Goal: Task Accomplishment & Management: Use online tool/utility

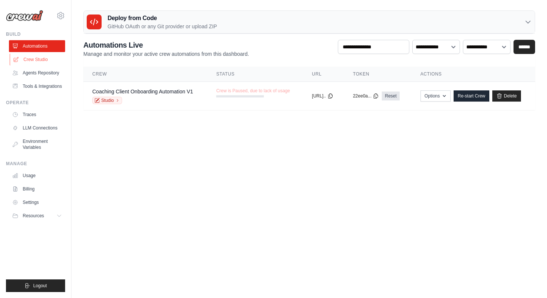
click at [51, 59] on link "Crew Studio" at bounding box center [38, 60] width 56 height 12
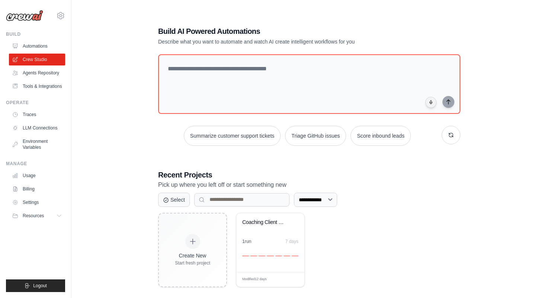
scroll to position [15, 0]
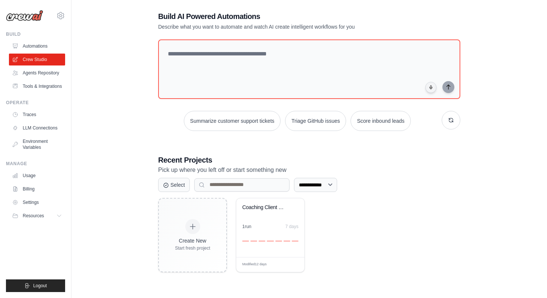
click at [366, 209] on div "Create New Start fresh project Coaching Client Onboarding Automati... 1 run 7 d…" at bounding box center [309, 235] width 302 height 74
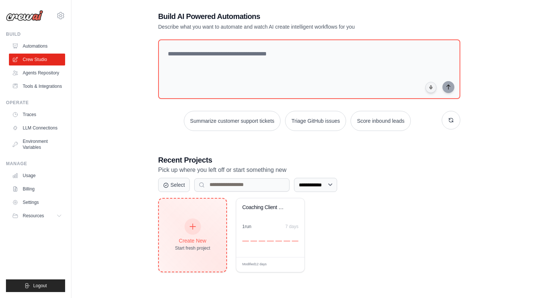
click at [191, 232] on div at bounding box center [193, 227] width 16 height 16
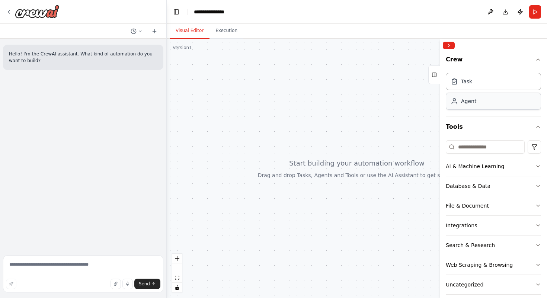
click at [477, 103] on div "Agent" at bounding box center [493, 101] width 95 height 17
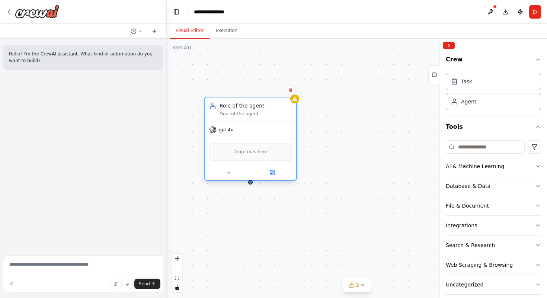
drag, startPoint x: 322, startPoint y: 119, endPoint x: 270, endPoint y: 112, distance: 52.9
click at [270, 112] on div "Goal of the agent" at bounding box center [256, 114] width 72 height 6
click at [259, 171] on button at bounding box center [272, 172] width 42 height 9
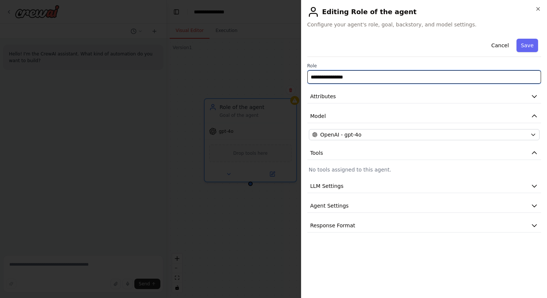
drag, startPoint x: 366, startPoint y: 78, endPoint x: 286, endPoint y: 72, distance: 80.3
click at [286, 72] on body "**********" at bounding box center [273, 149] width 547 height 298
type input "**********"
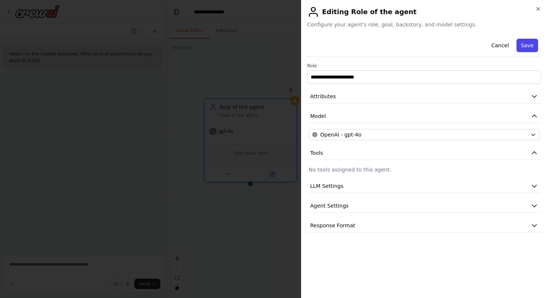
click at [524, 47] on button "Save" at bounding box center [528, 45] width 22 height 13
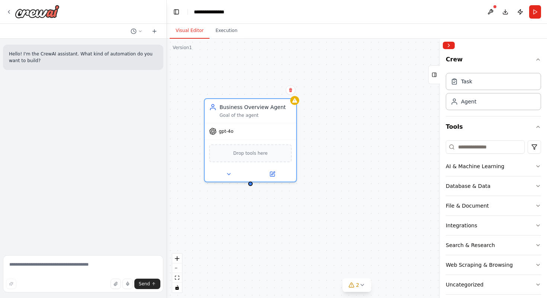
click at [356, 146] on div "Business Overview Agent Goal of the agent gpt-4o Drop tools here" at bounding box center [357, 169] width 381 height 260
drag, startPoint x: 465, startPoint y: 108, endPoint x: 332, endPoint y: 141, distance: 136.6
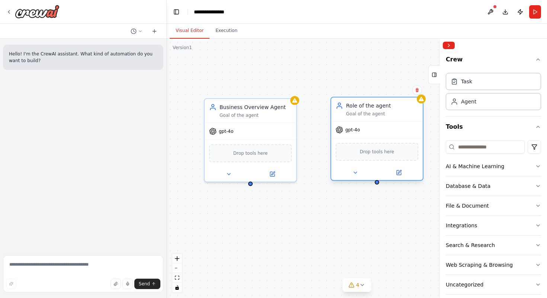
drag, startPoint x: 363, startPoint y: 161, endPoint x: 360, endPoint y: 116, distance: 45.2
click at [360, 116] on div "Goal of the agent" at bounding box center [382, 114] width 72 height 6
click at [400, 175] on icon at bounding box center [399, 173] width 6 height 6
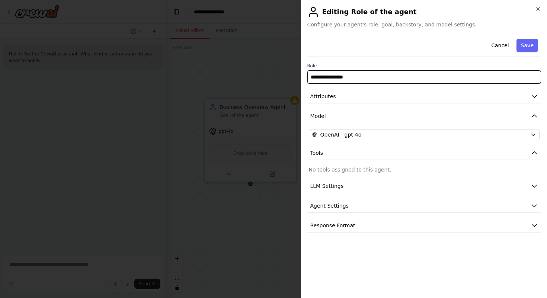
drag, startPoint x: 393, startPoint y: 79, endPoint x: 254, endPoint y: 82, distance: 139.3
click at [254, 82] on body "**********" at bounding box center [273, 149] width 547 height 298
drag, startPoint x: 362, startPoint y: 77, endPoint x: 287, endPoint y: 75, distance: 75.3
click at [287, 75] on body "**********" at bounding box center [273, 149] width 547 height 298
type input "**********"
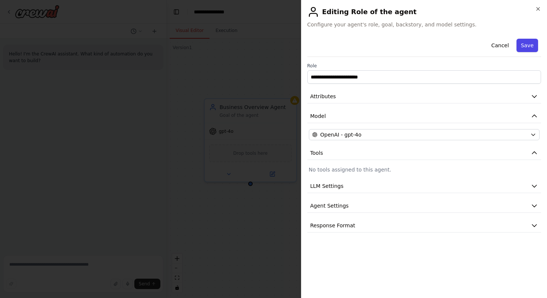
click at [529, 46] on button "Save" at bounding box center [528, 45] width 22 height 13
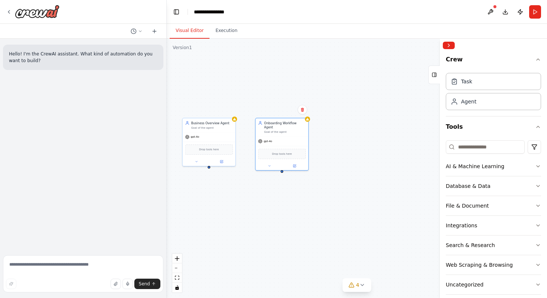
drag, startPoint x: 412, startPoint y: 237, endPoint x: 317, endPoint y: 209, distance: 99.4
click at [317, 209] on div "Business Overview Agent Goal of the agent gpt-4o Drop tools here Onboarding Wor…" at bounding box center [357, 169] width 381 height 260
drag, startPoint x: 479, startPoint y: 103, endPoint x: 461, endPoint y: 105, distance: 17.6
drag, startPoint x: 387, startPoint y: 150, endPoint x: 347, endPoint y: 130, distance: 44.8
click at [347, 130] on div "Role of the agent Goal of the agent" at bounding box center [351, 125] width 53 height 14
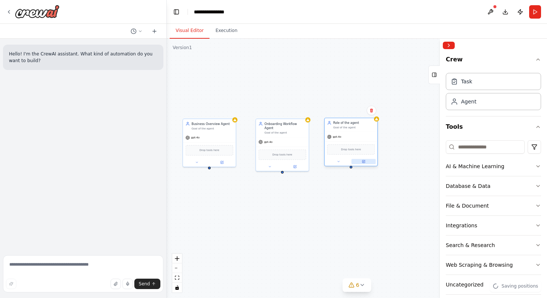
click at [365, 163] on button at bounding box center [364, 161] width 24 height 5
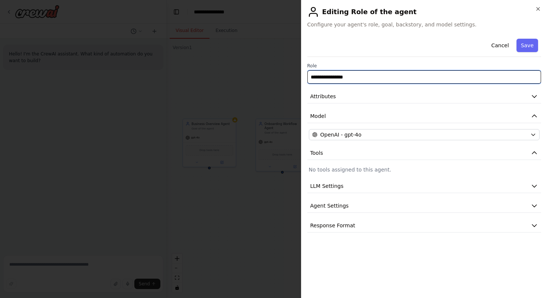
drag, startPoint x: 383, startPoint y: 80, endPoint x: 303, endPoint y: 79, distance: 80.4
click at [302, 79] on div "**********" at bounding box center [424, 149] width 247 height 298
type input "**********"
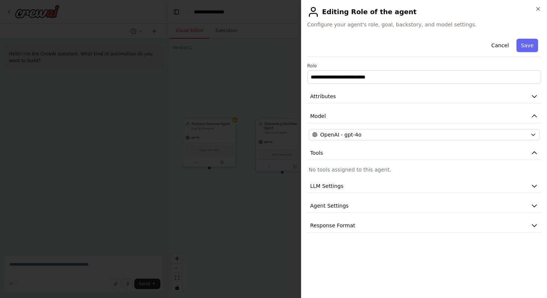
click at [524, 45] on button "Save" at bounding box center [528, 45] width 22 height 13
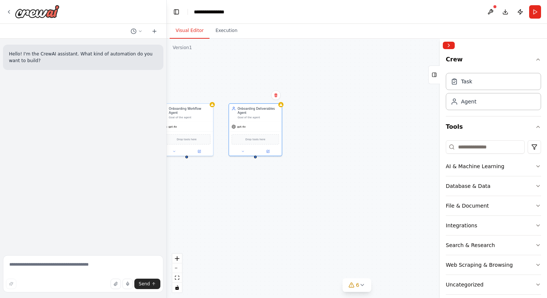
drag, startPoint x: 371, startPoint y: 195, endPoint x: 276, endPoint y: 181, distance: 96.4
click at [276, 181] on div "Business Overview Agent Goal of the agent gpt-4o Drop tools here Onboarding Wor…" at bounding box center [357, 169] width 381 height 260
click at [474, 102] on div "Agent" at bounding box center [468, 101] width 15 height 7
drag, startPoint x: 353, startPoint y: 130, endPoint x: 327, endPoint y: 122, distance: 27.0
click at [327, 122] on div "gpt-4o Drop tools here" at bounding box center [324, 139] width 53 height 34
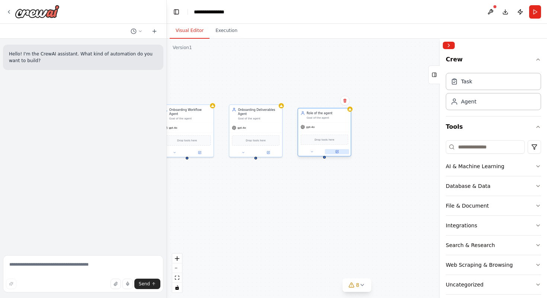
click at [339, 153] on button at bounding box center [337, 151] width 24 height 5
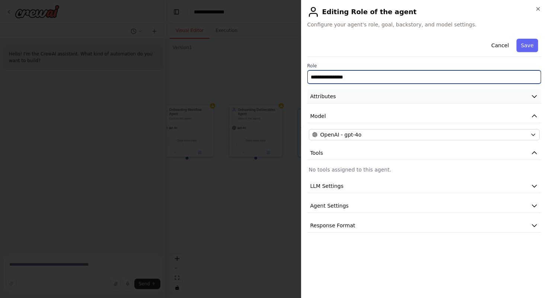
drag, startPoint x: 374, startPoint y: 72, endPoint x: 388, endPoint y: 90, distance: 23.6
click at [388, 92] on div "**********" at bounding box center [425, 134] width 234 height 197
type input "**********"
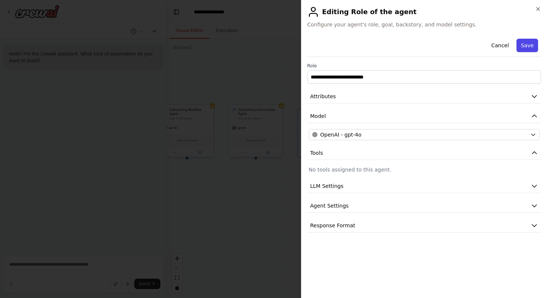
click at [531, 42] on button "Save" at bounding box center [528, 45] width 22 height 13
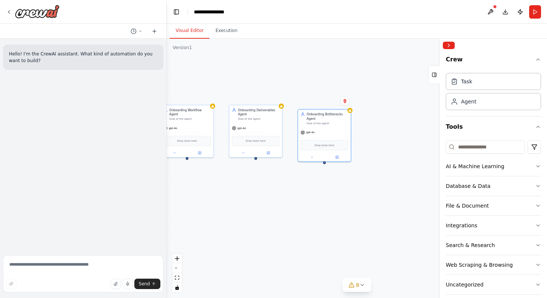
click at [387, 129] on div "Business Overview Agent Goal of the agent gpt-4o Drop tools here Onboarding Wor…" at bounding box center [357, 169] width 381 height 260
drag, startPoint x: 321, startPoint y: 119, endPoint x: 320, endPoint y: 115, distance: 3.9
click at [320, 115] on div "Onboarding Bottlenecks Agent" at bounding box center [328, 111] width 42 height 9
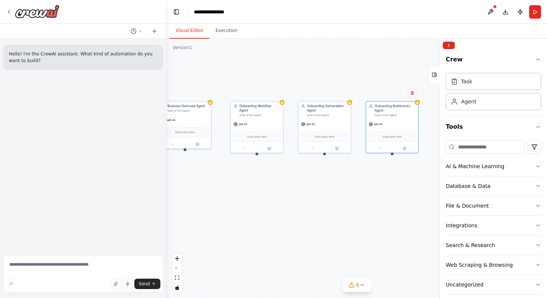
drag, startPoint x: 272, startPoint y: 184, endPoint x: 340, endPoint y: 179, distance: 68.3
click at [340, 179] on div "Business Overview Agent Goal of the agent gpt-4o Drop tools here Onboarding Wor…" at bounding box center [357, 169] width 381 height 260
drag, startPoint x: 200, startPoint y: 113, endPoint x: 205, endPoint y: 113, distance: 4.8
click at [205, 113] on div "Business Overview Agent Goal of the agent" at bounding box center [189, 107] width 52 height 13
click at [272, 184] on div "Business Overview Agent Goal of the agent gpt-4o Drop tools here Onboarding Wor…" at bounding box center [357, 169] width 381 height 260
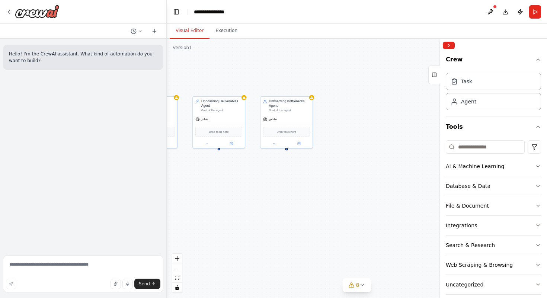
drag, startPoint x: 330, startPoint y: 193, endPoint x: 225, endPoint y: 188, distance: 105.8
click at [225, 188] on div "Business Overview Agent Goal of the agent gpt-4o Drop tools here Onboarding Wor…" at bounding box center [357, 169] width 381 height 260
drag, startPoint x: 377, startPoint y: 132, endPoint x: 349, endPoint y: 108, distance: 36.7
click at [349, 108] on div "Role of the agent Goal of the agent" at bounding box center [350, 102] width 52 height 13
click at [363, 141] on icon at bounding box center [362, 138] width 3 height 3
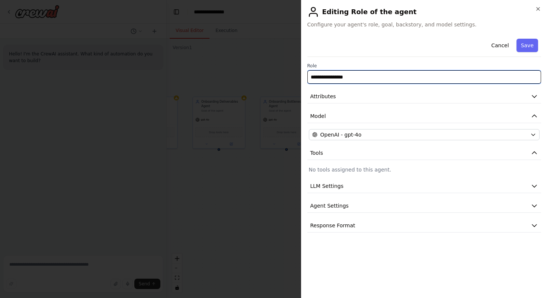
drag, startPoint x: 373, startPoint y: 79, endPoint x: 278, endPoint y: 76, distance: 95.4
click at [278, 76] on body "**********" at bounding box center [273, 149] width 547 height 298
type input "**********"
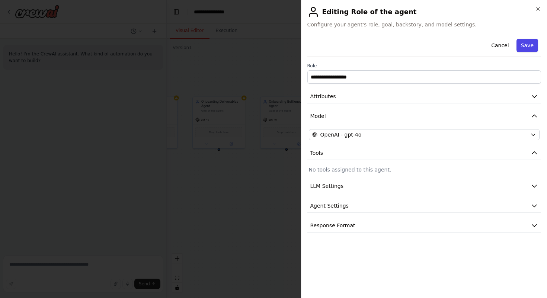
click at [527, 47] on button "Save" at bounding box center [528, 45] width 22 height 13
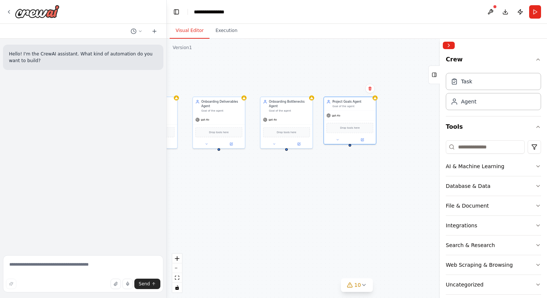
click at [394, 144] on div "Business Overview Agent Goal of the agent gpt-4o Drop tools here Onboarding Wor…" at bounding box center [357, 169] width 381 height 260
drag, startPoint x: 354, startPoint y: 105, endPoint x: 358, endPoint y: 106, distance: 3.7
click at [358, 106] on div "Goal of the agent" at bounding box center [357, 105] width 41 height 3
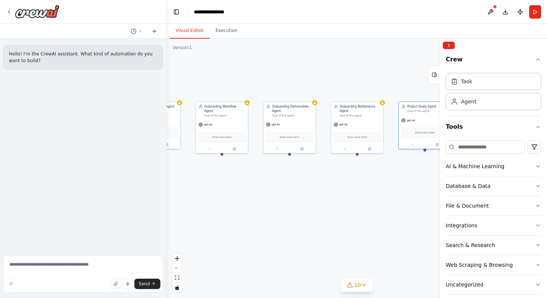
drag, startPoint x: 307, startPoint y: 204, endPoint x: 379, endPoint y: 210, distance: 72.1
click at [379, 210] on div "Business Overview Agent Goal of the agent gpt-4o Drop tools here Onboarding Wor…" at bounding box center [357, 169] width 381 height 260
drag, startPoint x: 293, startPoint y: 113, endPoint x: 299, endPoint y: 113, distance: 6.0
click at [299, 113] on div "Onboarding Deliverables Agent Goal of the agent" at bounding box center [297, 111] width 41 height 13
drag, startPoint x: 233, startPoint y: 110, endPoint x: 242, endPoint y: 110, distance: 8.9
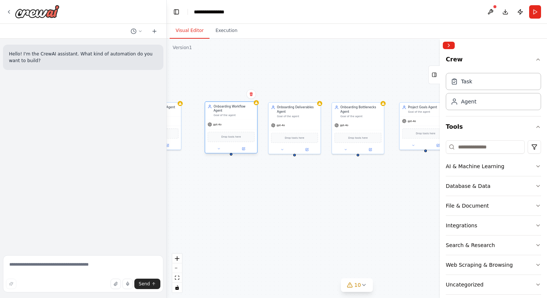
click at [242, 114] on div "Goal of the agent" at bounding box center [234, 115] width 41 height 3
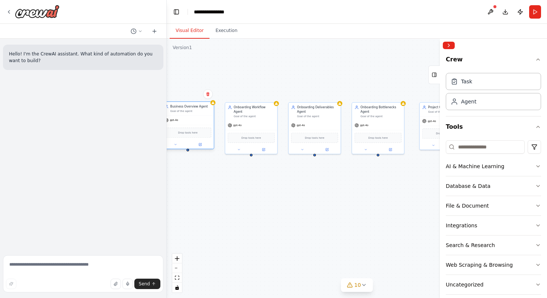
drag, startPoint x: 172, startPoint y: 113, endPoint x: 205, endPoint y: 114, distance: 32.8
click at [205, 114] on div "Business Overview Agent Goal of the agent" at bounding box center [188, 108] width 52 height 13
click at [256, 194] on div "Business Overview Agent Goal of the agent gpt-4o Drop tools here Onboarding Wor…" at bounding box center [357, 169] width 381 height 260
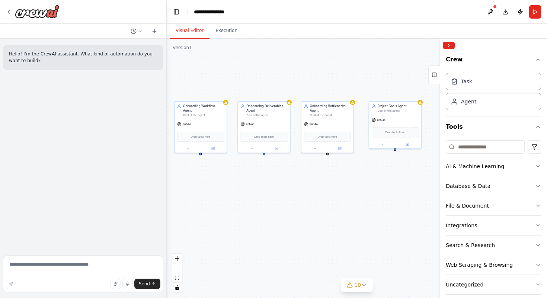
drag, startPoint x: 291, startPoint y: 190, endPoint x: 240, endPoint y: 188, distance: 50.7
click at [240, 188] on div "Business Overview Agent Goal of the agent gpt-4o Drop tools here Onboarding Wor…" at bounding box center [357, 169] width 381 height 260
drag, startPoint x: 388, startPoint y: 111, endPoint x: 384, endPoint y: 112, distance: 4.1
click at [384, 112] on div "Project Goals Agent Goal of the agent" at bounding box center [391, 107] width 52 height 13
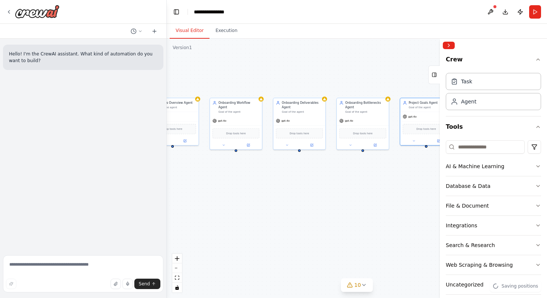
drag, startPoint x: 305, startPoint y: 180, endPoint x: 341, endPoint y: 175, distance: 36.0
click at [342, 175] on div "Business Overview Agent Goal of the agent gpt-4o Drop tools here Onboarding Wor…" at bounding box center [357, 169] width 381 height 260
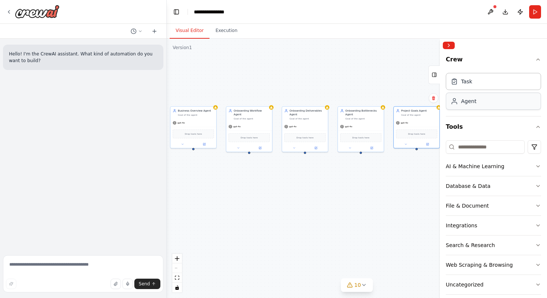
drag, startPoint x: 476, startPoint y: 105, endPoint x: 298, endPoint y: 222, distance: 212.8
drag, startPoint x: 327, startPoint y: 229, endPoint x: 311, endPoint y: 191, distance: 40.7
click at [311, 191] on div "Goal of the agent" at bounding box center [308, 192] width 36 height 3
click at [7, 11] on icon at bounding box center [9, 12] width 6 height 6
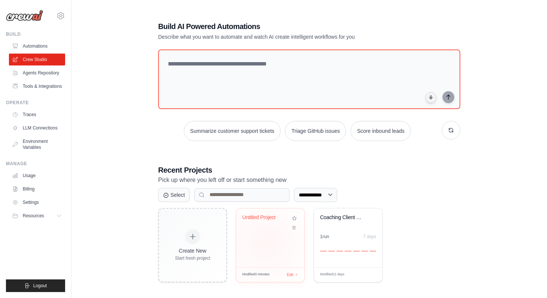
click at [266, 243] on div "Untitled Project" at bounding box center [270, 238] width 68 height 59
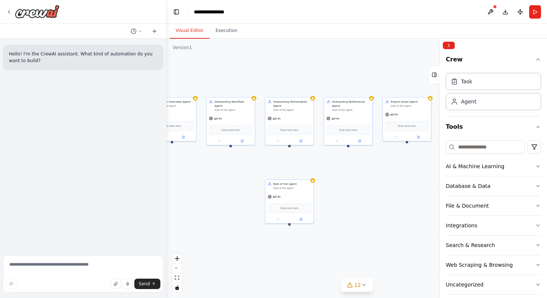
drag, startPoint x: 379, startPoint y: 247, endPoint x: 249, endPoint y: 179, distance: 146.4
click at [248, 179] on div "Business Overview Agent Goal of the agent gpt-4o Drop tools here Onboarding Wor…" at bounding box center [357, 169] width 381 height 260
click at [304, 192] on div "gpt-4o" at bounding box center [291, 196] width 48 height 9
click at [302, 222] on div at bounding box center [291, 219] width 48 height 8
click at [302, 217] on button at bounding box center [302, 219] width 22 height 5
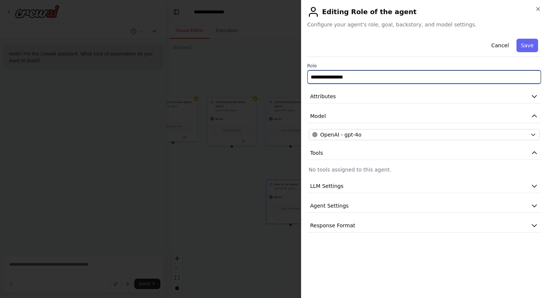
drag, startPoint x: 360, startPoint y: 79, endPoint x: 264, endPoint y: 75, distance: 96.1
click at [264, 75] on body "**********" at bounding box center [273, 149] width 547 height 298
type input "**********"
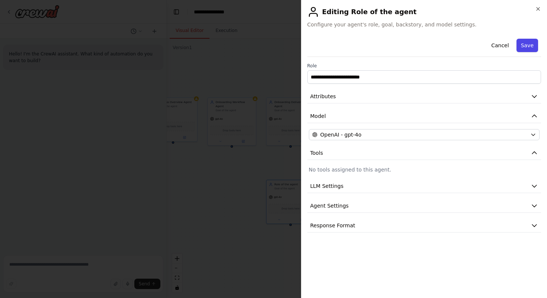
click at [530, 46] on button "Save" at bounding box center [528, 45] width 22 height 13
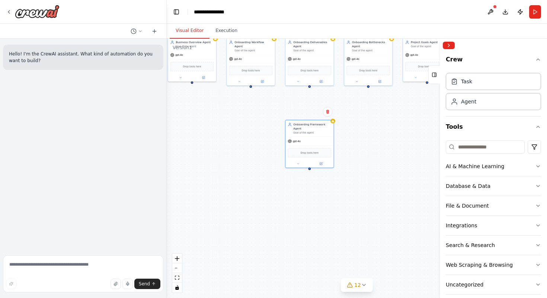
drag, startPoint x: 342, startPoint y: 206, endPoint x: 360, endPoint y: 146, distance: 63.0
click at [361, 146] on div "Business Overview Agent Goal of the agent gpt-4o Drop tools here Onboarding Wor…" at bounding box center [357, 169] width 381 height 260
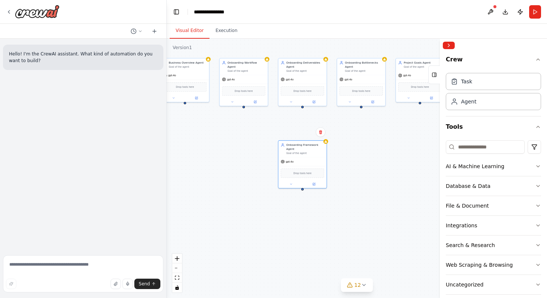
drag, startPoint x: 362, startPoint y: 180, endPoint x: 355, endPoint y: 201, distance: 21.9
click at [355, 201] on div "Business Overview Agent Goal of the agent gpt-4o Drop tools here Onboarding Wor…" at bounding box center [357, 169] width 381 height 260
click at [176, 12] on button "Toggle Left Sidebar" at bounding box center [176, 12] width 10 height 10
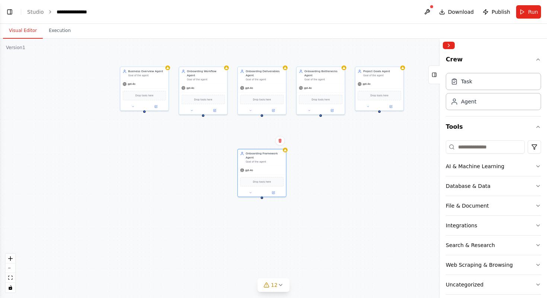
drag, startPoint x: 236, startPoint y: 152, endPoint x: 362, endPoint y: 160, distance: 126.5
click at [362, 160] on div "Business Overview Agent Goal of the agent gpt-4o Drop tools here Onboarding Wor…" at bounding box center [273, 169] width 547 height 260
drag, startPoint x: 271, startPoint y: 172, endPoint x: 272, endPoint y: 161, distance: 10.8
click at [271, 161] on div "gpt-4o" at bounding box center [262, 157] width 48 height 9
click at [347, 194] on div "Business Overview Agent Goal of the agent gpt-4o Drop tools here Onboarding Wor…" at bounding box center [273, 169] width 547 height 260
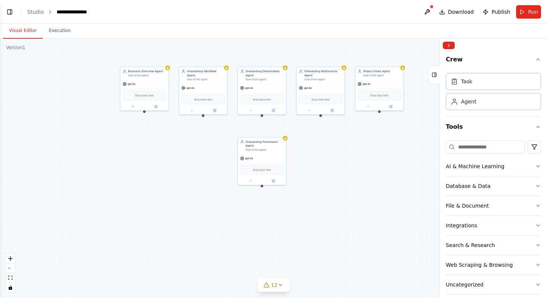
drag, startPoint x: 473, startPoint y: 88, endPoint x: 499, endPoint y: 97, distance: 27.0
drag, startPoint x: 497, startPoint y: 100, endPoint x: 371, endPoint y: 189, distance: 154.1
click at [396, 195] on div "Goal of the agent" at bounding box center [398, 196] width 38 height 3
click at [407, 229] on icon at bounding box center [406, 228] width 3 height 3
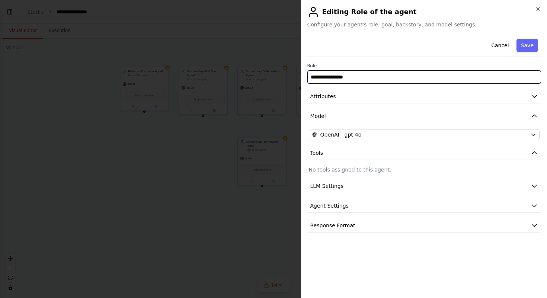
drag, startPoint x: 364, startPoint y: 82, endPoint x: 290, endPoint y: 75, distance: 74.4
click at [290, 75] on body "**********" at bounding box center [273, 149] width 547 height 298
type input "**********"
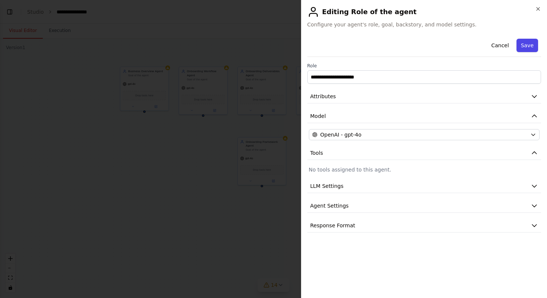
click at [531, 43] on button "Save" at bounding box center [528, 45] width 22 height 13
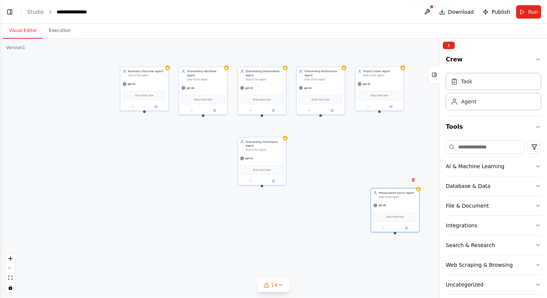
click at [361, 153] on div "Business Overview Agent Goal of the agent gpt-4o Drop tools here Onboarding Wor…" at bounding box center [273, 169] width 547 height 260
click at [263, 143] on div "Onboarding Framework Agent" at bounding box center [265, 143] width 38 height 8
drag, startPoint x: 396, startPoint y: 198, endPoint x: 263, endPoint y: 220, distance: 135.5
click at [263, 220] on div "Goal of the agent" at bounding box center [265, 219] width 38 height 3
click at [352, 213] on div "Business Overview Agent Goal of the agent gpt-4o Drop tools here Onboarding Wor…" at bounding box center [273, 169] width 547 height 260
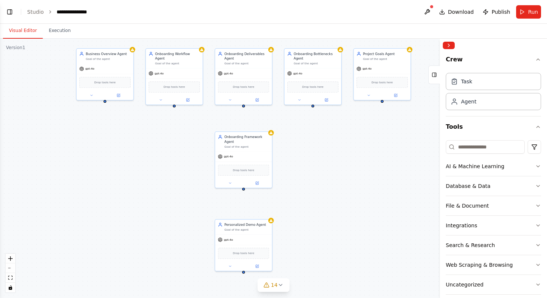
drag, startPoint x: 359, startPoint y: 159, endPoint x: 356, endPoint y: 166, distance: 8.1
click at [356, 166] on div "Business Overview Agent Goal of the agent gpt-4o Drop tools here Onboarding Wor…" at bounding box center [273, 169] width 547 height 260
click at [119, 94] on icon at bounding box center [119, 94] width 2 height 2
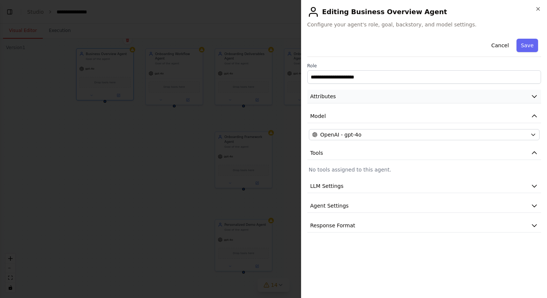
click at [439, 95] on button "Attributes" at bounding box center [425, 97] width 234 height 14
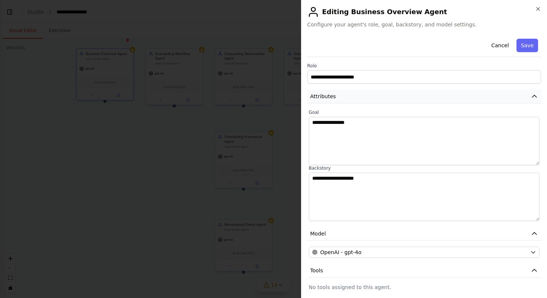
click at [504, 96] on button "Attributes" at bounding box center [425, 97] width 234 height 14
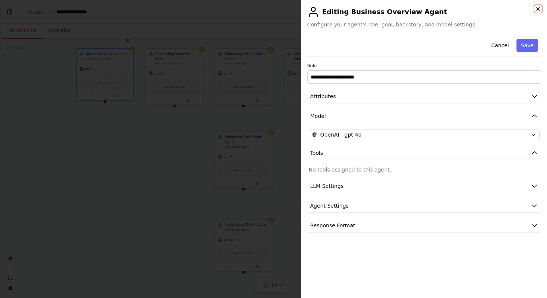
click at [537, 9] on icon "button" at bounding box center [538, 9] width 6 height 6
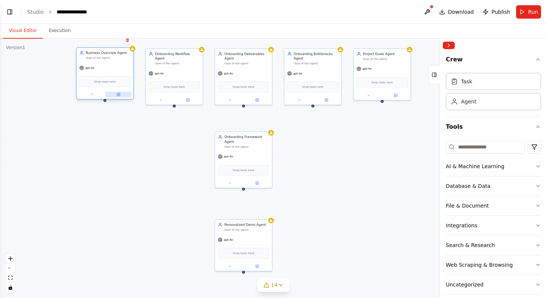
click at [112, 93] on button at bounding box center [118, 95] width 26 height 6
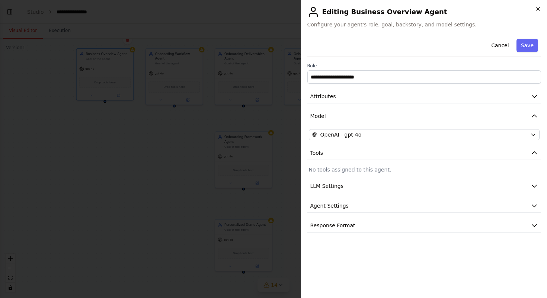
click at [538, 9] on icon "button" at bounding box center [538, 9] width 6 height 6
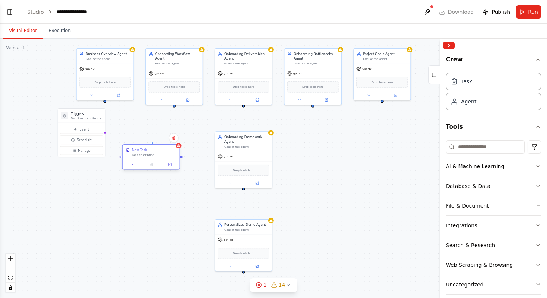
drag, startPoint x: 131, startPoint y: 163, endPoint x: 155, endPoint y: 154, distance: 25.5
click at [155, 154] on div "Task description" at bounding box center [154, 155] width 45 height 4
click at [172, 165] on button at bounding box center [170, 165] width 16 height 6
drag, startPoint x: 93, startPoint y: 115, endPoint x: 34, endPoint y: 111, distance: 59.0
click at [34, 110] on h3 "Triggers" at bounding box center [26, 109] width 31 height 4
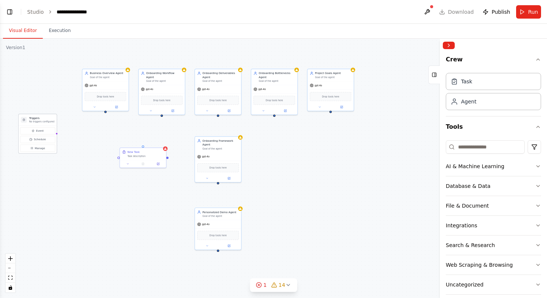
click at [45, 122] on p "No triggers configured" at bounding box center [41, 121] width 25 height 3
drag, startPoint x: 145, startPoint y: 154, endPoint x: 107, endPoint y: 143, distance: 39.1
click at [107, 143] on div "New Task Task description" at bounding box center [108, 141] width 36 height 7
click at [155, 169] on div "Triggers No triggers configured Event Schedule Manage Business Overview Agent G…" at bounding box center [273, 169] width 547 height 260
click at [116, 144] on div "Task description" at bounding box center [108, 144] width 36 height 3
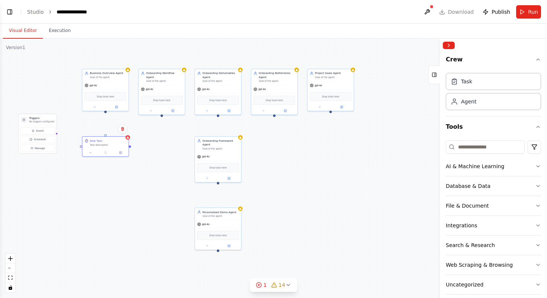
click at [159, 188] on div "Triggers No triggers configured Event Schedule Manage Business Overview Agent G…" at bounding box center [273, 169] width 547 height 260
drag, startPoint x: 114, startPoint y: 144, endPoint x: 109, endPoint y: 143, distance: 5.6
click at [108, 143] on div "Task description" at bounding box center [100, 144] width 36 height 3
drag, startPoint x: 109, startPoint y: 143, endPoint x: 118, endPoint y: 142, distance: 9.0
click at [118, 142] on div "New Task Task description" at bounding box center [108, 141] width 36 height 7
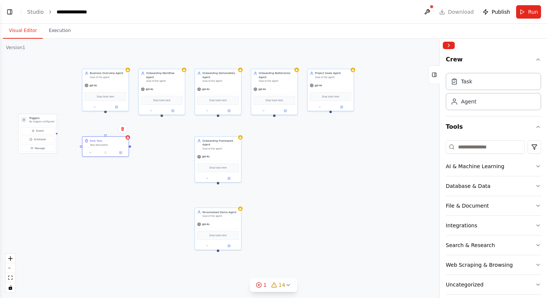
click at [170, 161] on div "Triggers No triggers configured Event Schedule Manage Business Overview Agent G…" at bounding box center [273, 169] width 547 height 260
click at [467, 85] on div "Task" at bounding box center [493, 81] width 95 height 17
drag, startPoint x: 502, startPoint y: 80, endPoint x: 174, endPoint y: 140, distance: 334.0
drag, startPoint x: 194, startPoint y: 148, endPoint x: 159, endPoint y: 144, distance: 34.5
click at [159, 144] on div "Task description" at bounding box center [164, 144] width 36 height 3
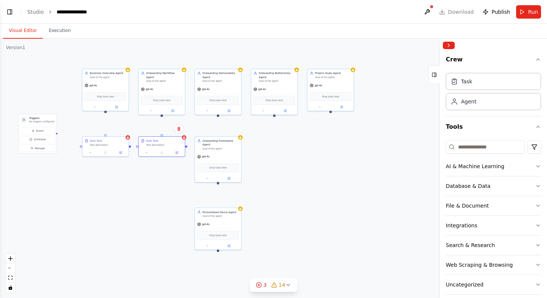
click at [155, 177] on div "Triggers No triggers configured Event Schedule Manage Business Overview Agent G…" at bounding box center [273, 169] width 547 height 260
drag, startPoint x: 511, startPoint y: 85, endPoint x: 309, endPoint y: 150, distance: 211.8
drag, startPoint x: 331, startPoint y: 159, endPoint x: 273, endPoint y: 146, distance: 58.9
click at [273, 146] on div "New Task Task description" at bounding box center [274, 142] width 46 height 12
click at [330, 186] on div "Triggers No triggers configured Event Schedule Manage Business Overview Agent G…" at bounding box center [273, 169] width 547 height 260
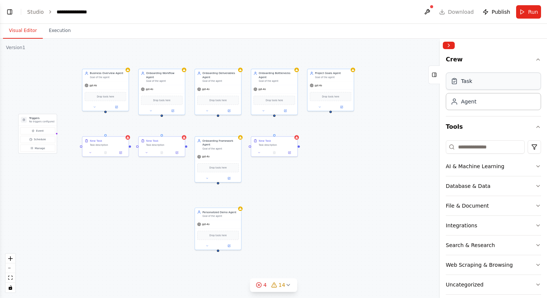
drag, startPoint x: 474, startPoint y: 82, endPoint x: 338, endPoint y: 146, distance: 150.6
drag, startPoint x: 349, startPoint y: 155, endPoint x: 318, endPoint y: 142, distance: 34.1
click at [318, 142] on div "New Task Task description" at bounding box center [333, 141] width 36 height 7
click at [342, 187] on div "Triggers No triggers configured Event Schedule Manage Business Overview Agent G…" at bounding box center [273, 169] width 547 height 260
click at [38, 12] on link "Studio" at bounding box center [35, 12] width 17 height 6
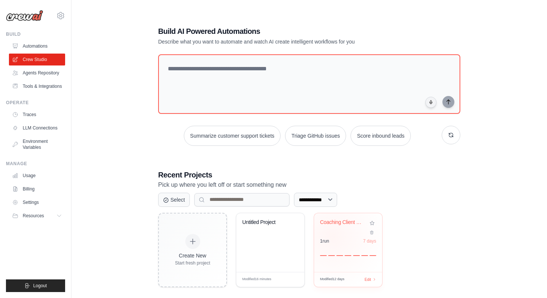
click at [333, 236] on div "Coaching Client Onboarding Automati... 1 run 7 days" at bounding box center [348, 242] width 68 height 59
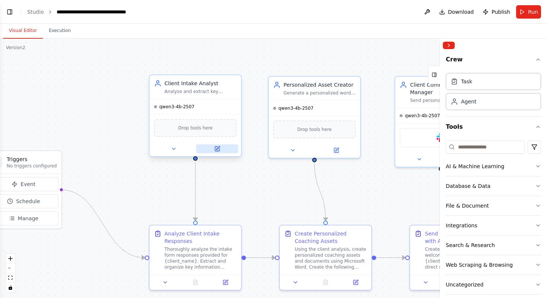
click at [217, 151] on icon at bounding box center [217, 149] width 6 height 6
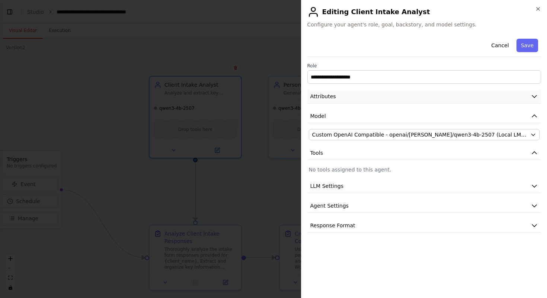
scroll to position [2455, 0]
click at [420, 96] on button "Attributes" at bounding box center [425, 97] width 234 height 14
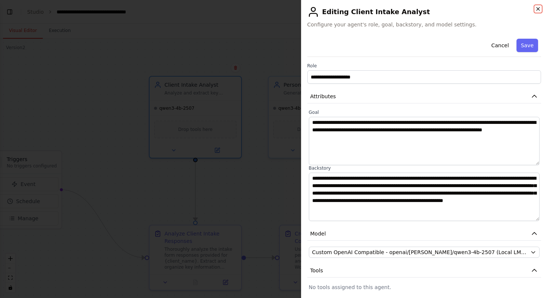
click at [540, 7] on icon "button" at bounding box center [538, 9] width 6 height 6
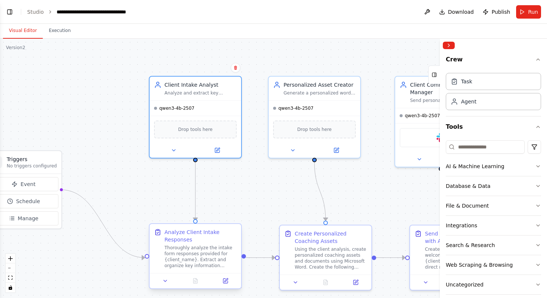
click at [209, 246] on div "Thoroughly analyze the intake form responses provided for {client_name}. Extrac…" at bounding box center [201, 257] width 72 height 24
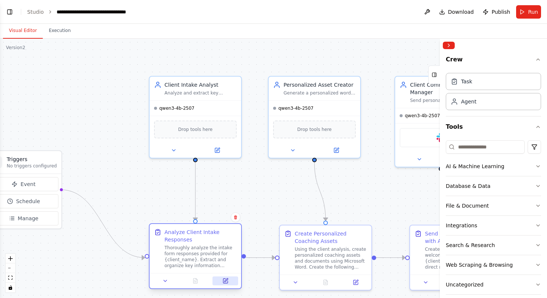
click at [228, 278] on icon at bounding box center [226, 281] width 6 height 6
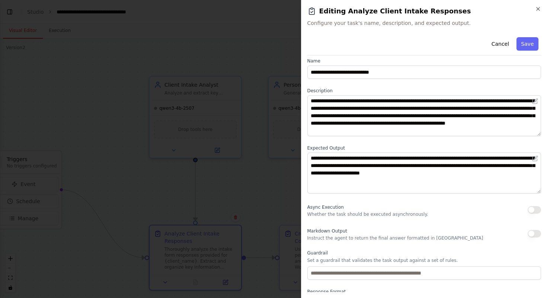
scroll to position [7, 0]
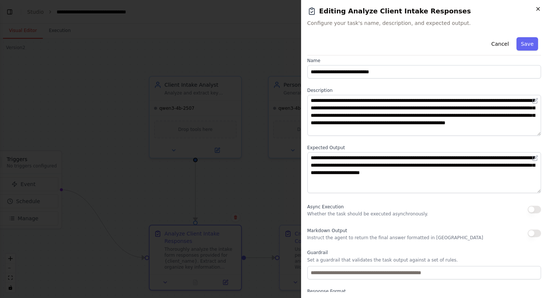
click at [538, 10] on icon "button" at bounding box center [538, 9] width 6 height 6
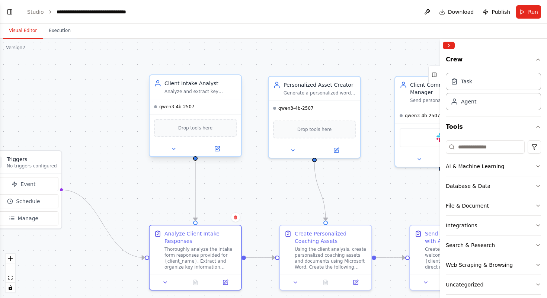
click at [235, 99] on div "qwen3-4b-2507" at bounding box center [196, 106] width 92 height 15
click at [212, 149] on button at bounding box center [217, 148] width 42 height 9
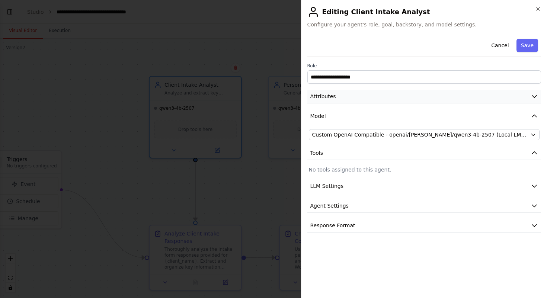
click at [364, 98] on button "Attributes" at bounding box center [425, 97] width 234 height 14
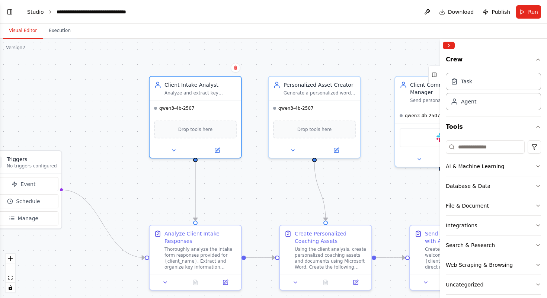
click at [34, 11] on link "Studio" at bounding box center [35, 12] width 17 height 6
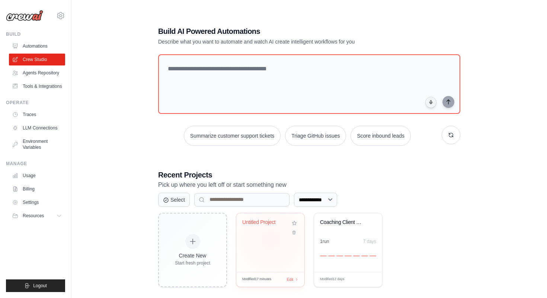
click at [271, 240] on div "Untitled Project" at bounding box center [270, 242] width 68 height 59
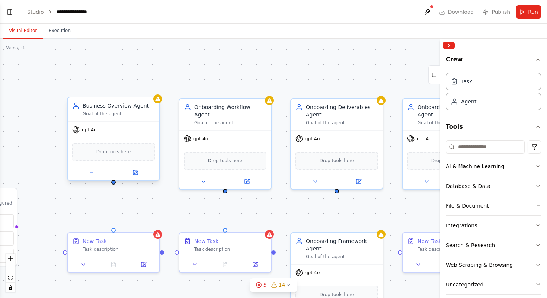
click at [120, 115] on div "Goal of the agent" at bounding box center [119, 114] width 72 height 6
click at [139, 172] on button at bounding box center [135, 172] width 42 height 9
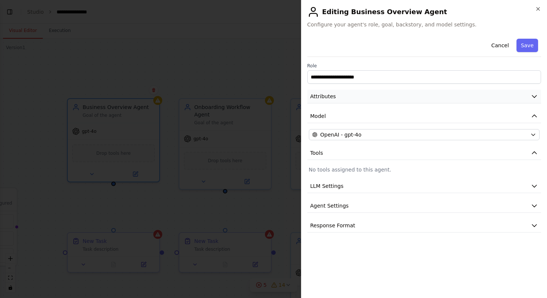
click at [447, 97] on button "Attributes" at bounding box center [425, 97] width 234 height 14
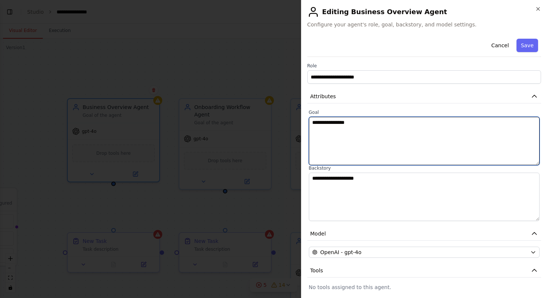
drag, startPoint x: 387, startPoint y: 126, endPoint x: 296, endPoint y: 111, distance: 92.0
click at [296, 111] on body "**********" at bounding box center [273, 149] width 547 height 298
paste textarea "**********"
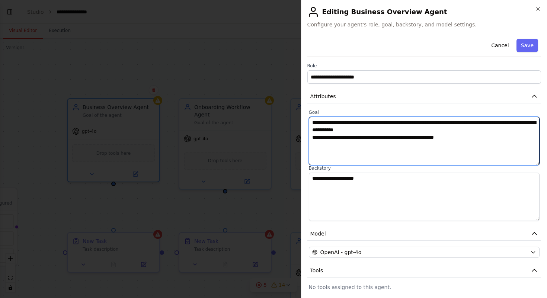
type textarea "**********"
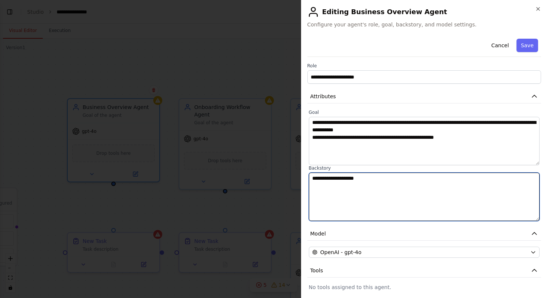
drag, startPoint x: 388, startPoint y: 186, endPoint x: 299, endPoint y: 168, distance: 90.5
click at [299, 168] on body "**********" at bounding box center [273, 149] width 547 height 298
paste textarea "**********"
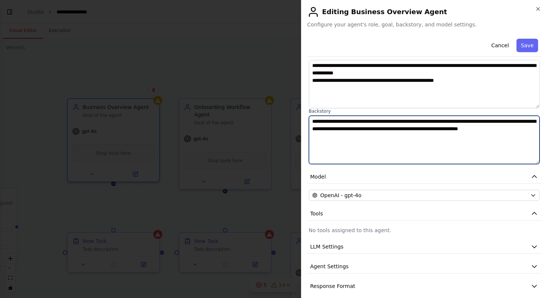
scroll to position [64, 0]
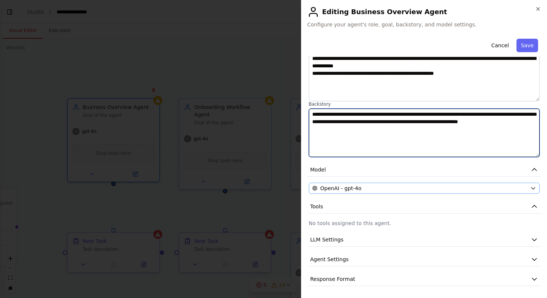
type textarea "**********"
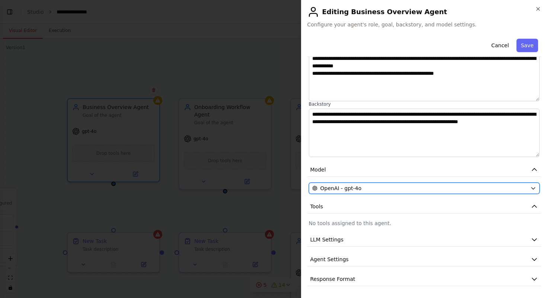
click at [443, 185] on div "OpenAI - gpt-4o" at bounding box center [420, 188] width 216 height 7
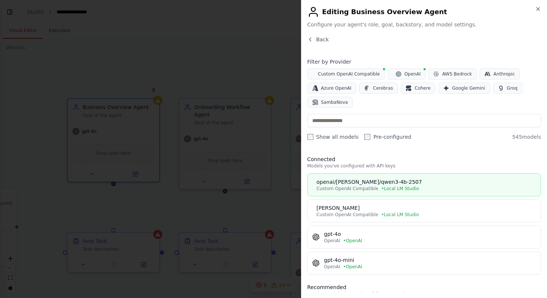
click at [441, 188] on div "Custom OpenAI Compatible • Local LM Studio" at bounding box center [427, 189] width 220 height 6
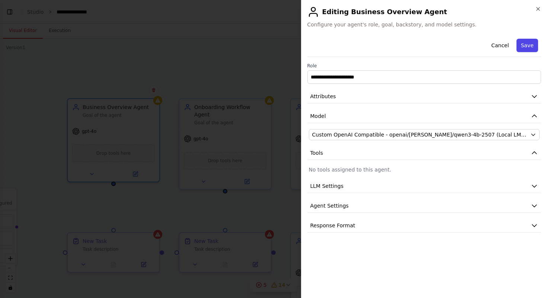
click at [521, 46] on button "Save" at bounding box center [528, 45] width 22 height 13
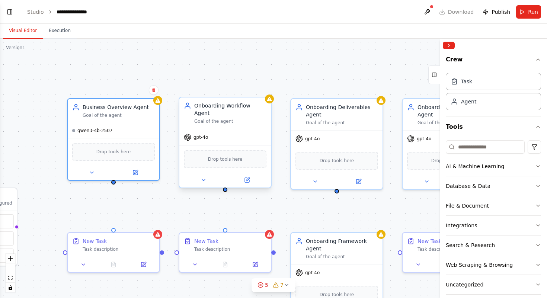
click at [256, 120] on div "Onboarding Workflow Agent Goal of the agent" at bounding box center [225, 113] width 92 height 31
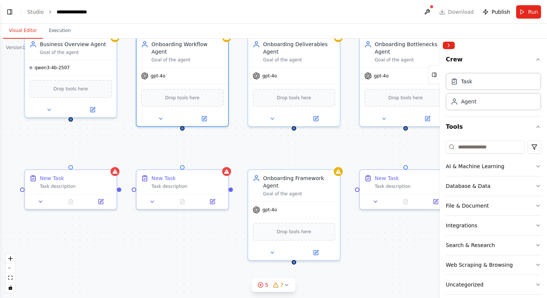
drag, startPoint x: 201, startPoint y: 218, endPoint x: 159, endPoint y: 155, distance: 76.1
click at [159, 155] on div "Triggers No triggers configured Event Schedule Manage Business Overview Agent G…" at bounding box center [273, 169] width 547 height 260
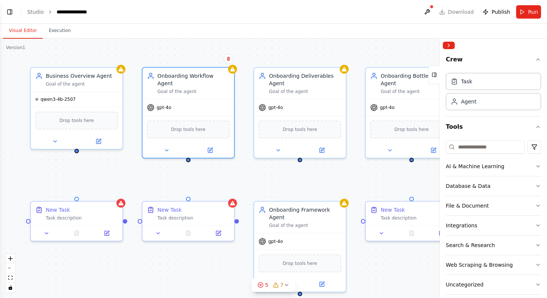
drag, startPoint x: 196, startPoint y: 144, endPoint x: 201, endPoint y: 175, distance: 31.3
click at [201, 175] on div "Triggers No triggers configured Event Schedule Manage Business Overview Agent G…" at bounding box center [273, 169] width 547 height 260
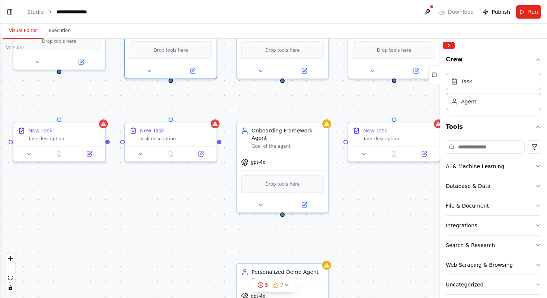
drag, startPoint x: 238, startPoint y: 183, endPoint x: 221, endPoint y: 105, distance: 80.3
click at [221, 105] on div "Triggers No triggers configured Event Schedule Manage Business Overview Agent G…" at bounding box center [273, 169] width 547 height 260
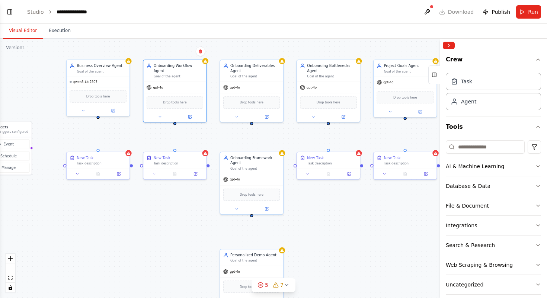
drag, startPoint x: 332, startPoint y: 185, endPoint x: 319, endPoint y: 219, distance: 36.7
click at [319, 220] on div "Triggers No triggers configured Event Schedule Manage Business Overview Agent G…" at bounding box center [273, 169] width 547 height 260
click at [97, 120] on div "Triggers No triggers configured Event Schedule Manage Business Overview Agent G…" at bounding box center [273, 169] width 547 height 260
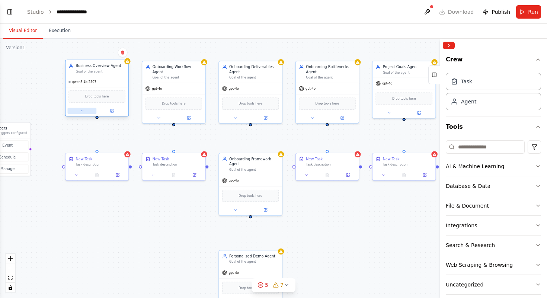
click at [96, 109] on button at bounding box center [81, 111] width 29 height 6
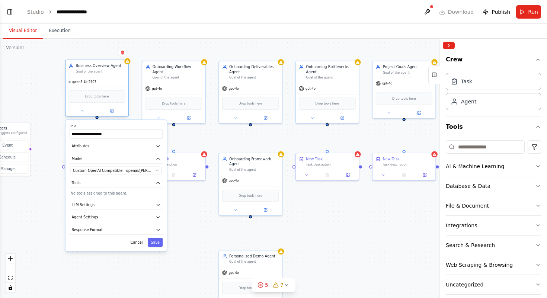
click at [112, 79] on div "qwen3-4b-2507" at bounding box center [97, 82] width 63 height 10
drag, startPoint x: 97, startPoint y: 118, endPoint x: 251, endPoint y: 166, distance: 161.1
click at [251, 166] on div "**********" at bounding box center [207, 109] width 376 height 178
click at [361, 242] on div "**********" at bounding box center [273, 169] width 547 height 260
click at [136, 245] on button "Cancel" at bounding box center [137, 242] width 18 height 9
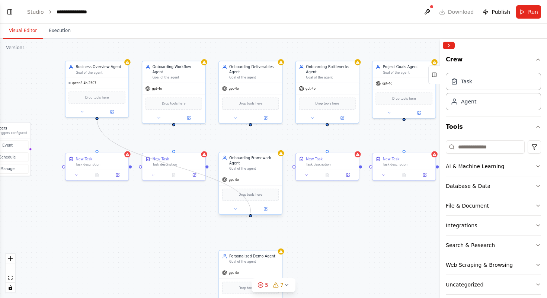
drag, startPoint x: 97, startPoint y: 118, endPoint x: 251, endPoint y: 213, distance: 180.9
click at [251, 198] on div "Triggers No triggers configured Event Schedule Manage Business Overview Agent G…" at bounding box center [207, 109] width 376 height 178
drag, startPoint x: 96, startPoint y: 118, endPoint x: 253, endPoint y: 170, distance: 165.6
click at [253, 170] on div "Triggers No triggers configured Event Schedule Manage Business Overview Agent G…" at bounding box center [207, 109] width 376 height 178
click at [114, 109] on button at bounding box center [112, 111] width 29 height 6
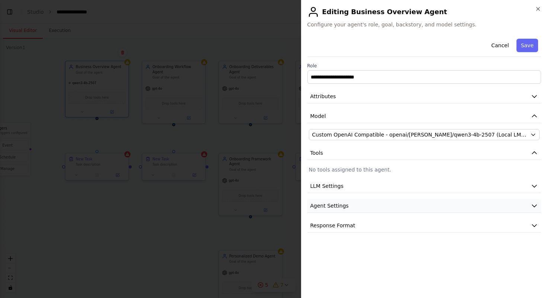
click at [392, 208] on button "Agent Settings" at bounding box center [425, 206] width 234 height 14
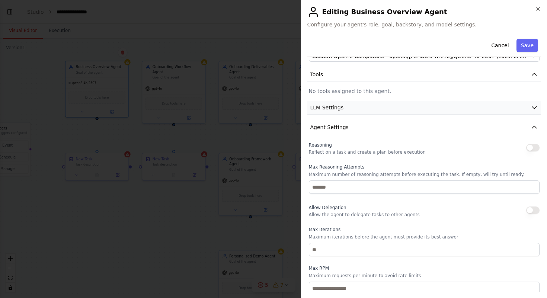
scroll to position [82, 0]
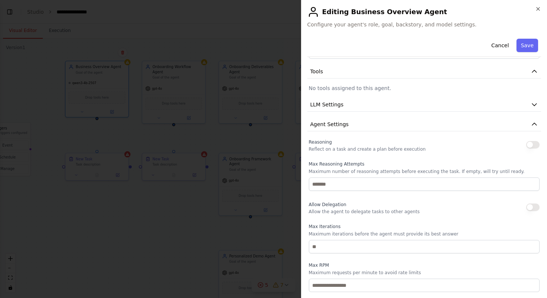
click at [535, 10] on h2 "Editing Business Overview Agent" at bounding box center [425, 12] width 234 height 12
click at [537, 10] on icon "button" at bounding box center [538, 9] width 6 height 6
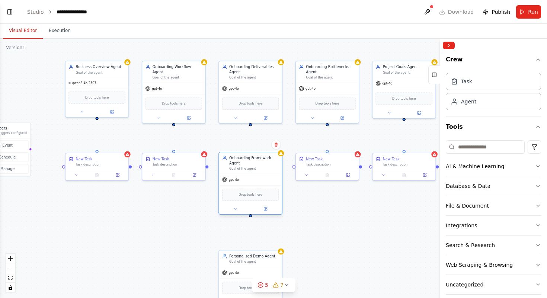
click at [270, 169] on div "Goal of the agent" at bounding box center [254, 169] width 50 height 4
click at [263, 210] on button at bounding box center [265, 209] width 29 height 6
click at [266, 213] on div at bounding box center [250, 209] width 63 height 10
click at [264, 210] on icon at bounding box center [265, 209] width 3 height 3
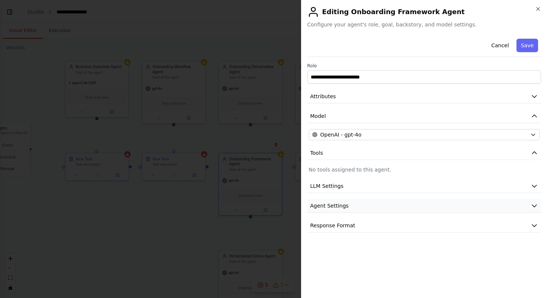
click at [420, 202] on button "Agent Settings" at bounding box center [425, 206] width 234 height 14
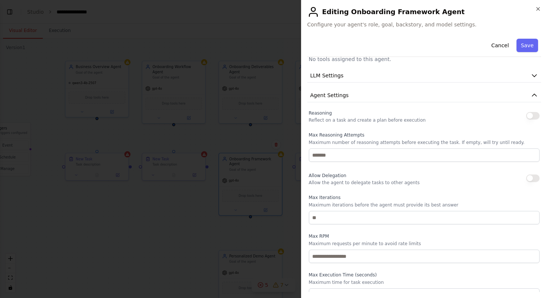
scroll to position [106, 0]
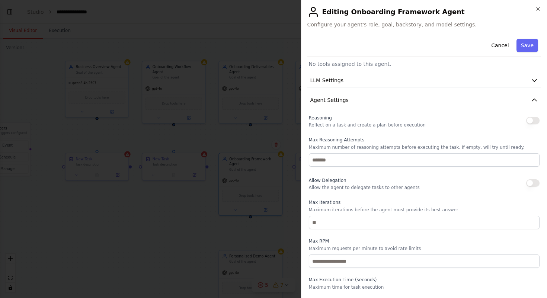
click at [533, 181] on button "button" at bounding box center [533, 182] width 13 height 7
click at [531, 43] on button "Save" at bounding box center [528, 45] width 22 height 13
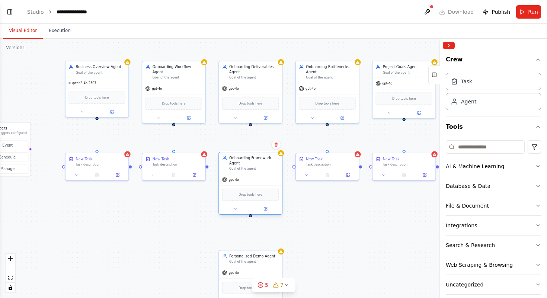
click at [251, 217] on div at bounding box center [250, 215] width 3 height 3
drag, startPoint x: 251, startPoint y: 216, endPoint x: 176, endPoint y: 118, distance: 123.6
click at [176, 118] on div "Triggers No triggers configured Event Schedule Manage Business Overview Agent G…" at bounding box center [207, 109] width 376 height 178
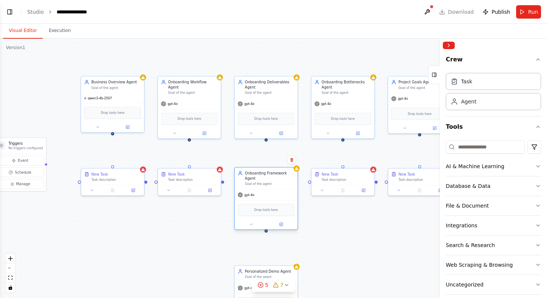
drag, startPoint x: 250, startPoint y: 217, endPoint x: 266, endPoint y: 233, distance: 21.9
click at [266, 233] on div "Triggers No triggers configured Event Schedule Manage Business Overview Agent G…" at bounding box center [273, 169] width 547 height 260
click at [248, 223] on button at bounding box center [251, 225] width 29 height 6
drag, startPoint x: 266, startPoint y: 232, endPoint x: 190, endPoint y: 130, distance: 126.9
click at [190, 130] on div "Triggers No triggers configured Event Schedule Manage Business Overview Agent G…" at bounding box center [223, 124] width 376 height 178
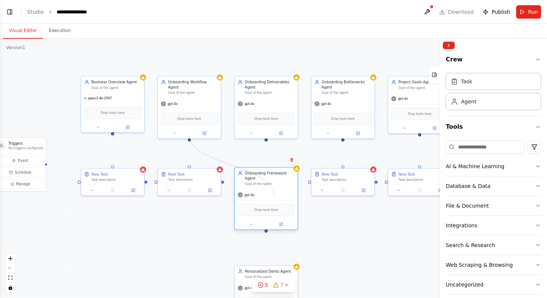
drag, startPoint x: 188, startPoint y: 134, endPoint x: 274, endPoint y: 195, distance: 105.7
click at [274, 195] on div "Triggers No triggers configured Event Schedule Manage Business Overview Agent G…" at bounding box center [223, 124] width 376 height 178
click at [510, 201] on button "File & Document" at bounding box center [493, 205] width 95 height 19
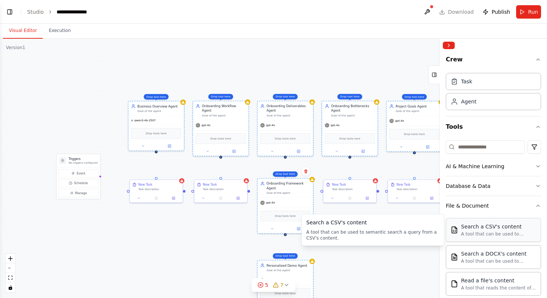
drag, startPoint x: 487, startPoint y: 229, endPoint x: 372, endPoint y: 239, distance: 115.8
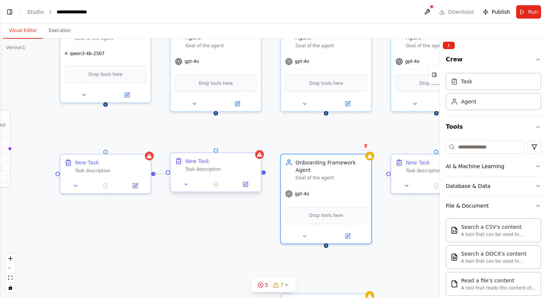
drag, startPoint x: 154, startPoint y: 174, endPoint x: 168, endPoint y: 174, distance: 14.5
click at [168, 174] on div "Triggers No triggers configured Event Schedule Manage Business Overview Agent G…" at bounding box center [263, 91] width 541 height 257
drag, startPoint x: 155, startPoint y: 173, endPoint x: 175, endPoint y: 173, distance: 20.1
click at [175, 173] on div "Triggers No triggers configured Event Schedule Manage Business Overview Agent G…" at bounding box center [263, 91] width 541 height 257
drag, startPoint x: 105, startPoint y: 104, endPoint x: 105, endPoint y: 153, distance: 49.2
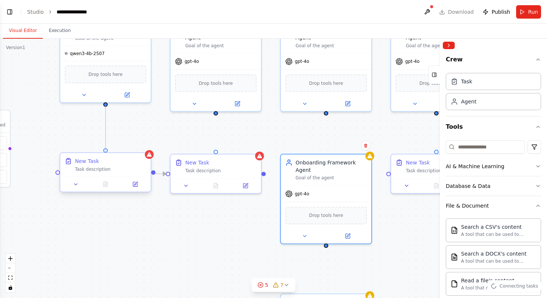
click at [105, 153] on div "Triggers No triggers configured Event Schedule Manage Business Overview Agent G…" at bounding box center [263, 91] width 541 height 257
click at [152, 139] on div ".deletable-edge-delete-btn { width: 20px; height: 20px; border: 0px solid #ffff…" at bounding box center [273, 169] width 547 height 260
click at [162, 175] on circle "Edge from 97ecd35a-ee40-42d2-87b4-b415ebebfdbd to 12308a72-899b-40de-b807-92e86…" at bounding box center [162, 173] width 7 height 7
drag, startPoint x: 216, startPoint y: 105, endPoint x: 217, endPoint y: 155, distance: 49.5
click at [217, 155] on div "Triggers No triggers configured Event Schedule Manage Business Overview Agent G…" at bounding box center [263, 91] width 541 height 257
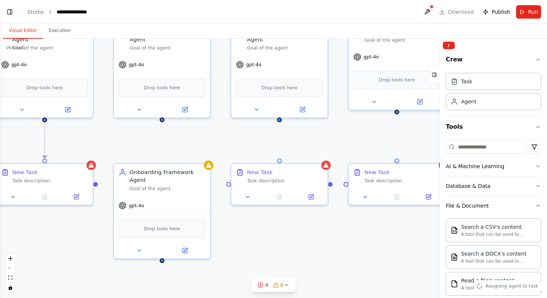
drag, startPoint x: 315, startPoint y: 135, endPoint x: 143, endPoint y: 145, distance: 172.0
click at [143, 145] on div ".deletable-edge-delete-btn { width: 20px; height: 20px; border: 0px solid #ffff…" at bounding box center [273, 169] width 547 height 260
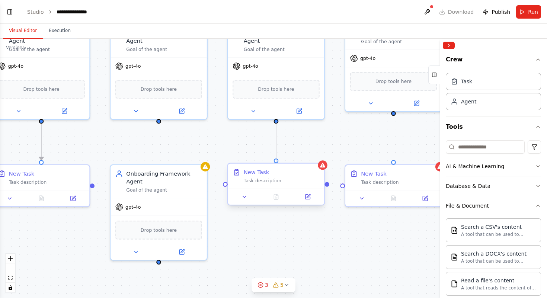
drag, startPoint x: 276, startPoint y: 122, endPoint x: 276, endPoint y: 163, distance: 41.0
click at [276, 163] on div "Triggers No triggers configured Event Schedule Manage Business Overview Agent G…" at bounding box center [93, 97] width 576 height 273
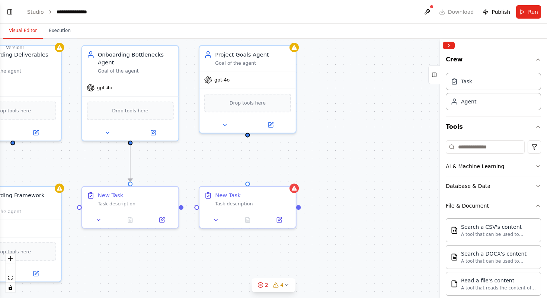
drag, startPoint x: 354, startPoint y: 147, endPoint x: 197, endPoint y: 163, distance: 158.4
click at [197, 163] on div ".deletable-edge-delete-btn { width: 20px; height: 20px; border: 0px solid #ffff…" at bounding box center [273, 169] width 547 height 260
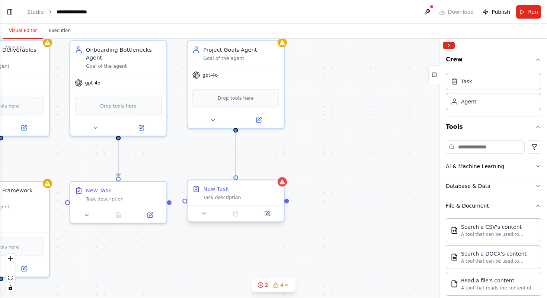
drag, startPoint x: 236, startPoint y: 130, endPoint x: 237, endPoint y: 181, distance: 50.3
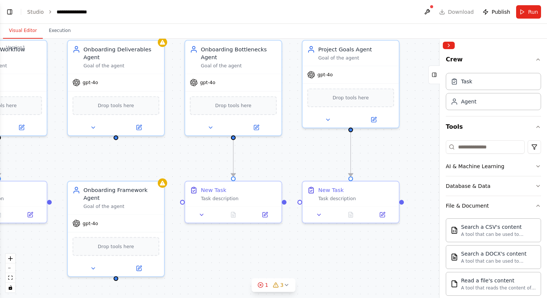
drag, startPoint x: 193, startPoint y: 168, endPoint x: 317, endPoint y: 171, distance: 124.4
click at [317, 171] on div ".deletable-edge-delete-btn { width: 20px; height: 20px; border: 0px solid #ffff…" at bounding box center [273, 169] width 547 height 260
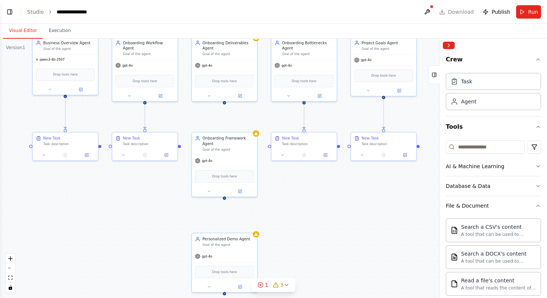
drag, startPoint x: 230, startPoint y: 167, endPoint x: 267, endPoint y: 119, distance: 61.0
click at [267, 119] on div ".deletable-edge-delete-btn { width: 20px; height: 20px; border: 0px solid #ffff…" at bounding box center [273, 169] width 547 height 260
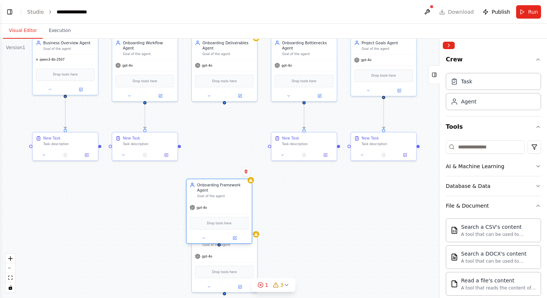
drag, startPoint x: 228, startPoint y: 144, endPoint x: 223, endPoint y: 191, distance: 46.4
click at [223, 191] on div "Onboarding Framework Agent" at bounding box center [222, 187] width 51 height 11
drag, startPoint x: 223, startPoint y: 191, endPoint x: 228, endPoint y: 191, distance: 4.5
click at [228, 191] on div "Onboarding Framework Agent" at bounding box center [228, 187] width 51 height 11
drag, startPoint x: 310, startPoint y: 236, endPoint x: 310, endPoint y: 212, distance: 23.8
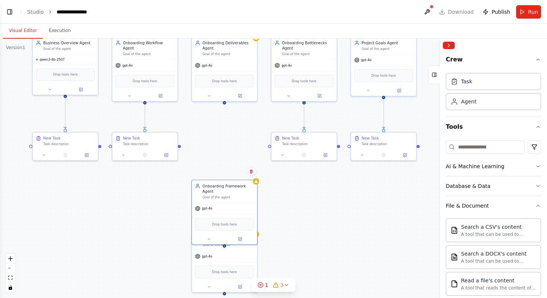
click at [310, 235] on div ".deletable-edge-delete-btn { width: 20px; height: 20px; border: 0px solid #ffff…" at bounding box center [273, 169] width 547 height 260
click at [310, 215] on div ".deletable-edge-delete-btn { width: 20px; height: 20px; border: 0px solid #ffff…" at bounding box center [273, 169] width 547 height 260
drag, startPoint x: 241, startPoint y: 155, endPoint x: 224, endPoint y: 141, distance: 21.9
click at [224, 141] on div "New Task Task description" at bounding box center [228, 139] width 51 height 11
click at [299, 207] on div ".deletable-edge-delete-btn { width: 20px; height: 20px; border: 0px solid #ffff…" at bounding box center [273, 169] width 547 height 260
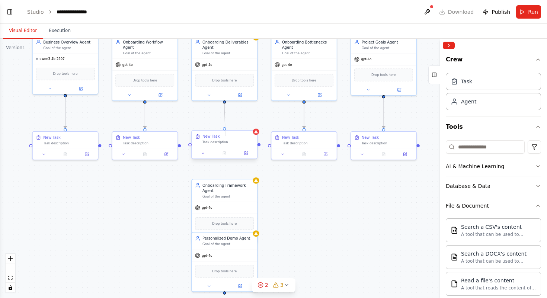
drag, startPoint x: 224, startPoint y: 101, endPoint x: 225, endPoint y: 136, distance: 34.6
click at [225, 136] on div "Triggers No triggers configured Event Schedule Manage Business Overview Agent G…" at bounding box center [179, 85] width 390 height 185
drag, startPoint x: 224, startPoint y: 102, endPoint x: 225, endPoint y: 130, distance: 28.7
click at [225, 130] on div "Triggers No triggers configured Event Schedule Manage Business Overview Agent G…" at bounding box center [179, 85] width 390 height 185
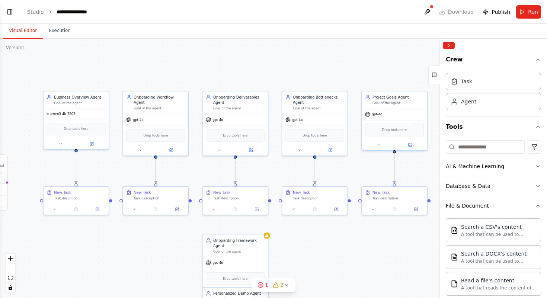
drag, startPoint x: 265, startPoint y: 120, endPoint x: 276, endPoint y: 174, distance: 55.4
click at [276, 175] on div ".deletable-edge-delete-btn { width: 20px; height: 20px; border: 0px solid #ffff…" at bounding box center [273, 169] width 547 height 260
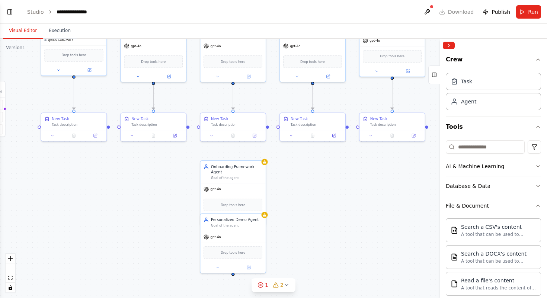
drag, startPoint x: 275, startPoint y: 178, endPoint x: 273, endPoint y: 104, distance: 73.4
click at [273, 104] on div ".deletable-edge-delete-btn { width: 20px; height: 20px; border: 0px solid #ffff…" at bounding box center [273, 169] width 547 height 260
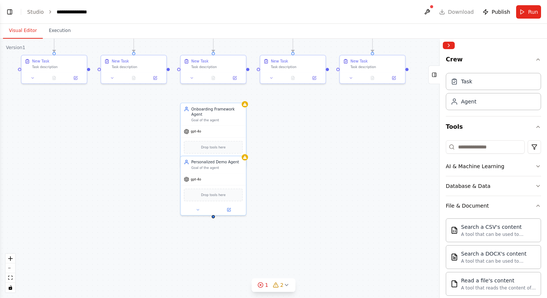
drag, startPoint x: 290, startPoint y: 207, endPoint x: 270, endPoint y: 150, distance: 61.1
click at [270, 150] on div ".deletable-edge-delete-btn { width: 20px; height: 20px; border: 0px solid #ffff…" at bounding box center [273, 169] width 547 height 260
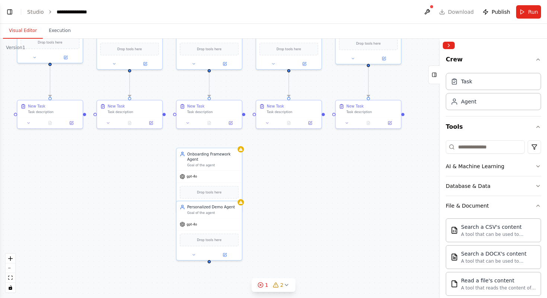
drag, startPoint x: 270, startPoint y: 122, endPoint x: 266, endPoint y: 166, distance: 44.5
click at [267, 166] on div ".deletable-edge-delete-btn { width: 20px; height: 20px; border: 0px solid #ffff…" at bounding box center [273, 169] width 547 height 260
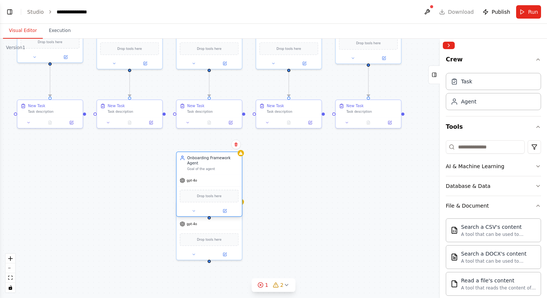
drag, startPoint x: 214, startPoint y: 158, endPoint x: 214, endPoint y: 161, distance: 3.7
click at [214, 161] on div "Onboarding Framework Agent" at bounding box center [212, 160] width 51 height 11
click at [290, 197] on div ".deletable-edge-delete-btn { width: 20px; height: 20px; border: 0px solid #ffff…" at bounding box center [273, 169] width 547 height 260
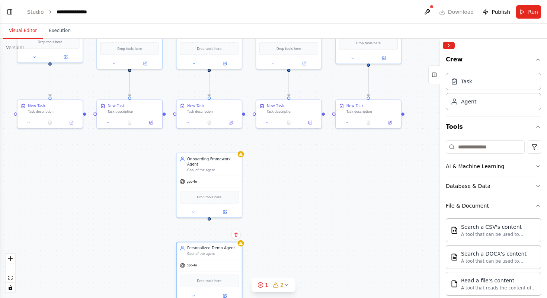
drag, startPoint x: 228, startPoint y: 214, endPoint x: 229, endPoint y: 261, distance: 46.6
click at [229, 261] on div "Personalized Demo Agent Goal of the agent gpt-4o Drop tools here" at bounding box center [209, 272] width 66 height 60
click at [308, 219] on div ".deletable-edge-delete-btn { width: 20px; height: 20px; border: 0px solid #ffff…" at bounding box center [273, 169] width 547 height 260
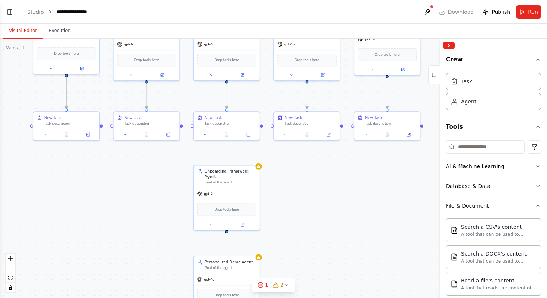
drag, startPoint x: 348, startPoint y: 215, endPoint x: 308, endPoint y: 207, distance: 40.9
click at [308, 207] on div ".deletable-edge-delete-btn { width: 20px; height: 20px; border: 0px solid #ffff…" at bounding box center [273, 169] width 547 height 260
drag, startPoint x: 181, startPoint y: 126, endPoint x: 227, endPoint y: 231, distance: 114.2
click at [227, 231] on div ".deletable-edge-delete-btn { width: 20px; height: 20px; border: 0px solid #ffff…" at bounding box center [273, 169] width 547 height 260
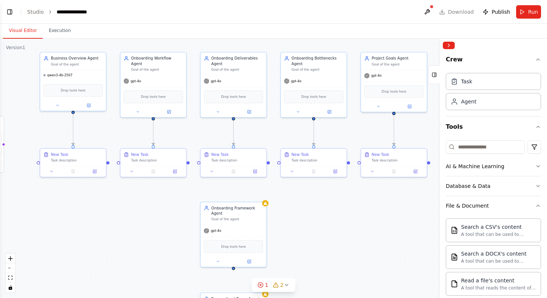
drag, startPoint x: 283, startPoint y: 177, endPoint x: 289, endPoint y: 213, distance: 36.7
click at [289, 213] on div ".deletable-edge-delete-btn { width: 20px; height: 20px; border: 0px solid #ffff…" at bounding box center [273, 169] width 547 height 260
click at [167, 67] on div "Onboarding Workflow Agent Goal of the agent" at bounding box center [153, 62] width 66 height 22
click at [172, 107] on button at bounding box center [168, 110] width 30 height 6
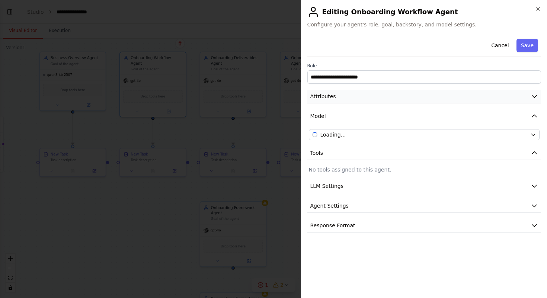
click at [408, 95] on button "Attributes" at bounding box center [425, 97] width 234 height 14
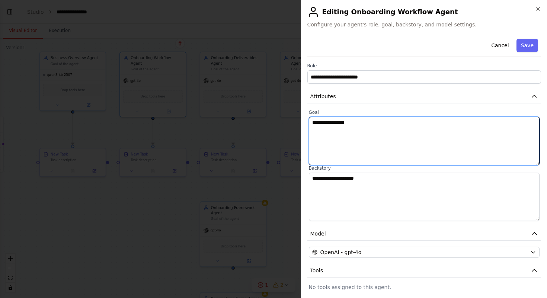
drag, startPoint x: 371, startPoint y: 122, endPoint x: 293, endPoint y: 120, distance: 77.8
click at [293, 120] on body "**********" at bounding box center [273, 149] width 547 height 298
paste textarea "**********"
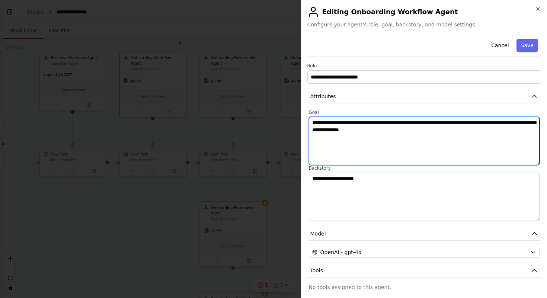
type textarea "**********"
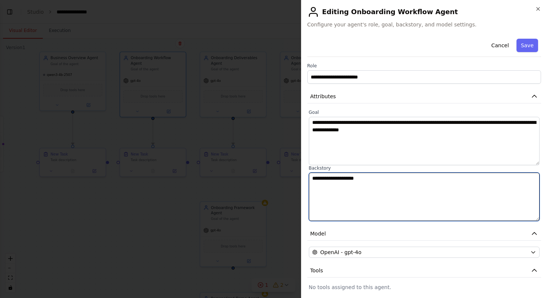
drag, startPoint x: 381, startPoint y: 182, endPoint x: 280, endPoint y: 177, distance: 101.4
click at [280, 177] on body "**********" at bounding box center [273, 149] width 547 height 298
paste textarea "**********"
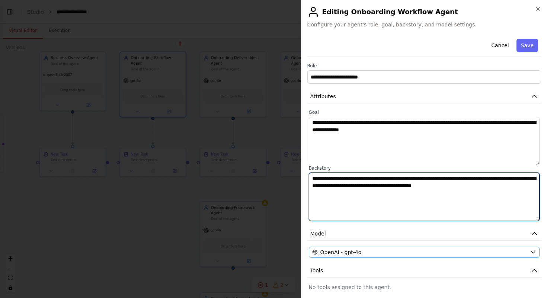
type textarea "**********"
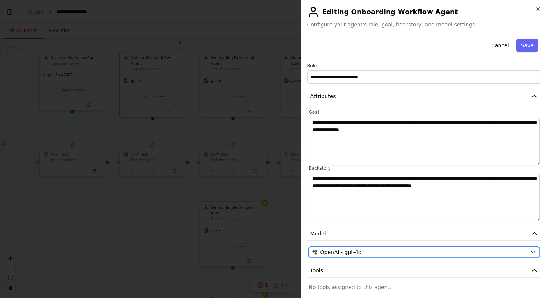
click at [461, 249] on div "OpenAI - gpt-4o" at bounding box center [420, 252] width 216 height 7
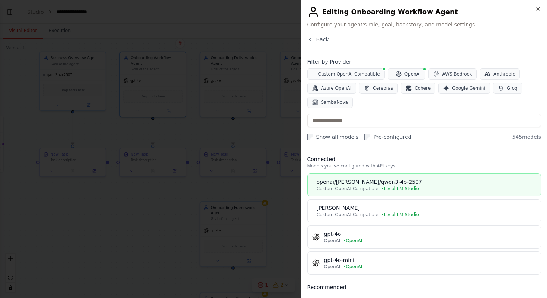
click at [407, 179] on div "openai/qwen/qwen3-4b-2507" at bounding box center [427, 181] width 220 height 7
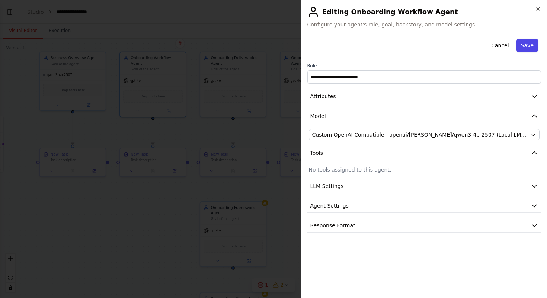
click at [528, 42] on button "Save" at bounding box center [528, 45] width 22 height 13
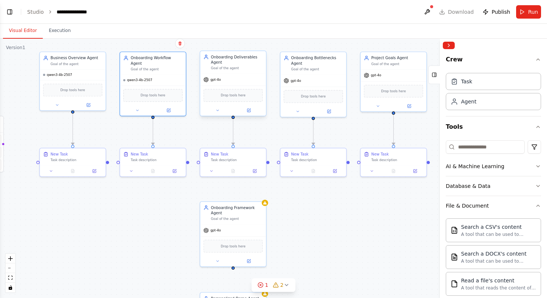
click at [222, 69] on div "Goal of the agent" at bounding box center [237, 68] width 52 height 4
click at [254, 112] on button at bounding box center [249, 110] width 30 height 6
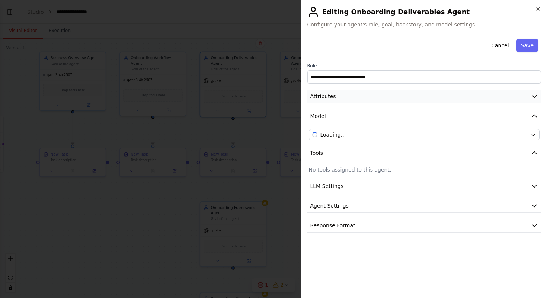
click at [385, 93] on button "Attributes" at bounding box center [425, 97] width 234 height 14
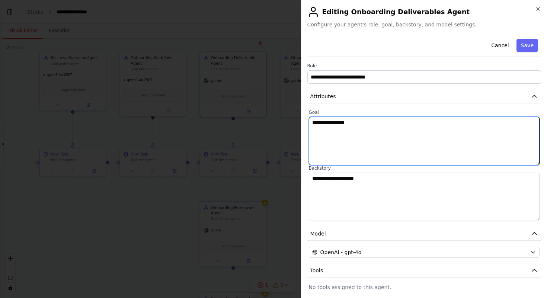
drag, startPoint x: 386, startPoint y: 127, endPoint x: 303, endPoint y: 119, distance: 83.4
click at [303, 119] on div "**********" at bounding box center [424, 149] width 247 height 298
paste textarea "**********"
type textarea "**********"
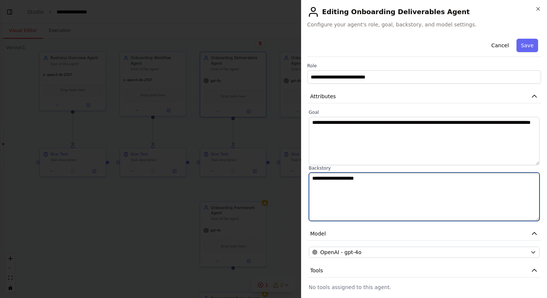
drag, startPoint x: 377, startPoint y: 181, endPoint x: 271, endPoint y: 160, distance: 108.2
click at [271, 160] on body "**********" at bounding box center [273, 149] width 547 height 298
paste textarea "**********"
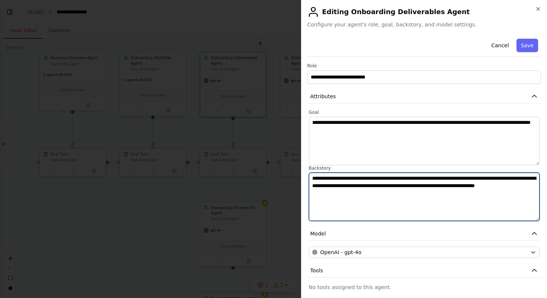
type textarea "**********"
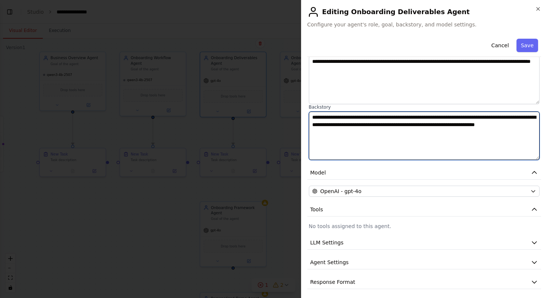
scroll to position [64, 0]
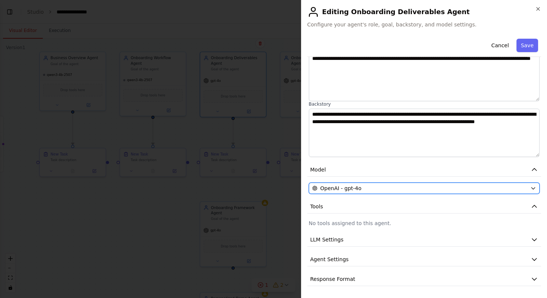
click at [448, 186] on div "OpenAI - gpt-4o" at bounding box center [420, 188] width 216 height 7
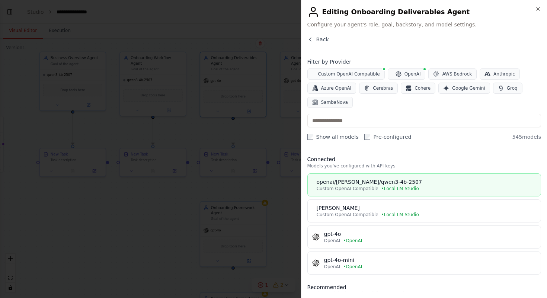
click at [400, 191] on span "• Local LM Studio" at bounding box center [401, 189] width 38 height 6
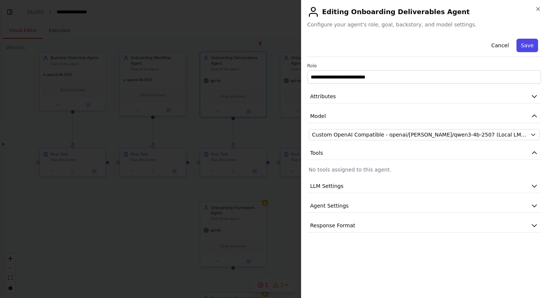
click at [533, 44] on button "Save" at bounding box center [528, 45] width 22 height 13
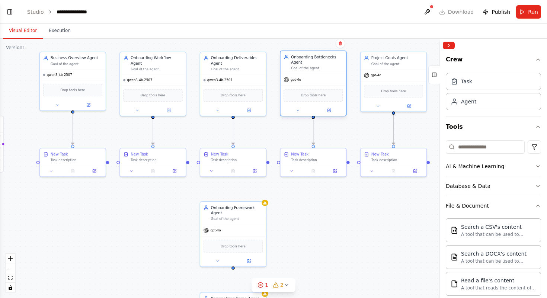
click at [318, 63] on div "Onboarding Bottlenecks Agent" at bounding box center [317, 59] width 52 height 11
click at [332, 110] on button at bounding box center [329, 110] width 30 height 6
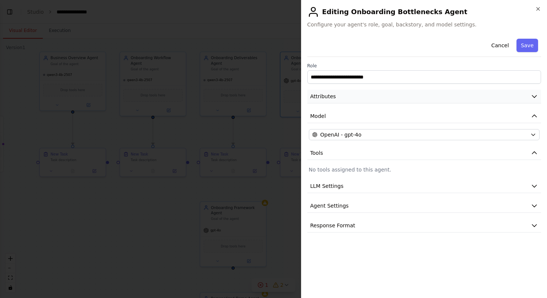
click at [392, 99] on button "Attributes" at bounding box center [425, 97] width 234 height 14
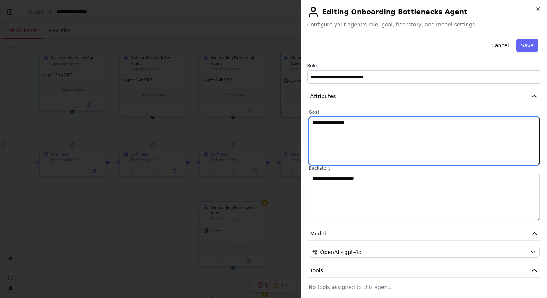
drag, startPoint x: 383, startPoint y: 125, endPoint x: 296, endPoint y: 118, distance: 86.7
click at [296, 118] on body "**********" at bounding box center [273, 149] width 547 height 298
paste textarea "**********"
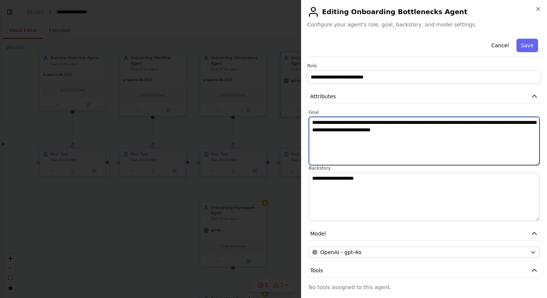
type textarea "**********"
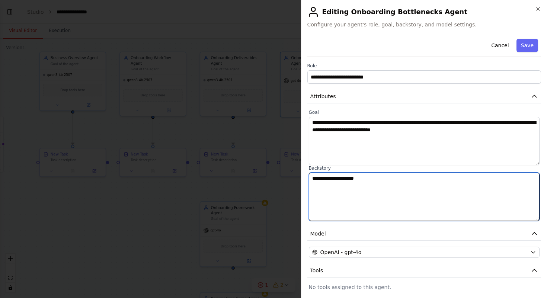
drag, startPoint x: 380, startPoint y: 181, endPoint x: 254, endPoint y: 173, distance: 126.1
click at [254, 173] on body "**********" at bounding box center [273, 149] width 547 height 298
paste textarea "**********"
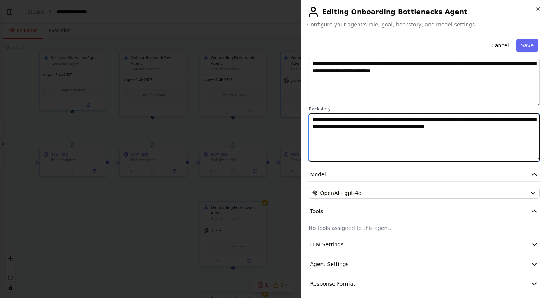
scroll to position [64, 0]
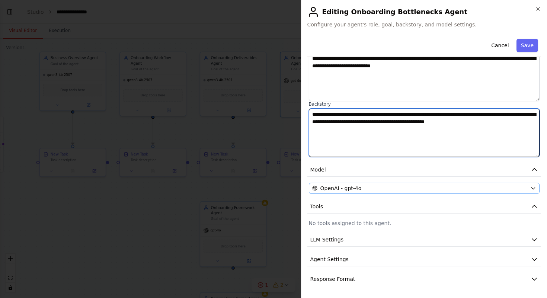
type textarea "**********"
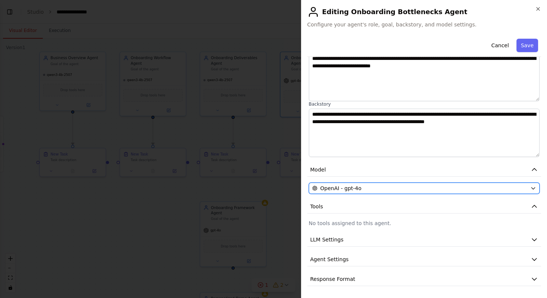
click at [480, 190] on div "OpenAI - gpt-4o" at bounding box center [420, 188] width 216 height 7
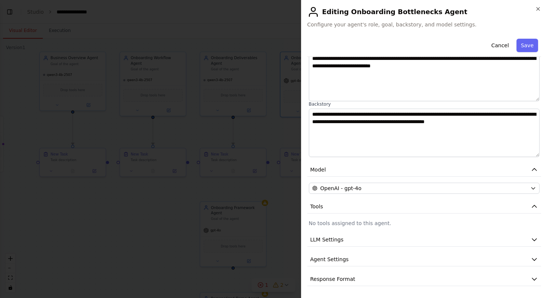
scroll to position [0, 0]
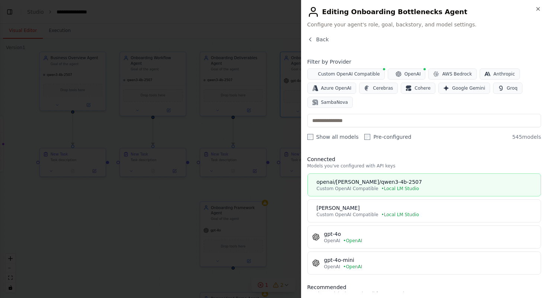
click at [378, 185] on div "openai/qwen/qwen3-4b-2507" at bounding box center [427, 181] width 220 height 7
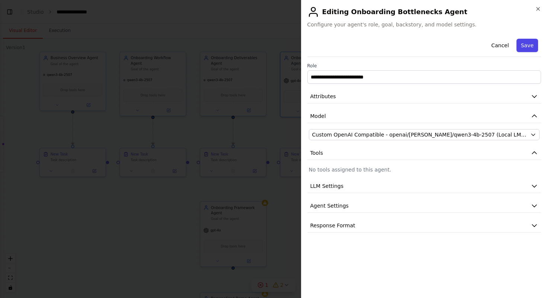
click at [529, 48] on button "Save" at bounding box center [528, 45] width 22 height 13
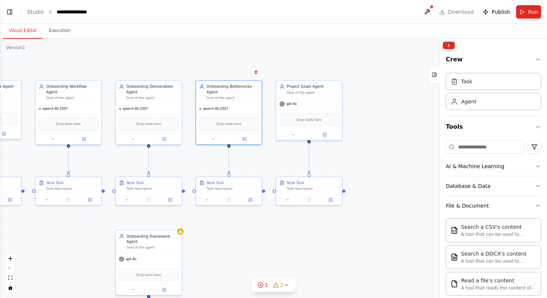
drag, startPoint x: 358, startPoint y: 198, endPoint x: 274, endPoint y: 226, distance: 89.3
click at [274, 226] on div ".deletable-edge-delete-btn { width: 20px; height: 20px; border: 0px solid #ffff…" at bounding box center [273, 169] width 547 height 260
click at [213, 139] on icon at bounding box center [213, 137] width 2 height 1
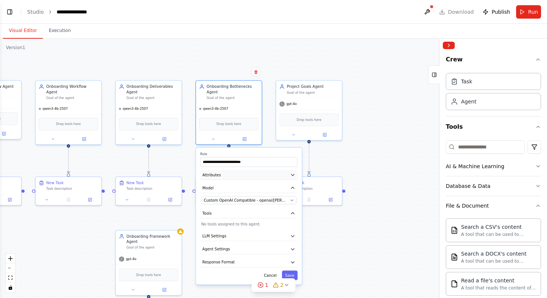
click at [256, 173] on button "Attributes" at bounding box center [248, 175] width 97 height 10
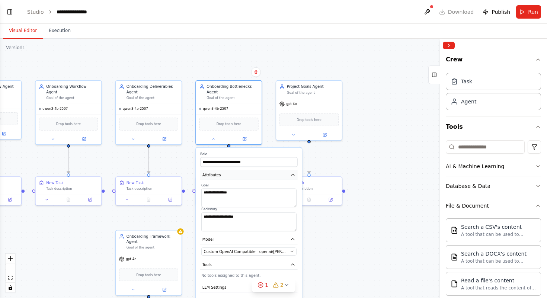
click at [258, 174] on button "Attributes" at bounding box center [248, 175] width 97 height 10
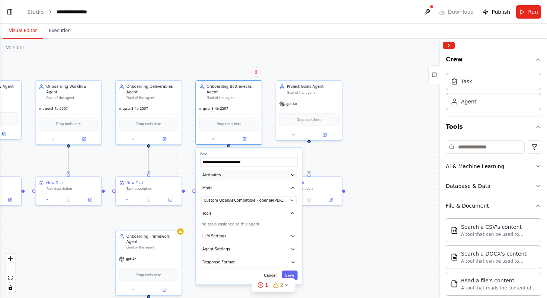
click at [258, 174] on button "Attributes" at bounding box center [248, 175] width 97 height 10
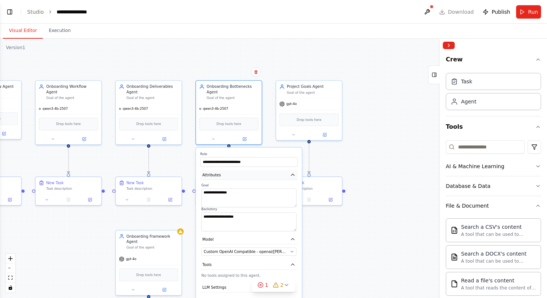
click at [258, 174] on button "Attributes" at bounding box center [248, 175] width 97 height 10
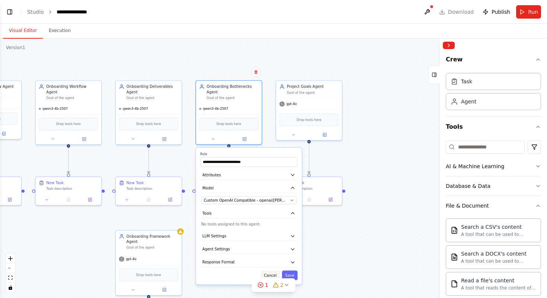
click at [268, 274] on button "Cancel" at bounding box center [270, 276] width 19 height 10
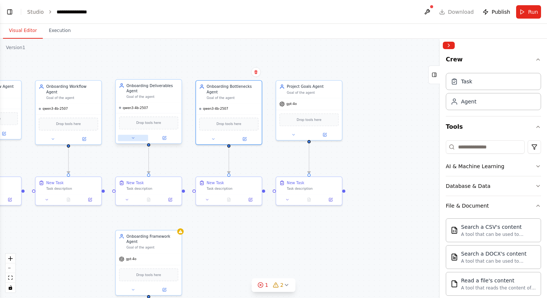
click at [132, 140] on icon at bounding box center [133, 138] width 4 height 4
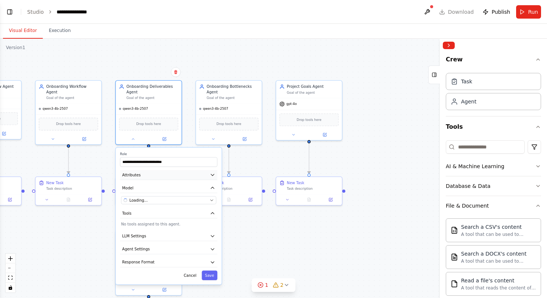
click at [178, 179] on button "Attributes" at bounding box center [168, 175] width 97 height 10
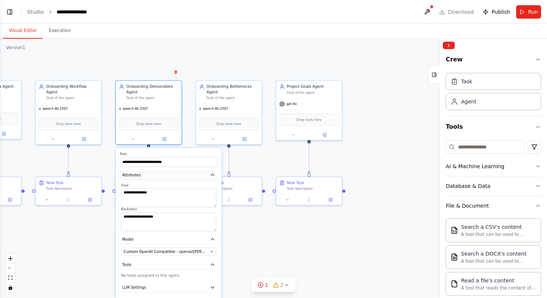
click at [178, 178] on button "Attributes" at bounding box center [168, 175] width 97 height 10
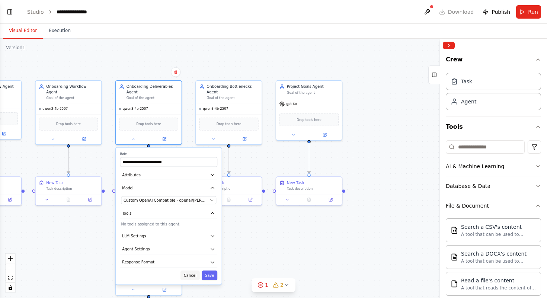
click at [191, 277] on button "Cancel" at bounding box center [190, 276] width 19 height 10
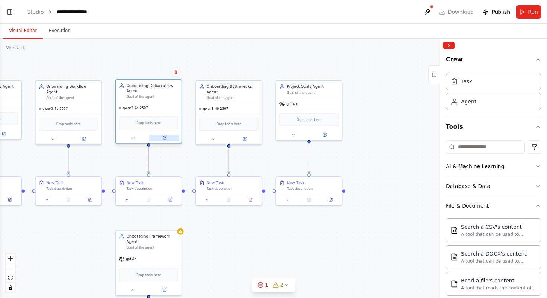
click at [166, 137] on button at bounding box center [164, 138] width 30 height 6
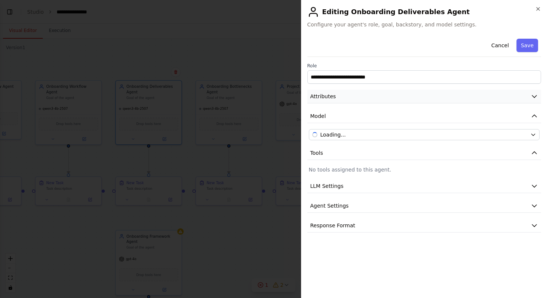
click at [402, 90] on button "Attributes" at bounding box center [425, 97] width 234 height 14
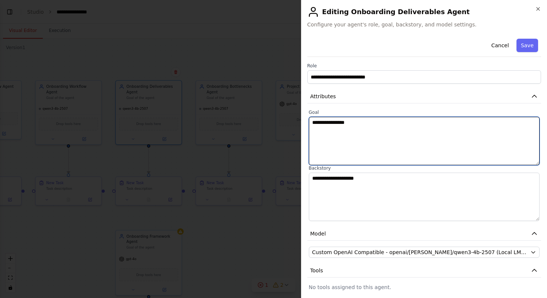
drag, startPoint x: 374, startPoint y: 124, endPoint x: 286, endPoint y: 119, distance: 88.8
click at [286, 120] on body "**********" at bounding box center [273, 149] width 547 height 298
paste textarea "**********"
type textarea "**********"
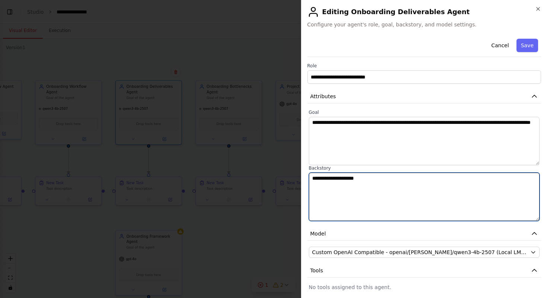
drag, startPoint x: 385, startPoint y: 182, endPoint x: 293, endPoint y: 159, distance: 94.0
click at [293, 159] on body "**********" at bounding box center [273, 149] width 547 height 298
paste textarea "**********"
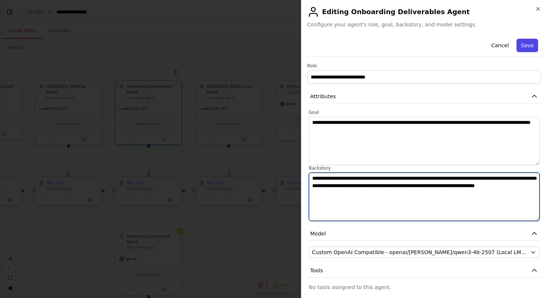
type textarea "**********"
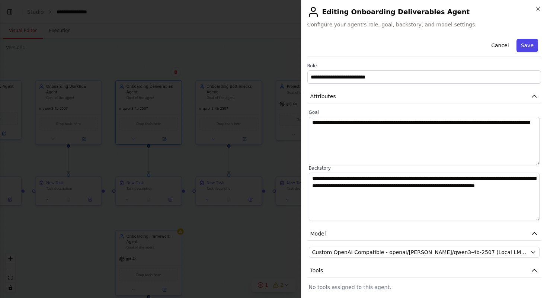
click at [526, 45] on button "Save" at bounding box center [528, 45] width 22 height 13
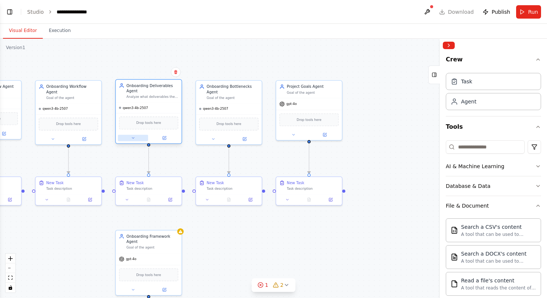
click at [134, 137] on icon at bounding box center [133, 138] width 4 height 4
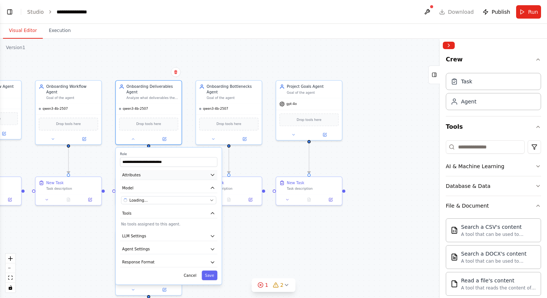
click at [154, 175] on button "Attributes" at bounding box center [168, 175] width 97 height 10
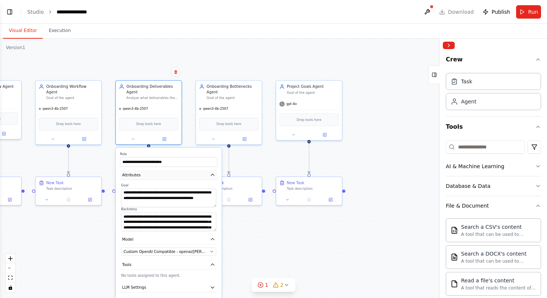
click at [154, 174] on button "Attributes" at bounding box center [168, 175] width 97 height 10
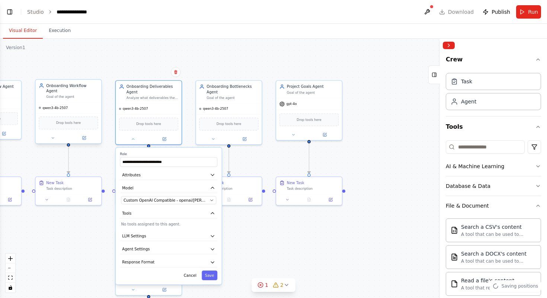
click at [57, 136] on div at bounding box center [69, 138] width 66 height 11
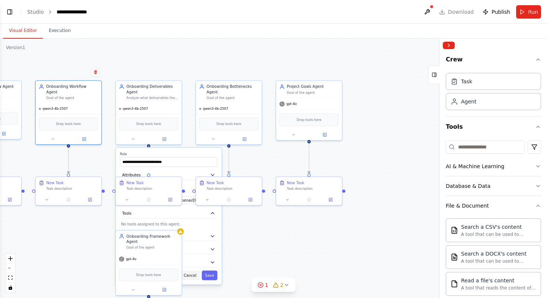
click at [187, 277] on button "Cancel" at bounding box center [190, 276] width 19 height 10
click at [54, 135] on button at bounding box center [53, 138] width 30 height 6
click at [54, 136] on icon at bounding box center [53, 138] width 4 height 4
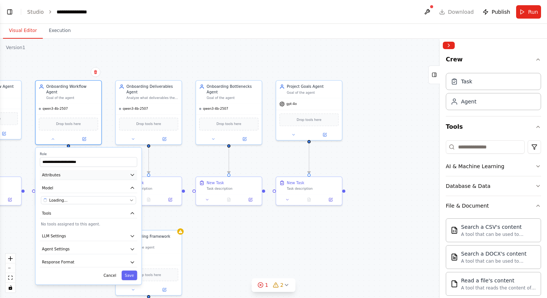
click at [80, 172] on button "Attributes" at bounding box center [88, 175] width 97 height 10
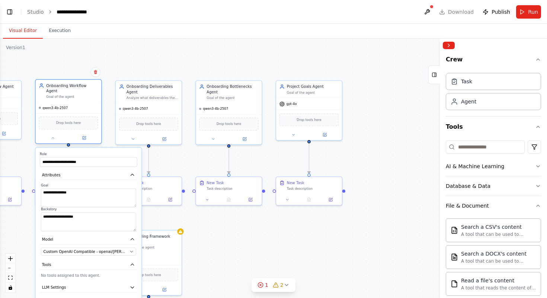
click at [54, 136] on div at bounding box center [69, 138] width 66 height 11
click at [51, 136] on icon at bounding box center [53, 138] width 4 height 4
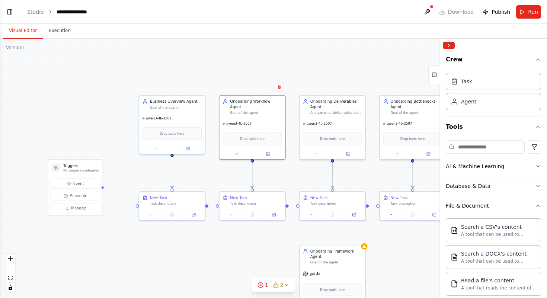
drag, startPoint x: 45, startPoint y: 162, endPoint x: 225, endPoint y: 173, distance: 179.8
click at [226, 172] on div ".deletable-edge-delete-btn { width: 20px; height: 20px; border: 0px solid #ffff…" at bounding box center [273, 169] width 547 height 260
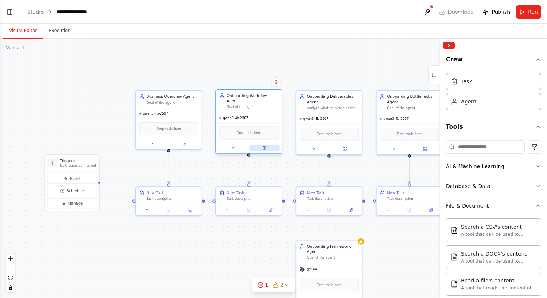
click at [263, 146] on icon at bounding box center [265, 148] width 4 height 4
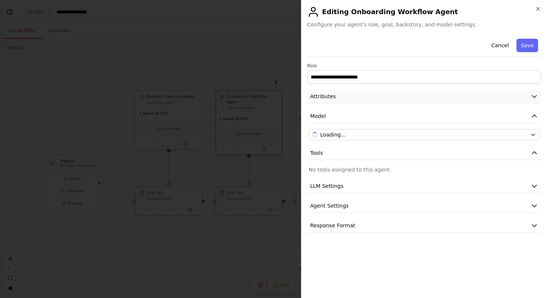
click at [394, 91] on button "Attributes" at bounding box center [425, 97] width 234 height 14
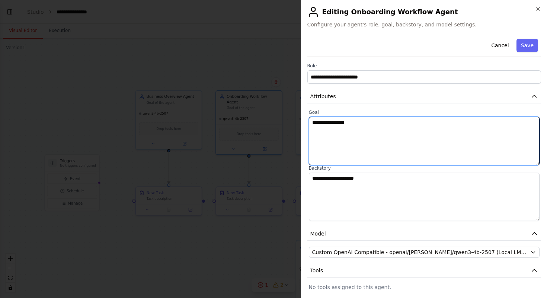
drag, startPoint x: 390, startPoint y: 130, endPoint x: 288, endPoint y: 119, distance: 102.7
click at [288, 119] on body "**********" at bounding box center [273, 149] width 547 height 298
paste textarea "**********"
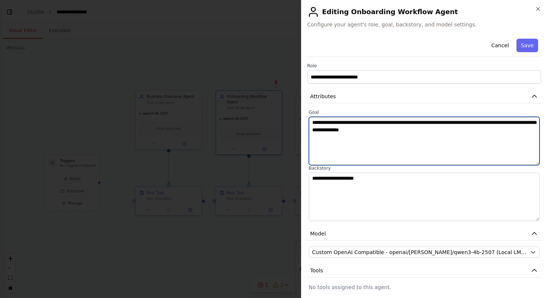
type textarea "**********"
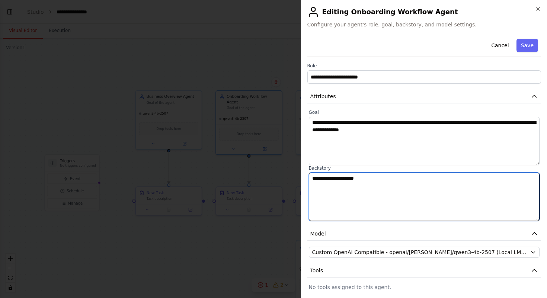
drag, startPoint x: 405, startPoint y: 184, endPoint x: 273, endPoint y: 178, distance: 132.3
click at [272, 178] on body "**********" at bounding box center [273, 149] width 547 height 298
paste textarea "**********"
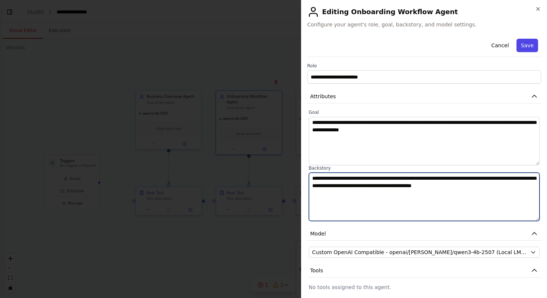
type textarea "**********"
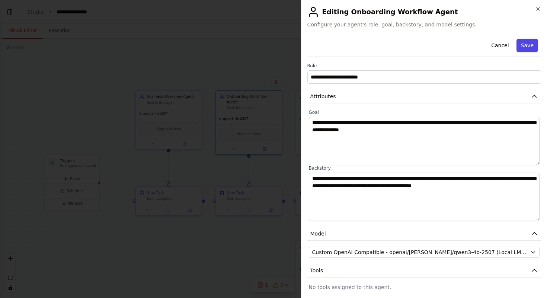
click at [527, 46] on button "Save" at bounding box center [528, 45] width 22 height 13
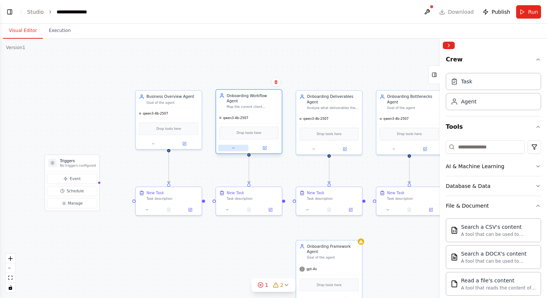
click at [236, 145] on button at bounding box center [233, 148] width 30 height 6
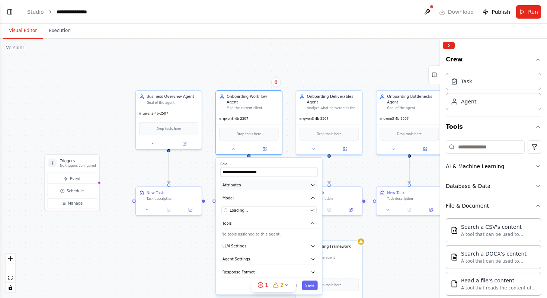
click at [262, 180] on button "Attributes" at bounding box center [268, 185] width 97 height 10
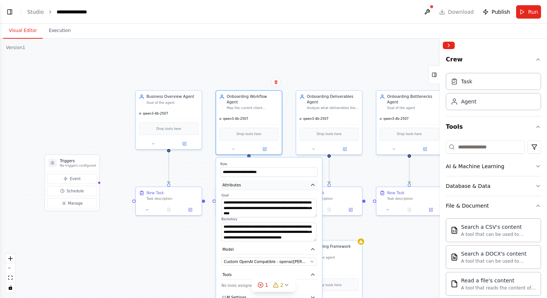
click at [262, 180] on button "Attributes" at bounding box center [268, 185] width 97 height 10
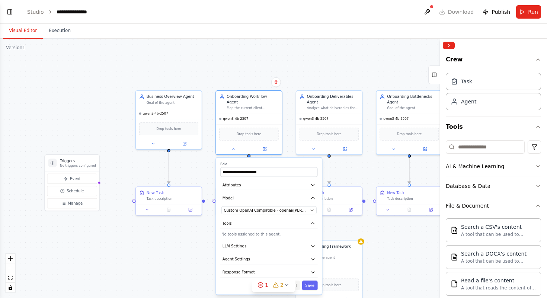
click at [298, 281] on button "Cancel" at bounding box center [290, 286] width 19 height 10
click at [295, 281] on button "Cancel" at bounding box center [290, 286] width 19 height 10
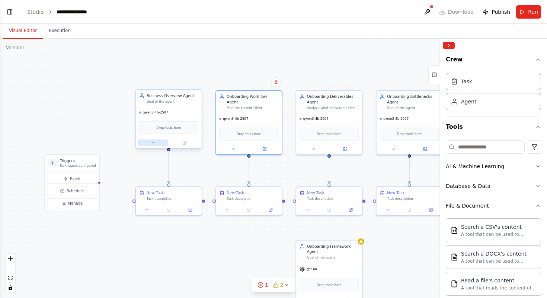
click at [151, 144] on icon at bounding box center [153, 143] width 4 height 4
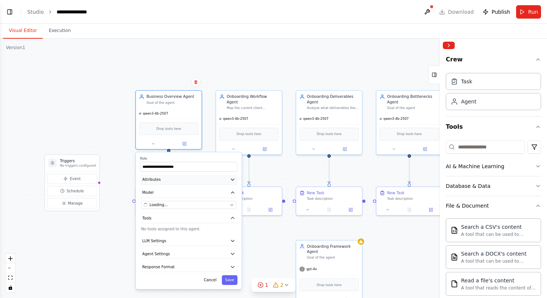
click at [182, 179] on button "Attributes" at bounding box center [188, 180] width 97 height 10
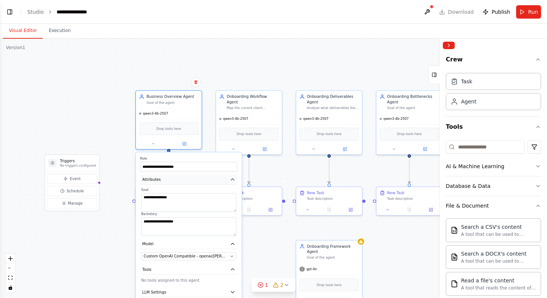
click at [182, 179] on button "Attributes" at bounding box center [188, 180] width 97 height 10
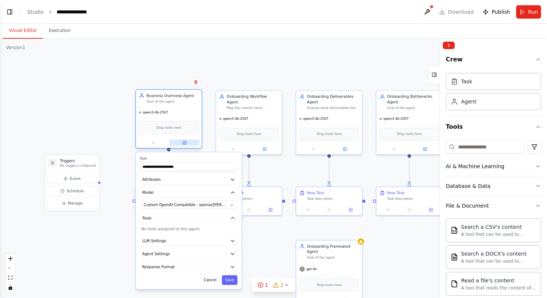
click at [183, 144] on icon at bounding box center [184, 143] width 4 height 4
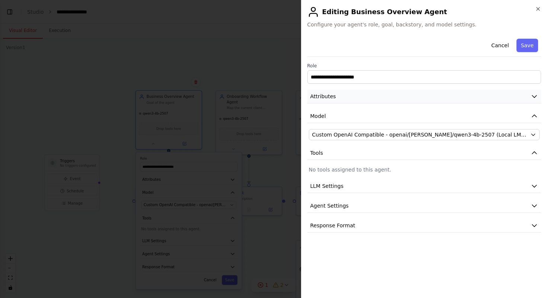
click at [423, 96] on button "Attributes" at bounding box center [425, 97] width 234 height 14
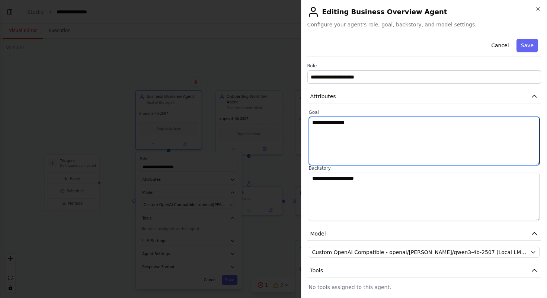
drag, startPoint x: 392, startPoint y: 155, endPoint x: 298, endPoint y: 109, distance: 104.4
click at [298, 109] on body "**********" at bounding box center [273, 149] width 547 height 298
paste textarea "**********"
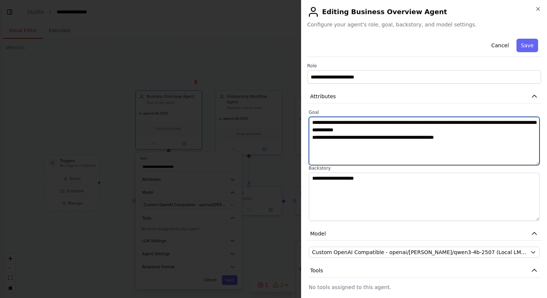
type textarea "**********"
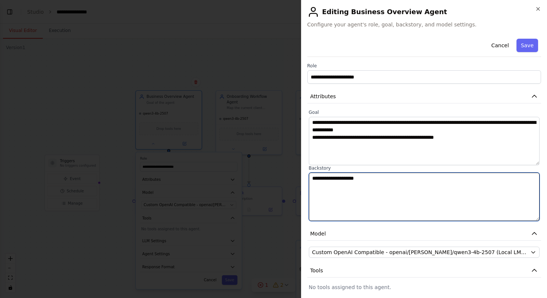
drag, startPoint x: 387, startPoint y: 184, endPoint x: 274, endPoint y: 159, distance: 115.6
click at [274, 159] on body "**********" at bounding box center [273, 149] width 547 height 298
paste textarea "**********"
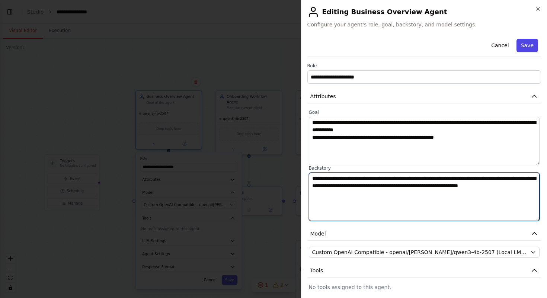
type textarea "**********"
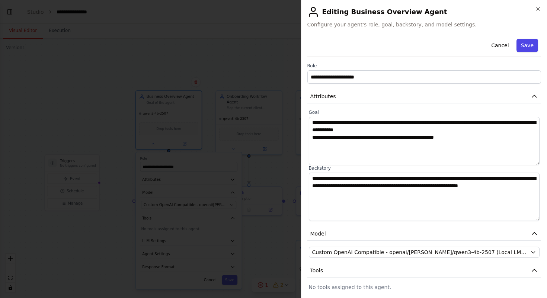
click at [529, 51] on button "Save" at bounding box center [528, 45] width 22 height 13
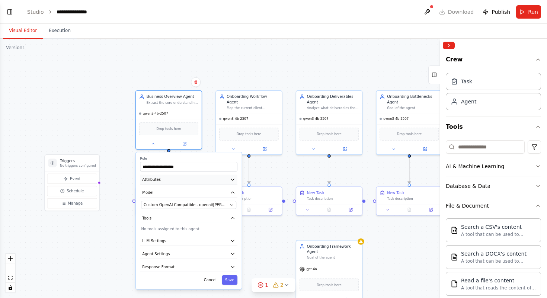
click at [191, 178] on button "Attributes" at bounding box center [188, 180] width 97 height 10
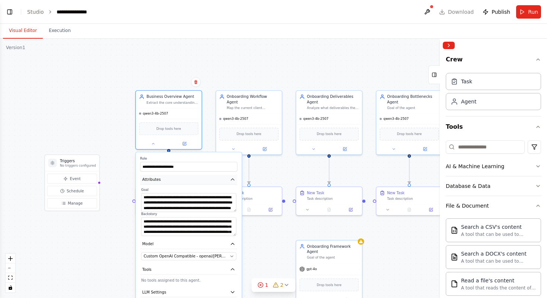
click at [191, 178] on button "Attributes" at bounding box center [188, 180] width 97 height 10
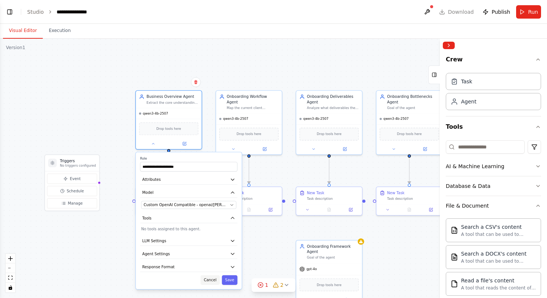
click at [212, 282] on button "Cancel" at bounding box center [210, 281] width 19 height 10
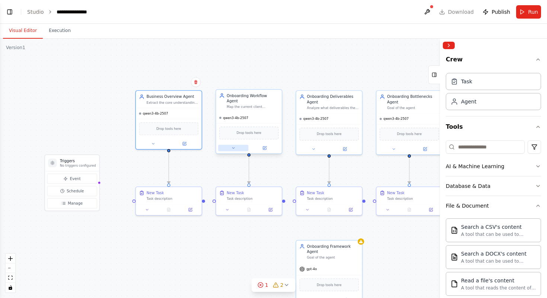
click at [238, 145] on button at bounding box center [233, 148] width 30 height 6
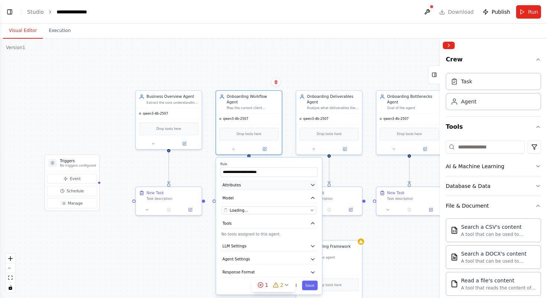
click at [273, 180] on button "Attributes" at bounding box center [268, 185] width 97 height 10
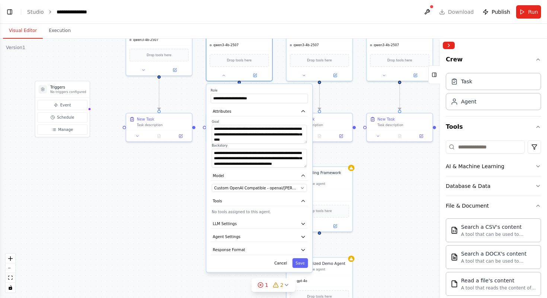
drag, startPoint x: 192, startPoint y: 259, endPoint x: 182, endPoint y: 185, distance: 74.4
click at [182, 185] on div ".deletable-edge-delete-btn { width: 20px; height: 20px; border: 0px solid #ffff…" at bounding box center [273, 169] width 547 height 260
click at [280, 261] on button "Cancel" at bounding box center [280, 263] width 19 height 10
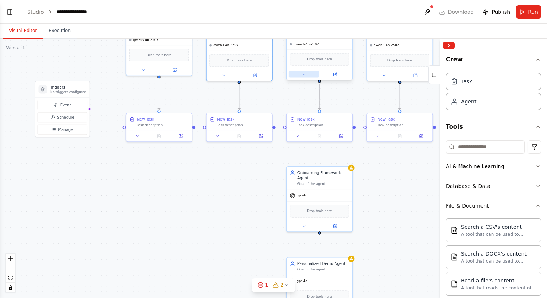
click at [308, 75] on button at bounding box center [304, 74] width 30 height 6
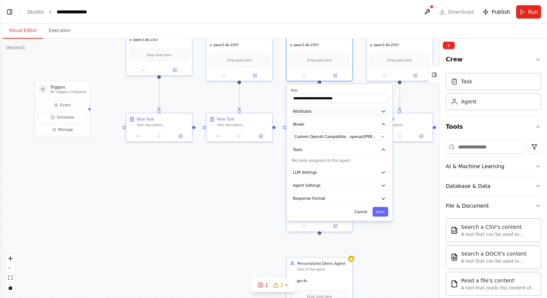
click at [370, 114] on button "Attributes" at bounding box center [339, 111] width 97 height 10
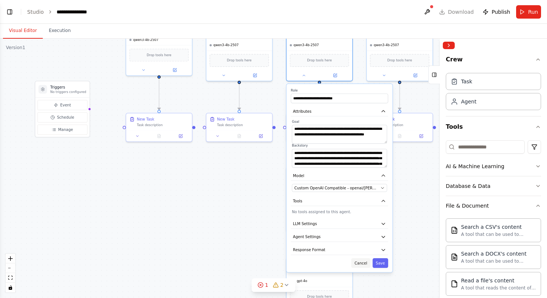
click at [360, 259] on button "Cancel" at bounding box center [361, 263] width 19 height 10
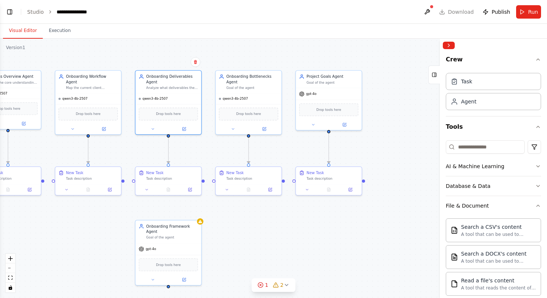
drag, startPoint x: 392, startPoint y: 200, endPoint x: 239, endPoint y: 254, distance: 162.2
click at [239, 254] on div ".deletable-edge-delete-btn { width: 20px; height: 20px; border: 0px solid #ffff…" at bounding box center [273, 169] width 547 height 260
click at [235, 127] on button at bounding box center [231, 128] width 30 height 6
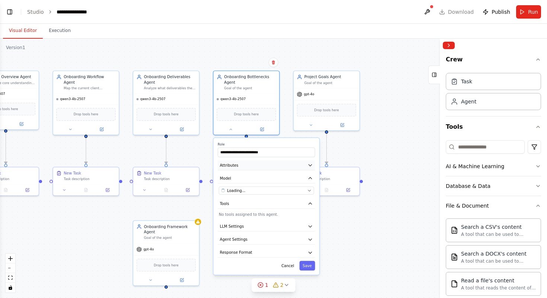
click at [256, 163] on button "Attributes" at bounding box center [266, 165] width 97 height 10
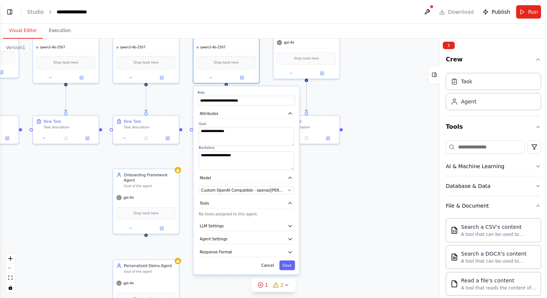
drag, startPoint x: 343, startPoint y: 235, endPoint x: 323, endPoint y: 184, distance: 55.5
click at [323, 184] on div ".deletable-edge-delete-btn { width: 20px; height: 20px; border: 0px solid #ffff…" at bounding box center [273, 169] width 547 height 260
click at [271, 266] on button "Cancel" at bounding box center [267, 266] width 19 height 10
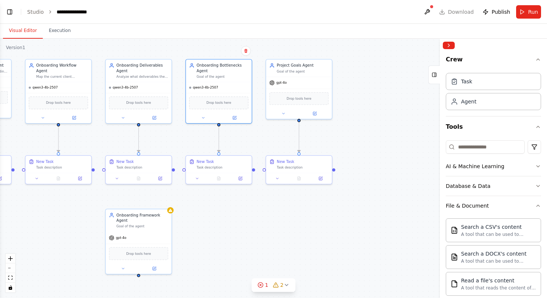
drag, startPoint x: 341, startPoint y: 168, endPoint x: 333, endPoint y: 207, distance: 40.2
click at [333, 207] on div ".deletable-edge-delete-btn { width: 20px; height: 20px; border: 0px solid #ffff…" at bounding box center [273, 169] width 547 height 260
click at [320, 79] on div "gpt-4o" at bounding box center [299, 81] width 66 height 12
click at [314, 115] on button at bounding box center [314, 112] width 30 height 6
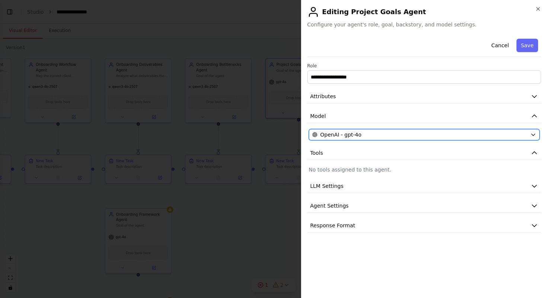
click at [443, 138] on div "OpenAI - gpt-4o" at bounding box center [420, 134] width 216 height 7
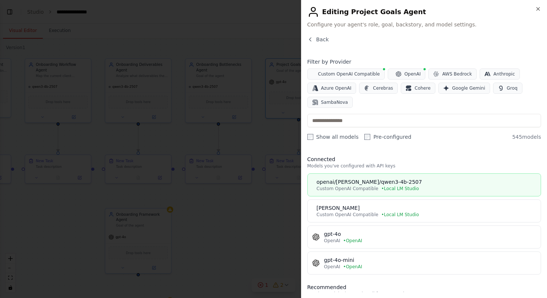
click at [391, 190] on span "• Local LM Studio" at bounding box center [401, 189] width 38 height 6
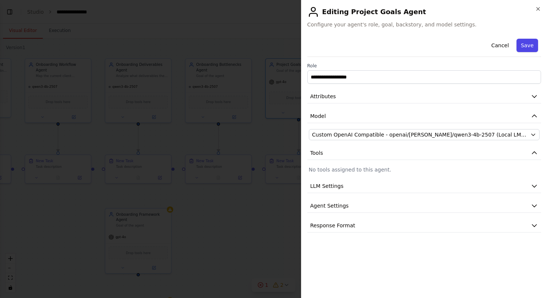
click at [527, 47] on button "Save" at bounding box center [528, 45] width 22 height 13
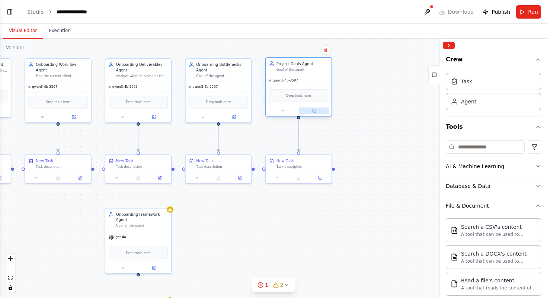
click at [314, 112] on icon at bounding box center [314, 110] width 3 height 3
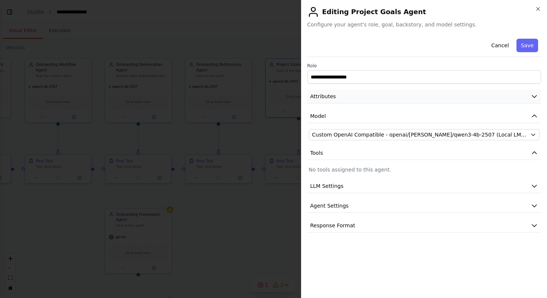
click at [405, 92] on button "Attributes" at bounding box center [425, 97] width 234 height 14
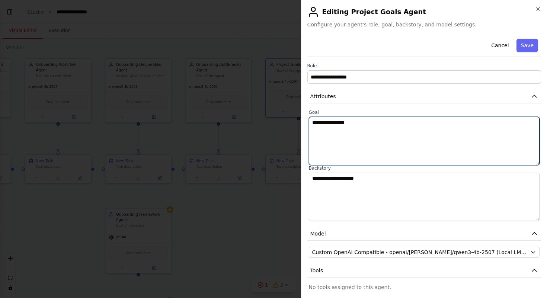
drag, startPoint x: 407, startPoint y: 130, endPoint x: 285, endPoint y: 114, distance: 122.5
click at [285, 114] on body "**********" at bounding box center [273, 149] width 547 height 298
paste textarea "**********"
type textarea "**********"
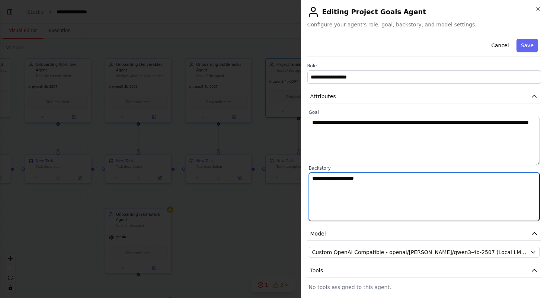
drag, startPoint x: 382, startPoint y: 185, endPoint x: 283, endPoint y: 171, distance: 100.5
click at [283, 171] on body "**********" at bounding box center [273, 149] width 547 height 298
paste textarea "**********"
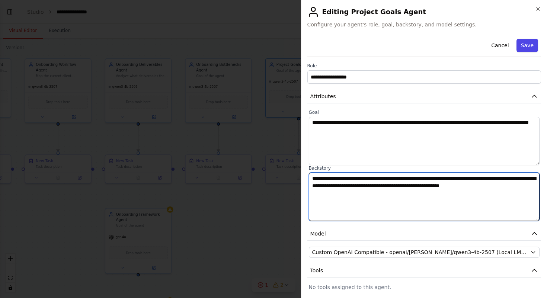
type textarea "**********"
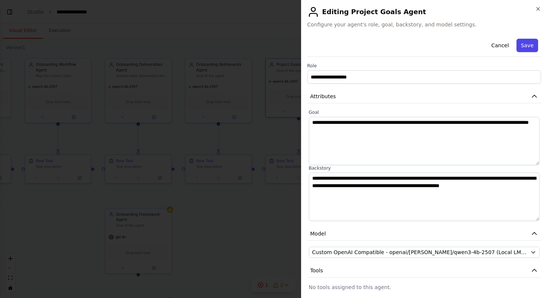
click at [532, 46] on button "Save" at bounding box center [528, 45] width 22 height 13
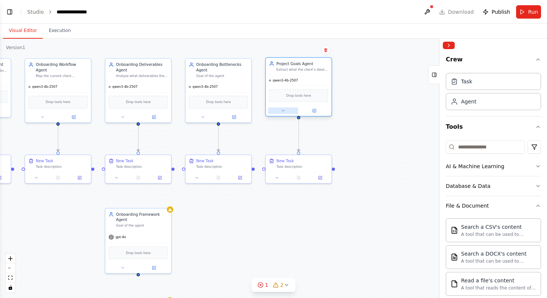
click at [284, 114] on button at bounding box center [283, 111] width 30 height 6
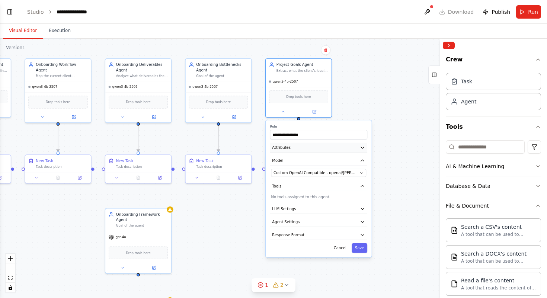
click at [312, 152] on button "Attributes" at bounding box center [318, 148] width 97 height 10
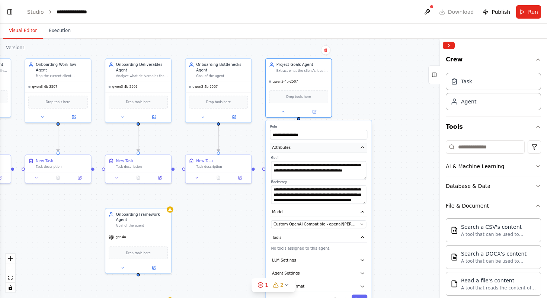
click at [314, 149] on button "Attributes" at bounding box center [318, 148] width 97 height 10
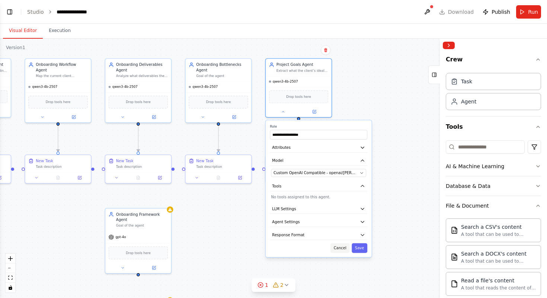
click at [340, 249] on button "Cancel" at bounding box center [340, 249] width 19 height 10
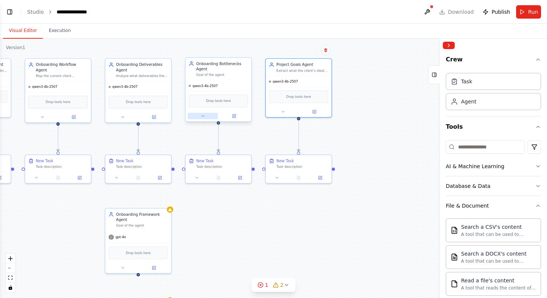
click at [201, 113] on button at bounding box center [203, 116] width 30 height 6
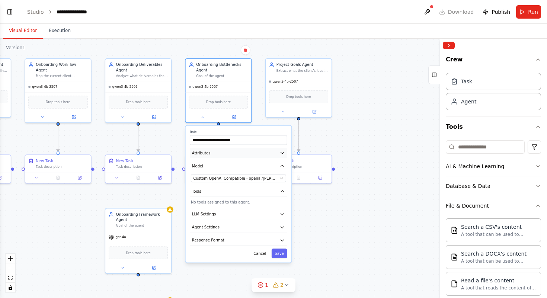
click at [220, 150] on button "Attributes" at bounding box center [238, 153] width 97 height 10
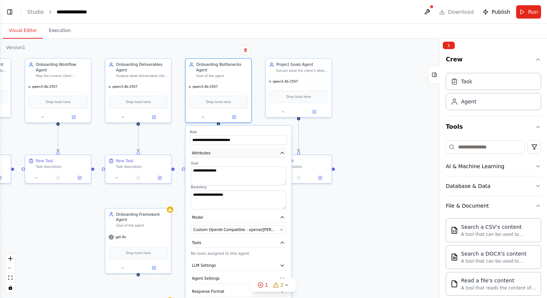
click at [220, 150] on button "Attributes" at bounding box center [238, 153] width 97 height 10
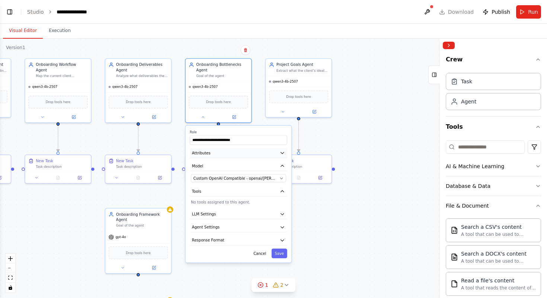
click at [220, 150] on button "Attributes" at bounding box center [238, 153] width 97 height 10
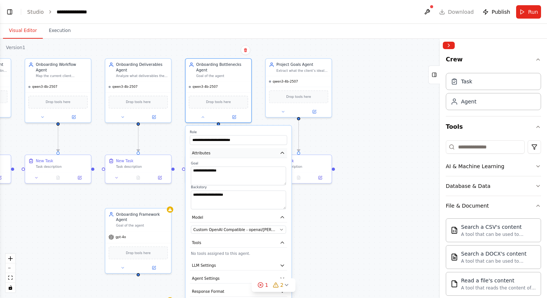
click at [220, 151] on button "Attributes" at bounding box center [238, 153] width 97 height 10
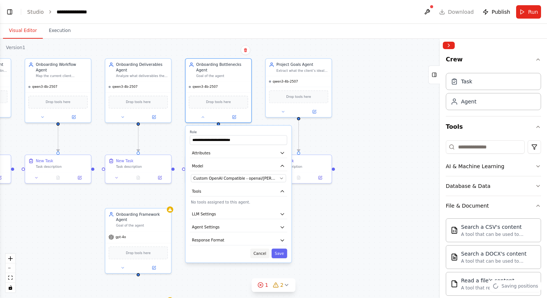
click at [264, 254] on button "Cancel" at bounding box center [260, 254] width 19 height 10
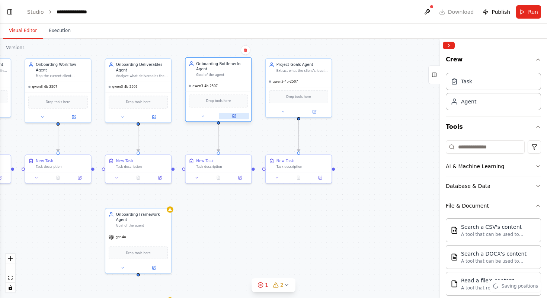
click at [239, 118] on button at bounding box center [234, 116] width 30 height 6
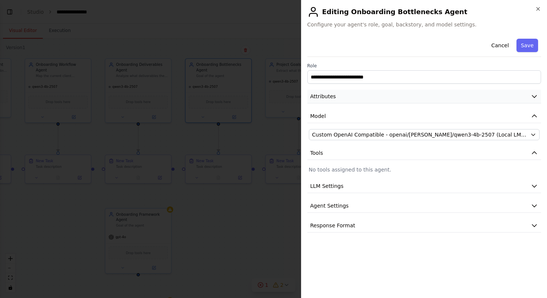
click at [398, 93] on button "Attributes" at bounding box center [425, 97] width 234 height 14
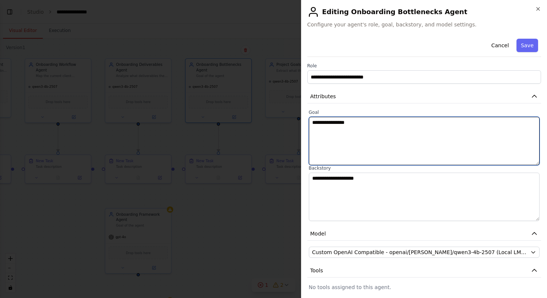
drag, startPoint x: 369, startPoint y: 122, endPoint x: 269, endPoint y: 111, distance: 100.0
click at [269, 111] on body "**********" at bounding box center [273, 149] width 547 height 298
paste textarea "**********"
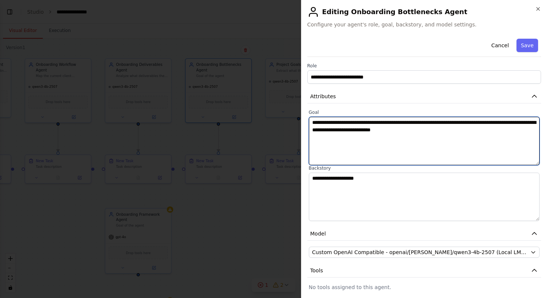
type textarea "**********"
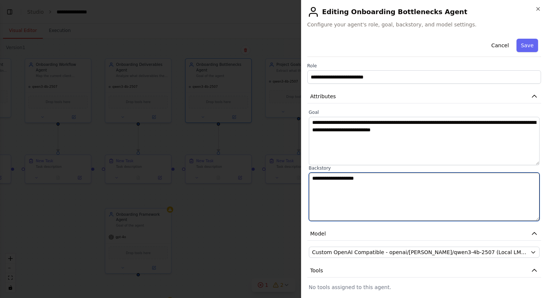
drag, startPoint x: 395, startPoint y: 184, endPoint x: 263, endPoint y: 159, distance: 135.0
click at [263, 159] on body "**********" at bounding box center [273, 149] width 547 height 298
paste textarea "**********"
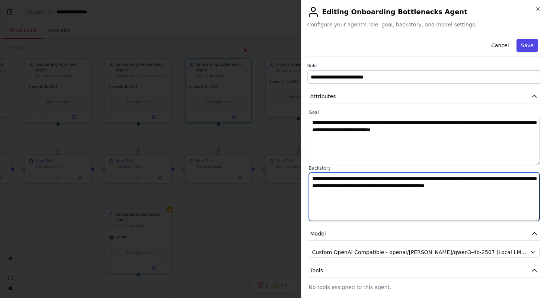
type textarea "**********"
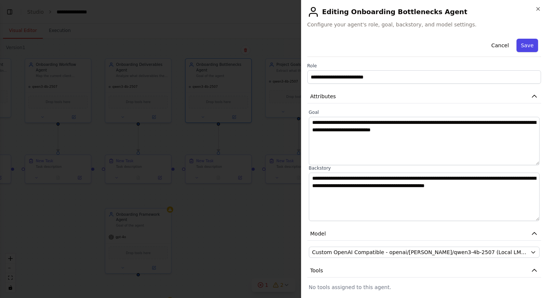
click at [528, 43] on button "Save" at bounding box center [528, 45] width 22 height 13
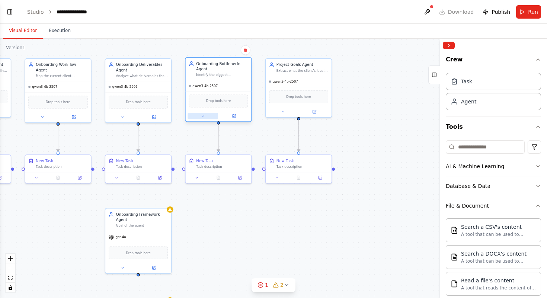
click at [202, 114] on icon at bounding box center [203, 116] width 4 height 4
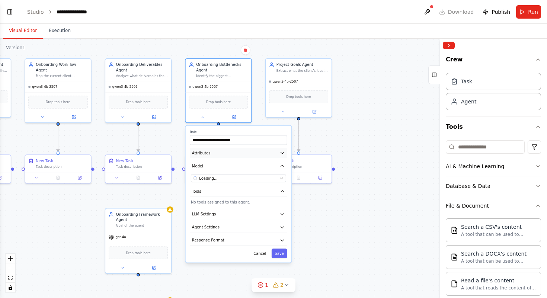
click at [235, 154] on button "Attributes" at bounding box center [238, 153] width 97 height 10
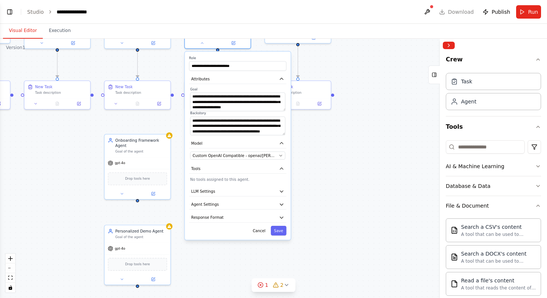
drag, startPoint x: 340, startPoint y: 243, endPoint x: 339, endPoint y: 169, distance: 74.1
click at [339, 169] on div ".deletable-edge-delete-btn { width: 20px; height: 20px; border: 0px solid #ffff…" at bounding box center [273, 169] width 547 height 260
click at [256, 232] on button "Cancel" at bounding box center [259, 231] width 19 height 10
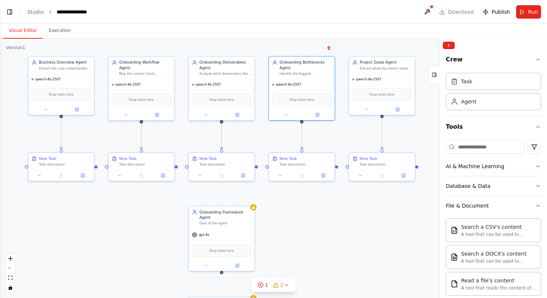
drag, startPoint x: 227, startPoint y: 180, endPoint x: 311, endPoint y: 252, distance: 110.9
click at [311, 252] on div ".deletable-edge-delete-btn { width: 20px; height: 20px; border: 0px solid #ffff…" at bounding box center [273, 169] width 547 height 260
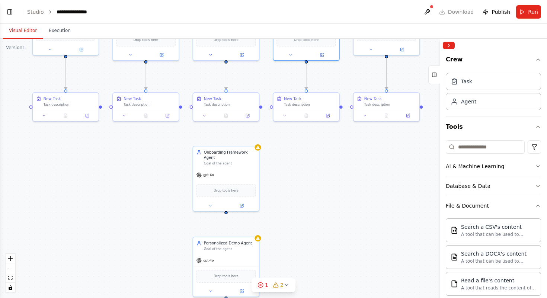
drag, startPoint x: 125, startPoint y: 227, endPoint x: 129, endPoint y: 167, distance: 60.5
click at [129, 167] on div ".deletable-edge-delete-btn { width: 20px; height: 20px; border: 0px solid #ffff…" at bounding box center [273, 169] width 547 height 260
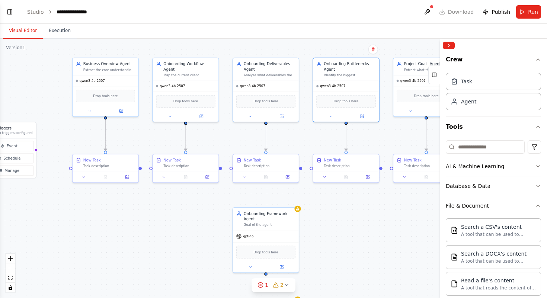
drag, startPoint x: 296, startPoint y: 174, endPoint x: 336, endPoint y: 235, distance: 72.9
click at [336, 235] on div ".deletable-edge-delete-btn { width: 20px; height: 20px; border: 0px solid #ffff…" at bounding box center [273, 169] width 547 height 260
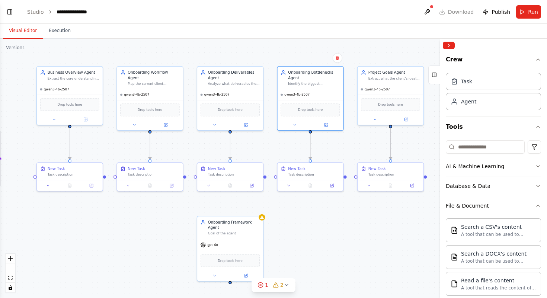
drag, startPoint x: 163, startPoint y: 232, endPoint x: 128, endPoint y: 241, distance: 36.8
click at [128, 241] on div ".deletable-edge-delete-btn { width: 20px; height: 20px; border: 0px solid #ffff…" at bounding box center [273, 169] width 547 height 260
click at [92, 186] on icon at bounding box center [91, 184] width 3 height 3
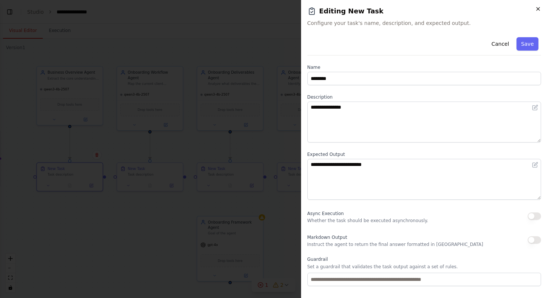
click at [539, 11] on icon "button" at bounding box center [538, 9] width 6 height 6
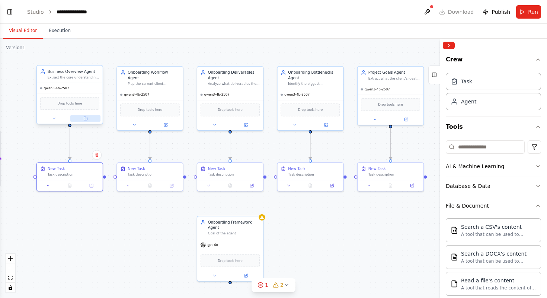
click at [88, 120] on button at bounding box center [85, 118] width 30 height 6
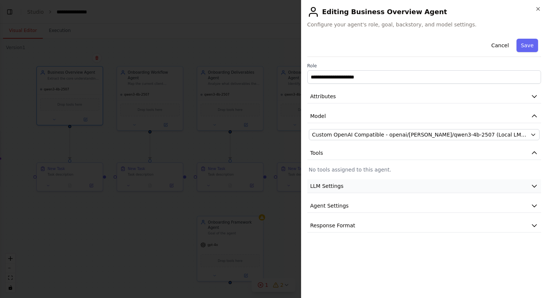
click at [429, 182] on button "LLM Settings" at bounding box center [425, 186] width 234 height 14
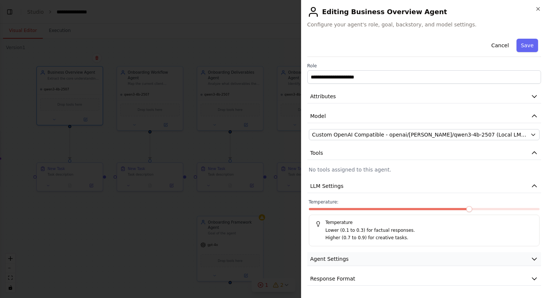
click at [467, 259] on button "Agent Settings" at bounding box center [425, 259] width 234 height 14
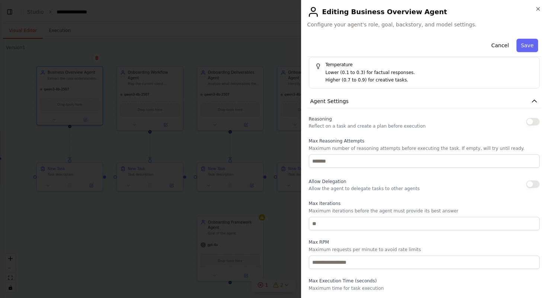
scroll to position [199, 0]
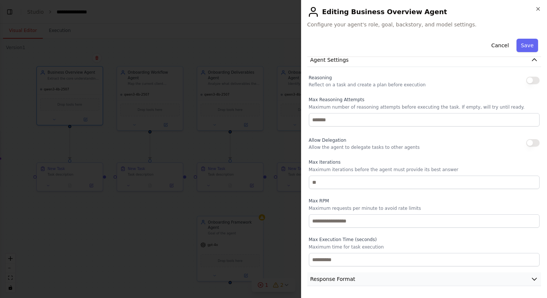
click at [476, 281] on button "Response Format" at bounding box center [425, 280] width 234 height 14
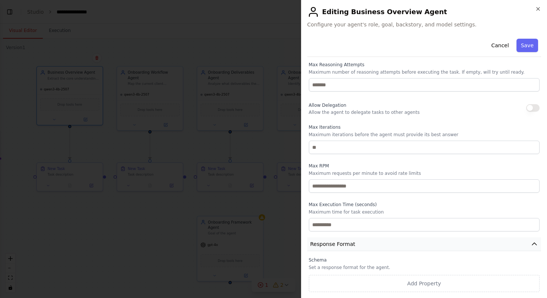
click at [477, 244] on button "Response Format" at bounding box center [425, 245] width 234 height 14
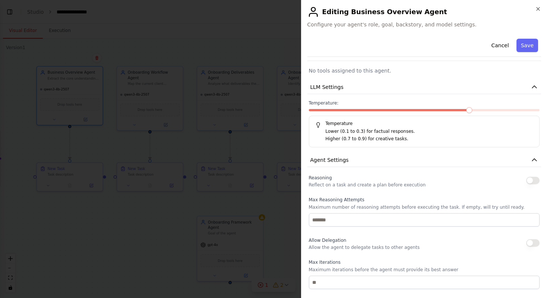
scroll to position [100, 0]
click at [437, 111] on span at bounding box center [378, 109] width 139 height 2
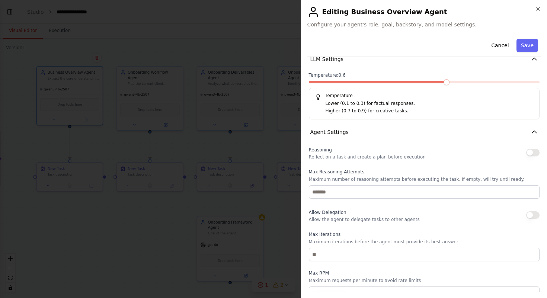
scroll to position [131, 0]
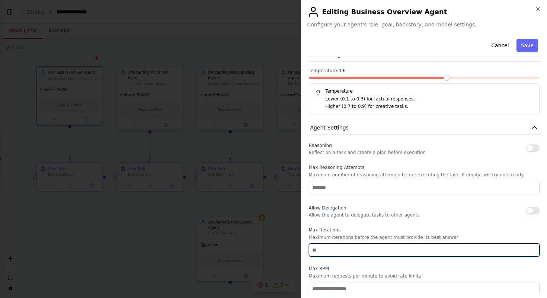
drag, startPoint x: 341, startPoint y: 249, endPoint x: 337, endPoint y: 257, distance: 8.2
click at [337, 257] on div "Reasoning Reflect on a task and create a plan before execution Max Reasoning At…" at bounding box center [424, 238] width 231 height 194
type input "**"
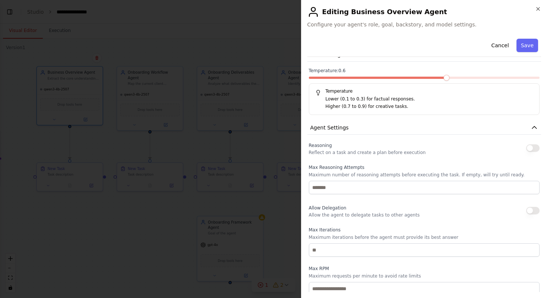
click at [366, 223] on div "Reasoning Reflect on a task and create a plan before execution Max Reasoning At…" at bounding box center [424, 238] width 231 height 194
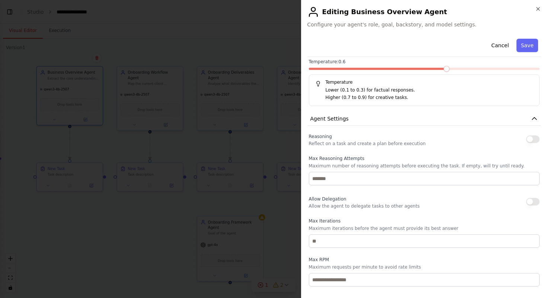
scroll to position [138, 0]
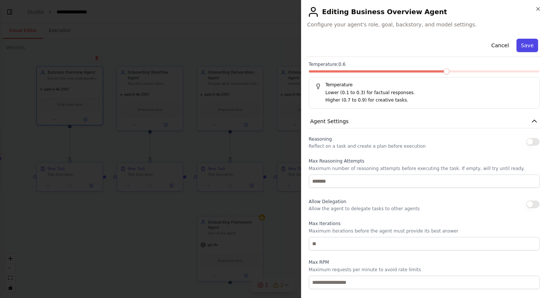
click at [528, 43] on button "Save" at bounding box center [528, 45] width 22 height 13
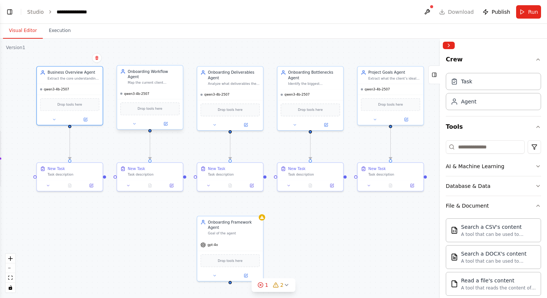
click at [142, 88] on div "qwen3-4b-2507 Drop tools here" at bounding box center [150, 108] width 66 height 41
click at [57, 118] on button at bounding box center [54, 118] width 30 height 6
click at [54, 118] on icon at bounding box center [54, 118] width 2 height 1
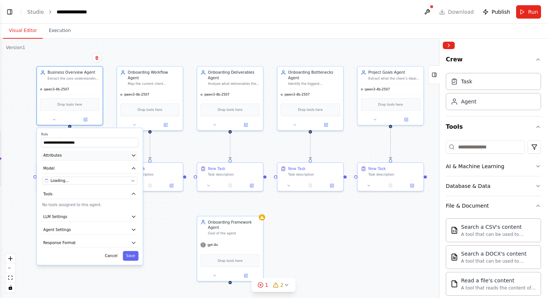
click at [90, 157] on button "Attributes" at bounding box center [89, 156] width 97 height 10
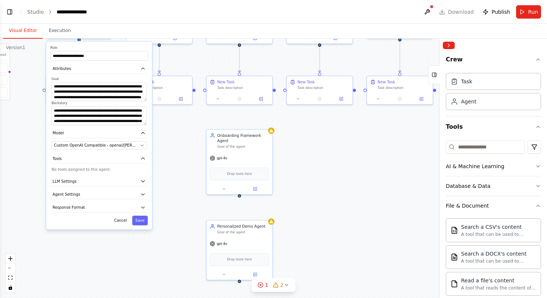
drag, startPoint x: 162, startPoint y: 228, endPoint x: 171, endPoint y: 141, distance: 86.9
click at [171, 141] on div ".deletable-edge-delete-btn { width: 20px; height: 20px; border: 0px solid #ffff…" at bounding box center [273, 169] width 547 height 260
click at [121, 222] on button "Cancel" at bounding box center [120, 221] width 19 height 10
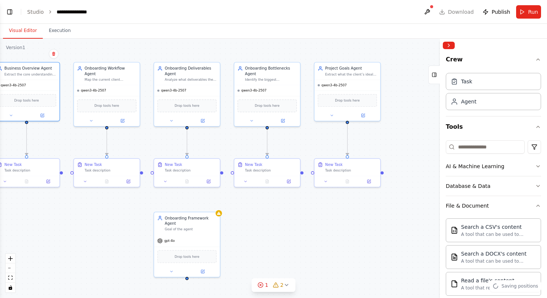
drag, startPoint x: 173, startPoint y: 137, endPoint x: 124, endPoint y: 220, distance: 96.3
click at [124, 220] on div ".deletable-edge-delete-btn { width: 20px; height: 20px; border: 0px solid #ffff…" at bounding box center [273, 169] width 547 height 260
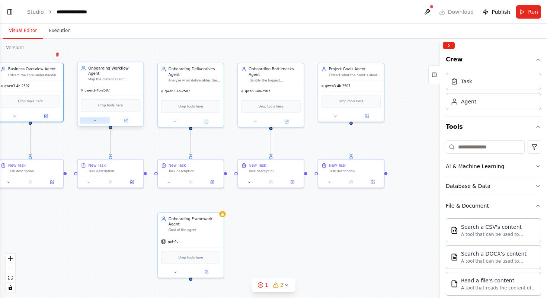
click at [92, 117] on button at bounding box center [95, 120] width 30 height 6
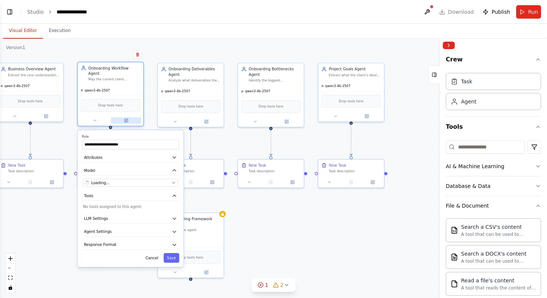
click at [126, 119] on icon at bounding box center [126, 120] width 3 height 3
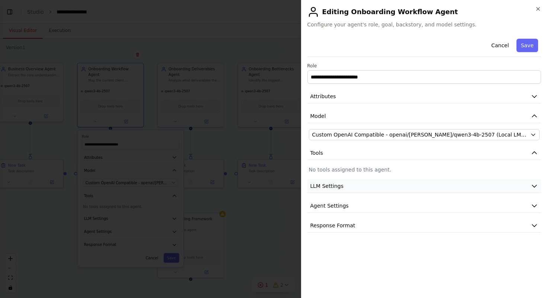
click at [426, 191] on button "LLM Settings" at bounding box center [425, 186] width 234 height 14
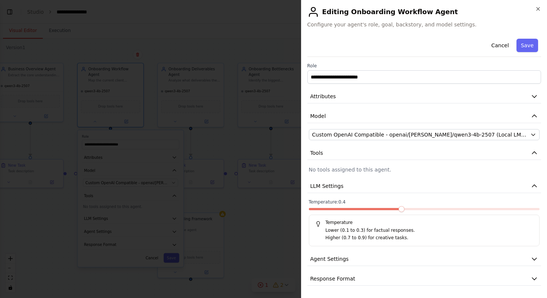
click at [399, 210] on span at bounding box center [402, 209] width 6 height 6
click at [537, 187] on icon "button" at bounding box center [534, 185] width 7 height 7
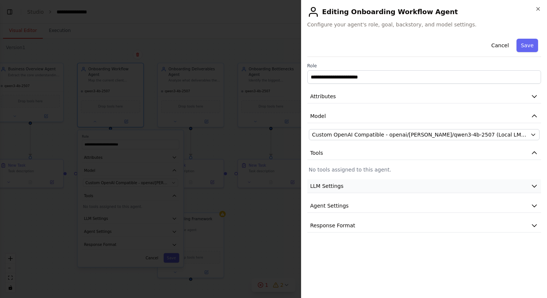
click at [537, 187] on icon "button" at bounding box center [534, 185] width 7 height 7
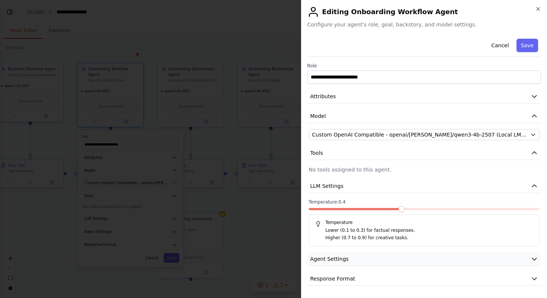
click at [531, 262] on icon "button" at bounding box center [534, 258] width 7 height 7
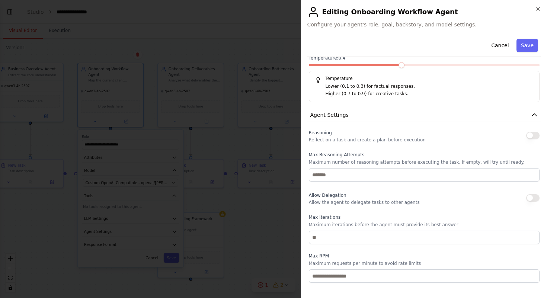
scroll to position [138, 0]
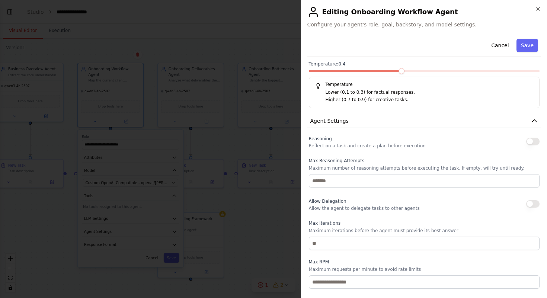
click at [534, 140] on button "button" at bounding box center [533, 141] width 13 height 7
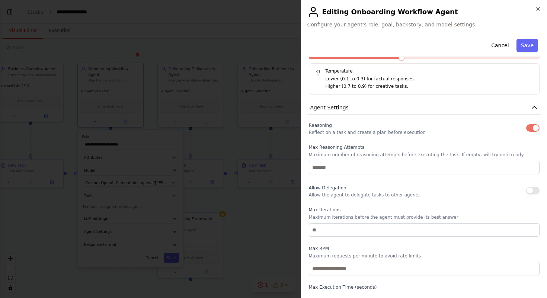
scroll to position [155, 0]
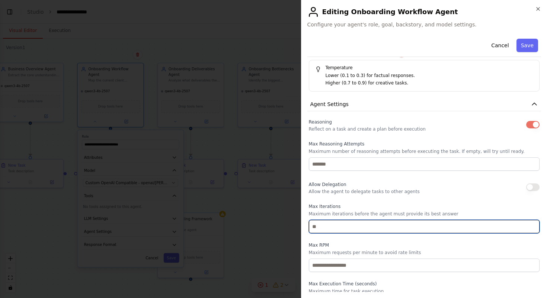
click at [398, 227] on input "number" at bounding box center [424, 226] width 231 height 13
type input "**"
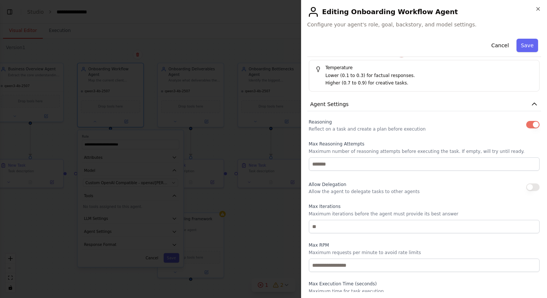
click at [532, 127] on button "button" at bounding box center [533, 124] width 13 height 7
click at [532, 126] on button "button" at bounding box center [533, 124] width 13 height 7
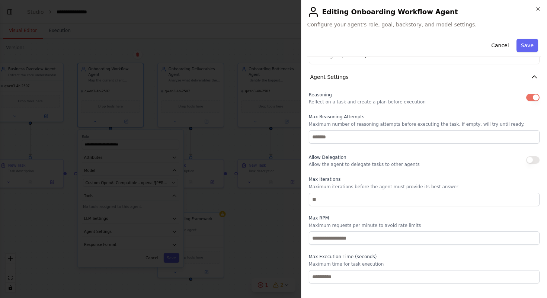
scroll to position [183, 0]
click at [524, 45] on button "Save" at bounding box center [528, 45] width 22 height 13
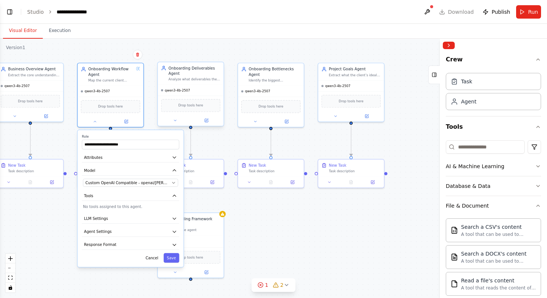
click at [206, 73] on div "Onboarding Deliverables Agent" at bounding box center [195, 71] width 52 height 11
click at [152, 260] on button "Cancel" at bounding box center [152, 258] width 19 height 10
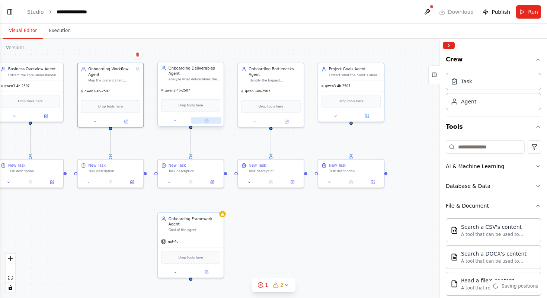
click at [207, 122] on icon at bounding box center [206, 120] width 3 height 3
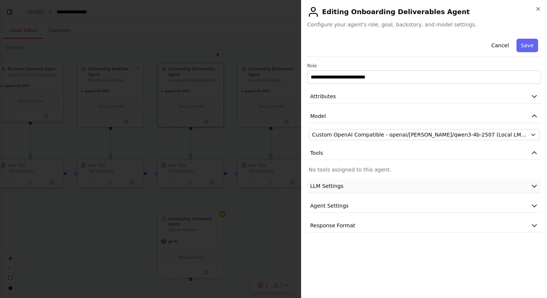
click at [437, 185] on button "LLM Settings" at bounding box center [425, 186] width 234 height 14
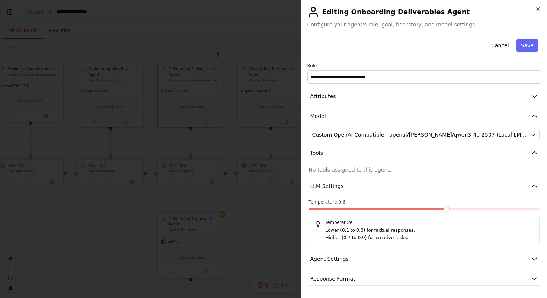
click at [452, 209] on span at bounding box center [424, 209] width 231 height 2
click at [417, 210] on span at bounding box center [366, 209] width 115 height 2
click at [471, 263] on button "Agent Settings" at bounding box center [425, 259] width 234 height 14
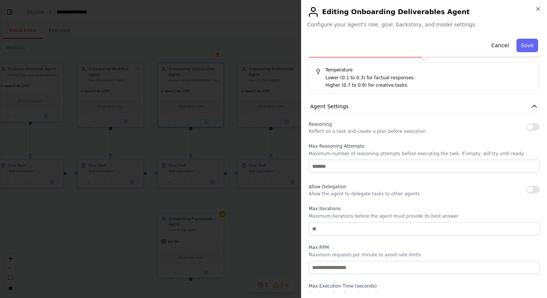
scroll to position [199, 0]
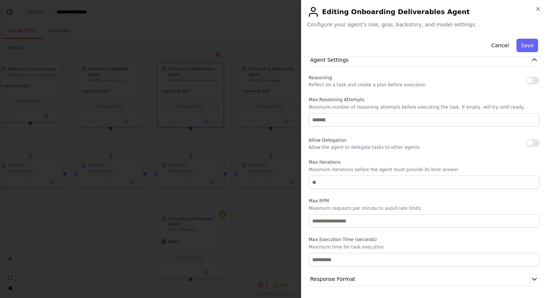
click at [535, 81] on button "button" at bounding box center [533, 80] width 13 height 7
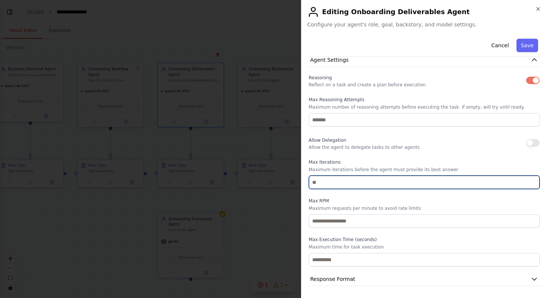
click at [353, 183] on input "number" at bounding box center [424, 182] width 231 height 13
type input "**"
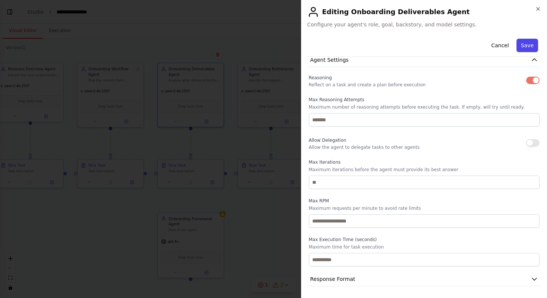
click at [532, 47] on button "Save" at bounding box center [528, 45] width 22 height 13
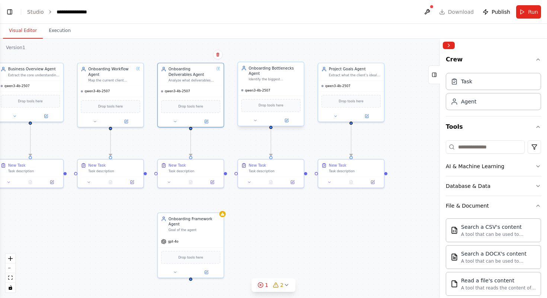
click at [295, 76] on div "Onboarding Bottlenecks Agent" at bounding box center [275, 71] width 52 height 11
click at [289, 120] on button at bounding box center [286, 120] width 30 height 6
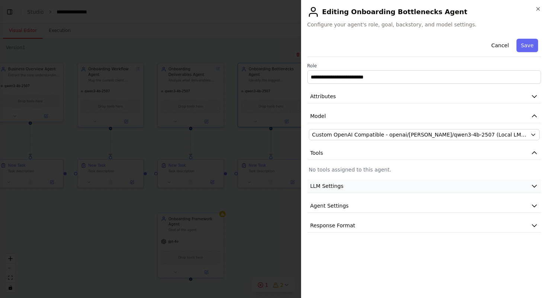
click at [441, 186] on button "LLM Settings" at bounding box center [425, 186] width 234 height 14
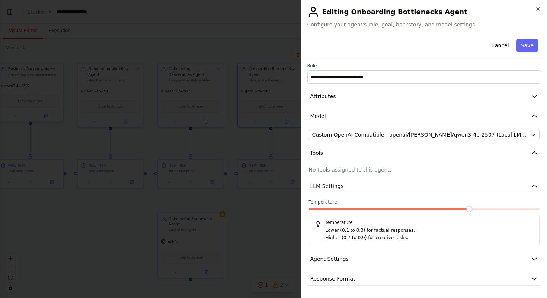
click at [409, 210] on div at bounding box center [424, 210] width 231 height 5
click at [390, 210] on span at bounding box center [355, 209] width 92 height 2
click at [453, 263] on button "Agent Settings" at bounding box center [425, 259] width 234 height 14
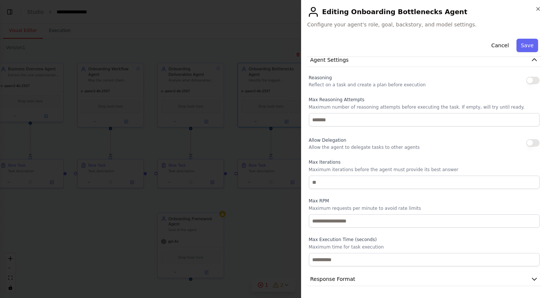
click at [533, 80] on button "button" at bounding box center [533, 80] width 13 height 7
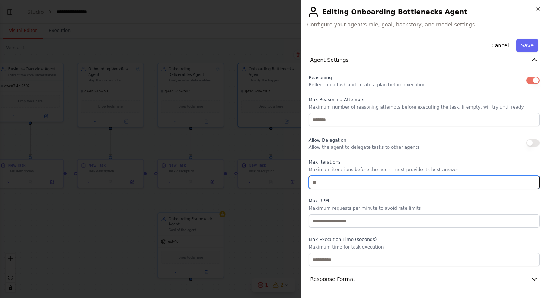
click at [332, 188] on input "number" at bounding box center [424, 182] width 231 height 13
type input "**"
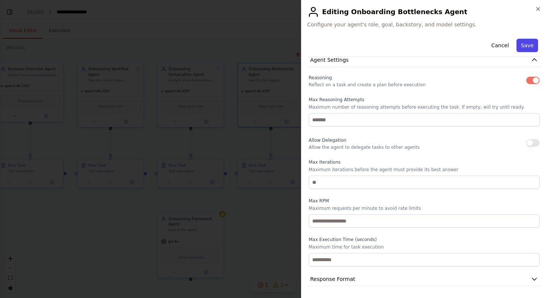
click at [530, 42] on button "Save" at bounding box center [528, 45] width 22 height 13
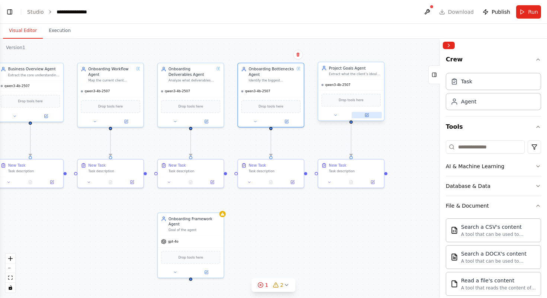
click at [373, 116] on button at bounding box center [367, 115] width 30 height 6
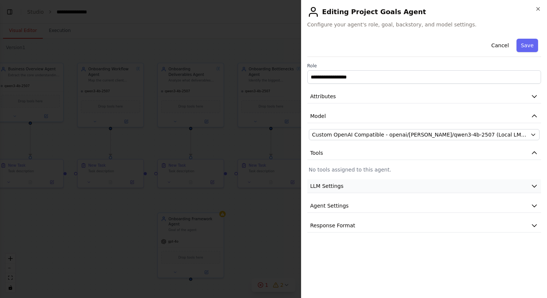
click at [439, 191] on button "LLM Settings" at bounding box center [425, 186] width 234 height 14
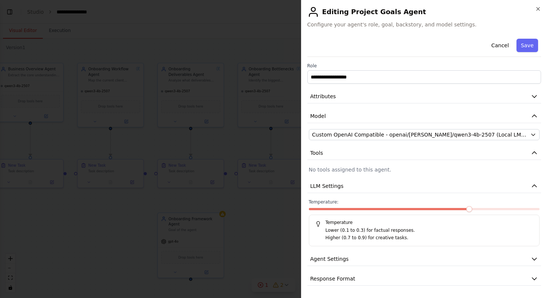
click at [472, 209] on span at bounding box center [470, 209] width 6 height 6
click at [489, 209] on span at bounding box center [492, 209] width 6 height 6
click at [445, 256] on button "Agent Settings" at bounding box center [425, 259] width 234 height 14
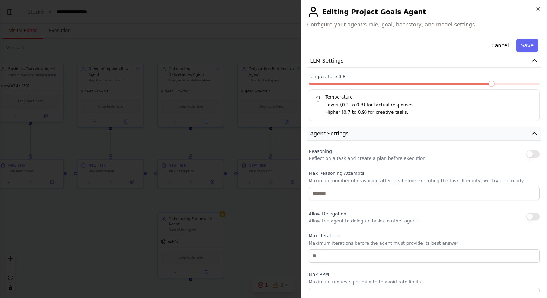
scroll to position [147, 0]
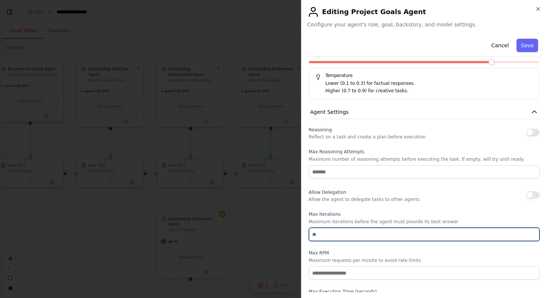
click at [416, 233] on input "number" at bounding box center [424, 234] width 231 height 13
type input "**"
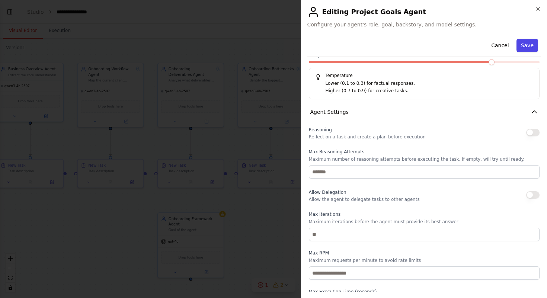
click at [527, 46] on button "Save" at bounding box center [528, 45] width 22 height 13
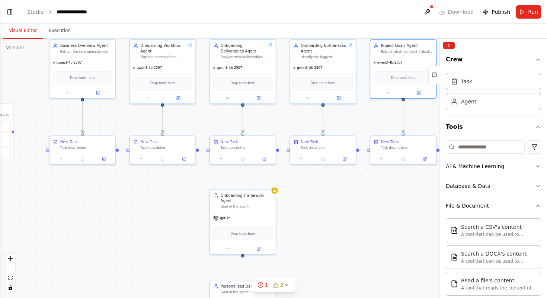
drag, startPoint x: 289, startPoint y: 242, endPoint x: 341, endPoint y: 219, distance: 56.8
click at [341, 219] on div ".deletable-edge-delete-btn { width: 20px; height: 20px; border: 0px solid #ffff…" at bounding box center [273, 169] width 547 height 260
drag, startPoint x: 117, startPoint y: 150, endPoint x: 241, endPoint y: 229, distance: 147.6
click at [242, 183] on div "Triggers No triggers configured Event Schedule Manage Business Overview Agent E…" at bounding box center [196, 90] width 393 height 187
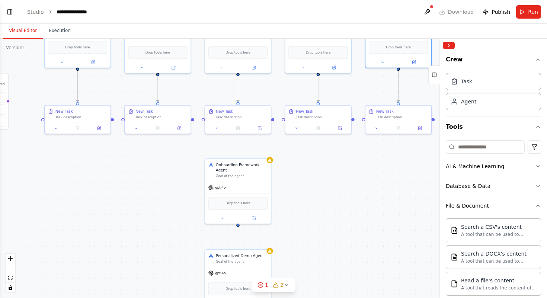
drag, startPoint x: 327, startPoint y: 234, endPoint x: 322, endPoint y: 204, distance: 30.8
click at [322, 204] on div ".deletable-edge-delete-btn { width: 20px; height: 20px; border: 0px solid #ffff…" at bounding box center [273, 169] width 547 height 260
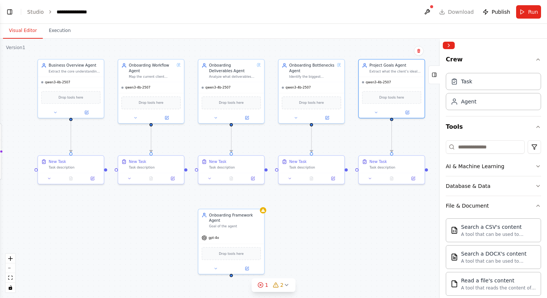
drag, startPoint x: 310, startPoint y: 177, endPoint x: 303, endPoint y: 228, distance: 51.1
click at [303, 228] on div ".deletable-edge-delete-btn { width: 20px; height: 20px; border: 0px solid #ffff…" at bounding box center [273, 169] width 547 height 260
drag, startPoint x: 70, startPoint y: 119, endPoint x: 140, endPoint y: 171, distance: 86.8
click at [140, 171] on div "Triggers No triggers configured Event Schedule Manage Business Overview Agent E…" at bounding box center [185, 110] width 393 height 187
drag, startPoint x: 71, startPoint y: 120, endPoint x: 153, endPoint y: 158, distance: 90.1
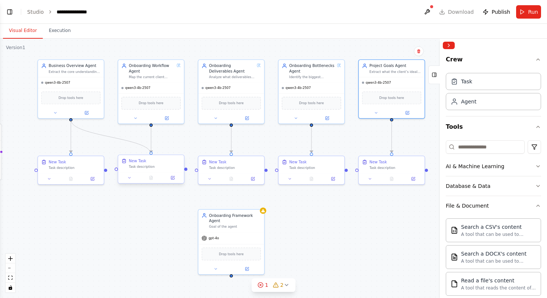
click at [153, 158] on div "Triggers No triggers configured Event Schedule Manage Business Overview Agent E…" at bounding box center [185, 110] width 393 height 187
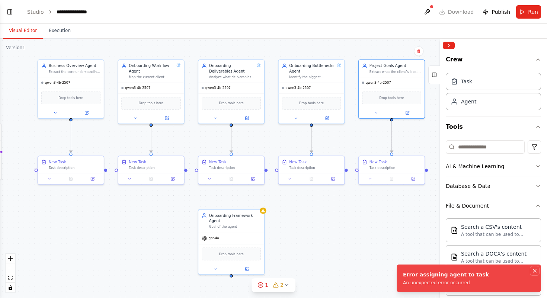
click at [535, 268] on icon "Notifications (F8)" at bounding box center [535, 271] width 6 height 6
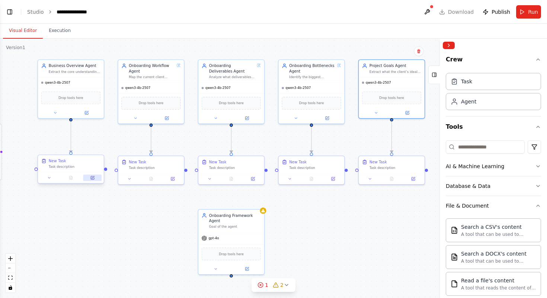
click at [92, 176] on icon at bounding box center [92, 178] width 4 height 4
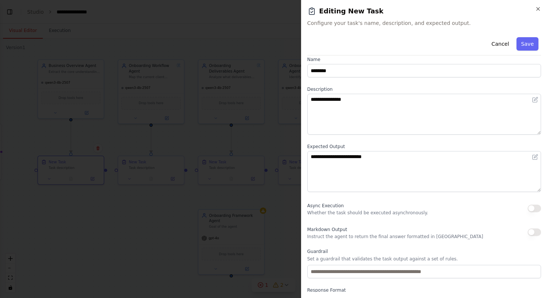
scroll to position [7, 0]
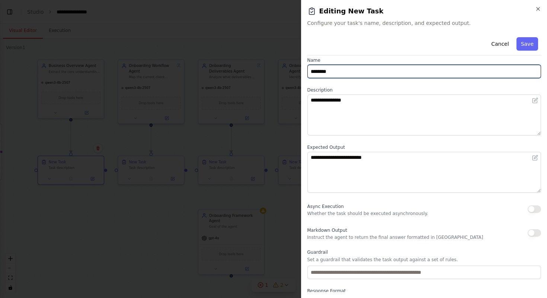
drag, startPoint x: 372, startPoint y: 71, endPoint x: 276, endPoint y: 66, distance: 96.5
click at [276, 66] on body "**********" at bounding box center [273, 149] width 547 height 298
paste input "**********"
type input "**********"
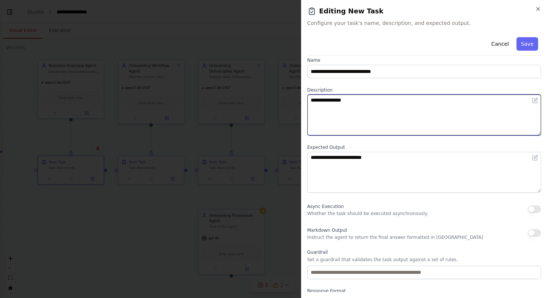
drag, startPoint x: 391, startPoint y: 114, endPoint x: 269, endPoint y: 96, distance: 123.3
click at [269, 96] on body "**********" at bounding box center [273, 149] width 547 height 298
paste textarea "**********"
click at [322, 115] on textarea "**********" at bounding box center [425, 115] width 234 height 41
type textarea "**********"
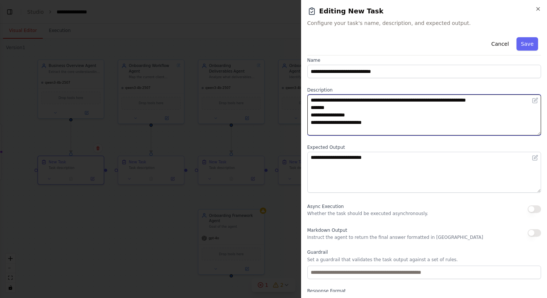
drag, startPoint x: 393, startPoint y: 124, endPoint x: 285, endPoint y: 86, distance: 114.0
click at [285, 86] on body "**********" at bounding box center [273, 149] width 547 height 298
paste textarea "**********"
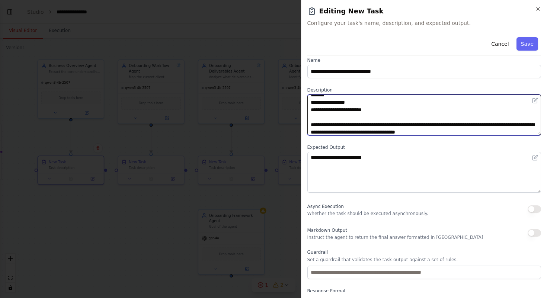
type textarea "**********"
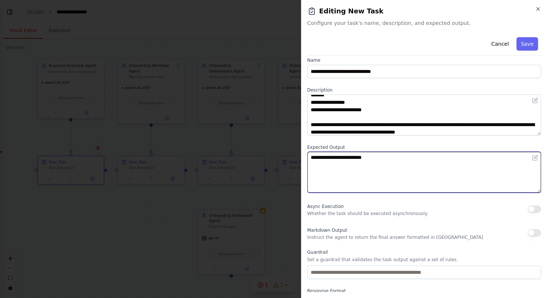
click at [443, 155] on textarea "**********" at bounding box center [425, 172] width 234 height 41
drag, startPoint x: 442, startPoint y: 156, endPoint x: 303, endPoint y: 151, distance: 139.0
click at [303, 151] on div "**********" at bounding box center [424, 149] width 247 height 298
paste textarea "**********"
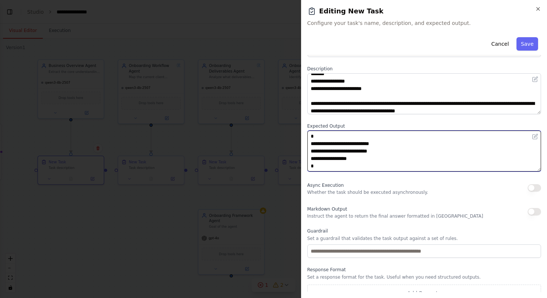
scroll to position [38, 0]
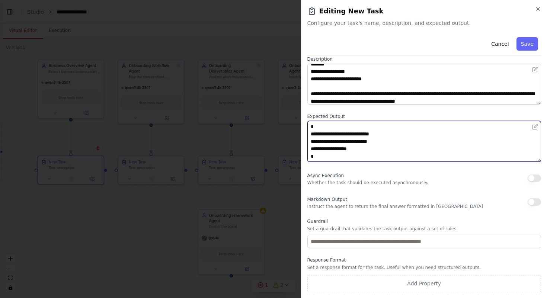
type textarea "**********"
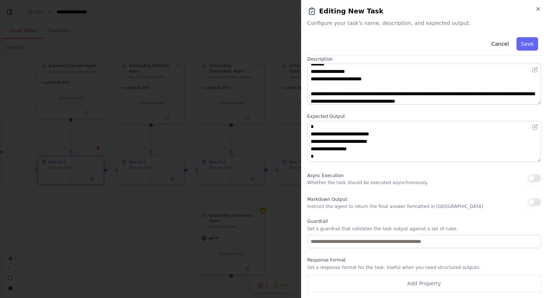
click at [535, 201] on button "button" at bounding box center [534, 201] width 13 height 7
click at [529, 42] on button "Save" at bounding box center [528, 43] width 22 height 13
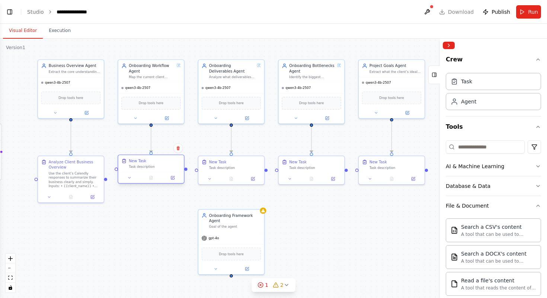
click at [164, 166] on div "Task description" at bounding box center [155, 167] width 52 height 4
click at [174, 178] on icon at bounding box center [172, 178] width 3 height 3
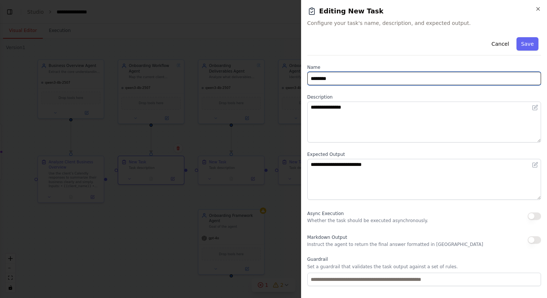
drag, startPoint x: 396, startPoint y: 80, endPoint x: 273, endPoint y: 77, distance: 122.9
click at [273, 77] on body "**********" at bounding box center [273, 149] width 547 height 298
paste input "**********"
type input "**********"
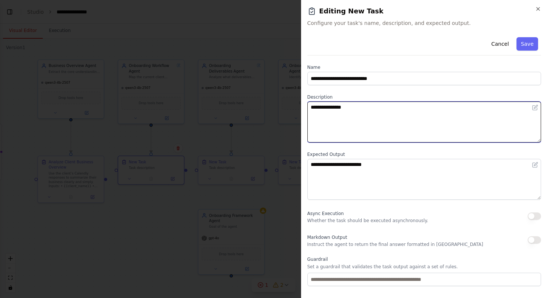
click at [379, 123] on textarea "**********" at bounding box center [425, 122] width 234 height 41
drag, startPoint x: 378, startPoint y: 114, endPoint x: 268, endPoint y: 104, distance: 110.3
click at [268, 104] on body "**********" at bounding box center [273, 149] width 547 height 298
paste textarea "**********"
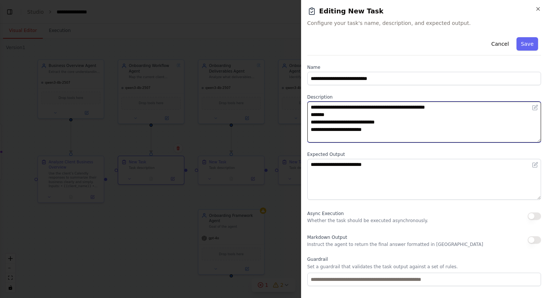
scroll to position [20, 0]
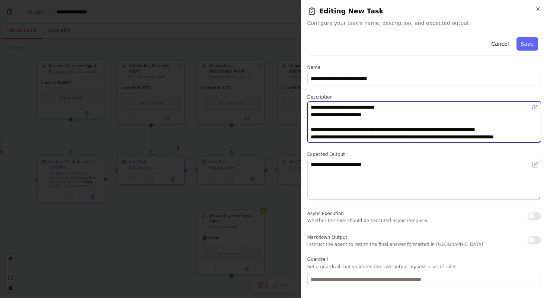
type textarea "**********"
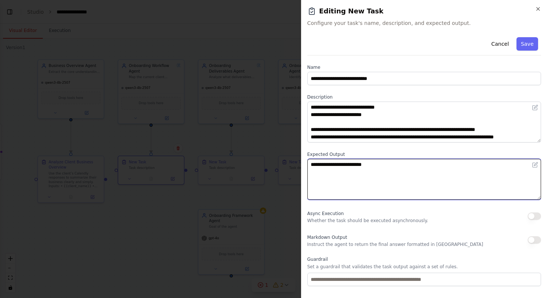
drag, startPoint x: 398, startPoint y: 172, endPoint x: 279, endPoint y: 163, distance: 119.2
click at [279, 163] on body "**********" at bounding box center [273, 149] width 547 height 298
paste textarea "**********"
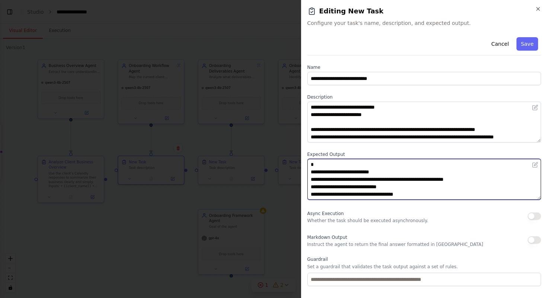
scroll to position [5, 0]
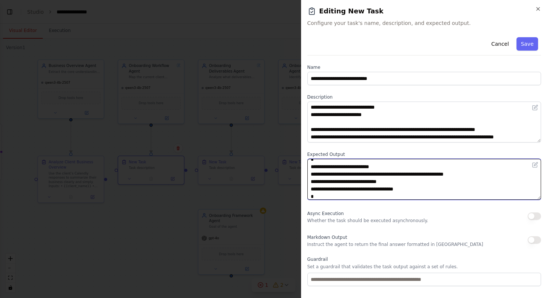
type textarea "**********"
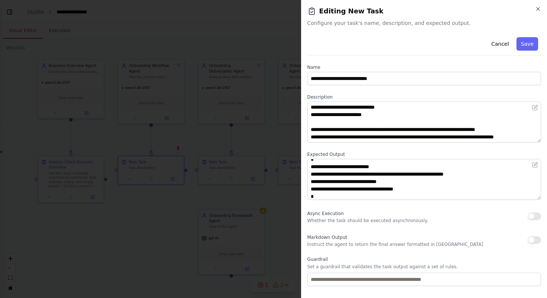
click at [536, 238] on button "button" at bounding box center [534, 239] width 13 height 7
click at [532, 45] on button "Save" at bounding box center [528, 43] width 22 height 13
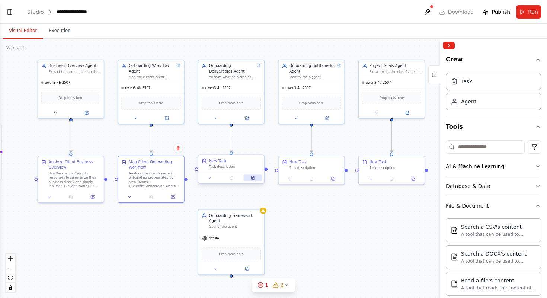
click at [255, 179] on button at bounding box center [253, 178] width 18 height 6
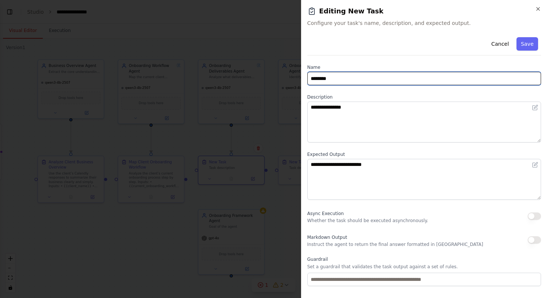
drag, startPoint x: 365, startPoint y: 81, endPoint x: 270, endPoint y: 79, distance: 95.0
click at [270, 79] on body "**********" at bounding box center [273, 149] width 547 height 298
paste input "**********"
type input "**********"
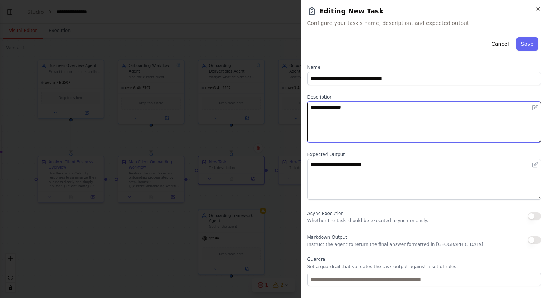
drag, startPoint x: 401, startPoint y: 117, endPoint x: 266, endPoint y: 99, distance: 136.8
click at [266, 99] on body "**********" at bounding box center [273, 149] width 547 height 298
paste textarea "**********"
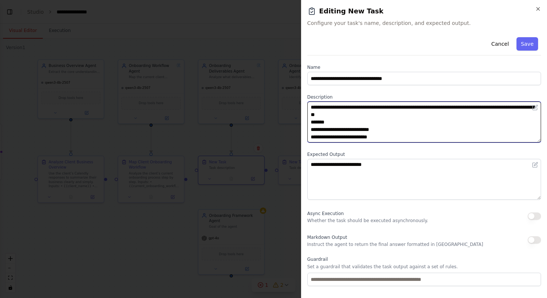
scroll to position [20, 0]
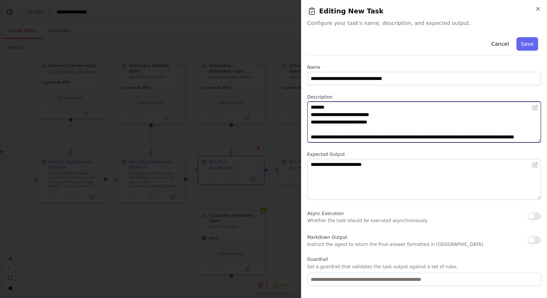
type textarea "**********"
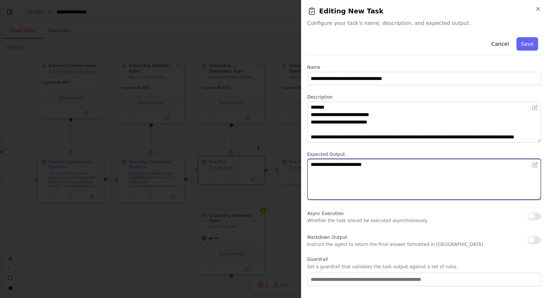
drag, startPoint x: 489, startPoint y: 175, endPoint x: 285, endPoint y: 155, distance: 205.0
click at [285, 155] on body "**********" at bounding box center [273, 149] width 547 height 298
paste textarea "**********"
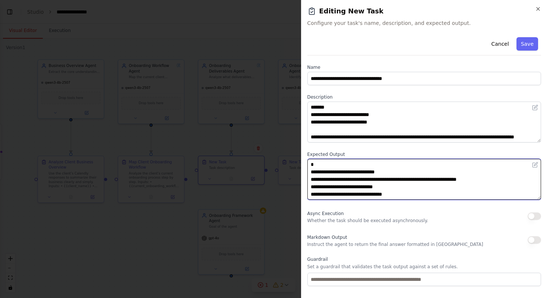
scroll to position [5, 0]
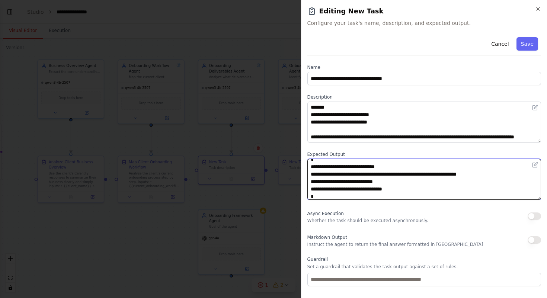
type textarea "**********"
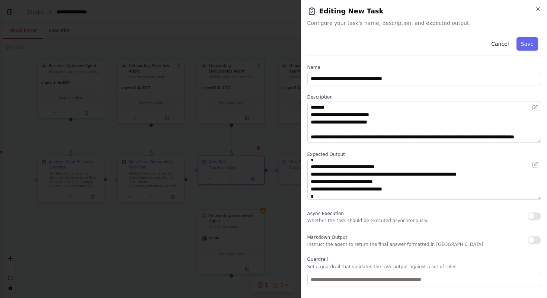
click at [536, 239] on button "button" at bounding box center [534, 239] width 13 height 7
click at [528, 43] on button "Save" at bounding box center [528, 43] width 22 height 13
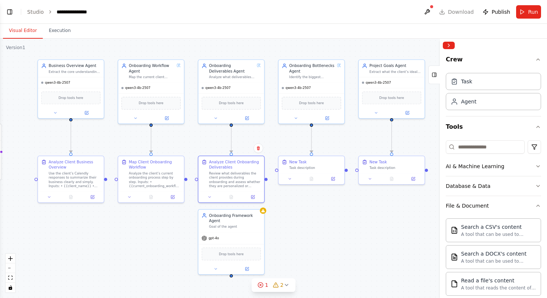
click at [352, 218] on div ".deletable-edge-delete-btn { width: 20px; height: 20px; border: 0px solid #ffff…" at bounding box center [273, 169] width 547 height 260
click at [332, 179] on icon at bounding box center [333, 178] width 3 height 3
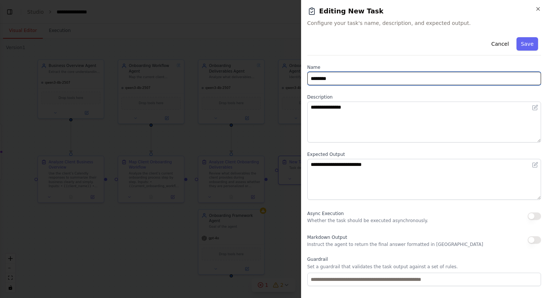
drag, startPoint x: 364, startPoint y: 78, endPoint x: 275, endPoint y: 74, distance: 89.1
click at [275, 74] on body "**********" at bounding box center [273, 149] width 547 height 298
paste input "**********"
type input "**********"
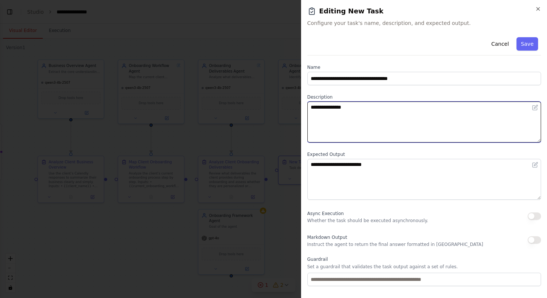
drag, startPoint x: 391, startPoint y: 112, endPoint x: 276, endPoint y: 105, distance: 115.7
click at [276, 105] on body "**********" at bounding box center [273, 149] width 547 height 298
paste textarea "**********"
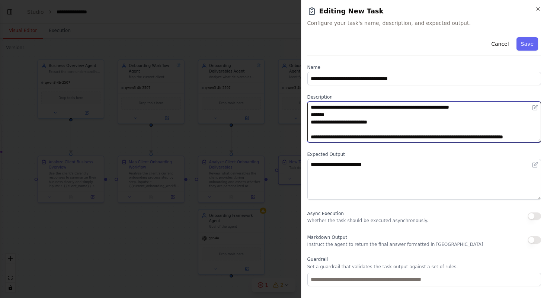
type textarea "**********"
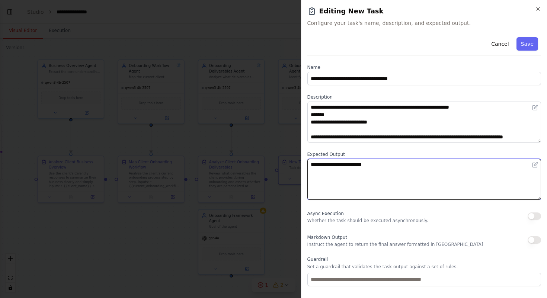
drag, startPoint x: 469, startPoint y: 169, endPoint x: 315, endPoint y: 158, distance: 154.9
click at [315, 158] on div "**********" at bounding box center [425, 176] width 234 height 48
paste textarea "**********"
type textarea "**********"
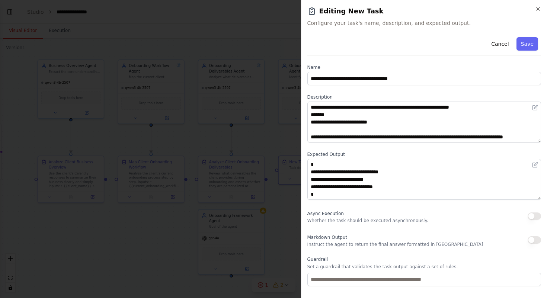
click at [534, 241] on button "button" at bounding box center [534, 239] width 13 height 7
click at [529, 44] on button "Save" at bounding box center [528, 43] width 22 height 13
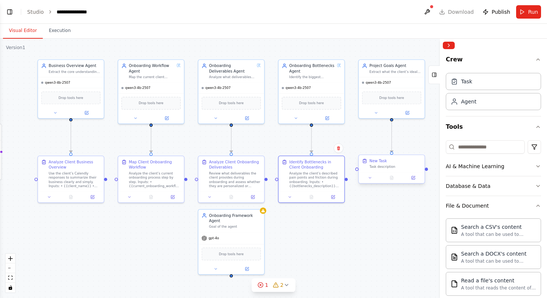
click at [398, 164] on div "New Task Task description" at bounding box center [396, 163] width 52 height 11
click at [416, 178] on button at bounding box center [413, 178] width 18 height 6
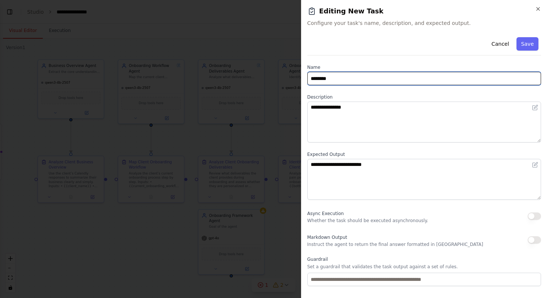
drag, startPoint x: 365, startPoint y: 77, endPoint x: 264, endPoint y: 65, distance: 101.7
click at [264, 65] on body "**********" at bounding box center [273, 149] width 547 height 298
paste input "**********"
type input "**********"
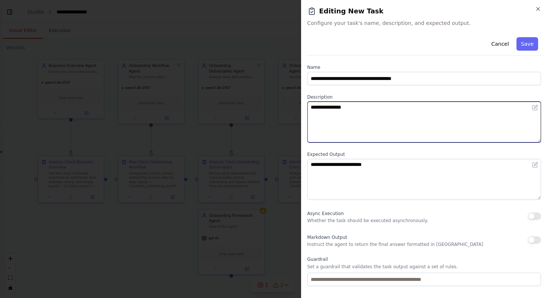
drag, startPoint x: 390, startPoint y: 112, endPoint x: 292, endPoint y: 99, distance: 99.2
click at [292, 99] on body "**********" at bounding box center [273, 149] width 547 height 298
paste textarea "**********"
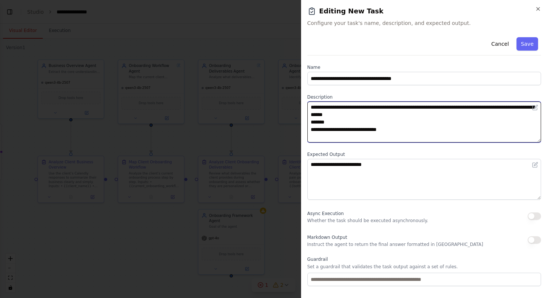
scroll to position [15, 0]
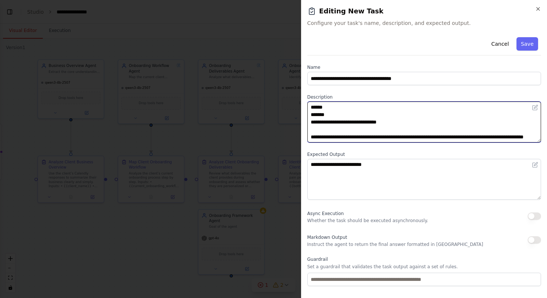
type textarea "**********"
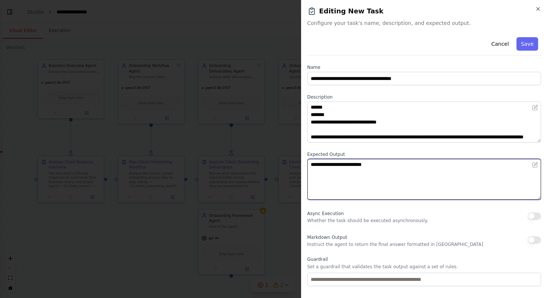
drag, startPoint x: 480, startPoint y: 170, endPoint x: 290, endPoint y: 150, distance: 191.0
click at [290, 150] on body "**********" at bounding box center [273, 149] width 547 height 298
paste textarea "**********"
type textarea "**********"
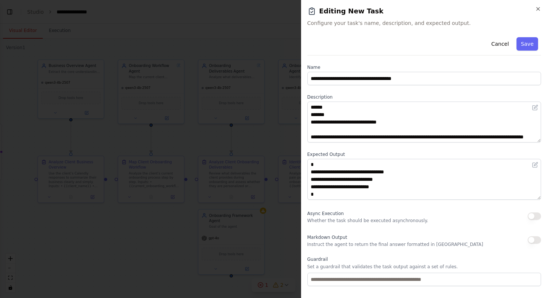
click at [532, 242] on button "button" at bounding box center [534, 239] width 13 height 7
click at [531, 41] on button "Save" at bounding box center [528, 43] width 22 height 13
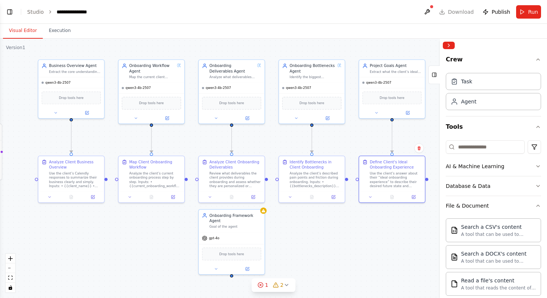
click at [352, 242] on div ".deletable-edge-delete-btn { width: 20px; height: 20px; border: 0px solid #ffff…" at bounding box center [273, 169] width 547 height 260
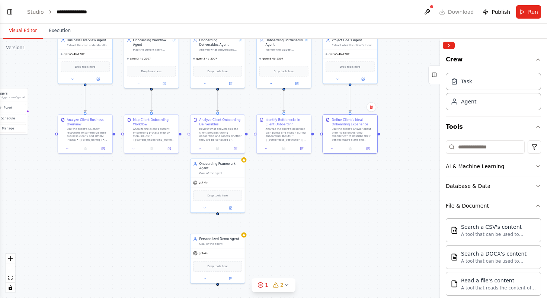
drag, startPoint x: 319, startPoint y: 245, endPoint x: 283, endPoint y: 188, distance: 67.5
click at [283, 188] on div ".deletable-edge-delete-btn { width: 20px; height: 20px; border: 0px solid #ffff…" at bounding box center [273, 169] width 547 height 260
click at [229, 206] on icon at bounding box center [230, 206] width 2 height 2
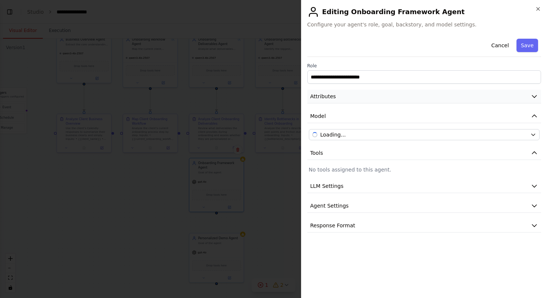
click at [384, 98] on button "Attributes" at bounding box center [425, 97] width 234 height 14
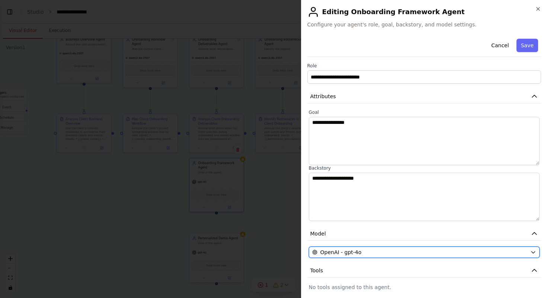
click at [452, 252] on div "OpenAI - gpt-4o" at bounding box center [420, 252] width 216 height 7
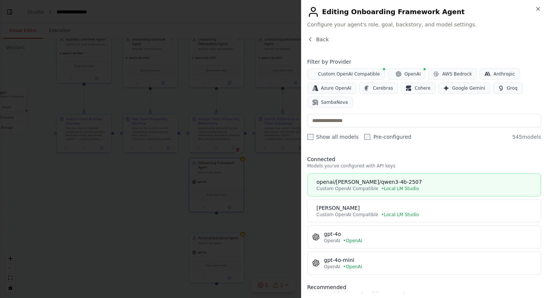
click at [406, 184] on div "openai/qwen/qwen3-4b-2507" at bounding box center [427, 181] width 220 height 7
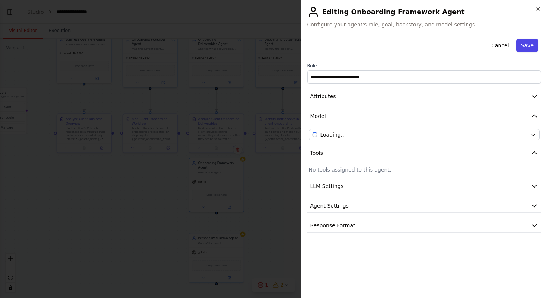
click at [532, 40] on button "Save" at bounding box center [528, 45] width 22 height 13
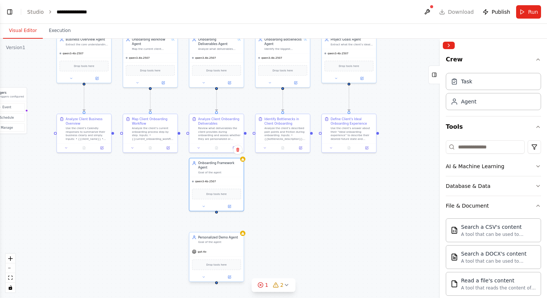
click at [214, 246] on div "Personalized Demo Agent Goal of the agent" at bounding box center [217, 240] width 54 height 14
click at [228, 275] on button at bounding box center [229, 277] width 25 height 5
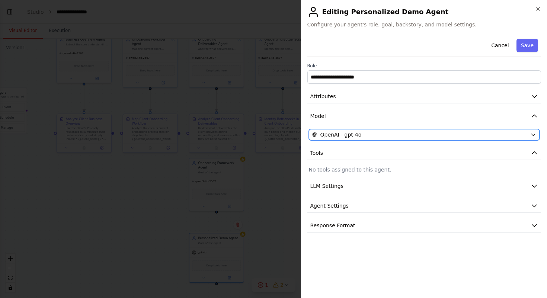
click at [432, 137] on div "OpenAI - gpt-4o" at bounding box center [420, 134] width 216 height 7
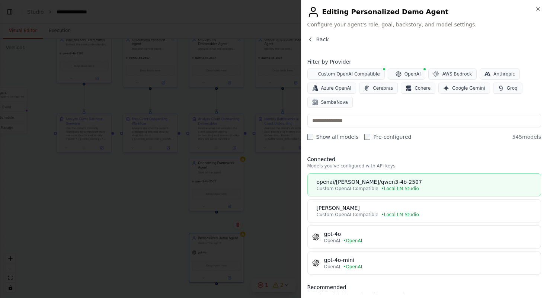
click at [409, 187] on span "• Local LM Studio" at bounding box center [401, 189] width 38 height 6
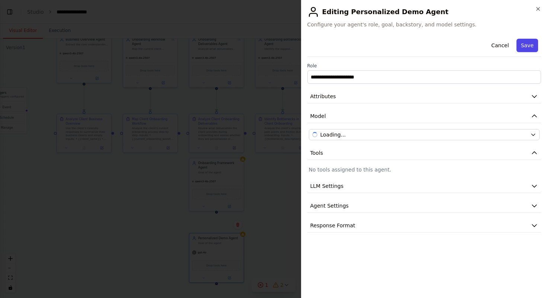
click at [533, 42] on button "Save" at bounding box center [528, 45] width 22 height 13
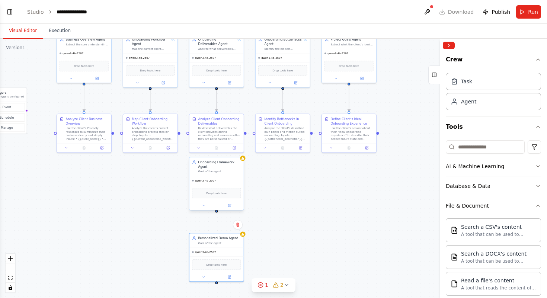
click at [224, 173] on div "Onboarding Framework Agent Goal of the agent" at bounding box center [217, 167] width 54 height 19
click at [229, 204] on icon at bounding box center [229, 205] width 3 height 3
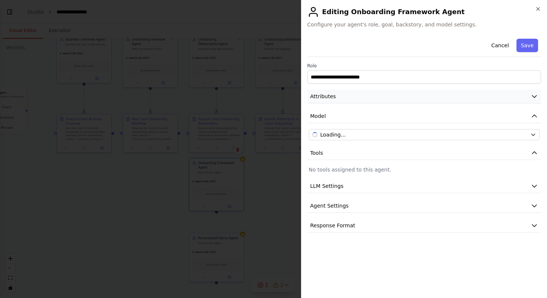
click at [408, 99] on button "Attributes" at bounding box center [425, 97] width 234 height 14
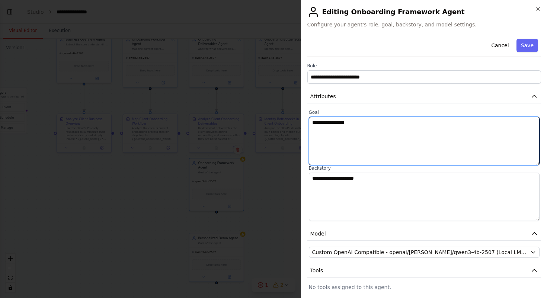
drag, startPoint x: 367, startPoint y: 130, endPoint x: 279, endPoint y: 119, distance: 89.2
click at [279, 119] on body "**********" at bounding box center [273, 149] width 547 height 298
paste textarea "**********"
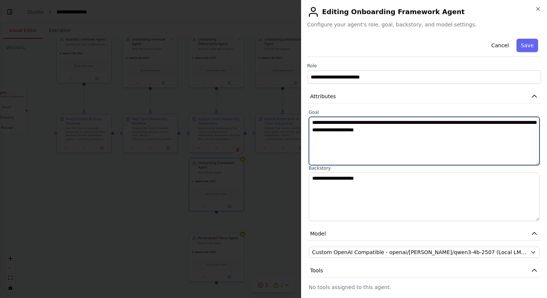
type textarea "**********"
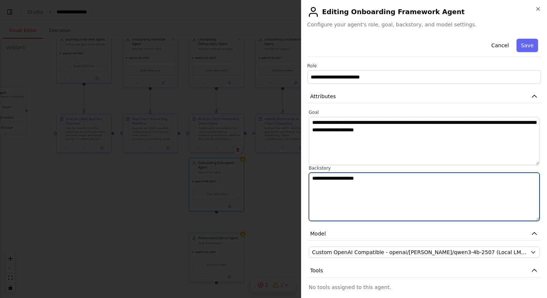
drag, startPoint x: 387, startPoint y: 178, endPoint x: 268, endPoint y: 177, distance: 119.2
click at [268, 177] on body "**********" at bounding box center [273, 149] width 547 height 298
paste textarea "**********"
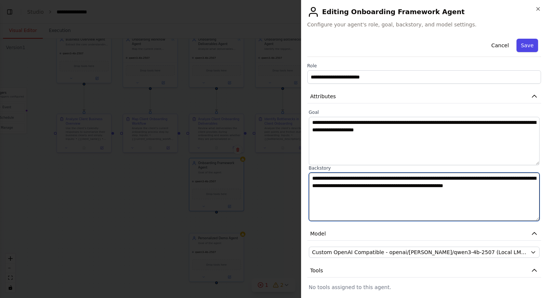
type textarea "**********"
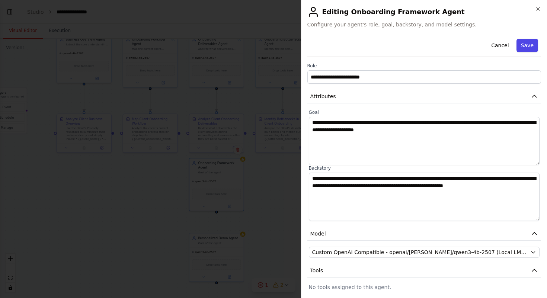
click at [527, 45] on button "Save" at bounding box center [528, 45] width 22 height 13
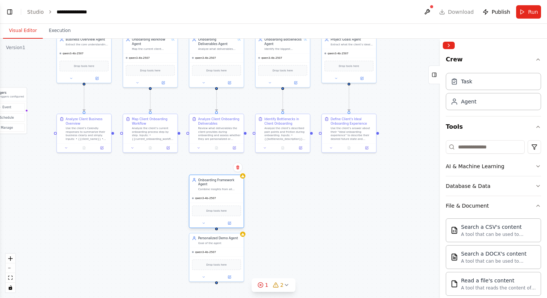
drag, startPoint x: 228, startPoint y: 168, endPoint x: 226, endPoint y: 184, distance: 16.1
click at [226, 184] on div "Onboarding Framework Agent" at bounding box center [219, 182] width 43 height 9
click at [228, 242] on div "Goal of the agent" at bounding box center [219, 242] width 43 height 3
drag, startPoint x: 228, startPoint y: 242, endPoint x: 228, endPoint y: 264, distance: 22.3
click at [228, 264] on div "Goal of the agent" at bounding box center [219, 264] width 43 height 3
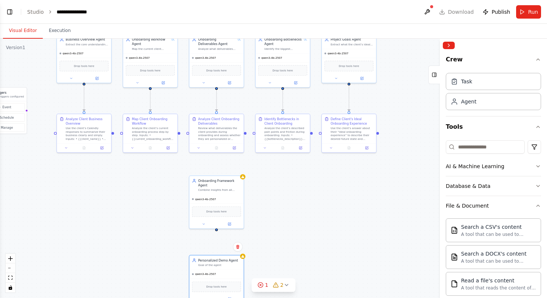
click at [286, 228] on div ".deletable-edge-delete-btn { width: 20px; height: 20px; border: 0px solid #ffff…" at bounding box center [273, 169] width 547 height 260
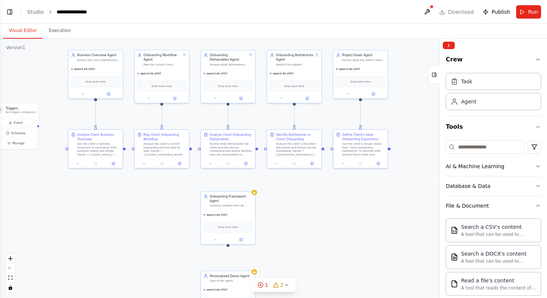
drag, startPoint x: 286, startPoint y: 228, endPoint x: 297, endPoint y: 243, distance: 18.9
click at [297, 243] on div ".deletable-edge-delete-btn { width: 20px; height: 20px; border: 0px solid #ffff…" at bounding box center [273, 169] width 547 height 260
click at [301, 231] on div ".deletable-edge-delete-btn { width: 20px; height: 20px; border: 0px solid #ffff…" at bounding box center [273, 169] width 547 height 260
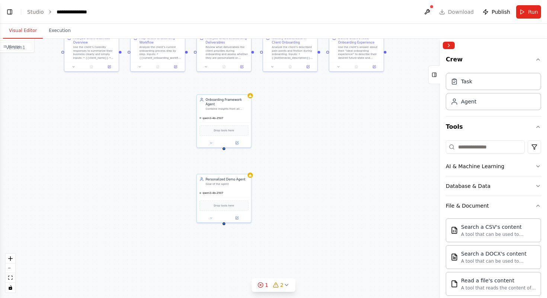
drag, startPoint x: 301, startPoint y: 237, endPoint x: 296, endPoint y: 141, distance: 95.8
click at [296, 141] on div ".deletable-edge-delete-btn { width: 20px; height: 20px; border: 0px solid #ffff…" at bounding box center [273, 169] width 547 height 260
click at [238, 219] on icon at bounding box center [236, 218] width 3 height 3
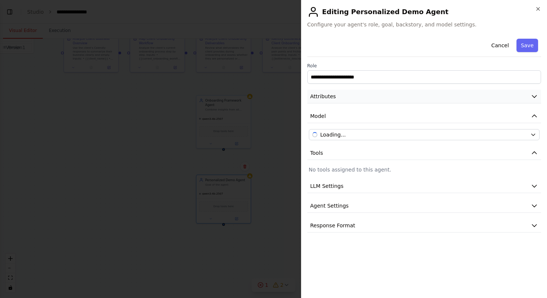
click at [400, 98] on button "Attributes" at bounding box center [425, 97] width 234 height 14
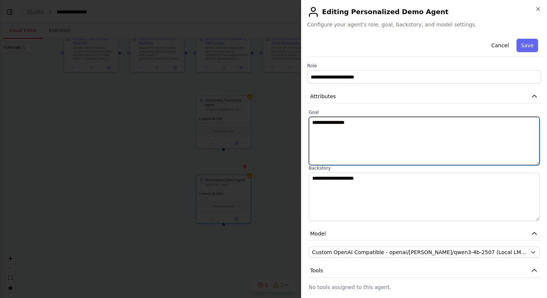
drag, startPoint x: 400, startPoint y: 127, endPoint x: 263, endPoint y: 110, distance: 138.8
click at [263, 110] on body "**********" at bounding box center [273, 149] width 547 height 298
paste textarea "**********"
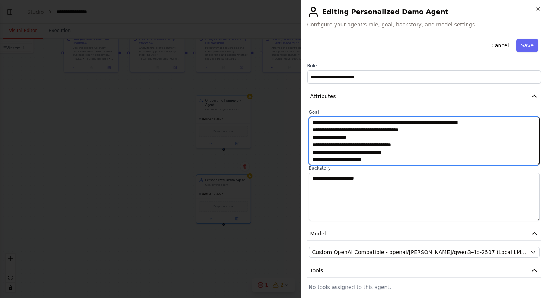
type textarea "**********"
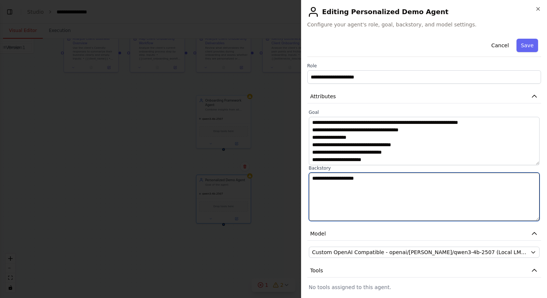
drag, startPoint x: 377, startPoint y: 190, endPoint x: 293, endPoint y: 169, distance: 86.3
click at [293, 169] on body "**********" at bounding box center [273, 149] width 547 height 298
paste textarea "**********"
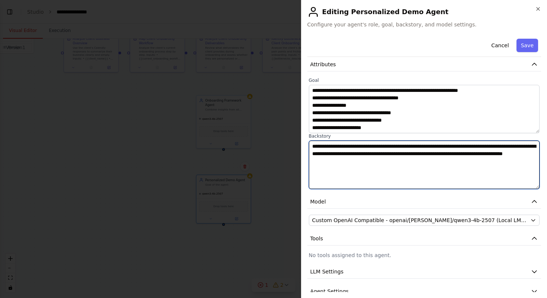
scroll to position [32, 0]
type textarea "**********"
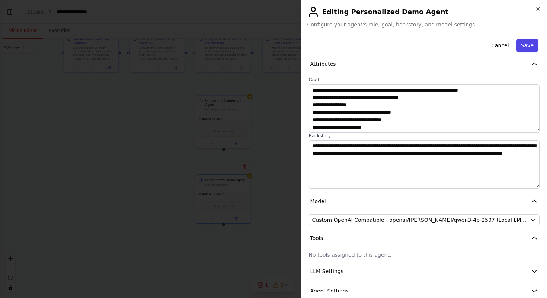
click at [524, 43] on button "Save" at bounding box center [528, 45] width 22 height 13
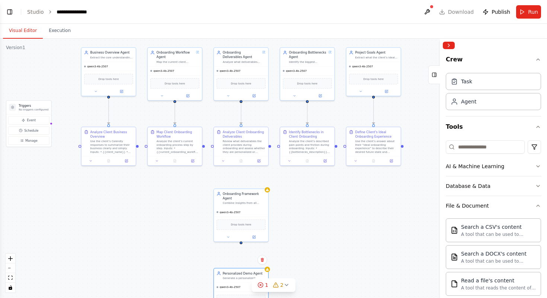
drag, startPoint x: 295, startPoint y: 156, endPoint x: 312, endPoint y: 249, distance: 95.1
click at [312, 249] on div ".deletable-edge-delete-btn { width: 20px; height: 20px; border: 0px solid #ffff…" at bounding box center [273, 169] width 547 height 260
click at [247, 199] on div "Onboarding Framework Agent" at bounding box center [244, 195] width 43 height 9
drag, startPoint x: 481, startPoint y: 82, endPoint x: 335, endPoint y: 235, distance: 211.8
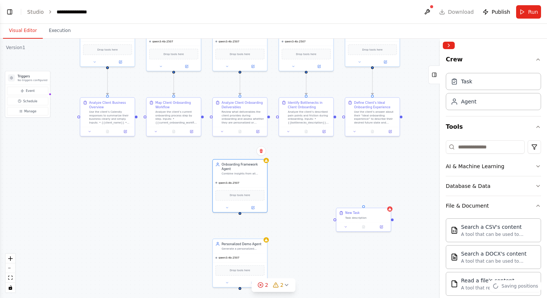
drag, startPoint x: 311, startPoint y: 223, endPoint x: 307, endPoint y: 184, distance: 38.6
click at [307, 184] on div ".deletable-edge-delete-btn { width: 20px; height: 20px; border: 0px solid #ffff…" at bounding box center [273, 169] width 547 height 260
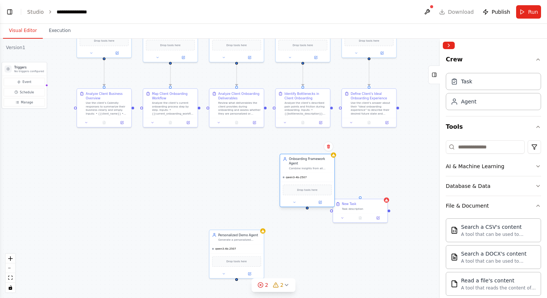
drag, startPoint x: 242, startPoint y: 159, endPoint x: 312, endPoint y: 163, distance: 69.4
click at [312, 163] on div "Onboarding Framework Agent" at bounding box center [310, 161] width 43 height 9
drag, startPoint x: 359, startPoint y: 210, endPoint x: 236, endPoint y: 163, distance: 131.9
click at [236, 163] on div "New Task Task description" at bounding box center [237, 157] width 54 height 14
click at [253, 219] on div ".deletable-edge-delete-btn { width: 20px; height: 20px; border: 0px solid #ffff…" at bounding box center [273, 169] width 547 height 260
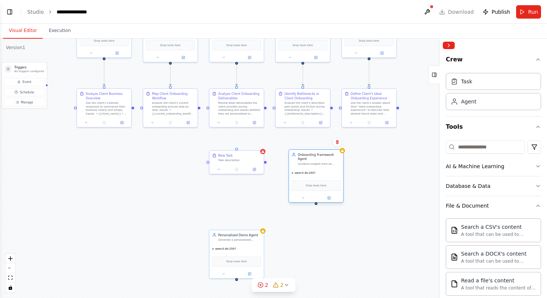
drag, startPoint x: 309, startPoint y: 169, endPoint x: 319, endPoint y: 164, distance: 11.0
click at [319, 164] on div "Combine insights from all specialized agents and map the client’s current state…" at bounding box center [319, 163] width 43 height 3
click at [377, 236] on div ".deletable-edge-delete-btn { width: 20px; height: 20px; border: 0px solid #ffff…" at bounding box center [273, 169] width 547 height 260
drag, startPoint x: 323, startPoint y: 157, endPoint x: 310, endPoint y: 157, distance: 13.0
click at [310, 157] on div "Onboarding Framework Agent" at bounding box center [306, 157] width 43 height 9
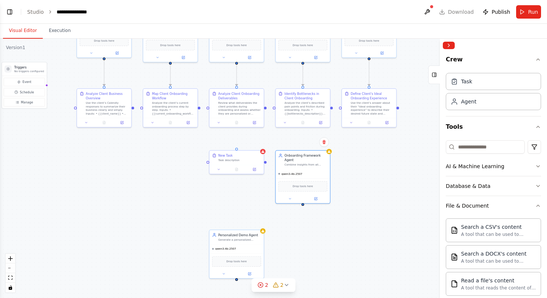
click at [379, 229] on div ".deletable-edge-delete-btn { width: 20px; height: 20px; border: 0px solid #ffff…" at bounding box center [273, 169] width 547 height 260
drag, startPoint x: 303, startPoint y: 204, endPoint x: 236, endPoint y: 151, distance: 85.6
click at [236, 128] on div "Triggers No triggers configured Event Schedule Manage Business Overview Agent E…" at bounding box center [199, 51] width 325 height 154
drag, startPoint x: 307, startPoint y: 161, endPoint x: 101, endPoint y: 149, distance: 206.3
click at [101, 149] on div "Onboarding Framework Agent Combine insights from all specialized agents and map…" at bounding box center [98, 145] width 43 height 13
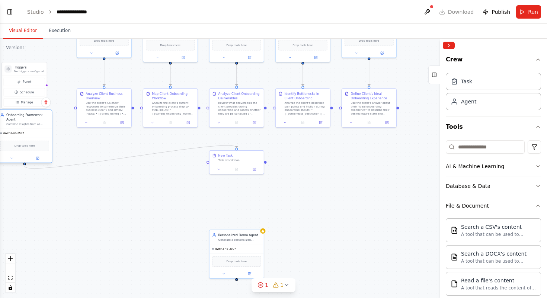
drag, startPoint x: 101, startPoint y: 149, endPoint x: 28, endPoint y: 121, distance: 77.8
click at [28, 121] on div "Onboarding Framework Agent Combine insights from all specialized agents and map…" at bounding box center [27, 119] width 43 height 13
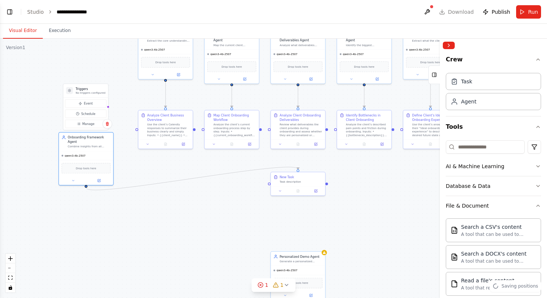
drag, startPoint x: 93, startPoint y: 207, endPoint x: 154, endPoint y: 228, distance: 63.9
click at [154, 228] on div ".deletable-edge-delete-btn { width: 20px; height: 20px; border: 0px solid #ffff…" at bounding box center [273, 169] width 547 height 260
drag, startPoint x: 90, startPoint y: 92, endPoint x: 61, endPoint y: 55, distance: 47.0
click at [61, 60] on p "No triggers configured" at bounding box center [63, 61] width 30 height 3
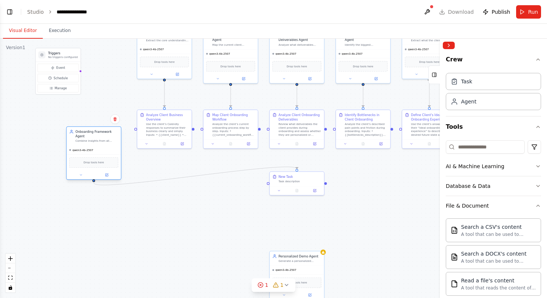
drag, startPoint x: 100, startPoint y: 139, endPoint x: 110, endPoint y: 134, distance: 11.8
click at [110, 134] on div "Onboarding Framework Agent" at bounding box center [97, 134] width 43 height 9
click at [206, 220] on div ".deletable-edge-delete-btn { width: 20px; height: 20px; border: 0px solid #ffff…" at bounding box center [273, 169] width 547 height 260
drag, startPoint x: 193, startPoint y: 128, endPoint x: 270, endPoint y: 186, distance: 96.6
click at [270, 149] on div "Triggers No triggers configured Event Schedule Manage Business Overview Agent E…" at bounding box center [259, 72] width 325 height 154
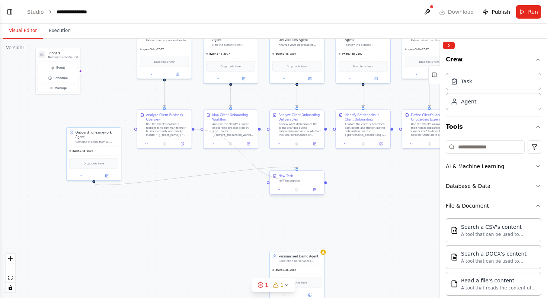
drag, startPoint x: 192, startPoint y: 128, endPoint x: 291, endPoint y: 180, distance: 111.6
click at [291, 149] on div "Triggers No triggers configured Event Schedule Manage Business Overview Agent E…" at bounding box center [259, 72] width 325 height 154
drag, startPoint x: 135, startPoint y: 129, endPoint x: 270, endPoint y: 183, distance: 144.9
click at [270, 149] on div "Triggers No triggers configured Event Schedule Manage Business Overview Agent E…" at bounding box center [259, 72] width 325 height 154
drag, startPoint x: 135, startPoint y: 128, endPoint x: 322, endPoint y: 184, distance: 195.1
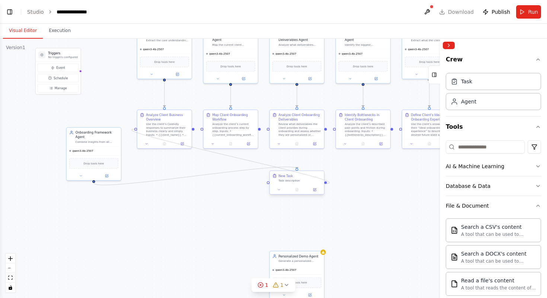
click at [322, 149] on div "Triggers No triggers configured Event Schedule Manage Business Overview Agent E…" at bounding box center [259, 72] width 325 height 154
drag, startPoint x: 293, startPoint y: 184, endPoint x: 291, endPoint y: 214, distance: 31.0
click at [291, 214] on div "New Task Task description" at bounding box center [293, 209] width 54 height 14
drag, startPoint x: 201, startPoint y: 128, endPoint x: 321, endPoint y: 216, distance: 148.1
click at [321, 216] on div ".deletable-edge-delete-btn { width: 20px; height: 20px; border: 0px solid #ffff…" at bounding box center [273, 169] width 547 height 260
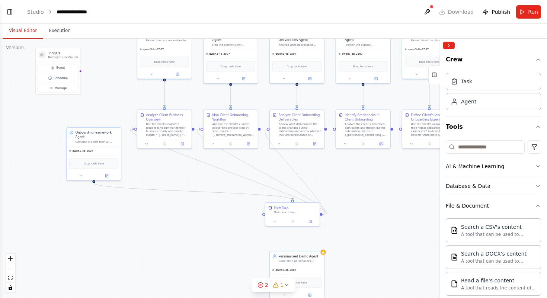
drag, startPoint x: 268, startPoint y: 128, endPoint x: 322, endPoint y: 213, distance: 100.3
click at [322, 149] on div ".deletable-edge-delete-btn { width: 20px; height: 20px; border: 0px solid #ffff…" at bounding box center [259, 72] width 325 height 154
drag, startPoint x: 335, startPoint y: 129, endPoint x: 321, endPoint y: 216, distance: 87.9
click at [321, 216] on div ".deletable-edge-delete-btn { width: 20px; height: 20px; border: 0px solid #ffff…" at bounding box center [273, 169] width 547 height 260
drag, startPoint x: 400, startPoint y: 129, endPoint x: 321, endPoint y: 214, distance: 116.5
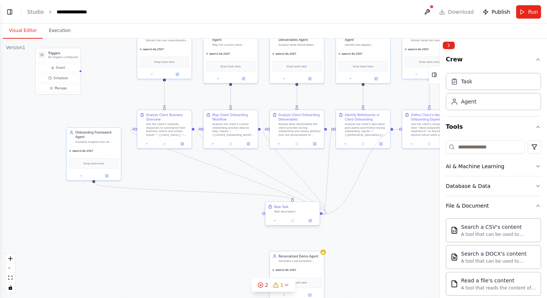
click at [321, 149] on div "Triggers No triggers configured Event Schedule Manage Business Overview Agent E…" at bounding box center [259, 72] width 325 height 154
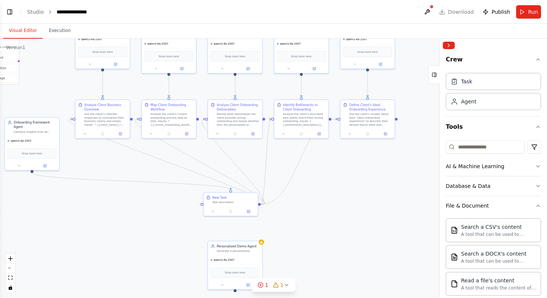
drag, startPoint x: 361, startPoint y: 220, endPoint x: 299, endPoint y: 210, distance: 62.6
click at [299, 210] on div ".deletable-edge-delete-btn { width: 20px; height: 20px; border: 0px solid #ffff…" at bounding box center [273, 169] width 547 height 260
drag, startPoint x: 238, startPoint y: 203, endPoint x: 142, endPoint y: 227, distance: 99.5
click at [142, 227] on div "Task description" at bounding box center [136, 227] width 43 height 3
drag, startPoint x: 144, startPoint y: 225, endPoint x: 248, endPoint y: 192, distance: 109.2
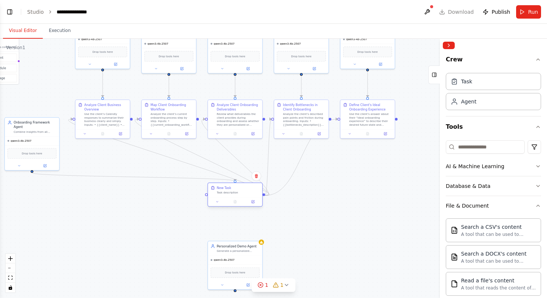
click at [248, 192] on div "New Task Task description" at bounding box center [238, 190] width 43 height 9
click at [309, 231] on div ".deletable-edge-delete-btn { width: 20px; height: 20px; border: 0px solid #ffff…" at bounding box center [273, 169] width 547 height 260
drag, startPoint x: 44, startPoint y: 134, endPoint x: 114, endPoint y: 175, distance: 81.2
click at [114, 175] on div "Onboarding Framework Agent Combine insights from all specialized agents and map…" at bounding box center [102, 183] width 55 height 54
click at [317, 220] on div ".deletable-edge-delete-btn { width: 20px; height: 20px; border: 0px solid #ffff…" at bounding box center [273, 169] width 547 height 260
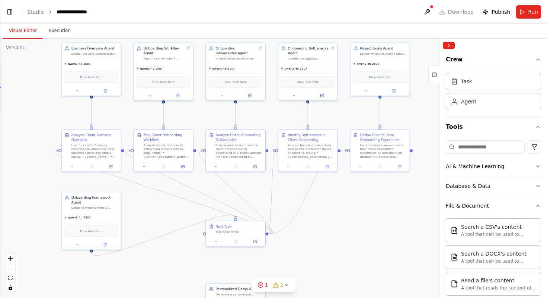
drag, startPoint x: 329, startPoint y: 184, endPoint x: 336, endPoint y: 225, distance: 41.3
click at [336, 225] on div ".deletable-edge-delete-btn { width: 20px; height: 20px; border: 0px solid #ffff…" at bounding box center [273, 169] width 547 height 260
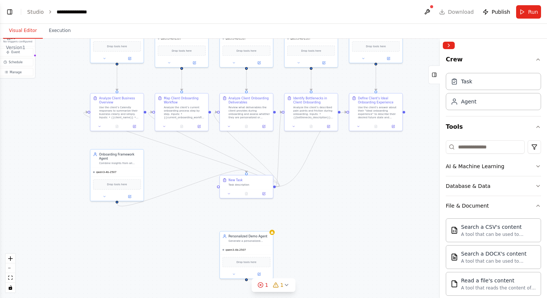
drag, startPoint x: 330, startPoint y: 243, endPoint x: 330, endPoint y: 197, distance: 46.2
click at [330, 197] on div ".deletable-edge-delete-btn { width: 20px; height: 20px; border: 0px solid #ffff…" at bounding box center [273, 169] width 547 height 260
click at [177, 149] on icon "Edge from 13f14067-d596-4cb0-8352-163b3f79d0e3 to 97ecd35a-ee40-42d2-87b4-b415e…" at bounding box center [182, 149] width 196 height 75
click at [182, 149] on icon at bounding box center [181, 149] width 1 height 1
drag, startPoint x: 144, startPoint y: 112, endPoint x: 218, endPoint y: 187, distance: 104.8
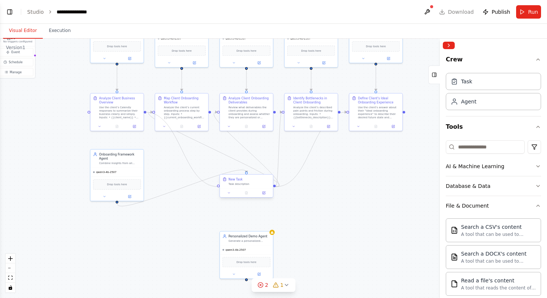
click at [218, 131] on div "Triggers No triggers configured Event Schedule Manage Business Overview Agent E…" at bounding box center [209, 56] width 317 height 150
click at [217, 151] on icon "Edge from 13f14067-d596-4cb0-8352-163b3f79d0e3 to 12308a72-899b-40de-b807-92e86…" at bounding box center [214, 149] width 131 height 75
click at [214, 149] on icon at bounding box center [213, 149] width 1 height 1
click at [242, 146] on icon "Edge from 13f14067-d596-4cb0-8352-163b3f79d0e3 to b88669f4-6be4-4af0-abc7-bc344…" at bounding box center [246, 149] width 65 height 75
click at [246, 149] on icon at bounding box center [246, 149] width 1 height 1
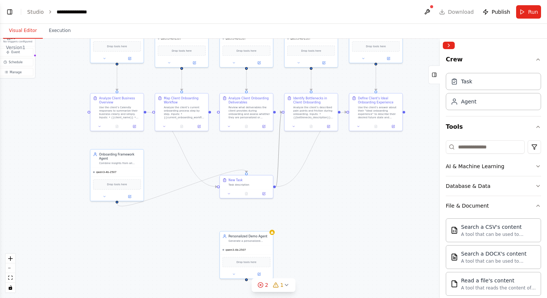
click at [278, 149] on icon "Edge from 13f14067-d596-4cb0-8352-163b3f79d0e3 to b29038db-79b9-438a-af67-4d248…" at bounding box center [279, 149] width 6 height 75
click at [280, 149] on button at bounding box center [279, 149] width 5 height 5
click at [312, 154] on div ".deletable-edge-delete-btn { width: 20px; height: 20px; border: 0px solid #ffff…" at bounding box center [273, 169] width 547 height 260
click at [311, 155] on icon "Edge from 13f14067-d596-4cb0-8352-163b3f79d0e3 to 75360c11-74c6-4ce7-886f-671e9…" at bounding box center [311, 149] width 71 height 75
click at [312, 148] on icon at bounding box center [311, 150] width 3 height 4
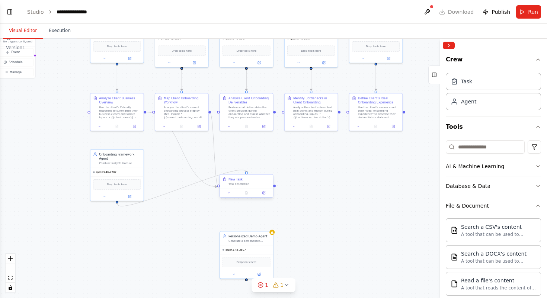
drag, startPoint x: 210, startPoint y: 111, endPoint x: 219, endPoint y: 188, distance: 77.2
click at [219, 131] on div "Triggers No triggers configured Event Schedule Manage Business Overview Agent E…" at bounding box center [209, 56] width 317 height 150
drag, startPoint x: 209, startPoint y: 111, endPoint x: 219, endPoint y: 188, distance: 76.9
click at [219, 188] on div ".deletable-edge-delete-btn { width: 20px; height: 20px; border: 0px solid #ffff…" at bounding box center [273, 169] width 547 height 260
drag, startPoint x: 274, startPoint y: 112, endPoint x: 249, endPoint y: 175, distance: 67.8
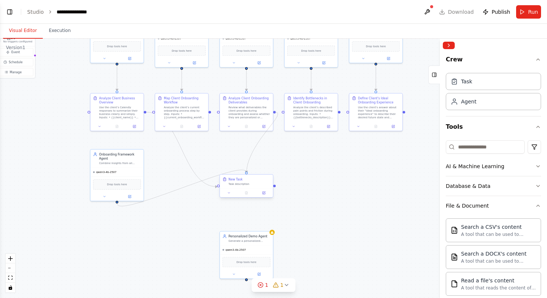
click at [249, 131] on div "Triggers No triggers configured Event Schedule Manage Business Overview Agent E…" at bounding box center [209, 56] width 317 height 150
drag, startPoint x: 275, startPoint y: 112, endPoint x: 275, endPoint y: 187, distance: 75.2
click at [275, 187] on div ".deletable-edge-delete-btn { width: 20px; height: 20px; border: 0px solid #ffff…" at bounding box center [273, 169] width 547 height 260
drag, startPoint x: 274, startPoint y: 112, endPoint x: 220, endPoint y: 187, distance: 92.0
click at [220, 131] on div "Triggers No triggers configured Event Schedule Manage Business Overview Agent E…" at bounding box center [209, 56] width 317 height 150
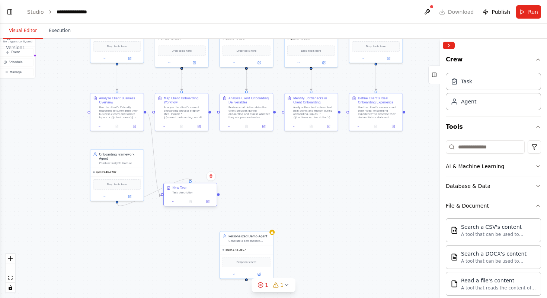
drag, startPoint x: 249, startPoint y: 181, endPoint x: 192, endPoint y: 188, distance: 57.8
click at [191, 188] on div "New Task" at bounding box center [193, 188] width 42 height 4
drag, startPoint x: 130, startPoint y: 159, endPoint x: 61, endPoint y: 118, distance: 80.2
click at [61, 118] on div "Onboarding Framework Agent Combine insights from all specialized agents and map…" at bounding box center [51, 114] width 42 height 13
click at [217, 162] on div ".deletable-edge-delete-btn { width: 20px; height: 20px; border: 0px solid #ffff…" at bounding box center [273, 169] width 547 height 260
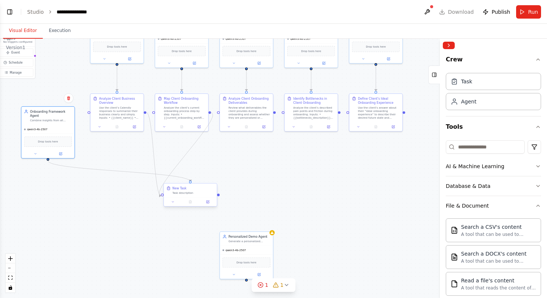
drag, startPoint x: 209, startPoint y: 112, endPoint x: 164, endPoint y: 195, distance: 94.8
click at [164, 132] on div "Triggers No triggers configured Event Schedule Manage Business Overview Agent E…" at bounding box center [209, 56] width 317 height 150
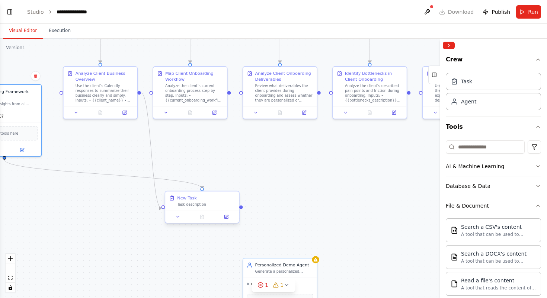
click at [189, 208] on div "New Task Task description" at bounding box center [202, 200] width 74 height 19
click at [180, 217] on icon at bounding box center [178, 216] width 5 height 5
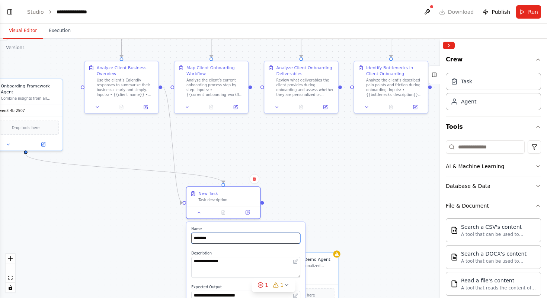
drag, startPoint x: 273, startPoint y: 188, endPoint x: 294, endPoint y: 182, distance: 21.7
click at [294, 182] on div ".deletable-edge-delete-btn { width: 20px; height: 20px; border: 0px solid #ffff…" at bounding box center [273, 169] width 547 height 260
click at [287, 185] on div ".deletable-edge-delete-btn { width: 20px; height: 20px; border: 0px solid #ffff…" at bounding box center [273, 169] width 547 height 260
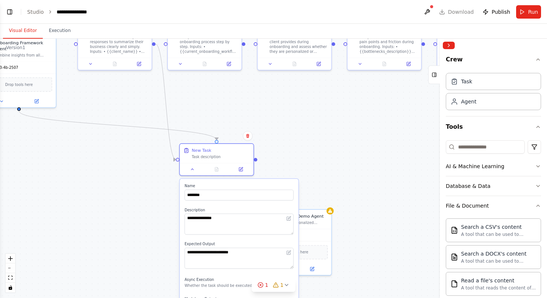
drag, startPoint x: 287, startPoint y: 185, endPoint x: 281, endPoint y: 142, distance: 43.0
click at [281, 142] on div ".deletable-edge-delete-btn { width: 20px; height: 20px; border: 0px solid #ffff…" at bounding box center [273, 169] width 547 height 260
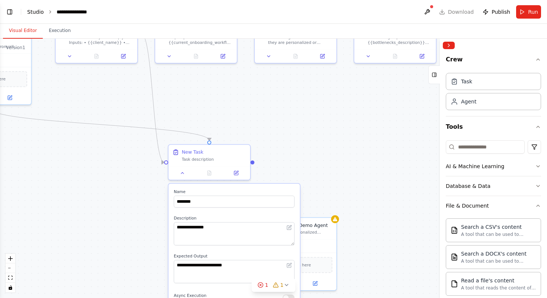
click at [33, 12] on link "Studio" at bounding box center [35, 12] width 17 height 6
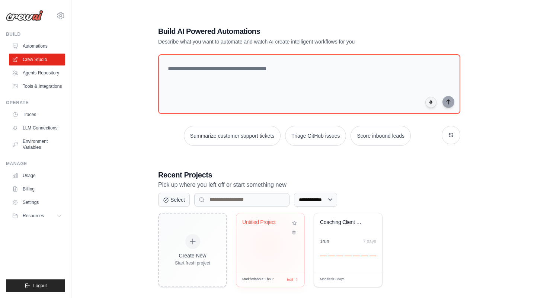
click at [268, 246] on div "Untitled Project" at bounding box center [270, 242] width 68 height 59
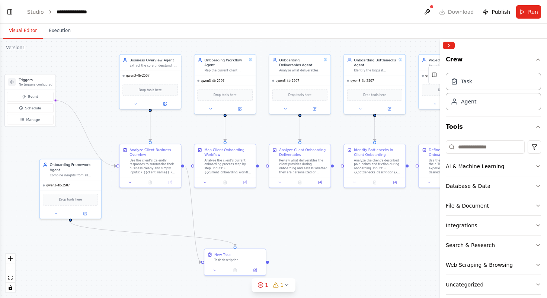
drag, startPoint x: 320, startPoint y: 274, endPoint x: 302, endPoint y: 207, distance: 69.6
click at [302, 207] on div ".deletable-edge-delete-btn { width: 20px; height: 20px; border: 0px solid #ffff…" at bounding box center [273, 169] width 547 height 260
click at [528, 13] on button "Run" at bounding box center [528, 11] width 25 height 13
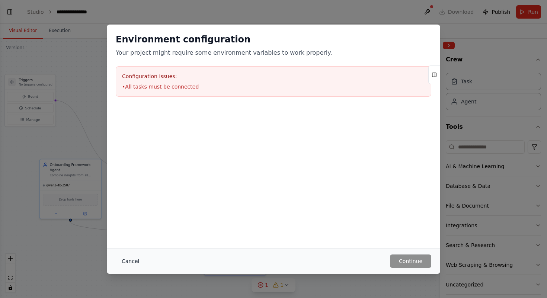
click at [131, 256] on button "Cancel" at bounding box center [130, 261] width 29 height 13
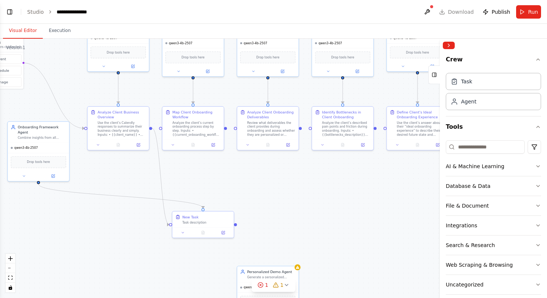
drag, startPoint x: 298, startPoint y: 246, endPoint x: 266, endPoint y: 209, distance: 49.4
click at [266, 209] on div ".deletable-edge-delete-btn { width: 20px; height: 20px; border: 0px solid #ffff…" at bounding box center [273, 169] width 547 height 260
drag, startPoint x: 214, startPoint y: 220, endPoint x: 274, endPoint y: 227, distance: 60.4
click at [274, 230] on div "Task description" at bounding box center [266, 232] width 48 height 4
drag, startPoint x: 226, startPoint y: 127, endPoint x: 231, endPoint y: 230, distance: 102.5
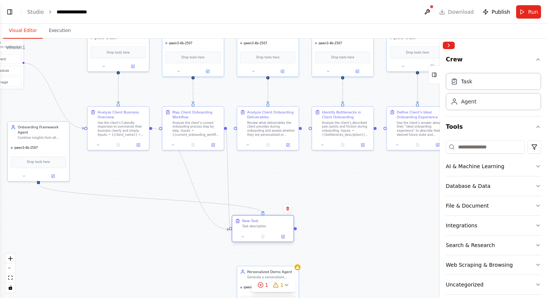
click at [231, 150] on div "Triggers No triggers configured Event Schedule Manage Business Overview Agent E…" at bounding box center [225, 64] width 367 height 174
click at [299, 175] on div ".deletable-edge-delete-btn { width: 20px; height: 20px; border: 0px solid #ffff…" at bounding box center [273, 169] width 547 height 260
drag, startPoint x: 301, startPoint y: 128, endPoint x: 231, endPoint y: 229, distance: 122.8
click at [231, 150] on div "Triggers No triggers configured Event Schedule Manage Business Overview Agent E…" at bounding box center [225, 64] width 367 height 174
drag, startPoint x: 375, startPoint y: 127, endPoint x: 231, endPoint y: 229, distance: 176.4
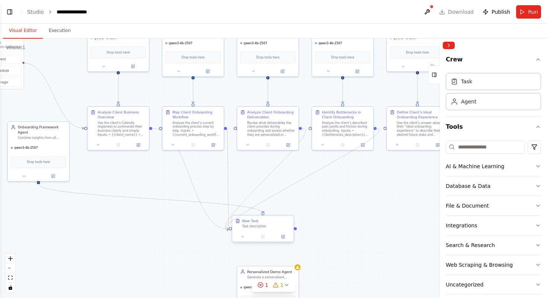
click at [231, 150] on div "Triggers No triggers configured Event Schedule Manage Business Overview Agent E…" at bounding box center [225, 64] width 367 height 174
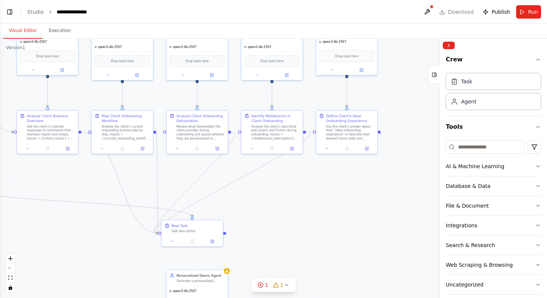
drag, startPoint x: 375, startPoint y: 179, endPoint x: 305, endPoint y: 182, distance: 70.4
click at [304, 182] on div ".deletable-edge-delete-btn { width: 20px; height: 20px; border: 0px solid #ffff…" at bounding box center [273, 169] width 547 height 260
drag, startPoint x: 380, startPoint y: 131, endPoint x: 161, endPoint y: 232, distance: 240.9
click at [161, 154] on div "Triggers No triggers configured Event Schedule Manage Business Overview Agent E…" at bounding box center [154, 67] width 367 height 174
click at [528, 10] on button "Run" at bounding box center [528, 11] width 25 height 13
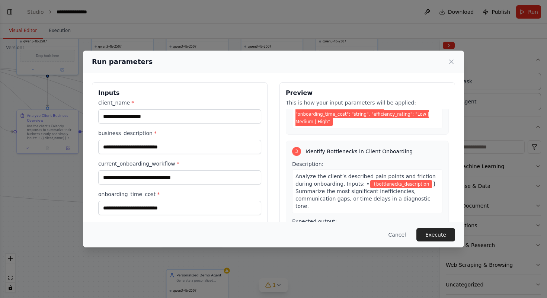
scroll to position [255, 0]
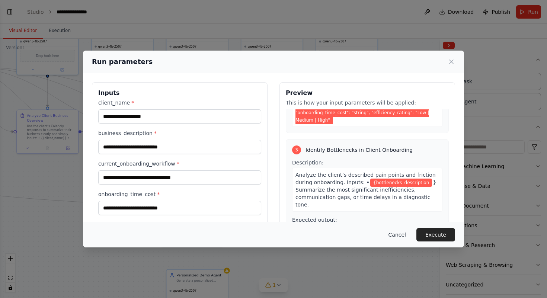
click at [401, 233] on button "Cancel" at bounding box center [397, 234] width 29 height 13
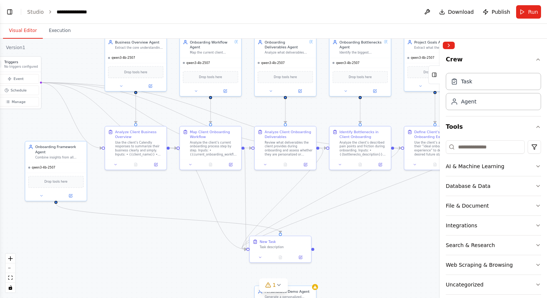
drag, startPoint x: 260, startPoint y: 224, endPoint x: 347, endPoint y: 240, distance: 89.3
click at [348, 240] on div ".deletable-edge-delete-btn { width: 20px; height: 20px; border: 0px solid #ffff…" at bounding box center [273, 169] width 547 height 260
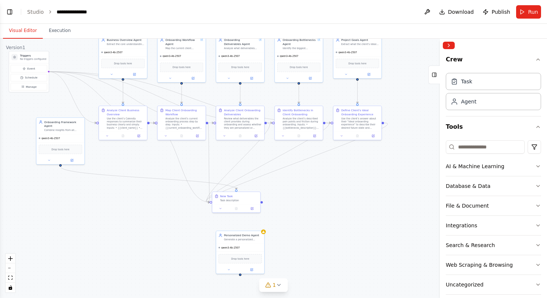
drag, startPoint x: 325, startPoint y: 250, endPoint x: 308, endPoint y: 213, distance: 41.6
click at [308, 213] on div ".deletable-edge-delete-btn { width: 20px; height: 20px; border: 0px solid #ffff…" at bounding box center [273, 169] width 547 height 260
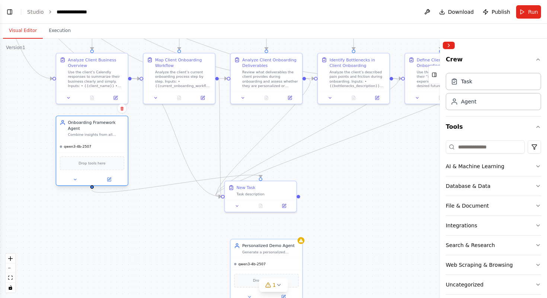
drag, startPoint x: 21, startPoint y: 93, endPoint x: 114, endPoint y: 140, distance: 104.2
click at [114, 140] on div "Onboarding Framework Agent Combine insights from all specialized agents and map…" at bounding box center [91, 128] width 71 height 25
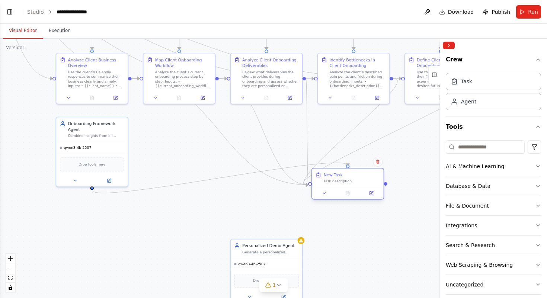
drag, startPoint x: 274, startPoint y: 189, endPoint x: 361, endPoint y: 177, distance: 88.0
click at [361, 177] on div "New Task" at bounding box center [352, 175] width 57 height 6
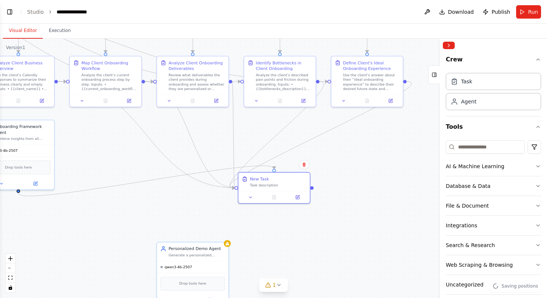
drag, startPoint x: 401, startPoint y: 237, endPoint x: 306, endPoint y: 242, distance: 94.3
click at [306, 242] on div ".deletable-edge-delete-btn { width: 20px; height: 20px; border: 0px solid #ffff…" at bounding box center [273, 169] width 547 height 260
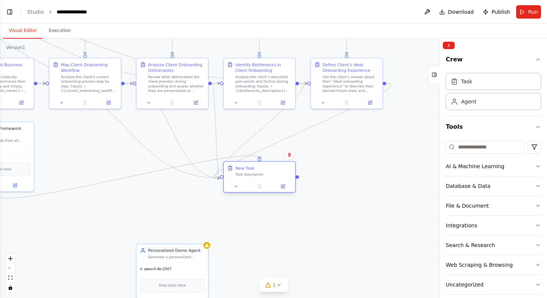
drag, startPoint x: 261, startPoint y: 181, endPoint x: 267, endPoint y: 171, distance: 11.7
click at [267, 171] on div "New Task" at bounding box center [263, 168] width 57 height 6
click at [275, 249] on div ".deletable-edge-delete-btn { width: 20px; height: 20px; border: 0px solid #ffff…" at bounding box center [273, 169] width 547 height 260
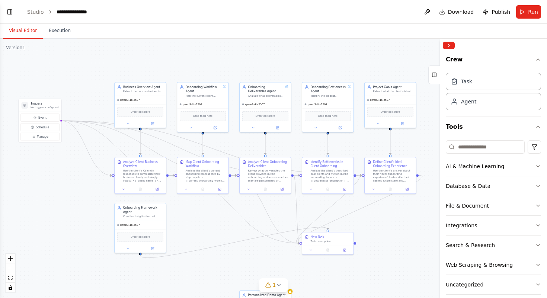
drag, startPoint x: 109, startPoint y: 236, endPoint x: 205, endPoint y: 286, distance: 108.3
click at [205, 286] on div ".deletable-edge-delete-btn { width: 20px; height: 20px; border: 0px solid #ffff…" at bounding box center [273, 169] width 547 height 260
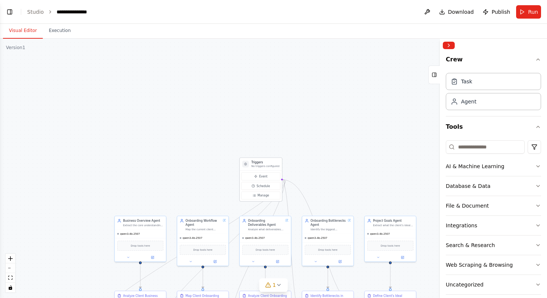
drag, startPoint x: 36, startPoint y: 105, endPoint x: 259, endPoint y: 162, distance: 229.6
click at [259, 162] on h3 "Triggers" at bounding box center [266, 162] width 28 height 4
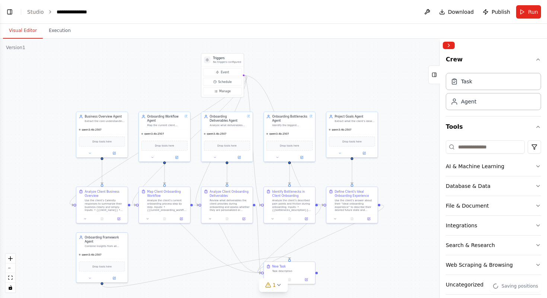
drag, startPoint x: 341, startPoint y: 173, endPoint x: 303, endPoint y: 70, distance: 110.4
click at [303, 69] on div ".deletable-edge-delete-btn { width: 20px; height: 20px; border: 0px solid #ffff…" at bounding box center [273, 169] width 547 height 260
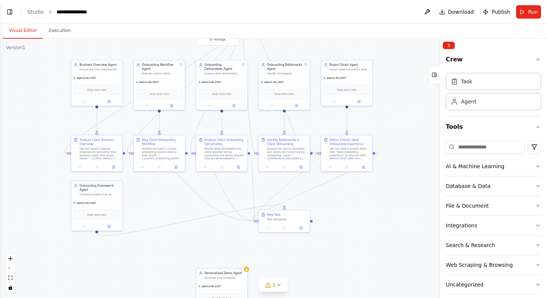
drag, startPoint x: 406, startPoint y: 180, endPoint x: 400, endPoint y: 128, distance: 52.1
click at [400, 128] on div ".deletable-edge-delete-btn { width: 20px; height: 20px; border: 0px solid #ffff…" at bounding box center [273, 169] width 547 height 260
drag, startPoint x: 114, startPoint y: 192, endPoint x: 177, endPoint y: 198, distance: 63.2
click at [177, 198] on div "Combine insights from all specialized agents and map the client’s current state…" at bounding box center [162, 197] width 41 height 3
click at [81, 251] on div ".deletable-edge-delete-btn { width: 20px; height: 20px; border: 0px solid #ffff…" at bounding box center [273, 169] width 547 height 260
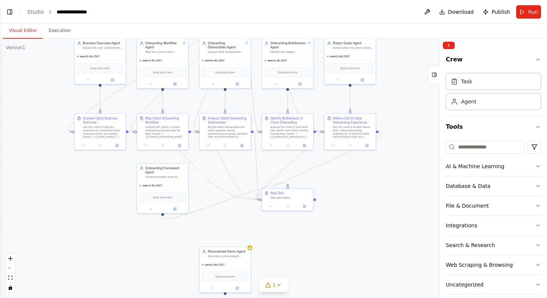
drag, startPoint x: 350, startPoint y: 220, endPoint x: 354, endPoint y: 199, distance: 21.2
click at [354, 199] on div ".deletable-edge-delete-btn { width: 20px; height: 20px; border: 0px solid #ffff…" at bounding box center [273, 169] width 547 height 260
click at [296, 196] on div "Task description" at bounding box center [290, 197] width 41 height 3
click at [305, 209] on button at bounding box center [305, 206] width 14 height 5
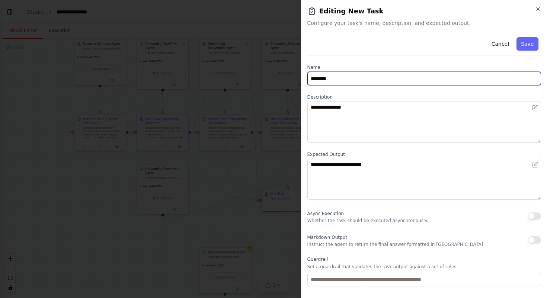
drag, startPoint x: 384, startPoint y: 81, endPoint x: 260, endPoint y: 79, distance: 123.3
click at [260, 79] on body "**********" at bounding box center [273, 149] width 547 height 298
paste input "**********"
type input "**********"
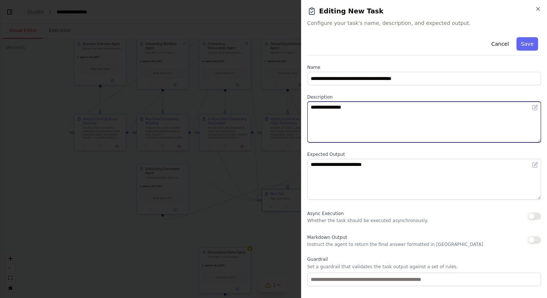
drag, startPoint x: 395, startPoint y: 111, endPoint x: 258, endPoint y: 94, distance: 137.4
click at [258, 94] on body "**********" at bounding box center [273, 149] width 547 height 298
paste textarea "**********"
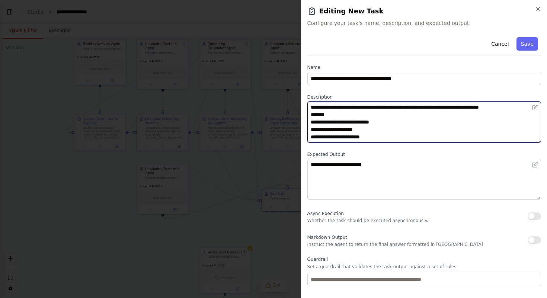
scroll to position [42, 0]
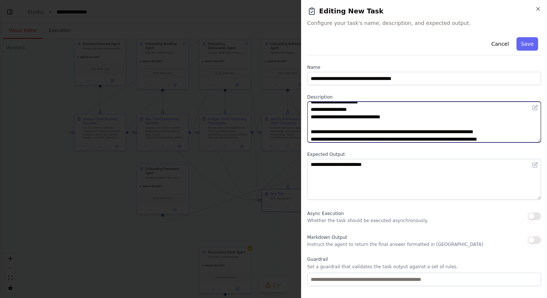
type textarea "**********"
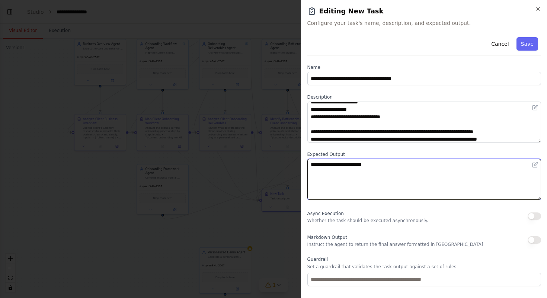
drag, startPoint x: 418, startPoint y: 169, endPoint x: 302, endPoint y: 156, distance: 116.2
click at [302, 156] on div "**********" at bounding box center [424, 149] width 247 height 298
paste textarea "**********"
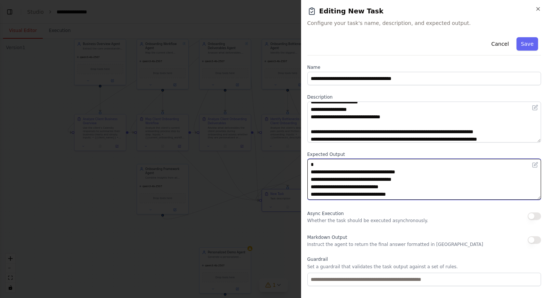
scroll to position [13, 0]
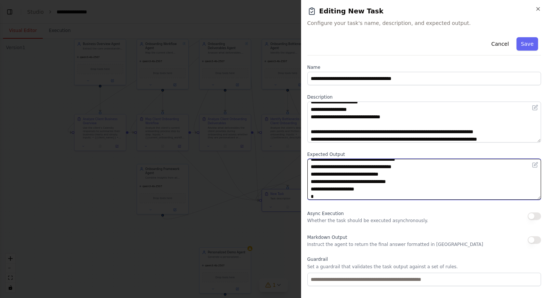
type textarea "**********"
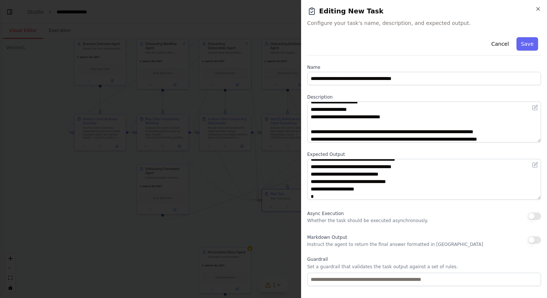
click at [538, 239] on button "button" at bounding box center [534, 239] width 13 height 7
click at [532, 44] on button "Save" at bounding box center [528, 43] width 22 height 13
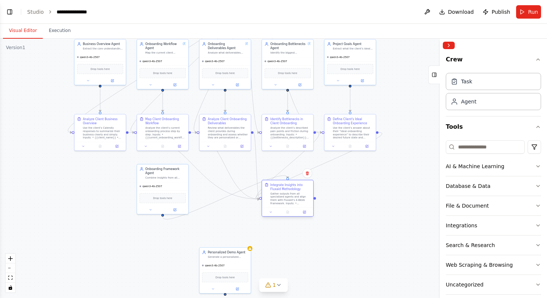
drag, startPoint x: 301, startPoint y: 198, endPoint x: 300, endPoint y: 190, distance: 7.9
click at [300, 190] on div "Integrate Insights into Fluxaid Methodology" at bounding box center [290, 187] width 41 height 8
click at [374, 229] on div ".deletable-edge-delete-btn { width: 20px; height: 20px; border: 0px solid #ffff…" at bounding box center [273, 169] width 547 height 260
click at [301, 191] on div "Integrate Insights into Fluxaid Methodology Gather outputs from all specialized…" at bounding box center [290, 194] width 41 height 22
click at [394, 208] on div ".deletable-edge-delete-btn { width: 20px; height: 20px; border: 0px solid #ffff…" at bounding box center [273, 169] width 547 height 260
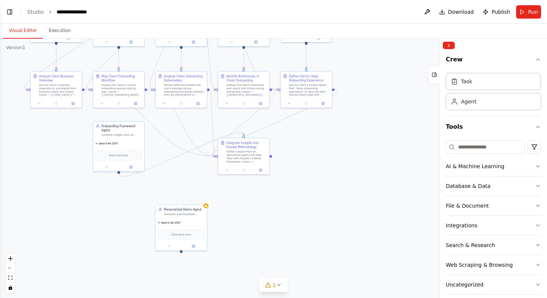
drag, startPoint x: 383, startPoint y: 215, endPoint x: 323, endPoint y: 158, distance: 82.2
click at [323, 158] on div ".deletable-edge-delete-btn { width: 20px; height: 20px; border: 0px solid #ffff…" at bounding box center [273, 169] width 547 height 260
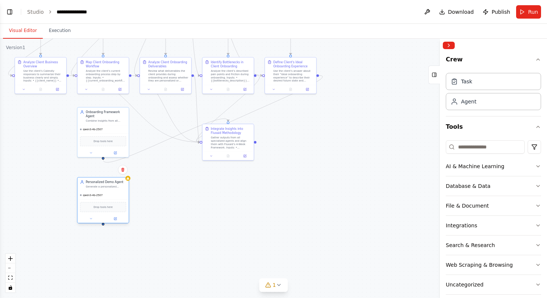
drag, startPoint x: 177, startPoint y: 203, endPoint x: 114, endPoint y: 190, distance: 65.0
click at [114, 190] on div "Personalized Demo Agent Generate a personalized “Project Proposal” document for…" at bounding box center [103, 200] width 52 height 46
click at [214, 217] on div ".deletable-edge-delete-btn { width: 20px; height: 20px; border: 0px solid #ffff…" at bounding box center [273, 169] width 547 height 260
drag, startPoint x: 216, startPoint y: 217, endPoint x: 225, endPoint y: 186, distance: 32.7
click at [225, 186] on div "New Task Task description" at bounding box center [231, 184] width 41 height 8
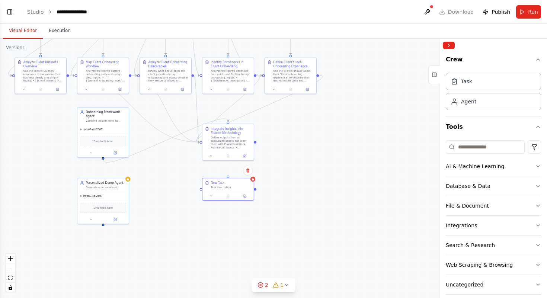
click at [283, 198] on div ".deletable-edge-delete-btn { width: 20px; height: 20px; border: 0px solid #ffff…" at bounding box center [273, 169] width 547 height 260
drag, startPoint x: 256, startPoint y: 141, endPoint x: 199, endPoint y: 191, distance: 76.2
click at [199, 191] on div ".deletable-edge-delete-btn { width: 20px; height: 20px; border: 0px solid #ffff…" at bounding box center [273, 169] width 547 height 260
drag, startPoint x: 255, startPoint y: 141, endPoint x: 201, endPoint y: 190, distance: 73.3
click at [201, 94] on div "Triggers No triggers configured Event Schedule Manage Business Overview Agent E…" at bounding box center [130, 21] width 306 height 145
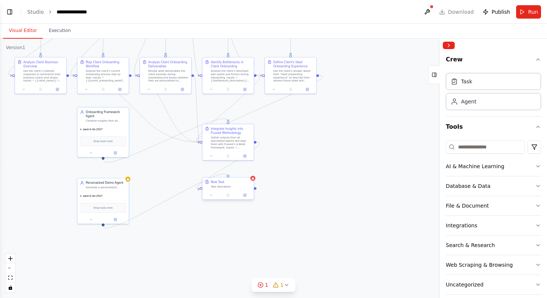
drag, startPoint x: 103, startPoint y: 225, endPoint x: 227, endPoint y: 179, distance: 132.1
click at [227, 94] on div "Triggers No triggers configured Event Schedule Manage Business Overview Agent E…" at bounding box center [130, 21] width 306 height 145
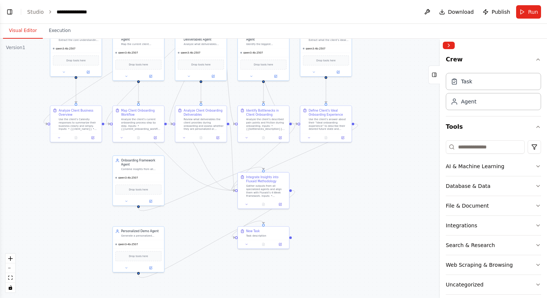
drag, startPoint x: 284, startPoint y: 172, endPoint x: 320, endPoint y: 220, distance: 59.9
click at [320, 220] on div ".deletable-edge-delete-btn { width: 20px; height: 20px; border: 0px solid #ffff…" at bounding box center [273, 169] width 547 height 260
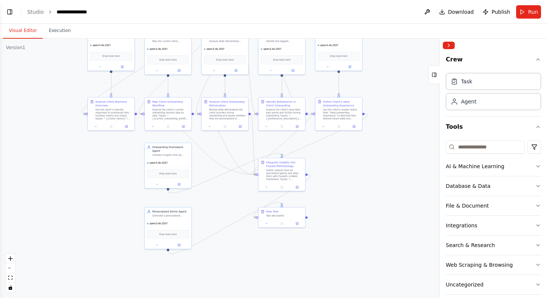
drag, startPoint x: 331, startPoint y: 187, endPoint x: 342, endPoint y: 161, distance: 27.5
click at [342, 161] on div ".deletable-edge-delete-btn { width: 20px; height: 20px; border: 0px solid #ffff…" at bounding box center [273, 169] width 547 height 260
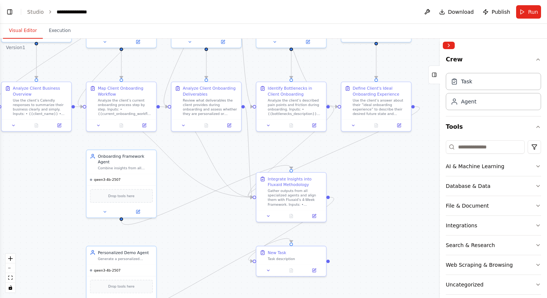
drag, startPoint x: 372, startPoint y: 169, endPoint x: 386, endPoint y: 216, distance: 48.9
click at [386, 216] on div ".deletable-edge-delete-btn { width: 20px; height: 20px; border: 0px solid #ffff…" at bounding box center [273, 169] width 547 height 260
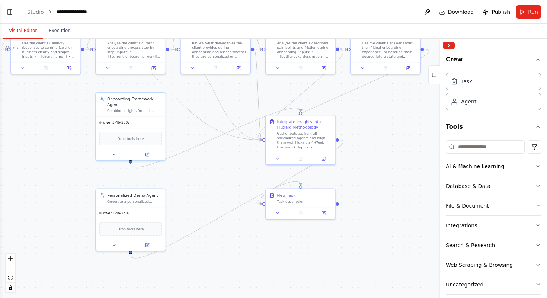
drag, startPoint x: 378, startPoint y: 197, endPoint x: 387, endPoint y: 140, distance: 57.7
click at [387, 140] on div ".deletable-edge-delete-btn { width: 20px; height: 20px; border: 0px solid #ffff…" at bounding box center [273, 169] width 547 height 260
click at [319, 212] on button at bounding box center [323, 212] width 19 height 7
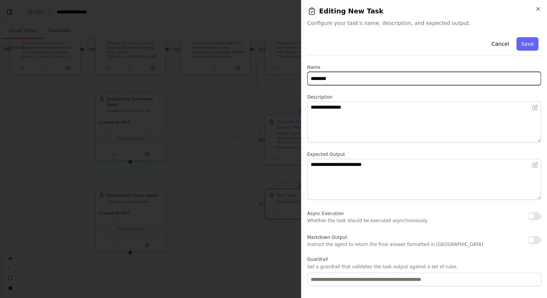
drag, startPoint x: 360, startPoint y: 78, endPoint x: 257, endPoint y: 77, distance: 102.8
click at [257, 77] on body "**********" at bounding box center [273, 149] width 547 height 298
paste input "**********"
type input "**********"
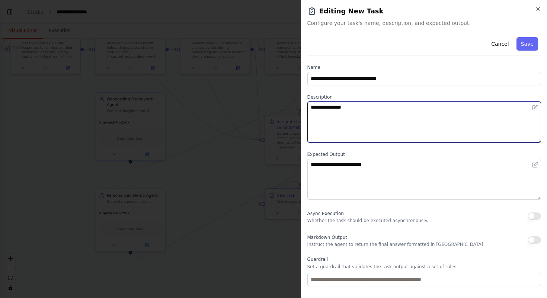
drag, startPoint x: 383, startPoint y: 109, endPoint x: 285, endPoint y: 94, distance: 99.4
click at [285, 94] on body "**********" at bounding box center [273, 149] width 547 height 298
paste textarea "**********"
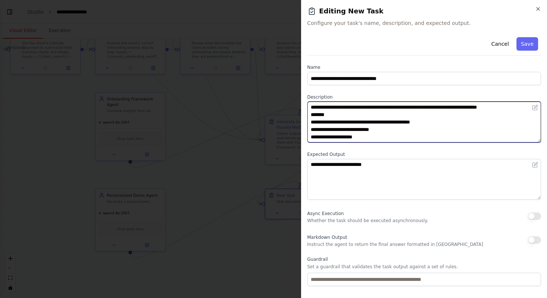
scroll to position [80, 0]
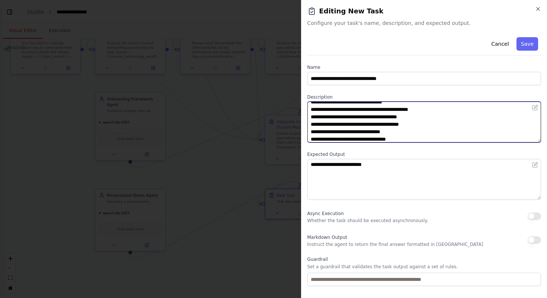
type textarea "**********"
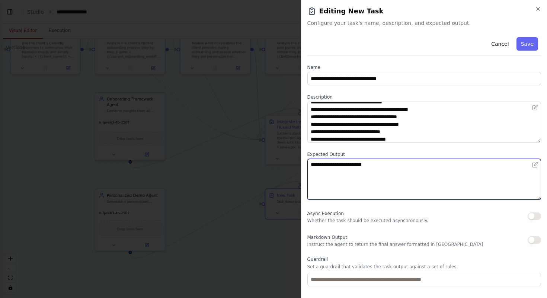
drag, startPoint x: 387, startPoint y: 170, endPoint x: 263, endPoint y: 153, distance: 125.1
click at [263, 153] on body "**********" at bounding box center [273, 149] width 547 height 298
paste textarea "**********"
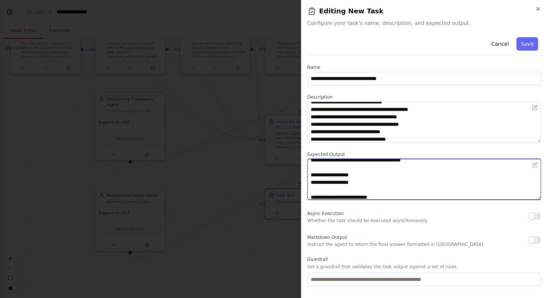
scroll to position [0, 0]
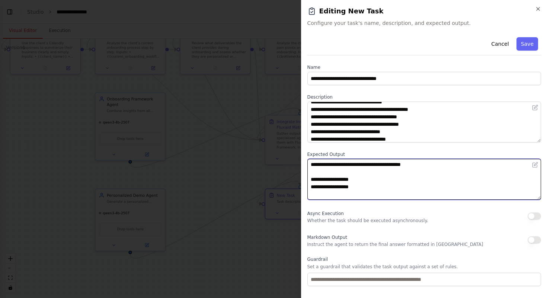
type textarea "**********"
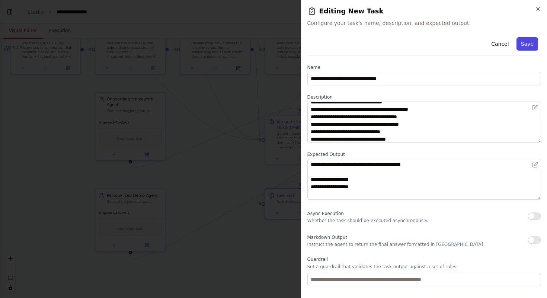
click at [528, 45] on button "Save" at bounding box center [528, 43] width 22 height 13
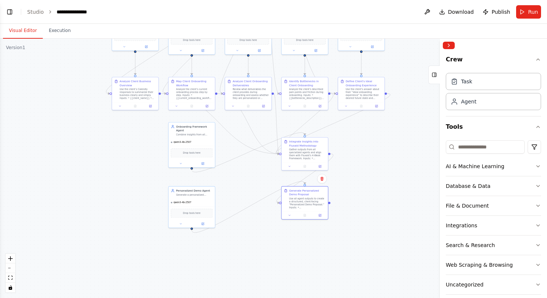
drag, startPoint x: 394, startPoint y: 147, endPoint x: 373, endPoint y: 148, distance: 20.5
click at [373, 148] on div ".deletable-edge-delete-btn { width: 20px; height: 20px; border: 0px solid #ffff…" at bounding box center [273, 169] width 547 height 260
click at [368, 195] on div ".deletable-edge-delete-btn { width: 20px; height: 20px; border: 0px solid #ffff…" at bounding box center [273, 169] width 547 height 260
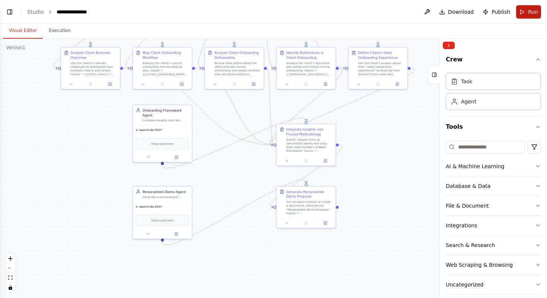
click at [525, 15] on button "Run" at bounding box center [528, 11] width 25 height 13
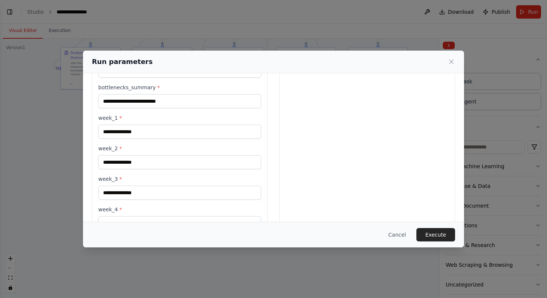
scroll to position [558, 0]
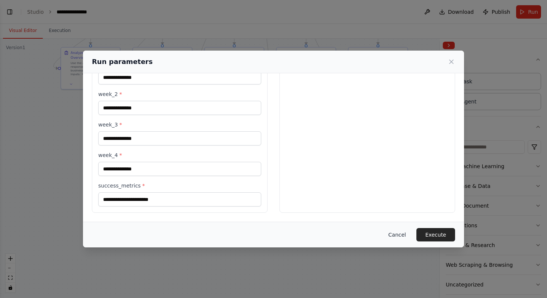
click at [403, 236] on button "Cancel" at bounding box center [397, 234] width 29 height 13
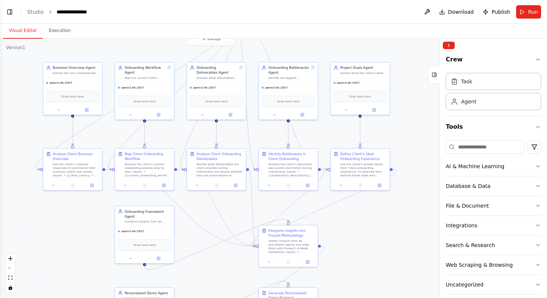
drag, startPoint x: 371, startPoint y: 169, endPoint x: 350, endPoint y: 261, distance: 94.7
click at [350, 261] on div ".deletable-edge-delete-btn { width: 20px; height: 20px; border: 0px solid #ffff…" at bounding box center [273, 169] width 547 height 260
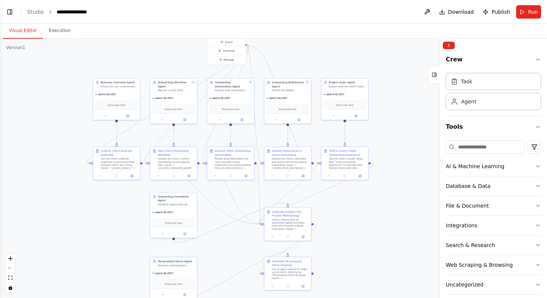
drag, startPoint x: 368, startPoint y: 262, endPoint x: 358, endPoint y: 242, distance: 21.6
click at [358, 242] on div ".deletable-edge-delete-btn { width: 20px; height: 20px; border: 0px solid #ffff…" at bounding box center [273, 169] width 547 height 260
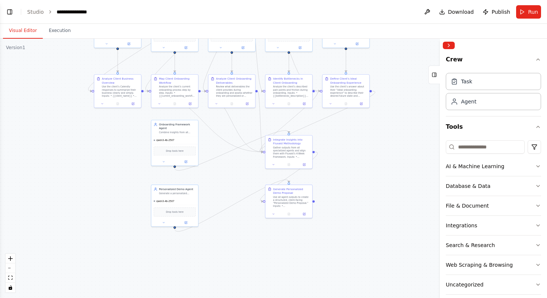
drag, startPoint x: 227, startPoint y: 257, endPoint x: 227, endPoint y: 184, distance: 72.2
click at [227, 184] on div ".deletable-edge-delete-btn { width: 20px; height: 20px; border: 0px solid #ffff…" at bounding box center [273, 169] width 547 height 260
click at [514, 205] on button "File & Document" at bounding box center [493, 205] width 95 height 19
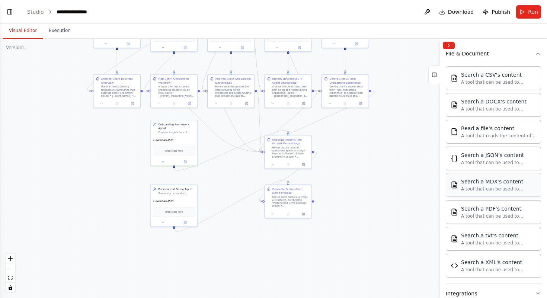
scroll to position [149, 0]
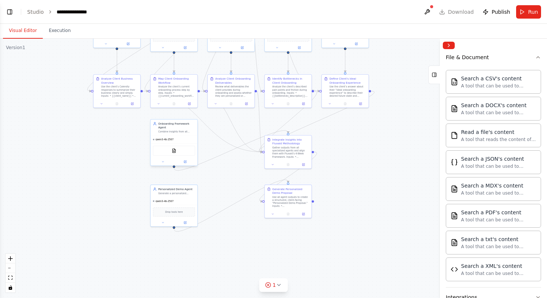
click at [181, 153] on div "PDFSearchTool" at bounding box center [174, 151] width 42 height 10
click at [187, 163] on icon at bounding box center [185, 161] width 3 height 3
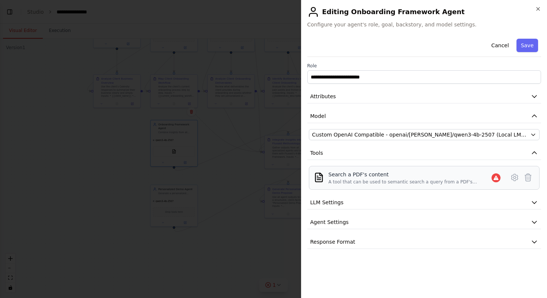
click at [375, 177] on div "Search a PDF's content" at bounding box center [410, 174] width 163 height 7
click at [514, 175] on icon at bounding box center [515, 177] width 6 height 7
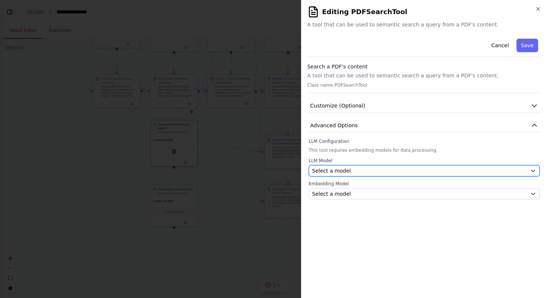
click at [499, 171] on div "Select a model" at bounding box center [420, 170] width 216 height 7
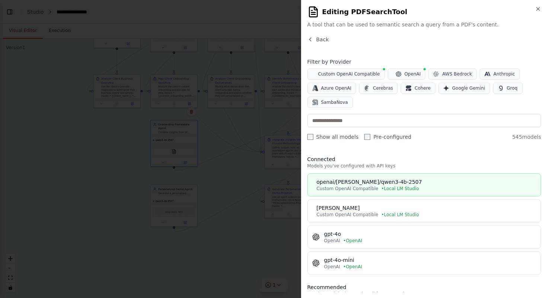
click at [475, 187] on div "Custom OpenAI Compatible • Local LM Studio" at bounding box center [427, 189] width 220 height 6
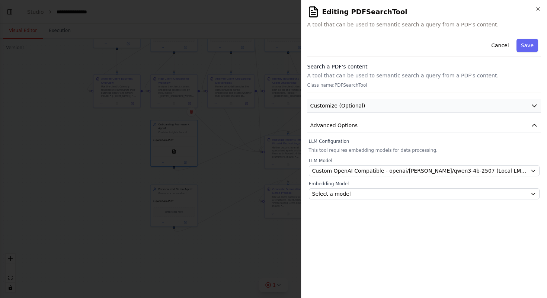
click at [463, 106] on button "Customize (Optional)" at bounding box center [425, 106] width 234 height 14
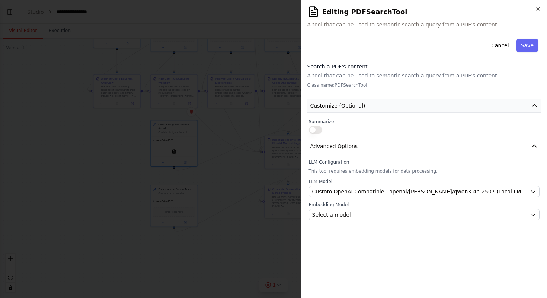
click at [463, 106] on button "Customize (Optional)" at bounding box center [425, 106] width 234 height 14
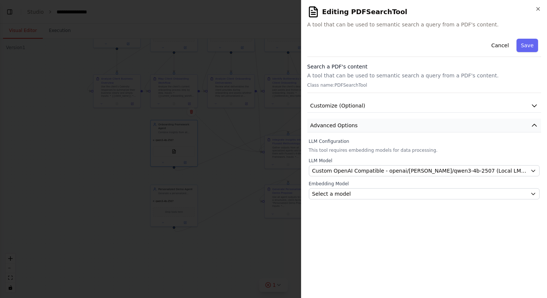
click at [461, 125] on button "Advanced Options" at bounding box center [425, 126] width 234 height 14
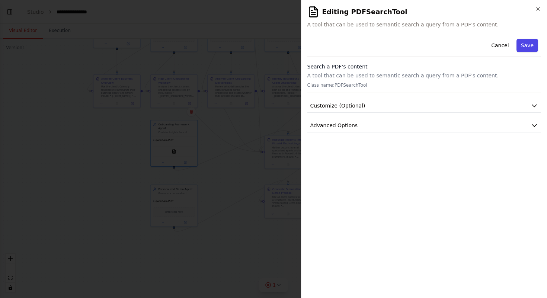
click at [528, 44] on button "Save" at bounding box center [528, 45] width 22 height 13
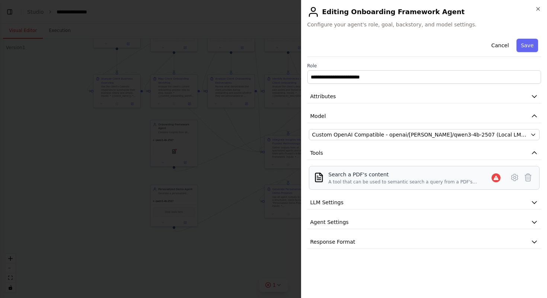
click at [373, 181] on div "A tool that can be used to semantic search a query from a PDF's content." at bounding box center [410, 182] width 163 height 6
click at [516, 177] on icon at bounding box center [515, 177] width 9 height 9
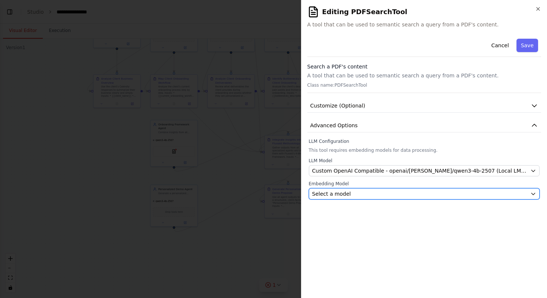
click at [471, 192] on div "Select a model" at bounding box center [420, 193] width 216 height 7
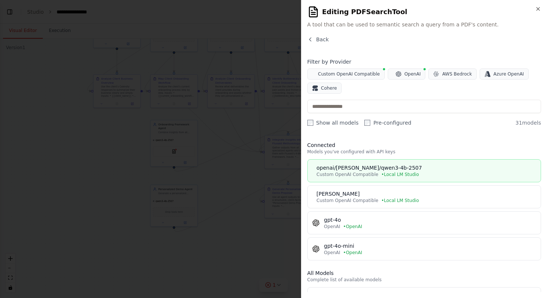
click at [439, 178] on button "openai/qwen/qwen3-4b-2507 Custom OpenAI Compatible • Local LM Studio" at bounding box center [425, 170] width 234 height 23
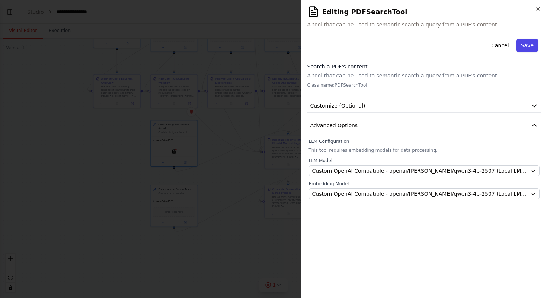
click at [525, 44] on button "Save" at bounding box center [528, 45] width 22 height 13
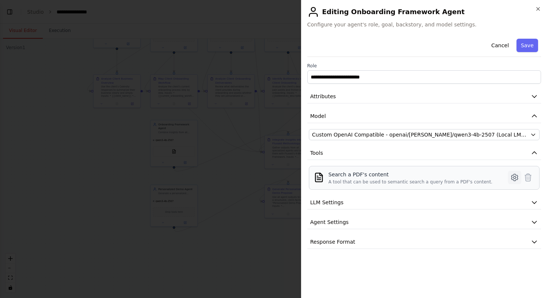
click at [514, 175] on icon at bounding box center [515, 177] width 9 height 9
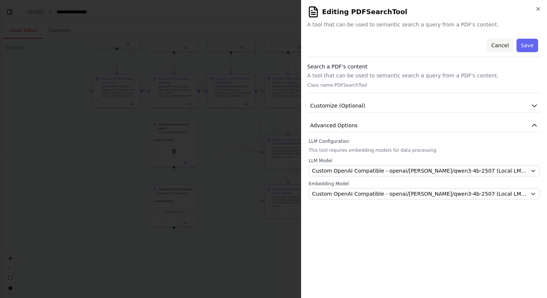
click at [501, 47] on button "Cancel" at bounding box center [500, 45] width 26 height 13
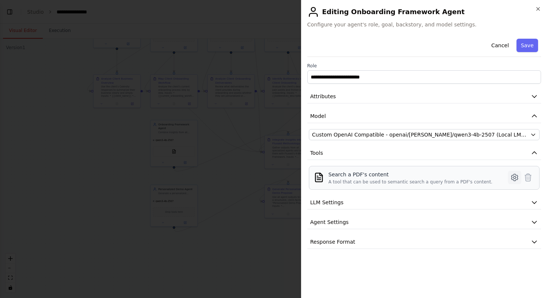
click at [514, 175] on icon at bounding box center [515, 177] width 9 height 9
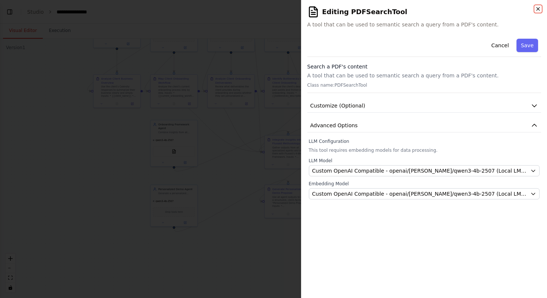
click at [538, 10] on icon "button" at bounding box center [538, 9] width 6 height 6
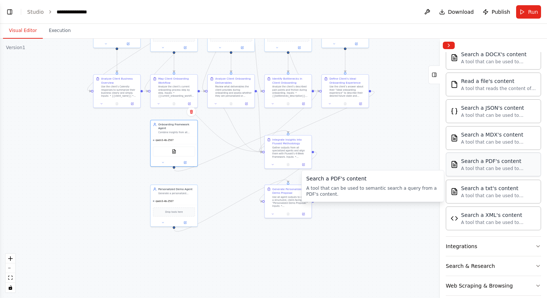
scroll to position [159, 0]
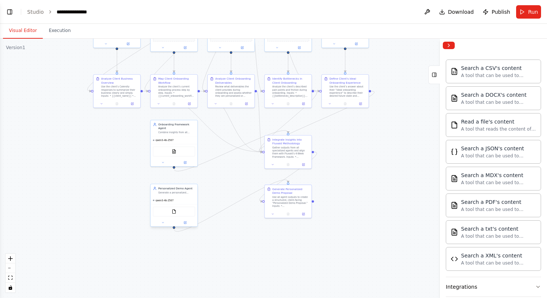
click at [179, 213] on div "FileReadTool" at bounding box center [174, 212] width 42 height 10
click at [187, 223] on button at bounding box center [186, 222] width 22 height 4
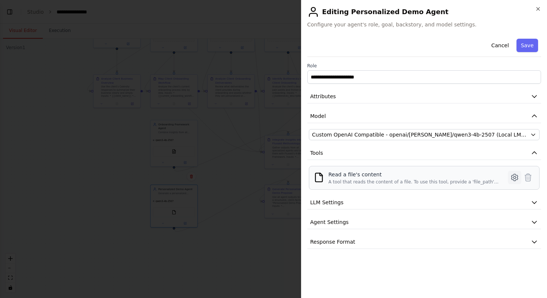
click at [512, 174] on icon at bounding box center [515, 177] width 9 height 9
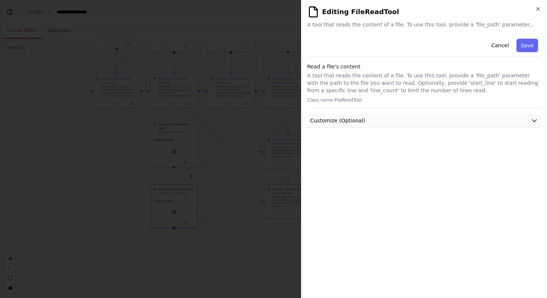
click at [444, 123] on button "Customize (Optional)" at bounding box center [425, 121] width 234 height 14
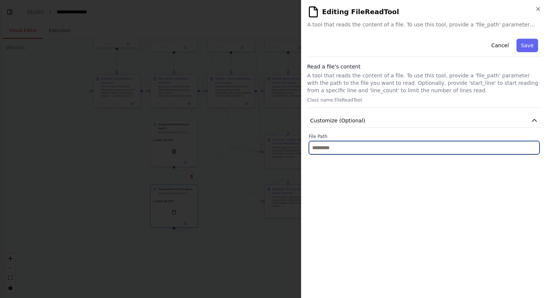
click at [449, 145] on input "text" at bounding box center [424, 147] width 231 height 13
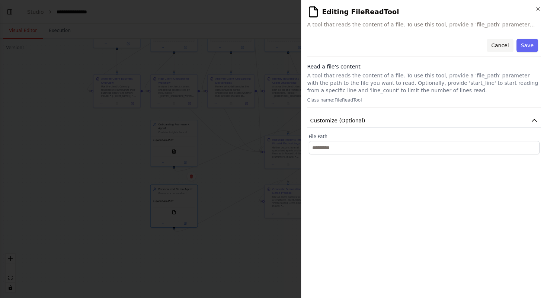
click at [504, 47] on button "Cancel" at bounding box center [500, 45] width 26 height 13
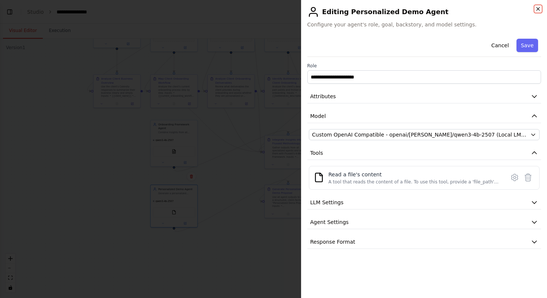
click at [538, 7] on icon "button" at bounding box center [538, 9] width 6 height 6
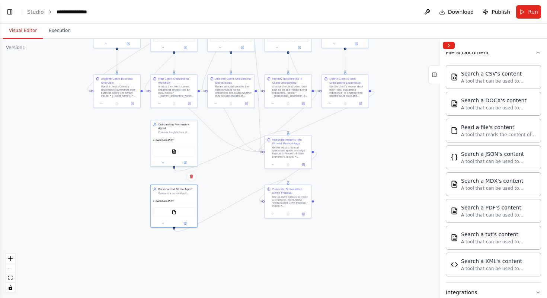
scroll to position [151, 0]
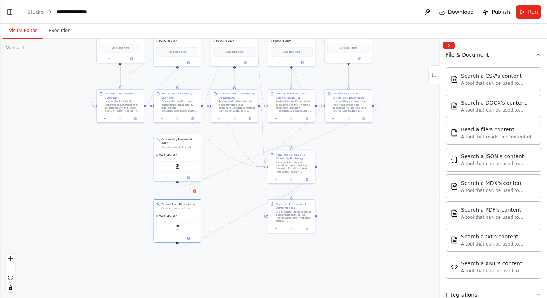
drag, startPoint x: 350, startPoint y: 125, endPoint x: 353, endPoint y: 140, distance: 15.3
click at [353, 140] on div ".deletable-edge-delete-btn { width: 20px; height: 20px; border: 0px solid #ffff…" at bounding box center [273, 169] width 547 height 260
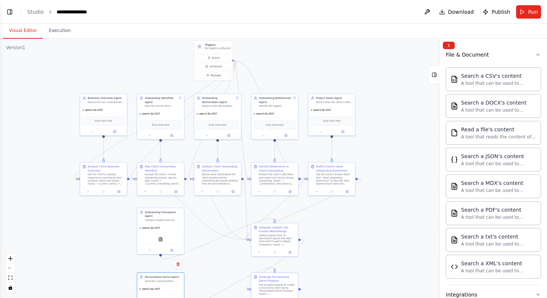
drag, startPoint x: 394, startPoint y: 108, endPoint x: 377, endPoint y: 181, distance: 74.9
click at [377, 181] on div ".deletable-edge-delete-btn { width: 20px; height: 20px; border: 0px solid #ffff…" at bounding box center [273, 169] width 547 height 260
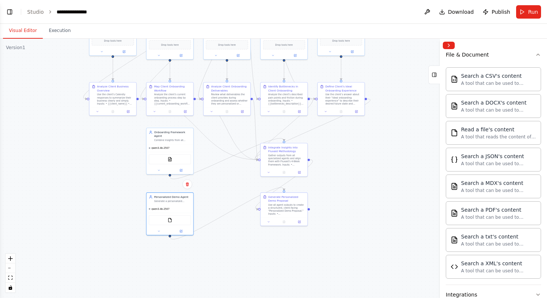
drag, startPoint x: 361, startPoint y: 246, endPoint x: 368, endPoint y: 166, distance: 80.4
click at [369, 166] on div ".deletable-edge-delete-btn { width: 20px; height: 20px; border: 0px solid #ffff…" at bounding box center [273, 169] width 547 height 260
click at [181, 169] on icon at bounding box center [180, 170] width 2 height 2
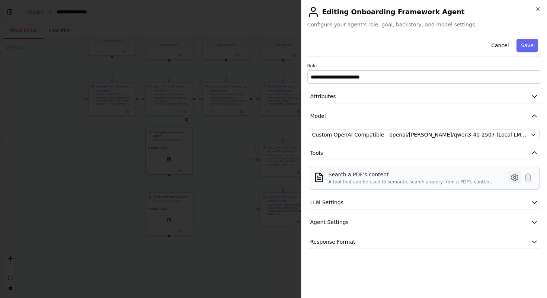
click at [516, 175] on icon at bounding box center [515, 177] width 6 height 7
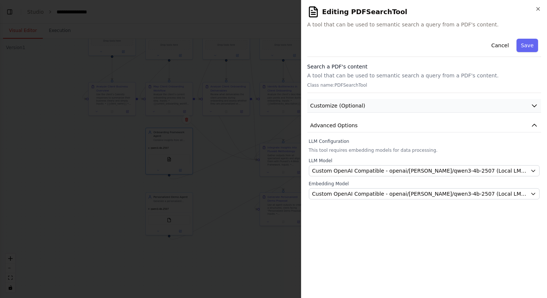
click at [456, 111] on button "Customize (Optional)" at bounding box center [425, 106] width 234 height 14
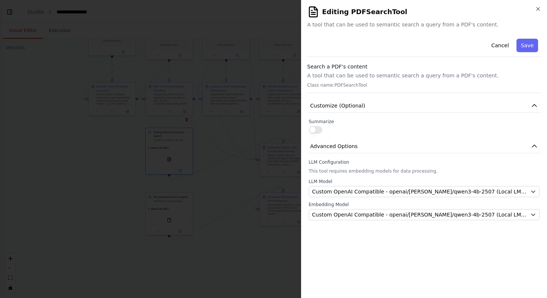
click at [316, 130] on button "button" at bounding box center [315, 129] width 13 height 7
click at [318, 129] on button "button" at bounding box center [315, 129] width 13 height 7
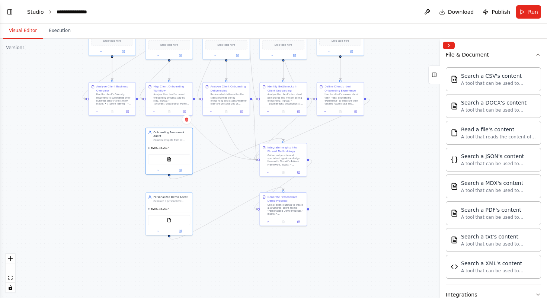
click at [34, 11] on link "Studio" at bounding box center [35, 12] width 17 height 6
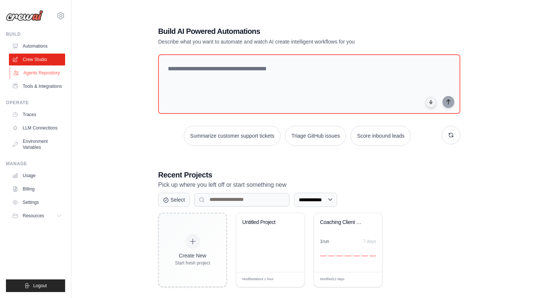
click at [53, 75] on link "Agents Repository" at bounding box center [38, 73] width 56 height 12
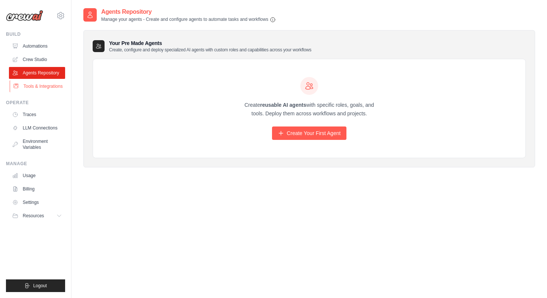
click at [51, 85] on link "Tools & Integrations" at bounding box center [38, 86] width 56 height 12
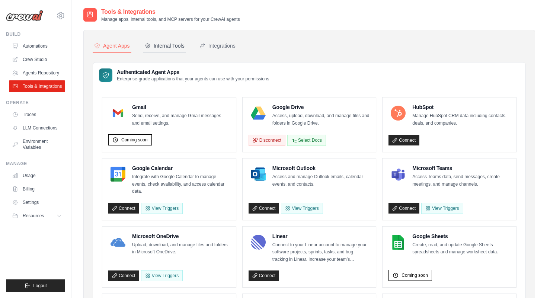
click at [178, 43] on div "Internal Tools" at bounding box center [165, 45] width 40 height 7
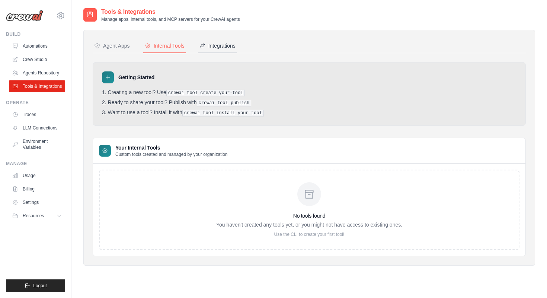
click at [214, 44] on div "Integrations" at bounding box center [218, 45] width 36 height 7
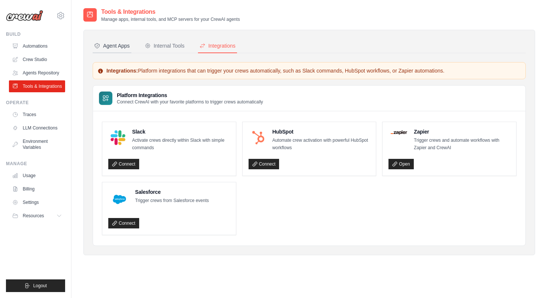
click at [119, 46] on div "Agent Apps" at bounding box center [112, 45] width 36 height 7
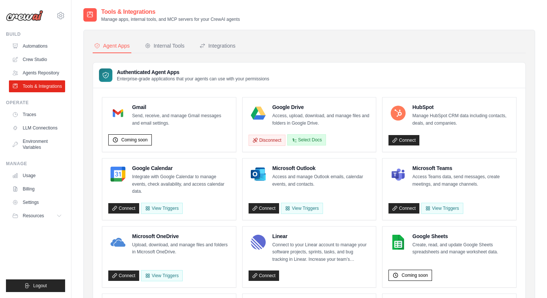
click at [298, 139] on button "Select Docs" at bounding box center [306, 139] width 39 height 11
click at [37, 61] on link "Crew Studio" at bounding box center [38, 60] width 56 height 12
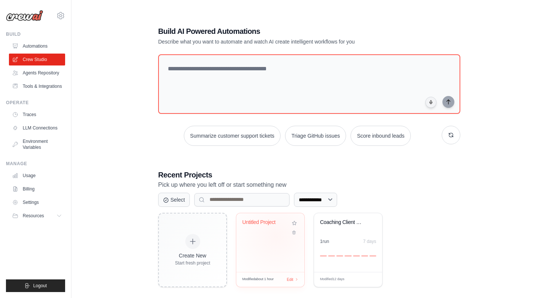
click at [276, 236] on div "Untitled Project" at bounding box center [270, 242] width 68 height 59
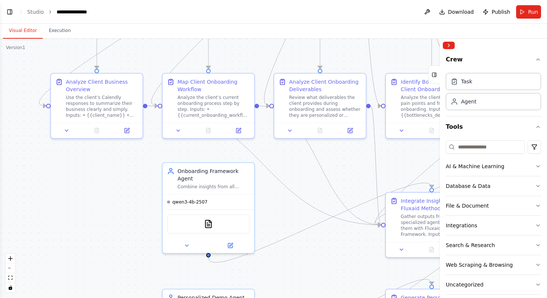
drag, startPoint x: 275, startPoint y: 218, endPoint x: 257, endPoint y: 58, distance: 161.5
click at [257, 57] on div ".deletable-edge-delete-btn { width: 20px; height: 20px; border: 0px solid #ffff…" at bounding box center [273, 169] width 547 height 260
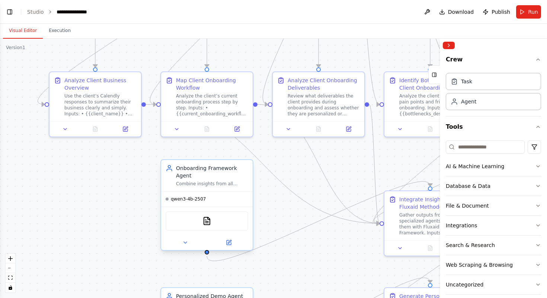
click at [226, 220] on div "PDFSearchTool" at bounding box center [207, 221] width 83 height 19
click at [229, 240] on icon at bounding box center [229, 243] width 6 height 6
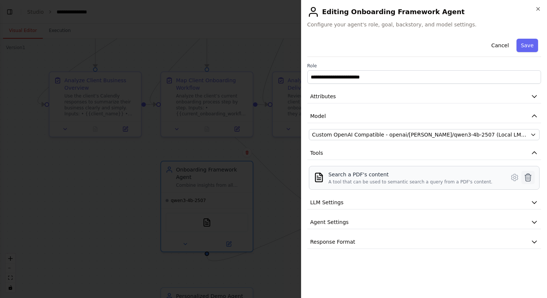
click at [528, 180] on icon at bounding box center [528, 177] width 9 height 9
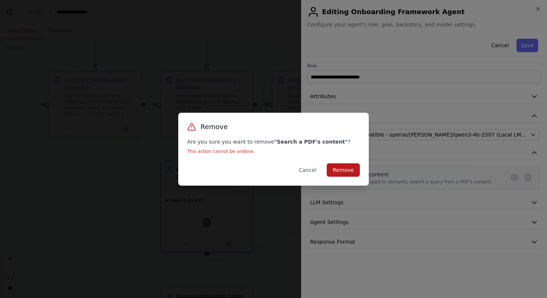
click at [343, 170] on button "Remove" at bounding box center [343, 169] width 33 height 13
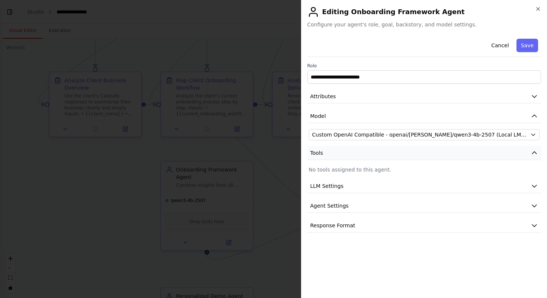
click at [475, 152] on button "Tools" at bounding box center [425, 153] width 234 height 14
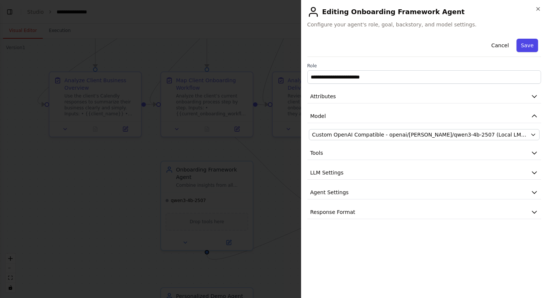
click at [529, 44] on button "Save" at bounding box center [528, 45] width 22 height 13
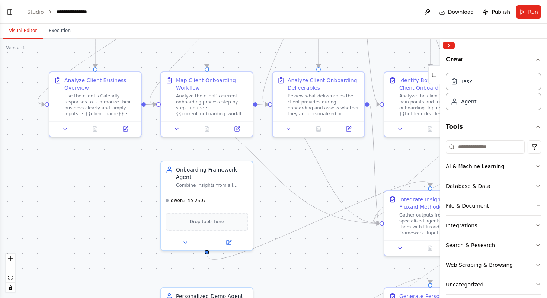
click at [515, 223] on button "Integrations" at bounding box center [493, 225] width 95 height 19
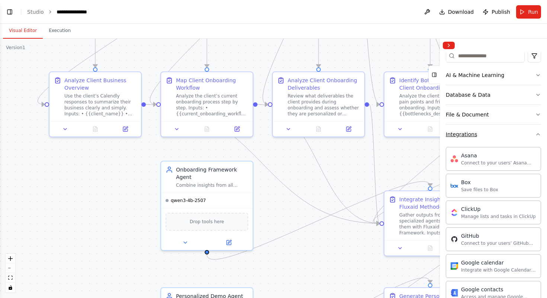
scroll to position [42, 0]
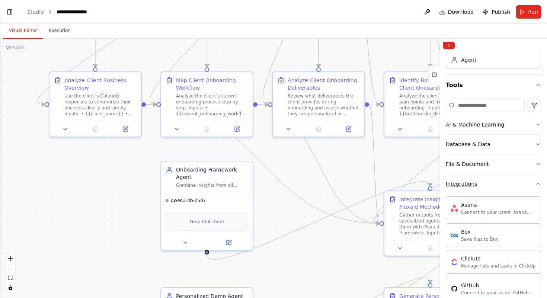
click at [518, 184] on button "Integrations" at bounding box center [493, 183] width 95 height 19
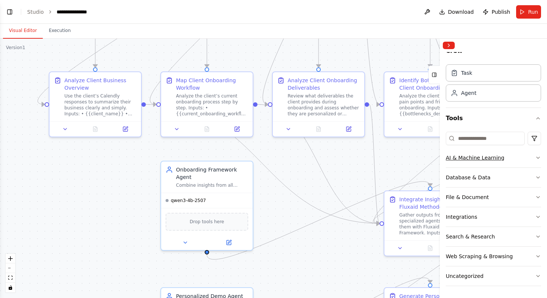
click at [511, 158] on button "AI & Machine Learning" at bounding box center [493, 157] width 95 height 19
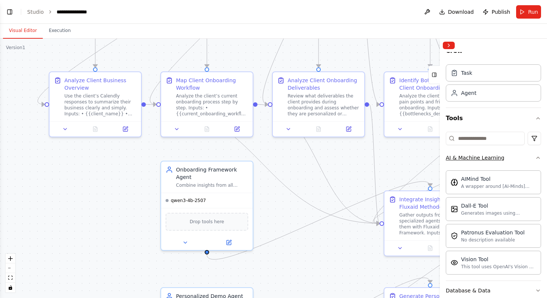
click at [526, 155] on button "AI & Machine Learning" at bounding box center [493, 157] width 95 height 19
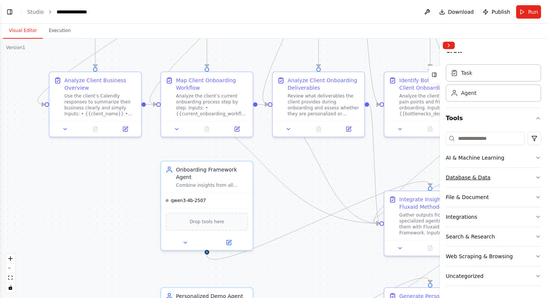
click at [520, 178] on button "Database & Data" at bounding box center [493, 177] width 95 height 19
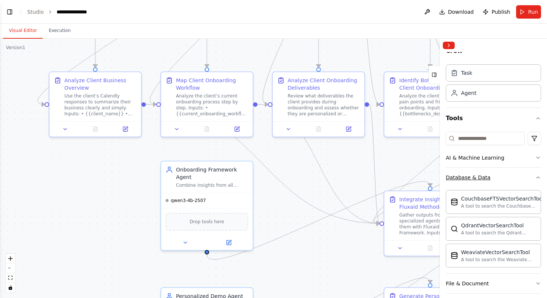
click at [520, 178] on button "Database & Data" at bounding box center [493, 177] width 95 height 19
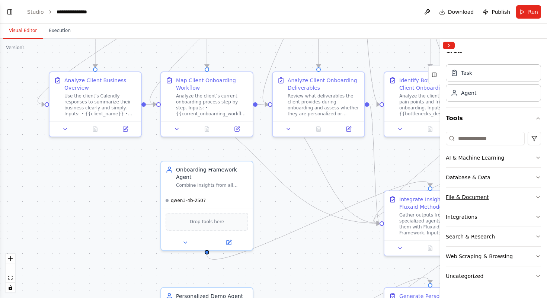
click at [524, 196] on button "File & Document" at bounding box center [493, 197] width 95 height 19
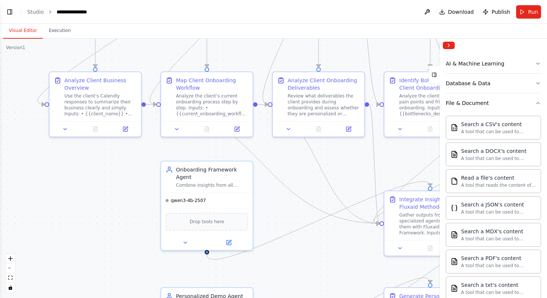
scroll to position [0, 0]
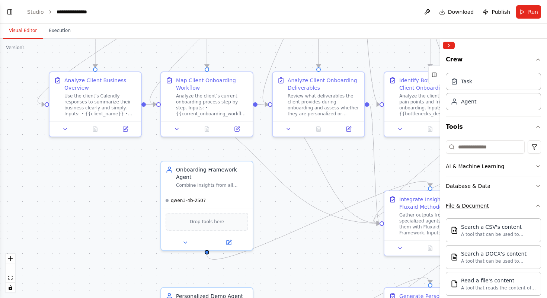
click at [519, 201] on button "File & Document" at bounding box center [493, 205] width 95 height 19
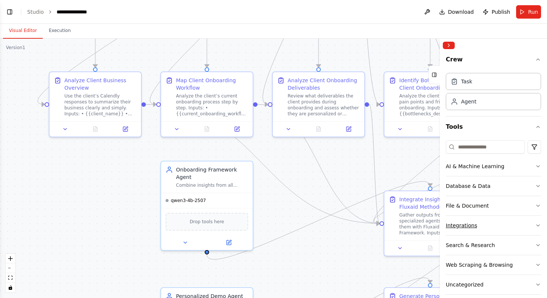
scroll to position [9, 0]
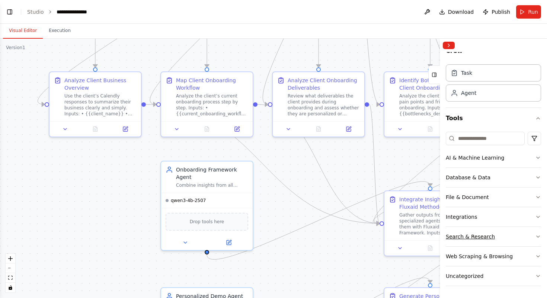
click at [528, 235] on button "Search & Research" at bounding box center [493, 236] width 95 height 19
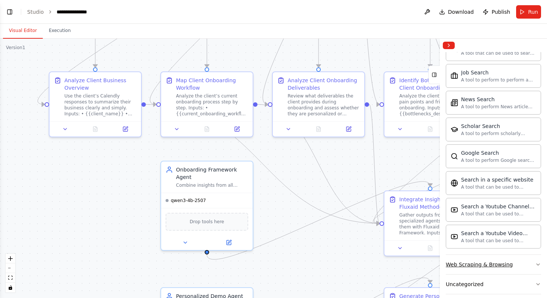
scroll to position [390, 0]
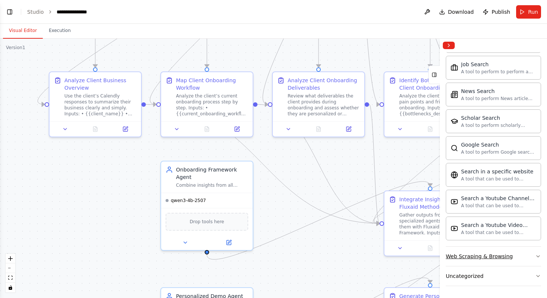
click at [528, 270] on button "Uncategorized" at bounding box center [493, 276] width 95 height 19
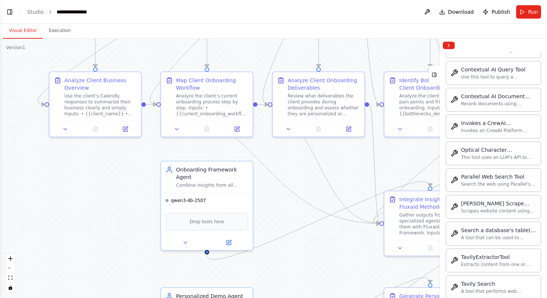
scroll to position [798, 0]
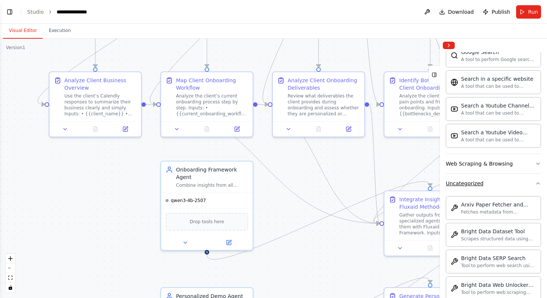
click at [521, 189] on button "Uncategorized" at bounding box center [493, 183] width 95 height 19
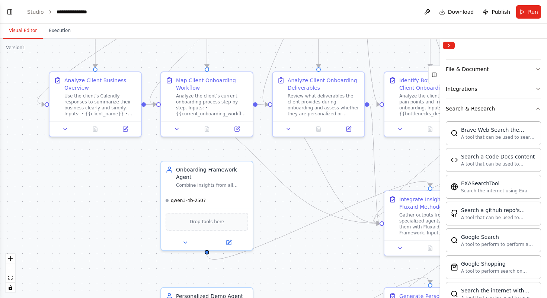
scroll to position [108, 0]
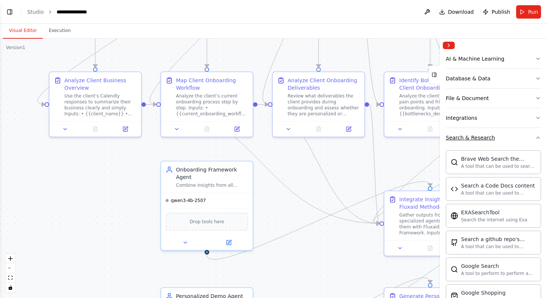
click at [519, 136] on button "Search & Research" at bounding box center [493, 137] width 95 height 19
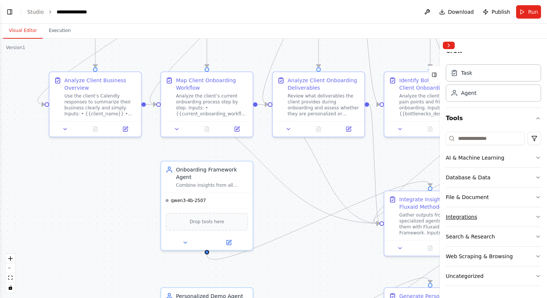
click at [516, 222] on button "Integrations" at bounding box center [493, 216] width 95 height 19
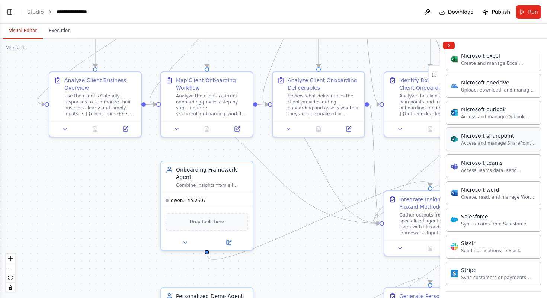
scroll to position [414, 0]
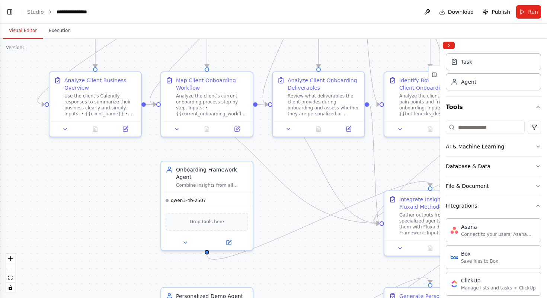
click at [525, 209] on button "Integrations" at bounding box center [493, 205] width 95 height 19
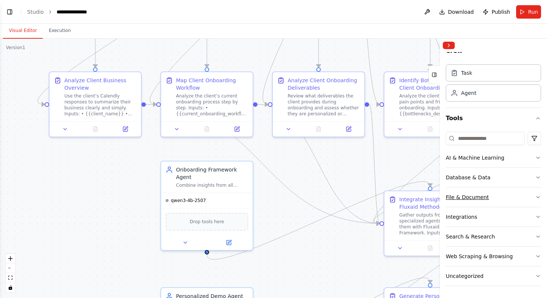
click at [523, 201] on button "File & Document" at bounding box center [493, 197] width 95 height 19
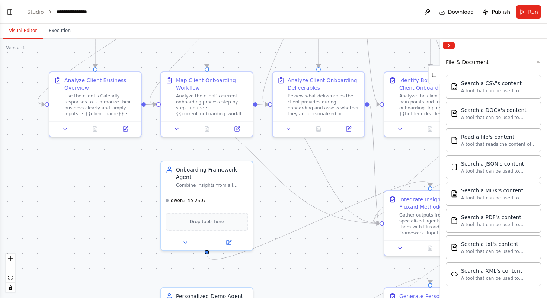
scroll to position [143, 0]
click at [230, 242] on icon at bounding box center [229, 243] width 6 height 6
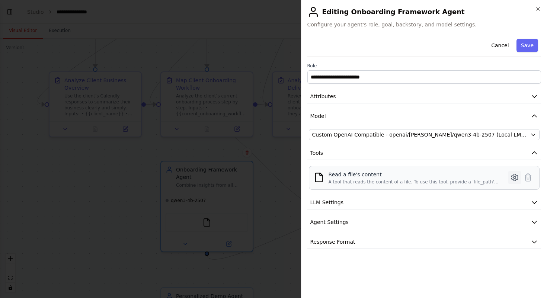
click at [511, 174] on icon at bounding box center [515, 177] width 9 height 9
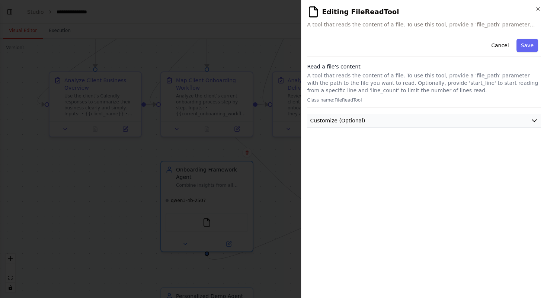
click at [455, 120] on button "Customize (Optional)" at bounding box center [425, 121] width 234 height 14
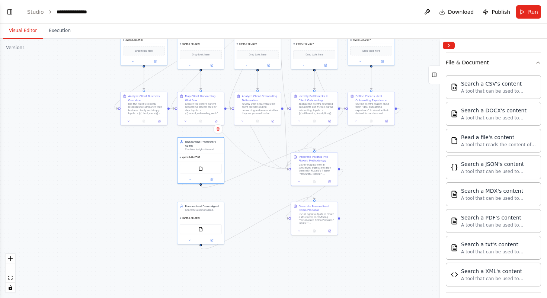
drag, startPoint x: 402, startPoint y: 188, endPoint x: 354, endPoint y: 151, distance: 60.8
click at [354, 151] on div ".deletable-edge-delete-btn { width: 20px; height: 20px; border: 0px solid #ffff…" at bounding box center [273, 169] width 547 height 260
click at [31, 11] on link "Studio" at bounding box center [35, 12] width 17 height 6
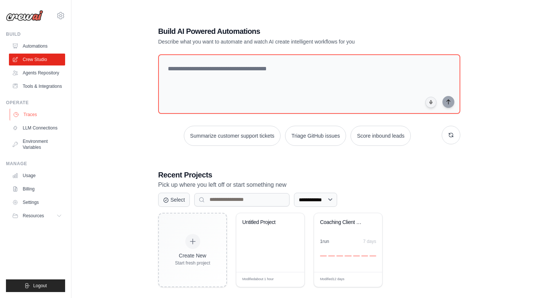
click at [41, 117] on link "Traces" at bounding box center [38, 115] width 56 height 12
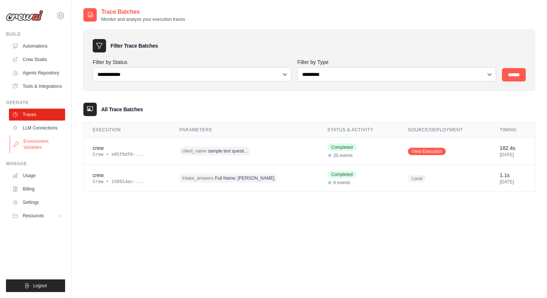
click at [47, 143] on link "Environment Variables" at bounding box center [38, 145] width 56 height 18
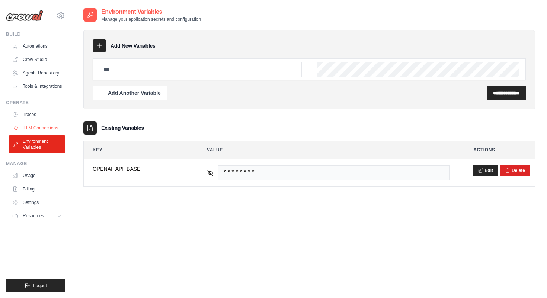
click at [45, 131] on link "LLM Connections" at bounding box center [38, 128] width 56 height 12
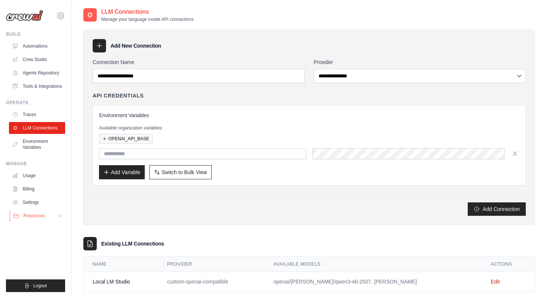
click at [45, 215] on button "Resources" at bounding box center [38, 216] width 56 height 12
click at [48, 265] on span "Video Tutorials" at bounding box center [40, 264] width 29 height 6
click at [51, 67] on link "Agents Repository" at bounding box center [38, 73] width 56 height 12
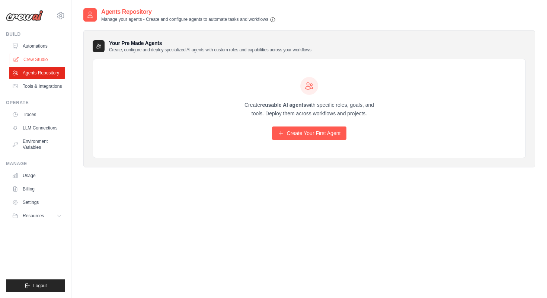
click at [48, 60] on link "Crew Studio" at bounding box center [38, 60] width 56 height 12
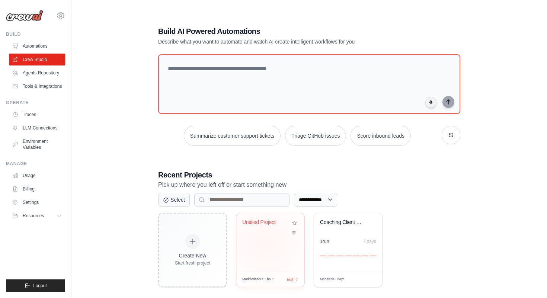
click at [267, 244] on div "Untitled Project" at bounding box center [270, 242] width 68 height 59
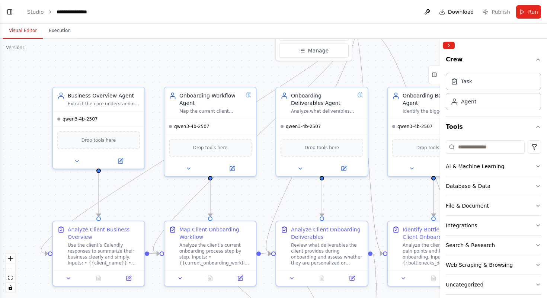
drag, startPoint x: 371, startPoint y: 218, endPoint x: 311, endPoint y: 143, distance: 96.1
click at [311, 143] on div ".deletable-edge-delete-btn { width: 20px; height: 20px; border: 0px solid #ffff…" at bounding box center [273, 169] width 547 height 260
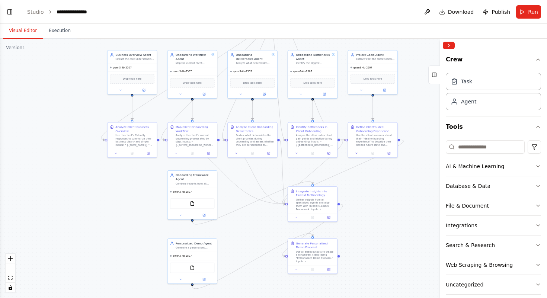
drag, startPoint x: 424, startPoint y: 246, endPoint x: 384, endPoint y: 217, distance: 49.1
click at [384, 217] on div ".deletable-edge-delete-btn { width: 20px; height: 20px; border: 0px solid #ffff…" at bounding box center [273, 169] width 547 height 260
click at [203, 214] on icon at bounding box center [204, 214] width 2 height 2
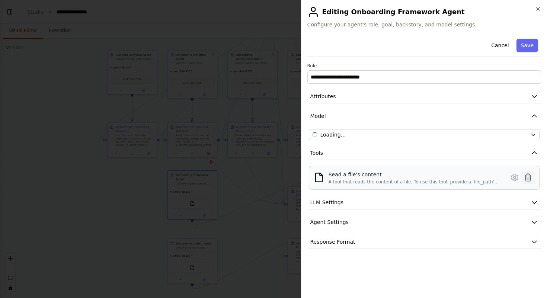
click at [528, 179] on icon at bounding box center [528, 177] width 9 height 9
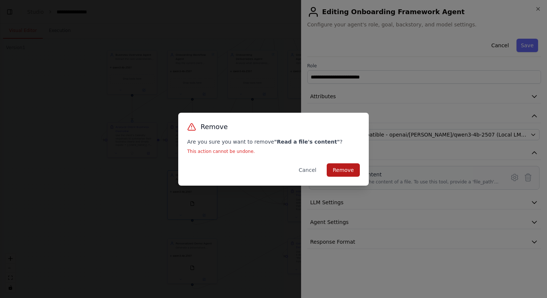
click at [340, 169] on button "Remove" at bounding box center [343, 169] width 33 height 13
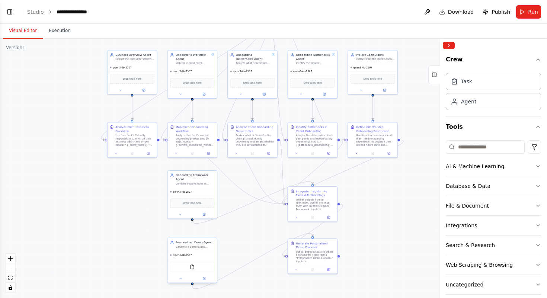
click at [207, 281] on div at bounding box center [193, 279] width 50 height 8
click at [205, 279] on icon at bounding box center [204, 279] width 2 height 2
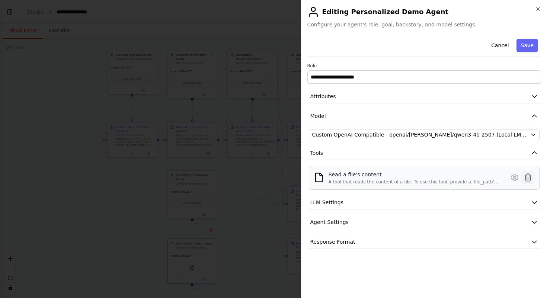
click at [524, 177] on icon at bounding box center [528, 177] width 9 height 9
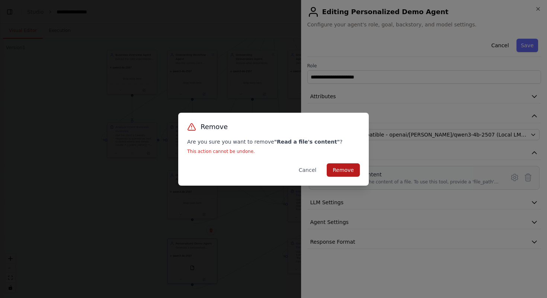
click at [348, 170] on button "Remove" at bounding box center [343, 169] width 33 height 13
click at [125, 212] on div "Remove Are you sure you want to remove " Read a file's content " ? This action …" at bounding box center [273, 149] width 547 height 298
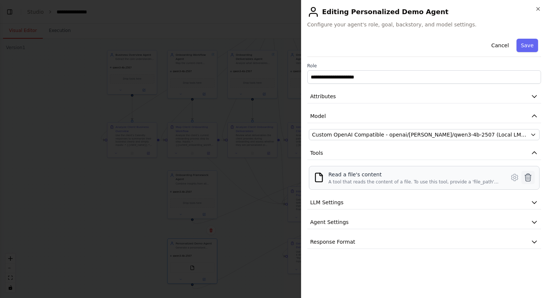
click at [529, 176] on icon at bounding box center [528, 177] width 9 height 9
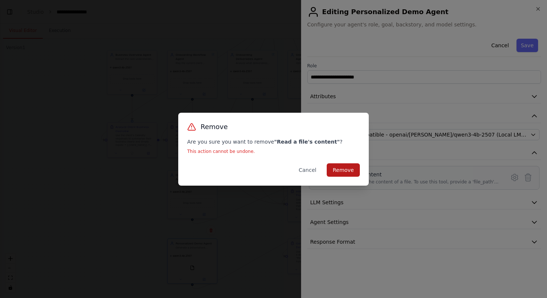
click at [337, 170] on button "Remove" at bounding box center [343, 169] width 33 height 13
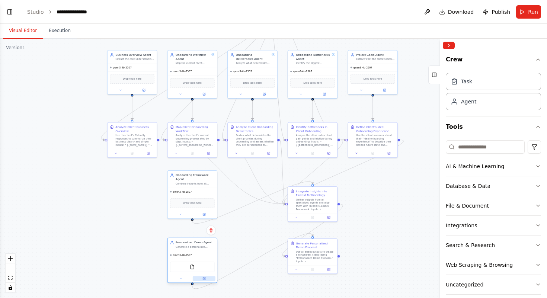
click at [205, 279] on icon at bounding box center [204, 278] width 3 height 3
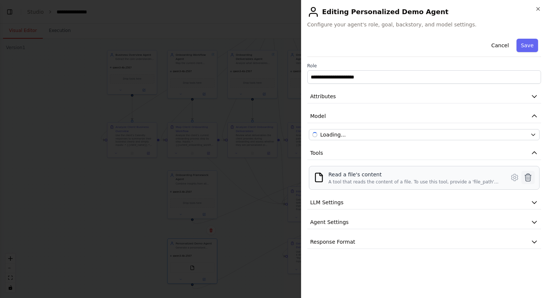
click at [525, 179] on icon at bounding box center [528, 177] width 9 height 9
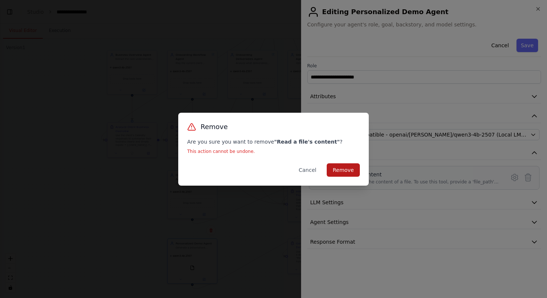
click at [351, 169] on button "Remove" at bounding box center [343, 169] width 33 height 13
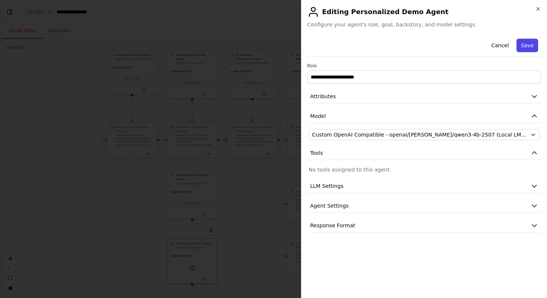
click at [528, 44] on button "Save" at bounding box center [528, 45] width 22 height 13
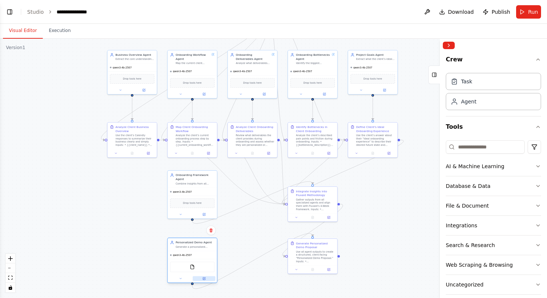
click at [204, 280] on icon at bounding box center [204, 278] width 3 height 3
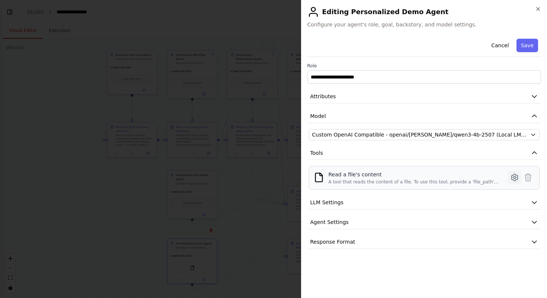
click at [513, 179] on icon at bounding box center [515, 177] width 6 height 7
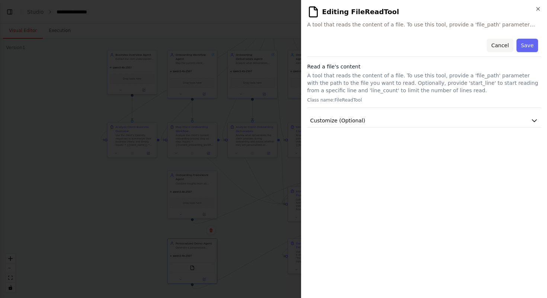
click at [498, 49] on button "Cancel" at bounding box center [500, 45] width 26 height 13
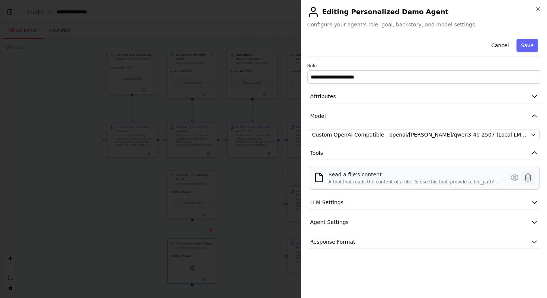
click at [529, 175] on icon at bounding box center [528, 177] width 6 height 7
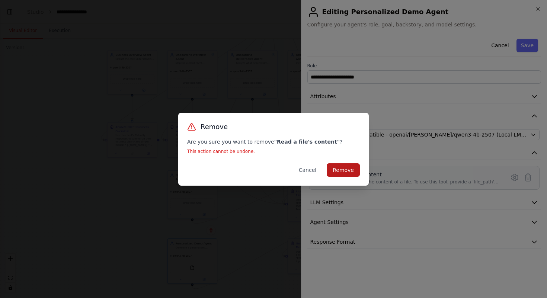
click at [342, 170] on button "Remove" at bounding box center [343, 169] width 33 height 13
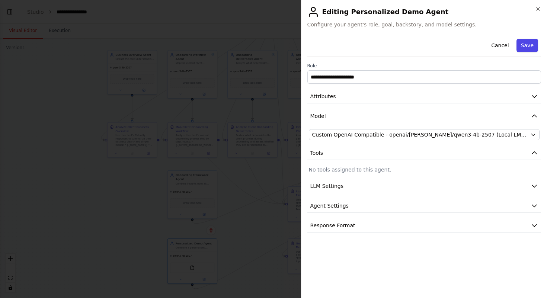
click at [529, 44] on button "Save" at bounding box center [528, 45] width 22 height 13
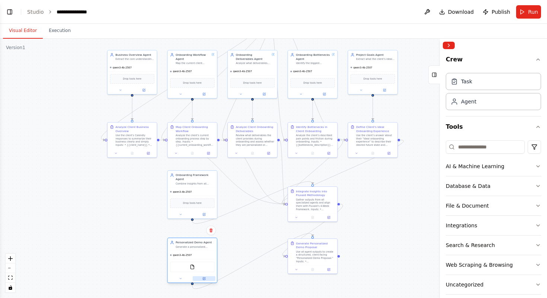
click at [203, 278] on icon at bounding box center [204, 279] width 2 height 2
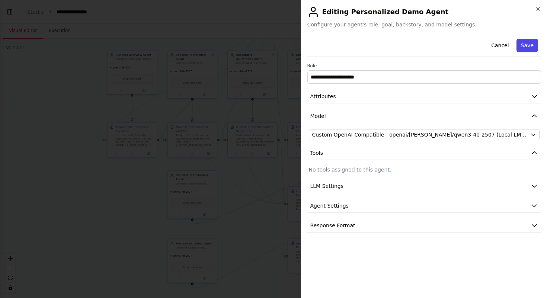
click at [533, 45] on button "Save" at bounding box center [528, 45] width 22 height 13
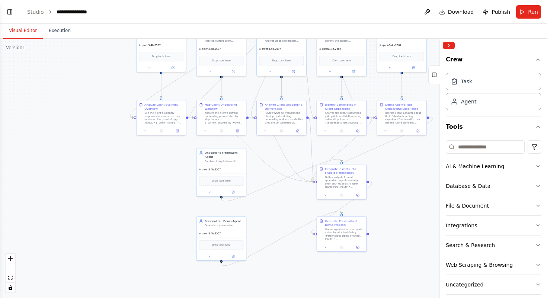
drag, startPoint x: 236, startPoint y: 235, endPoint x: 261, endPoint y: 213, distance: 33.7
click at [264, 213] on div ".deletable-edge-delete-btn { width: 20px; height: 20px; border: 0px solid #ffff…" at bounding box center [273, 169] width 547 height 260
click at [235, 165] on div "qwen3-4b-2507" at bounding box center [220, 169] width 50 height 8
click at [232, 192] on icon at bounding box center [232, 191] width 2 height 2
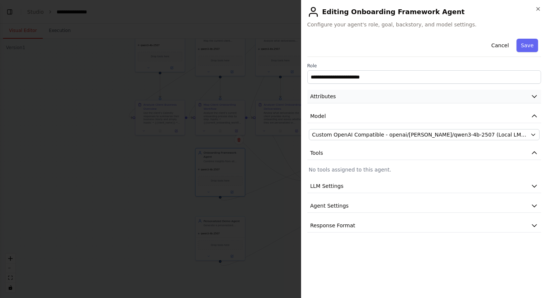
click at [433, 102] on button "Attributes" at bounding box center [425, 97] width 234 height 14
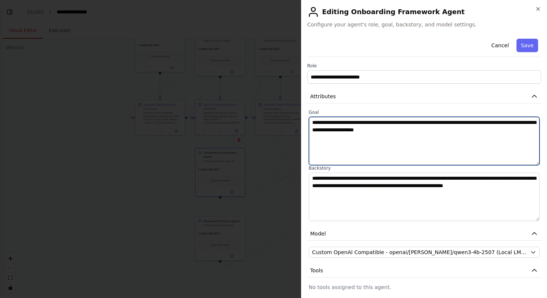
drag, startPoint x: 450, startPoint y: 138, endPoint x: 291, endPoint y: 119, distance: 159.8
click at [291, 119] on body "**********" at bounding box center [273, 149] width 547 height 298
paste textarea "**********"
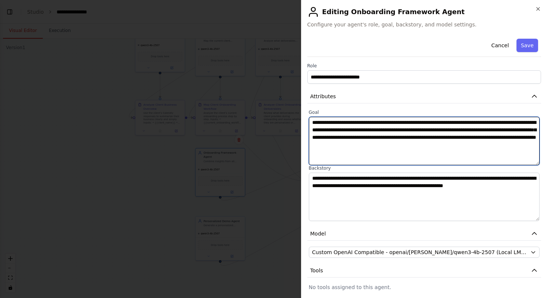
type textarea "**********"
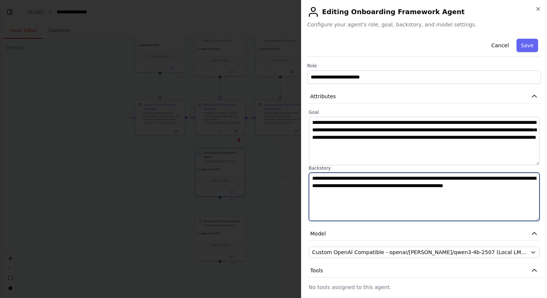
drag, startPoint x: 401, startPoint y: 197, endPoint x: 273, endPoint y: 164, distance: 132.7
click at [273, 164] on body "**********" at bounding box center [273, 149] width 547 height 298
paste textarea "**********"
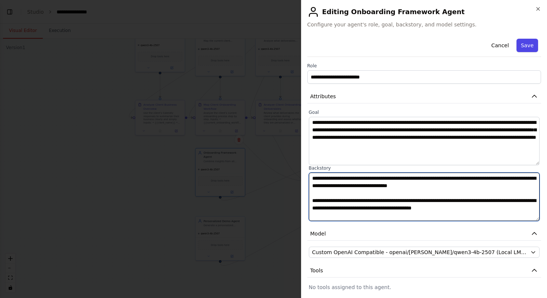
type textarea "**********"
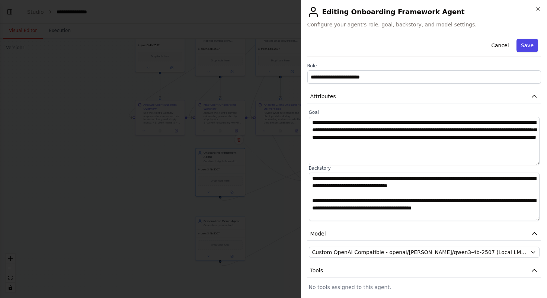
click at [534, 46] on button "Save" at bounding box center [528, 45] width 22 height 13
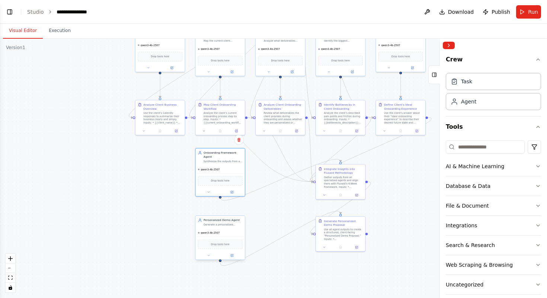
click at [217, 225] on div "Generate a personalized “Project Proposal” document for the prospect. Include: …" at bounding box center [223, 224] width 39 height 3
click at [232, 256] on icon at bounding box center [233, 255] width 2 height 2
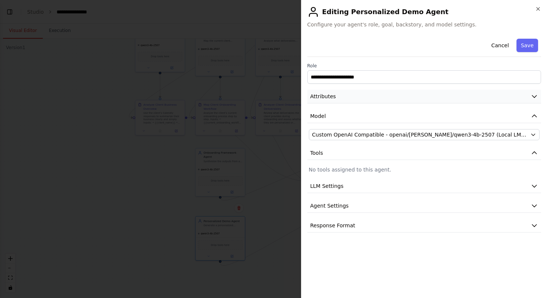
click at [446, 99] on button "Attributes" at bounding box center [425, 97] width 234 height 14
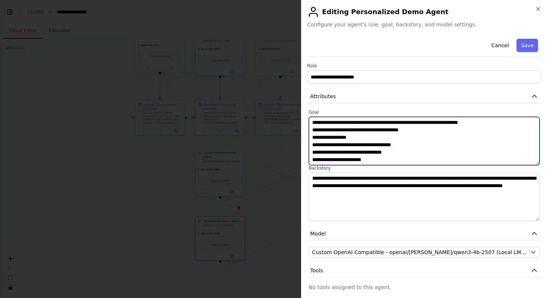
click at [443, 160] on textarea "**********" at bounding box center [424, 141] width 231 height 48
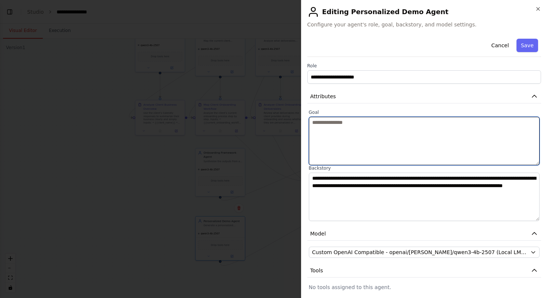
paste textarea "**********"
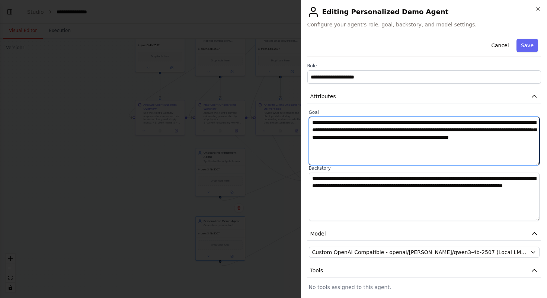
type textarea "**********"
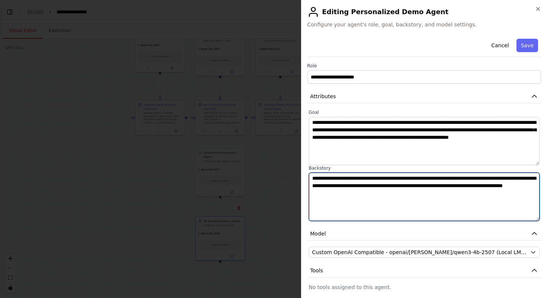
click at [404, 195] on textarea "**********" at bounding box center [424, 197] width 231 height 48
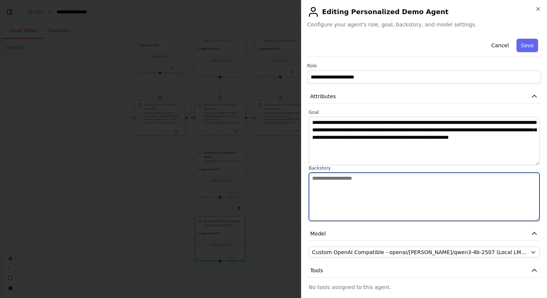
paste textarea "**********"
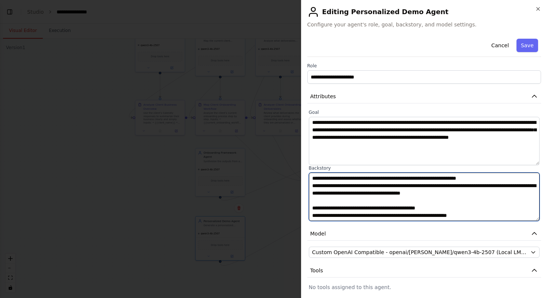
scroll to position [199, 0]
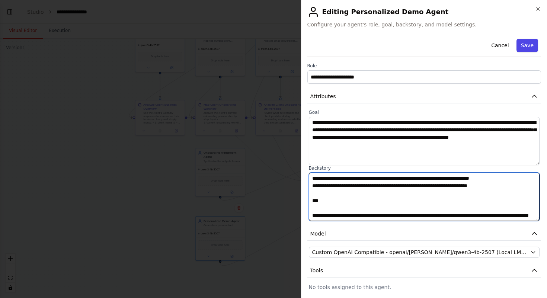
type textarea "**********"
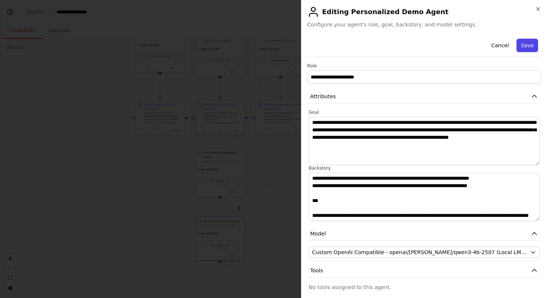
click at [530, 48] on button "Save" at bounding box center [528, 45] width 22 height 13
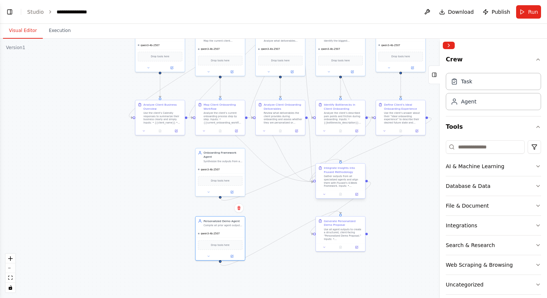
click at [340, 182] on div "Gather outputs from all specialized agents and align them with Fluxaid’s 4-Week…" at bounding box center [343, 181] width 39 height 13
click at [359, 195] on button at bounding box center [357, 194] width 14 height 5
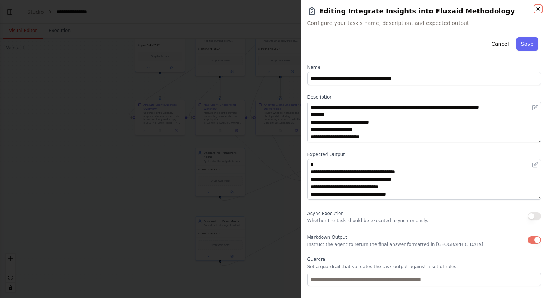
click at [541, 9] on icon "button" at bounding box center [538, 9] width 6 height 6
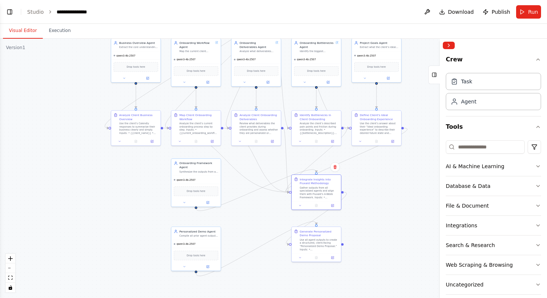
drag, startPoint x: 411, startPoint y: 176, endPoint x: 388, endPoint y: 187, distance: 26.0
click at [388, 187] on div ".deletable-edge-delete-btn { width: 20px; height: 20px; border: 0px solid #ffff…" at bounding box center [273, 169] width 547 height 260
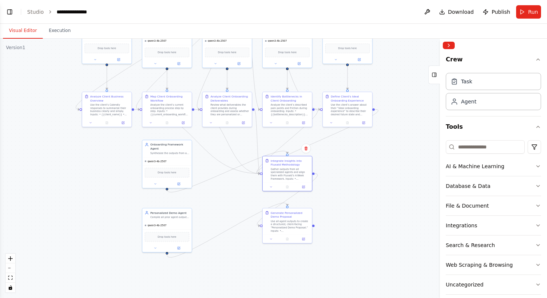
drag, startPoint x: 388, startPoint y: 187, endPoint x: 358, endPoint y: 168, distance: 34.6
click at [358, 168] on div ".deletable-edge-delete-btn { width: 20px; height: 20px; border: 0px solid #ffff…" at bounding box center [273, 169] width 547 height 260
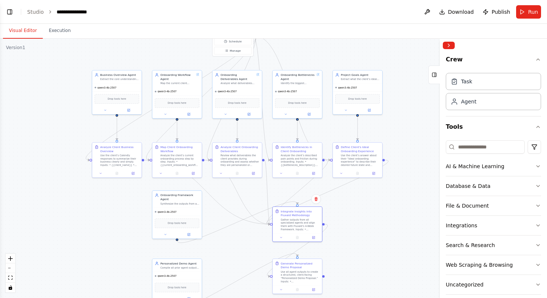
drag, startPoint x: 358, startPoint y: 168, endPoint x: 368, endPoint y: 217, distance: 50.2
click at [368, 218] on div ".deletable-edge-delete-btn { width: 20px; height: 20px; border: 0px solid #ffff…" at bounding box center [273, 169] width 547 height 260
click at [314, 236] on icon at bounding box center [313, 236] width 2 height 2
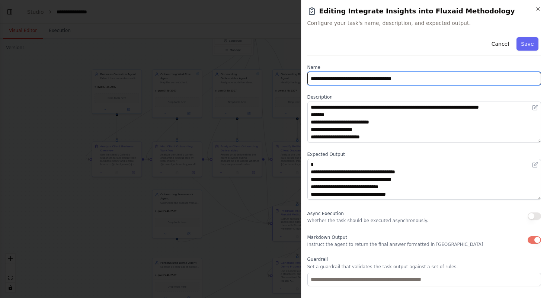
drag, startPoint x: 429, startPoint y: 76, endPoint x: 255, endPoint y: 77, distance: 173.5
click at [255, 77] on body "**********" at bounding box center [273, 149] width 547 height 298
paste input "*****"
type input "**********"
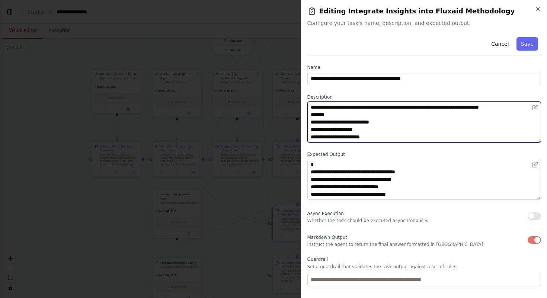
click at [427, 130] on textarea "**********" at bounding box center [425, 122] width 234 height 41
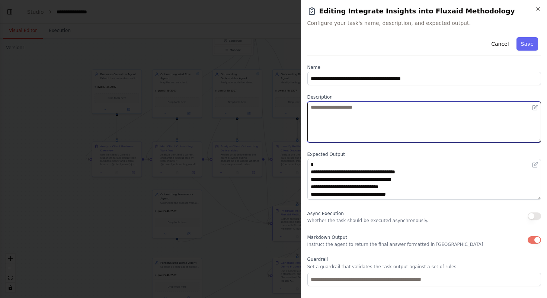
paste textarea "**********"
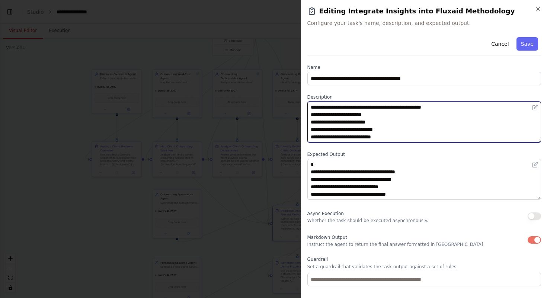
scroll to position [95, 0]
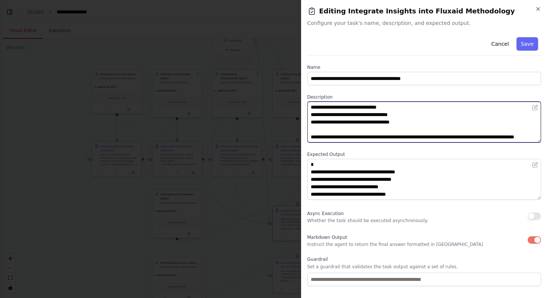
type textarea "**********"
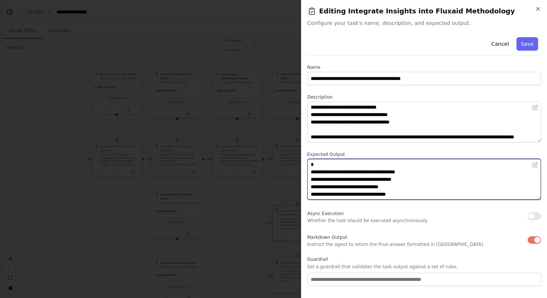
click at [416, 172] on textarea "**********" at bounding box center [425, 179] width 234 height 41
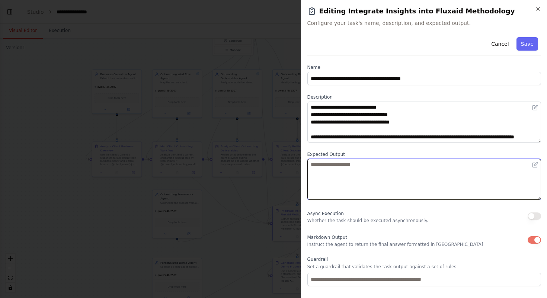
paste textarea "**********"
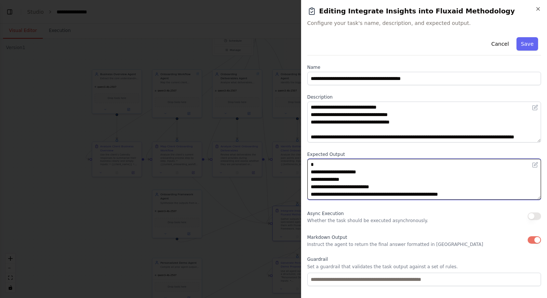
scroll to position [179, 0]
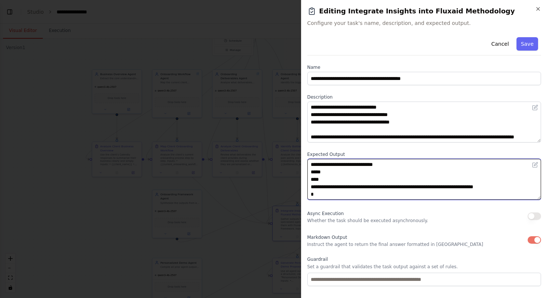
type textarea "**********"
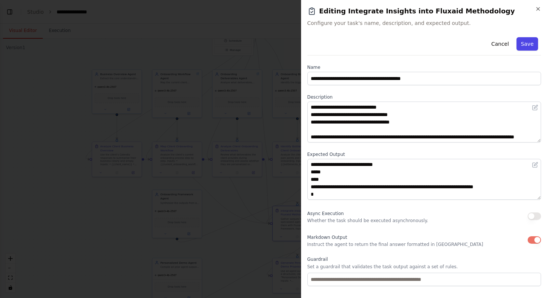
click at [526, 42] on button "Save" at bounding box center [528, 43] width 22 height 13
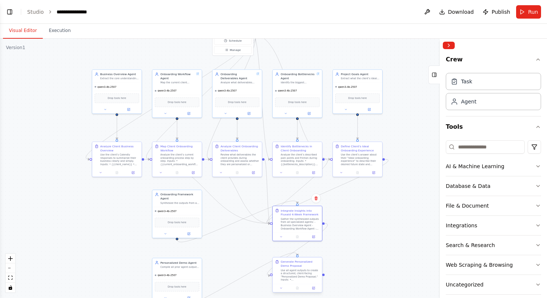
click at [296, 270] on div "Use all agent outputs to create a structured, client-facing “Personalized Demo …" at bounding box center [300, 275] width 39 height 13
click at [315, 289] on icon at bounding box center [313, 288] width 2 height 2
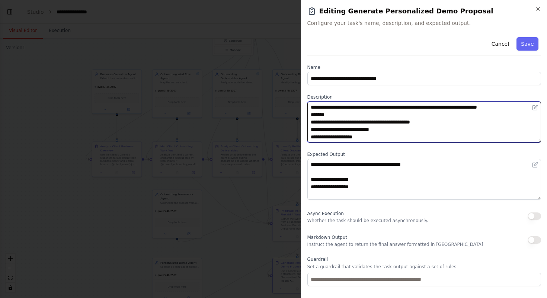
click at [425, 128] on textarea "**********" at bounding box center [425, 122] width 234 height 41
paste textarea "**********"
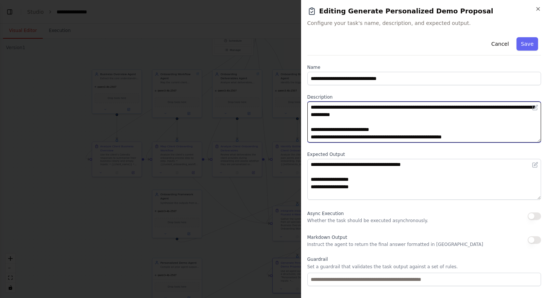
scroll to position [57, 0]
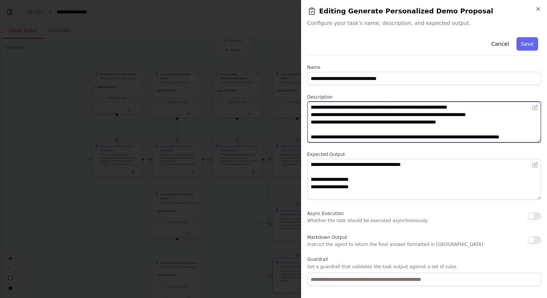
type textarea "**********"
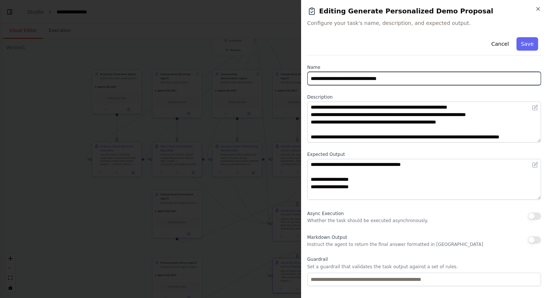
drag, startPoint x: 423, startPoint y: 76, endPoint x: 296, endPoint y: 76, distance: 127.0
click at [296, 76] on body "**********" at bounding box center [273, 149] width 547 height 298
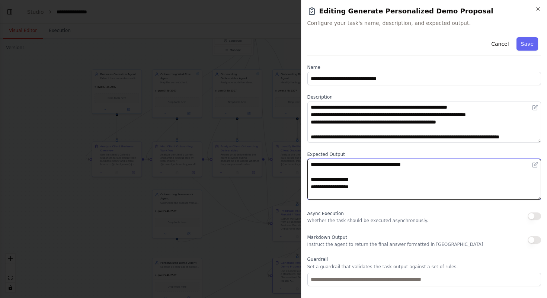
click at [454, 183] on textarea "**********" at bounding box center [425, 179] width 234 height 41
paste textarea "**********"
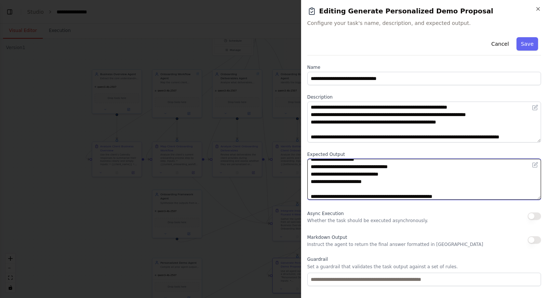
scroll to position [149, 0]
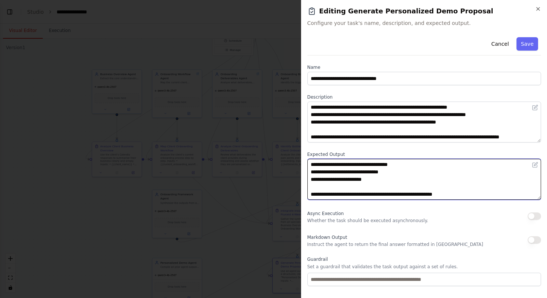
type textarea "**********"
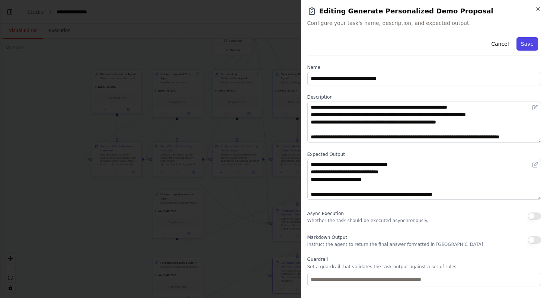
click at [529, 45] on button "Save" at bounding box center [528, 43] width 22 height 13
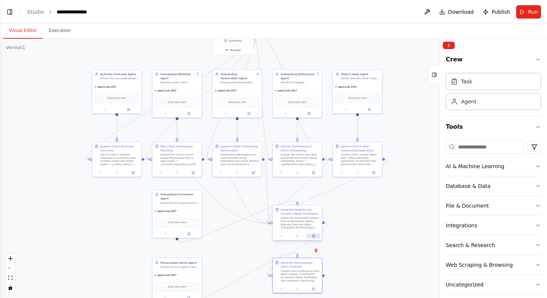
click at [312, 237] on icon at bounding box center [313, 236] width 3 height 3
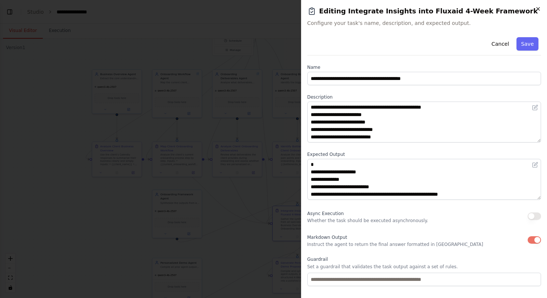
click at [540, 8] on icon "button" at bounding box center [538, 9] width 6 height 6
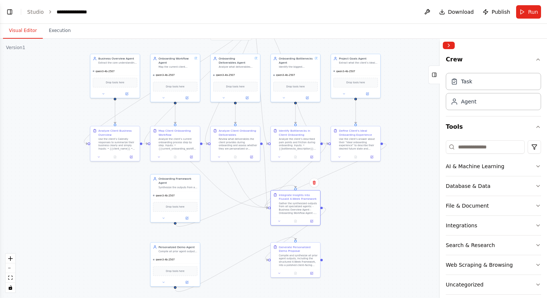
drag, startPoint x: 374, startPoint y: 229, endPoint x: 369, endPoint y: 208, distance: 22.1
click at [369, 208] on div ".deletable-edge-delete-btn { width: 20px; height: 20px; border: 0px solid #ffff…" at bounding box center [273, 169] width 547 height 260
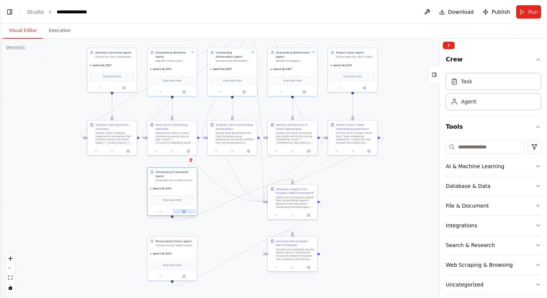
click at [184, 212] on icon at bounding box center [184, 211] width 2 height 2
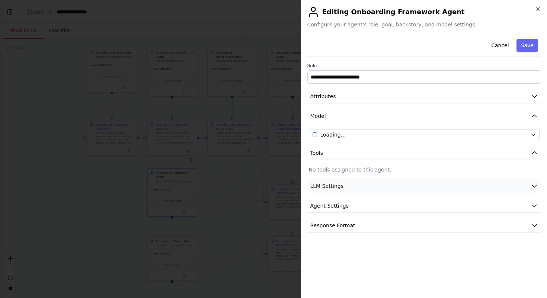
click at [395, 185] on button "LLM Settings" at bounding box center [425, 186] width 234 height 14
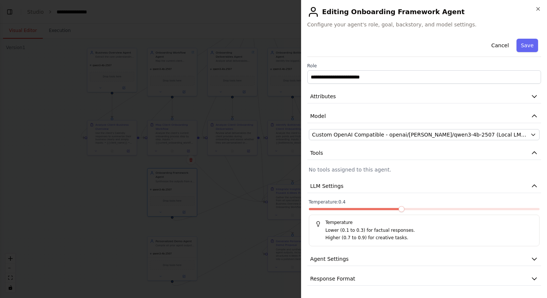
click at [392, 209] on span at bounding box center [355, 209] width 92 height 2
click at [371, 209] on span at bounding box center [343, 209] width 69 height 2
click at [491, 256] on button "Agent Settings" at bounding box center [425, 259] width 234 height 14
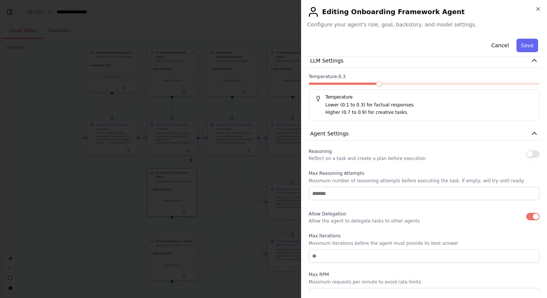
scroll to position [185, 0]
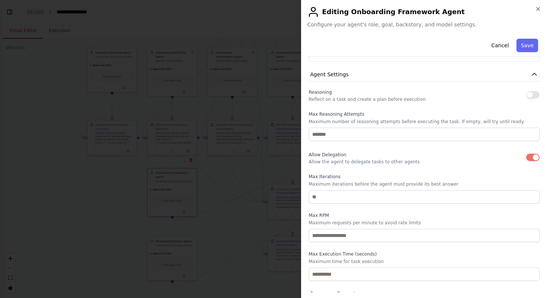
click at [532, 95] on button "button" at bounding box center [533, 94] width 13 height 7
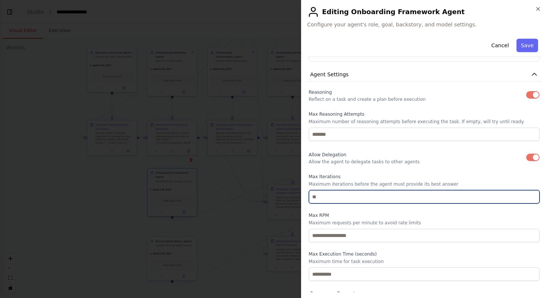
click at [399, 197] on input "number" at bounding box center [424, 196] width 231 height 13
type input "**"
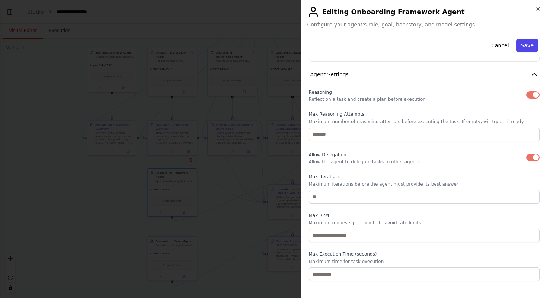
click at [523, 44] on button "Save" at bounding box center [528, 45] width 22 height 13
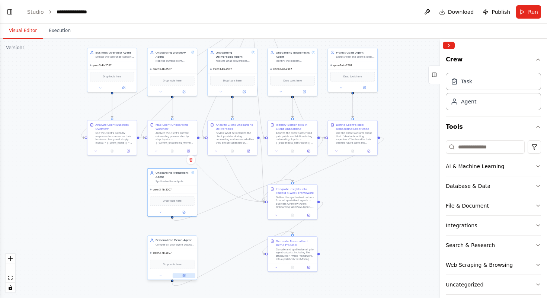
click at [184, 275] on icon at bounding box center [184, 275] width 2 height 2
click at [184, 274] on icon at bounding box center [183, 275] width 3 height 3
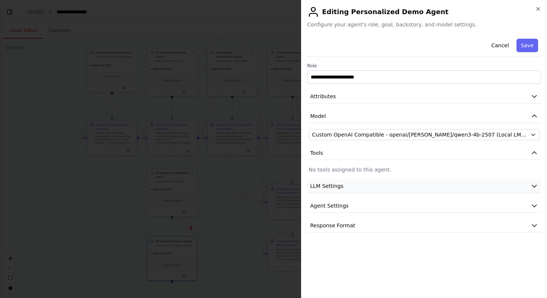
click at [392, 186] on button "LLM Settings" at bounding box center [425, 186] width 234 height 14
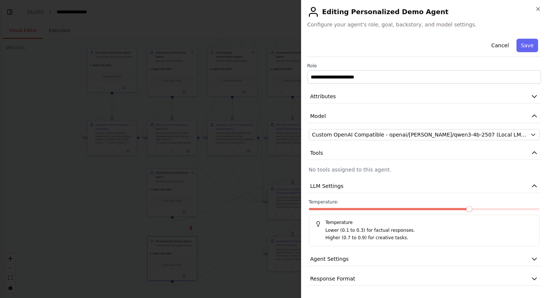
click at [461, 207] on div "Temperature: Temperature Lower (0.1 to 0.3) for factual responses. Higher (0.7 …" at bounding box center [424, 222] width 231 height 47
click at [462, 209] on span at bounding box center [390, 209] width 162 height 2
click at [469, 209] on span at bounding box center [470, 209] width 6 height 6
click at [481, 259] on button "Agent Settings" at bounding box center [425, 259] width 234 height 14
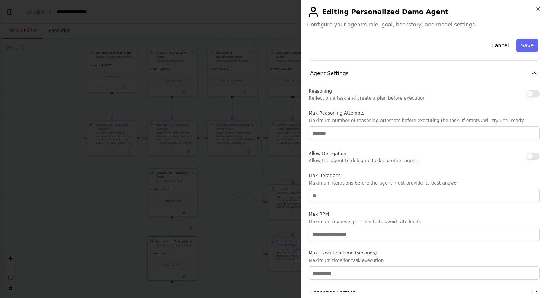
scroll to position [199, 0]
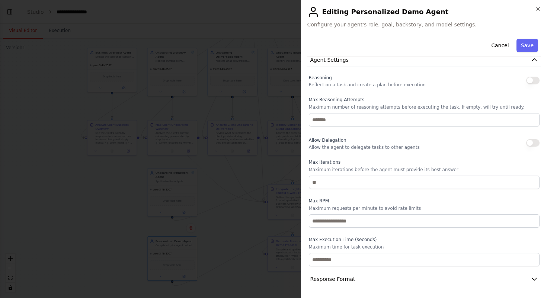
click at [533, 83] on button "button" at bounding box center [533, 80] width 13 height 7
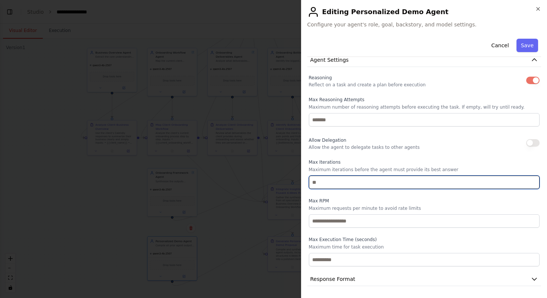
click at [426, 185] on input "number" at bounding box center [424, 182] width 231 height 13
type input "**"
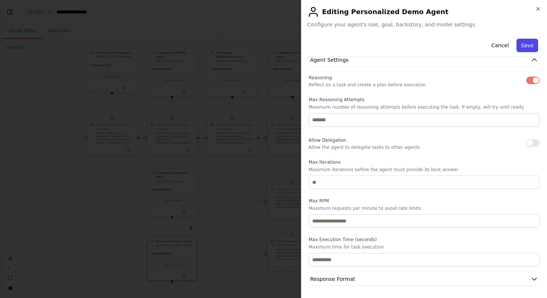
click at [531, 45] on button "Save" at bounding box center [528, 45] width 22 height 13
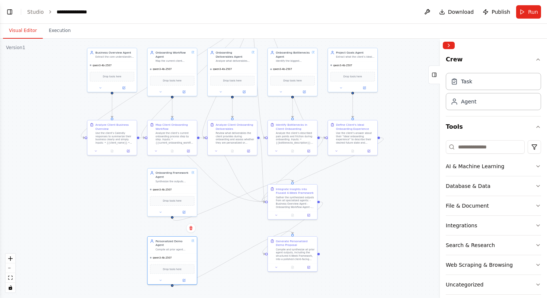
click at [352, 223] on div ".deletable-edge-delete-btn { width: 20px; height: 20px; border: 0px solid #ffff…" at bounding box center [273, 169] width 547 height 260
click at [125, 150] on button at bounding box center [128, 150] width 14 height 5
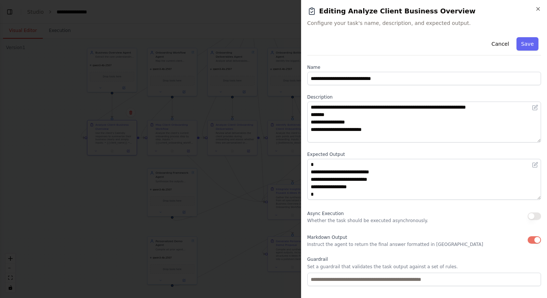
click at [535, 240] on button "button" at bounding box center [534, 239] width 13 height 7
click at [533, 44] on button "Save" at bounding box center [528, 43] width 22 height 13
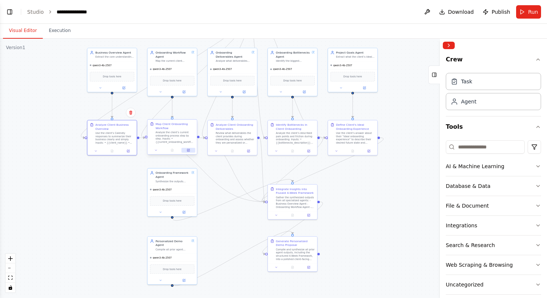
click at [187, 151] on icon at bounding box center [188, 150] width 2 height 2
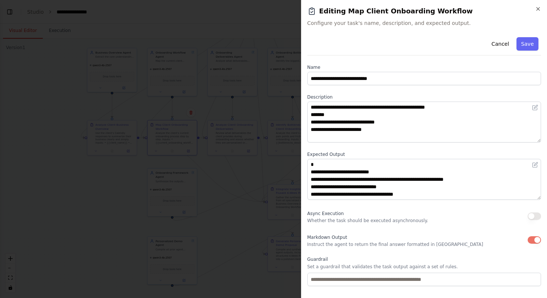
click at [536, 239] on button "button" at bounding box center [534, 239] width 13 height 7
click at [530, 42] on button "Save" at bounding box center [528, 43] width 22 height 13
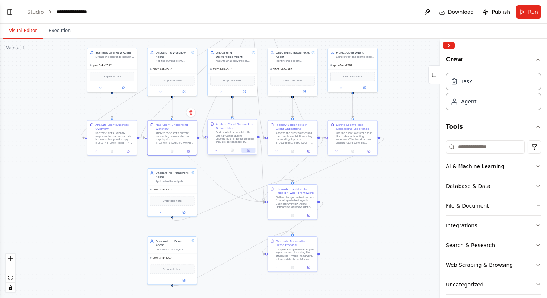
click at [249, 151] on icon at bounding box center [249, 150] width 2 height 2
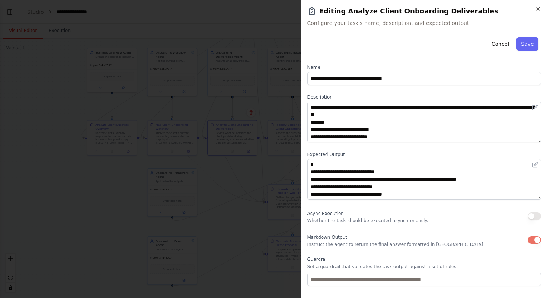
click at [534, 238] on button "button" at bounding box center [534, 239] width 13 height 7
click at [526, 48] on button "Save" at bounding box center [528, 43] width 22 height 13
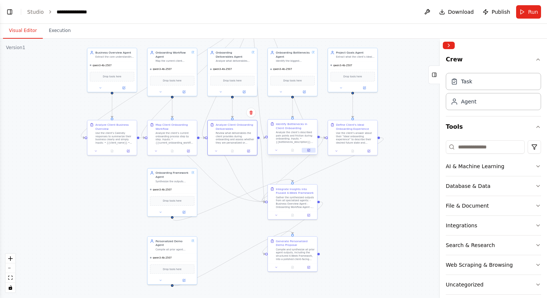
click at [308, 151] on icon at bounding box center [309, 150] width 2 height 2
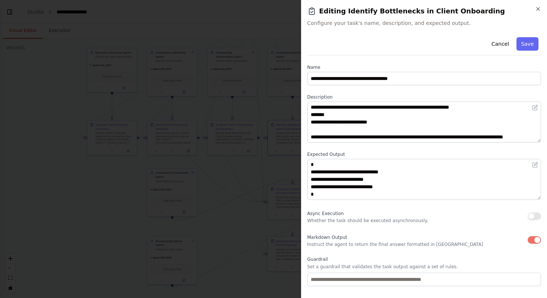
click at [534, 239] on button "button" at bounding box center [534, 239] width 13 height 7
click at [533, 45] on button "Save" at bounding box center [528, 43] width 22 height 13
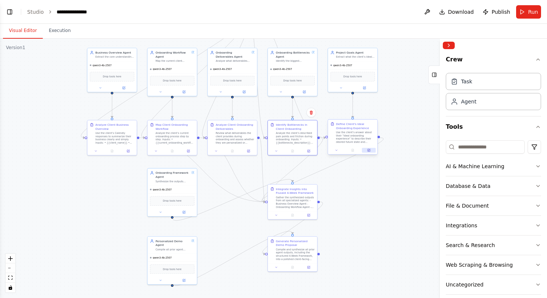
click at [368, 149] on icon at bounding box center [369, 150] width 3 height 3
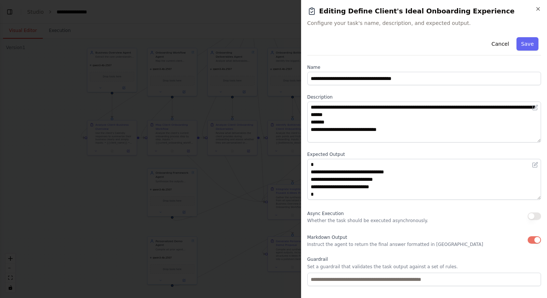
click at [533, 236] on button "button" at bounding box center [534, 239] width 13 height 7
click at [527, 41] on button "Save" at bounding box center [528, 43] width 22 height 13
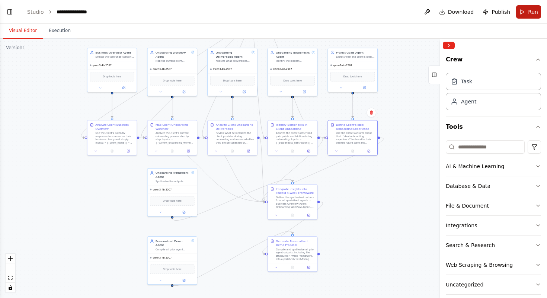
click at [537, 9] on span "Run" at bounding box center [533, 11] width 10 height 7
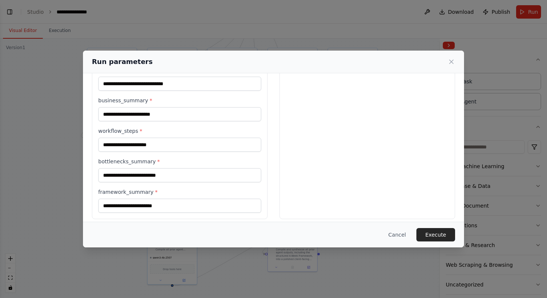
scroll to position [253, 0]
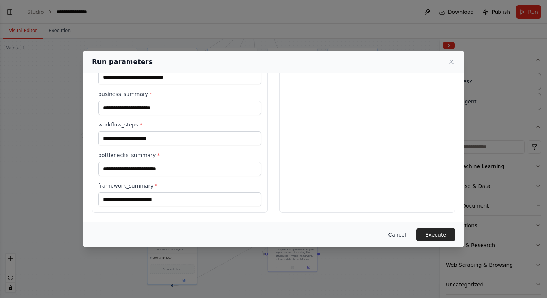
click at [403, 235] on button "Cancel" at bounding box center [397, 234] width 29 height 13
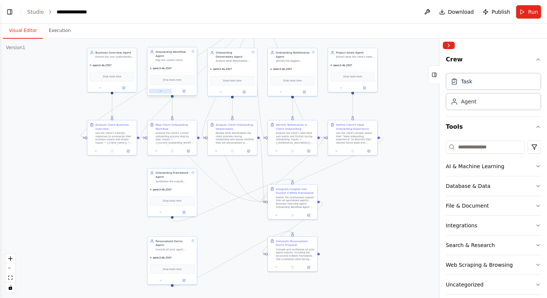
click at [162, 92] on button at bounding box center [160, 91] width 23 height 5
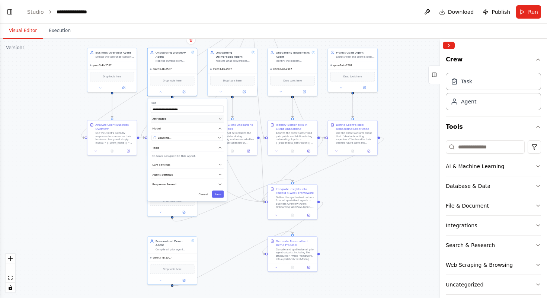
click at [185, 120] on button "Attributes" at bounding box center [187, 118] width 73 height 7
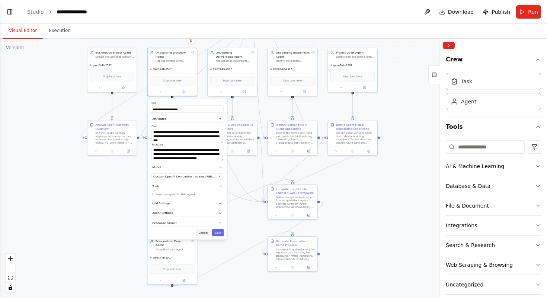
click at [203, 232] on button "Cancel" at bounding box center [203, 232] width 14 height 7
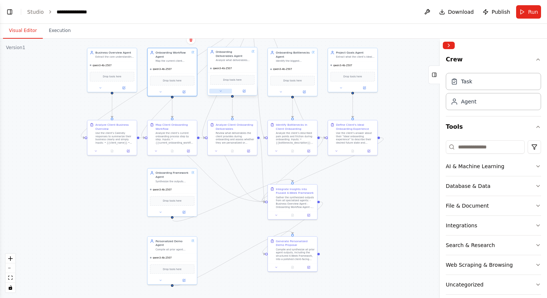
click at [219, 92] on button at bounding box center [220, 91] width 23 height 5
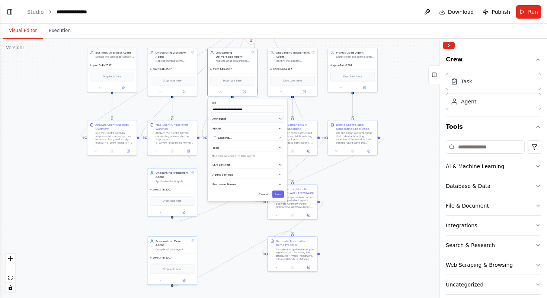
click at [254, 116] on button "Attributes" at bounding box center [247, 118] width 73 height 7
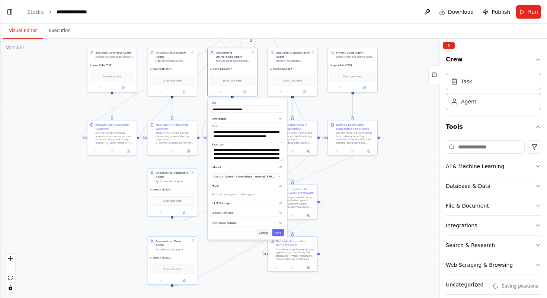
click at [266, 232] on button "Cancel" at bounding box center [264, 232] width 14 height 7
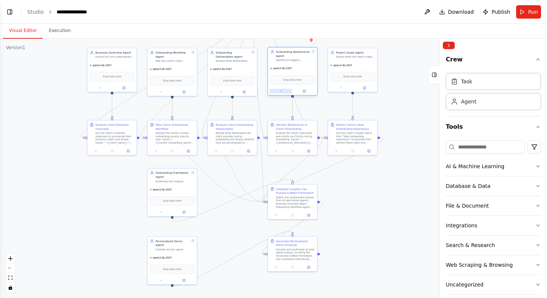
click at [276, 92] on button at bounding box center [281, 91] width 23 height 5
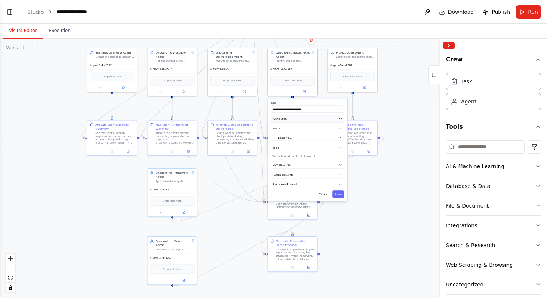
click at [298, 121] on button "Attributes" at bounding box center [307, 118] width 73 height 7
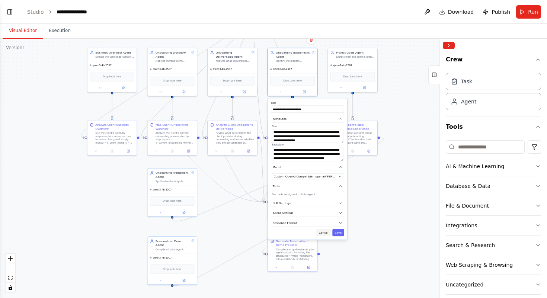
click at [323, 235] on button "Cancel" at bounding box center [324, 232] width 14 height 7
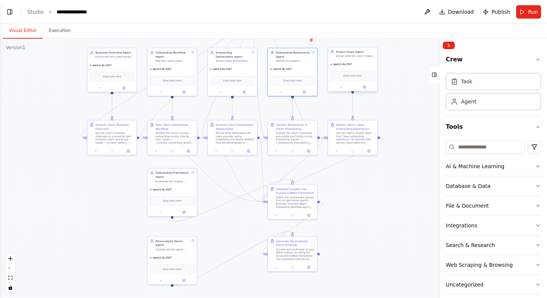
click at [344, 91] on div at bounding box center [353, 87] width 50 height 8
click at [341, 87] on icon at bounding box center [340, 87] width 1 height 1
click at [355, 117] on button "Attributes" at bounding box center [367, 114] width 73 height 7
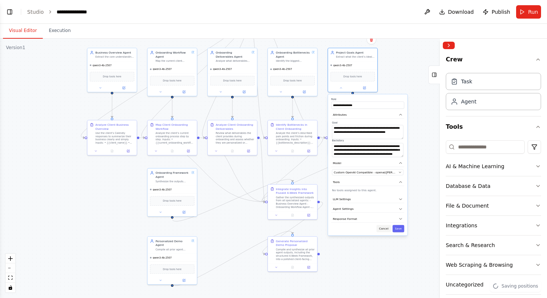
click at [385, 230] on button "Cancel" at bounding box center [384, 228] width 14 height 7
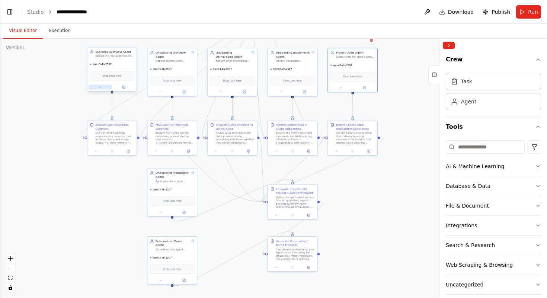
click at [100, 88] on icon at bounding box center [100, 87] width 3 height 3
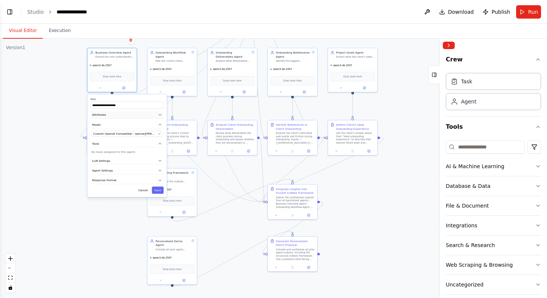
click at [131, 116] on button "Attributes" at bounding box center [126, 114] width 73 height 7
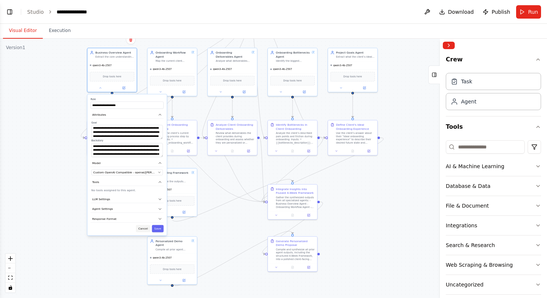
click at [145, 230] on button "Cancel" at bounding box center [143, 228] width 14 height 7
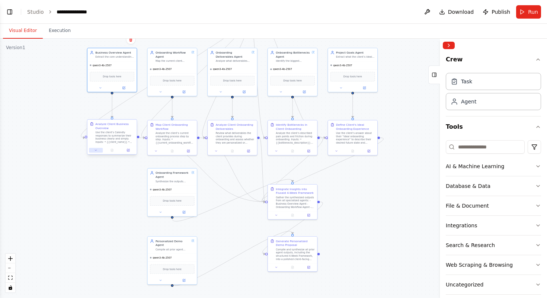
click at [97, 150] on icon at bounding box center [95, 150] width 3 height 3
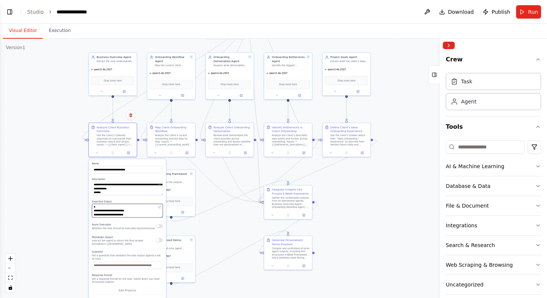
click at [138, 213] on textarea "**********" at bounding box center [127, 211] width 71 height 14
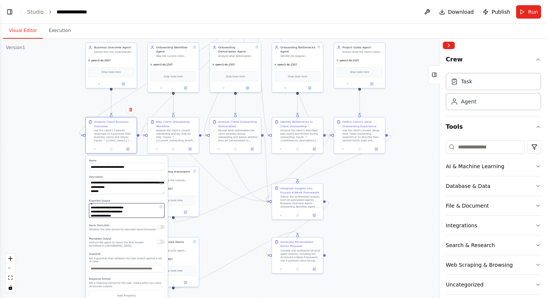
scroll to position [15, 0]
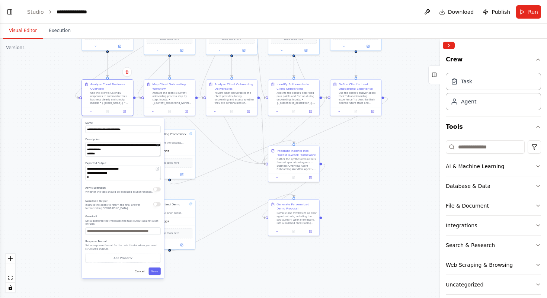
drag, startPoint x: 232, startPoint y: 242, endPoint x: 227, endPoint y: 205, distance: 37.9
click at [227, 205] on div ".deletable-edge-delete-btn { width: 20px; height: 20px; border: 0px solid #ffff…" at bounding box center [273, 169] width 547 height 260
click at [141, 271] on button "Cancel" at bounding box center [138, 271] width 15 height 7
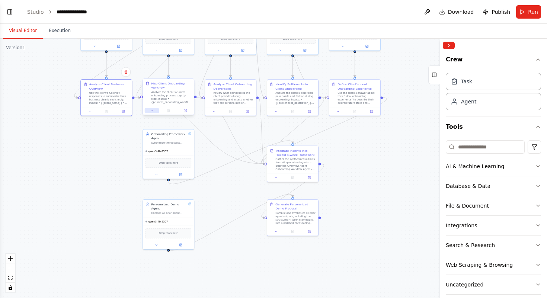
click at [153, 112] on button at bounding box center [152, 110] width 14 height 5
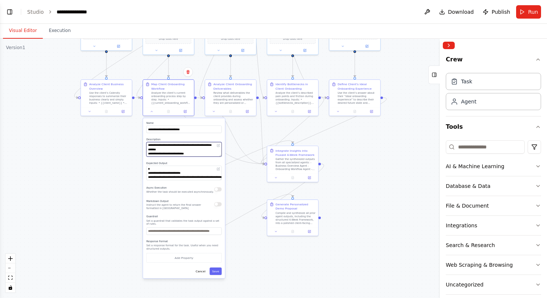
click at [190, 154] on textarea "**********" at bounding box center [184, 149] width 76 height 15
click at [201, 270] on button "Cancel" at bounding box center [200, 271] width 15 height 7
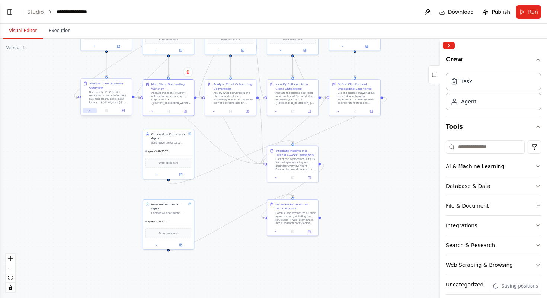
click at [92, 111] on button at bounding box center [90, 110] width 14 height 5
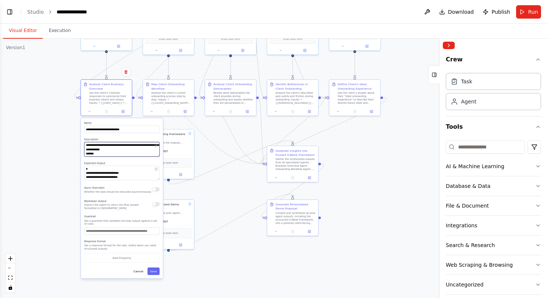
click at [126, 153] on textarea "**********" at bounding box center [122, 149] width 76 height 15
click at [137, 270] on button "Cancel" at bounding box center [138, 271] width 15 height 7
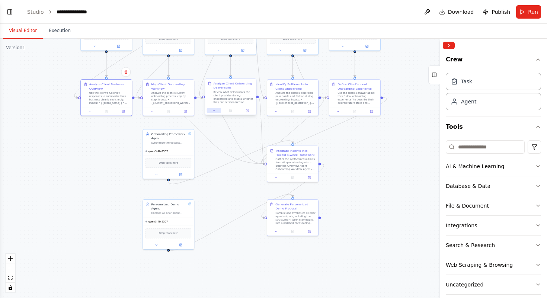
click at [213, 112] on icon at bounding box center [213, 110] width 3 height 3
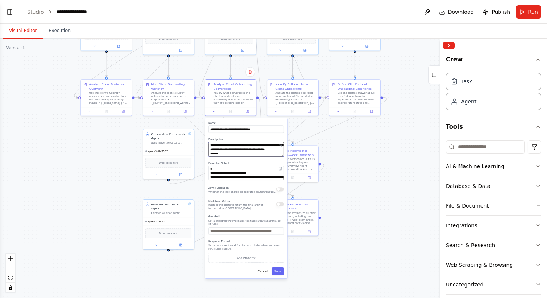
click at [258, 151] on textarea "**********" at bounding box center [247, 149] width 76 height 15
click at [264, 271] on button "Cancel" at bounding box center [262, 271] width 15 height 7
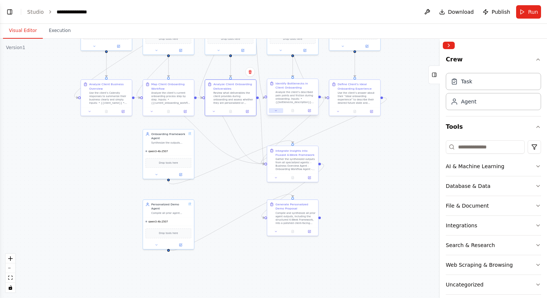
click at [275, 112] on button at bounding box center [276, 110] width 14 height 5
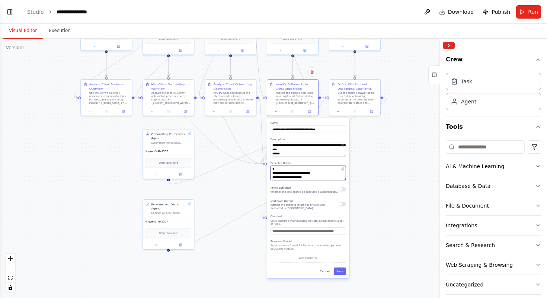
click at [322, 175] on textarea "**********" at bounding box center [309, 173] width 76 height 15
click at [312, 152] on textarea "**********" at bounding box center [309, 149] width 76 height 15
click at [328, 274] on button "Cancel" at bounding box center [325, 271] width 15 height 7
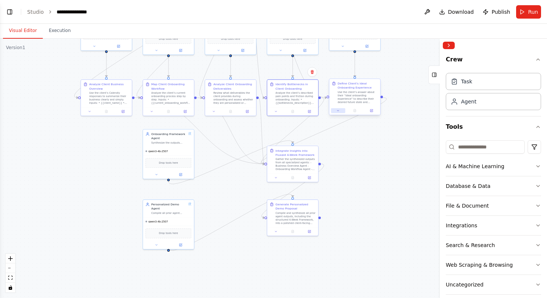
click at [339, 111] on icon at bounding box center [338, 110] width 3 height 3
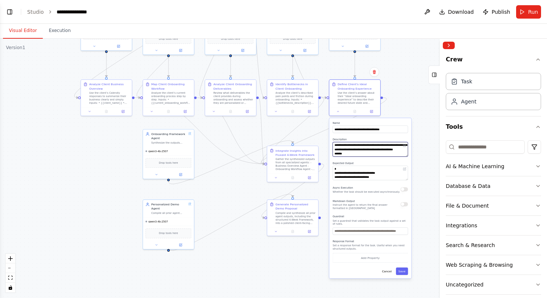
click at [367, 147] on textarea "**********" at bounding box center [371, 149] width 76 height 15
click at [387, 273] on button "Cancel" at bounding box center [387, 271] width 15 height 7
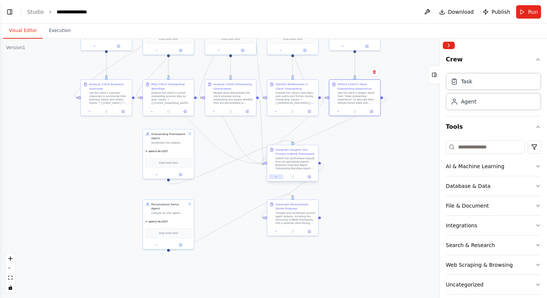
click at [277, 177] on icon at bounding box center [275, 177] width 1 height 1
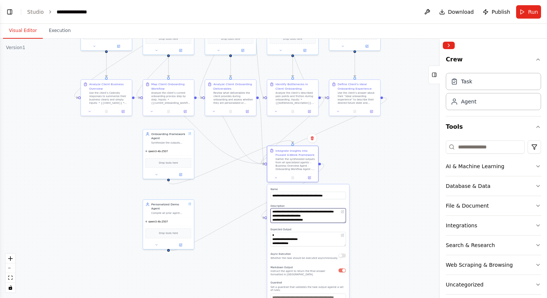
click at [317, 220] on textarea "**********" at bounding box center [309, 216] width 76 height 15
click at [310, 240] on textarea at bounding box center [309, 239] width 76 height 15
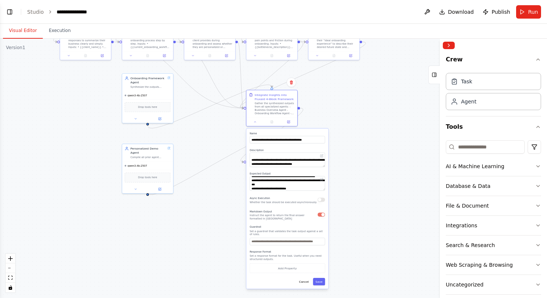
drag, startPoint x: 369, startPoint y: 242, endPoint x: 347, endPoint y: 187, distance: 59.0
click at [347, 187] on div ".deletable-edge-delete-btn { width: 20px; height: 20px; border: 0px solid #ffff…" at bounding box center [273, 169] width 547 height 260
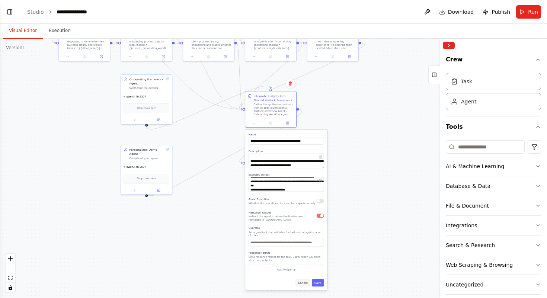
click at [302, 284] on button "Cancel" at bounding box center [303, 282] width 15 height 7
click at [304, 283] on button "Cancel" at bounding box center [303, 282] width 15 height 7
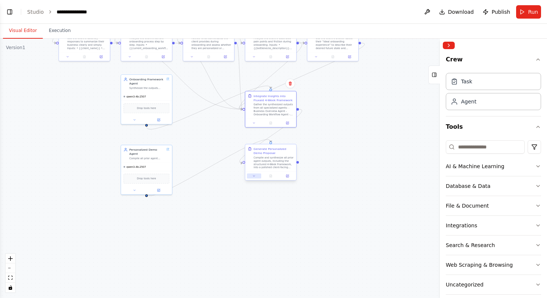
click at [255, 176] on icon at bounding box center [253, 176] width 3 height 3
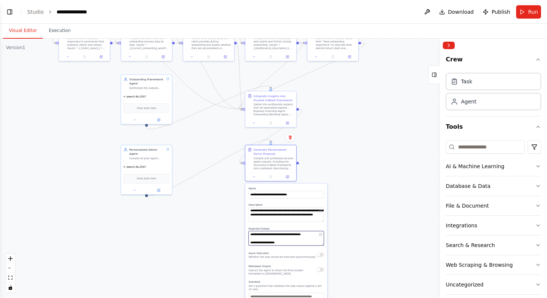
click at [309, 239] on textarea "**********" at bounding box center [287, 238] width 76 height 15
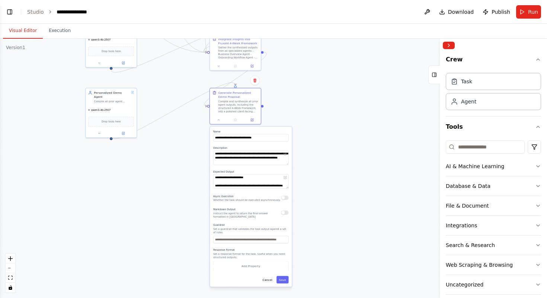
drag, startPoint x: 382, startPoint y: 231, endPoint x: 343, endPoint y: 165, distance: 76.1
click at [343, 165] on div ".deletable-edge-delete-btn { width: 20px; height: 20px; border: 0px solid #ffff…" at bounding box center [273, 169] width 547 height 260
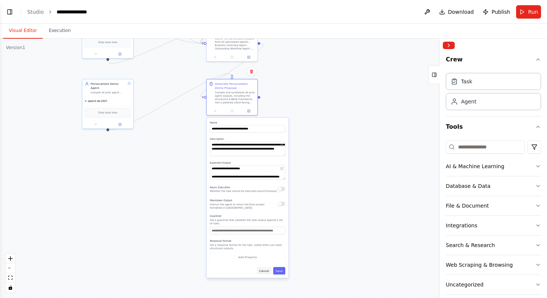
click at [267, 274] on button "Cancel" at bounding box center [264, 270] width 15 height 7
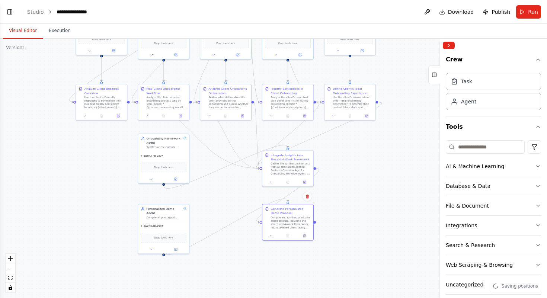
drag, startPoint x: 292, startPoint y: 147, endPoint x: 346, endPoint y: 271, distance: 134.9
click at [347, 271] on div ".deletable-edge-delete-btn { width: 20px; height: 20px; border: 0px solid #ffff…" at bounding box center [273, 169] width 547 height 260
click at [530, 14] on span "Run" at bounding box center [533, 11] width 10 height 7
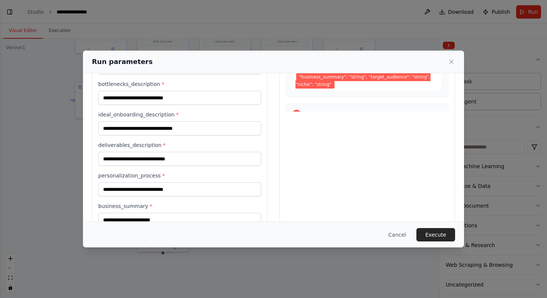
scroll to position [141, 0]
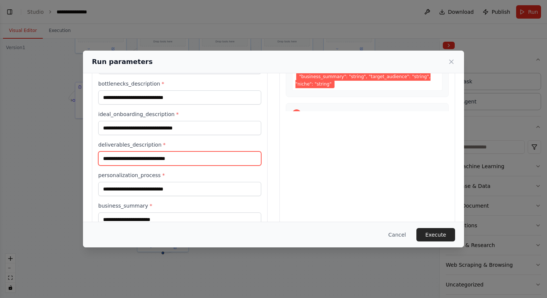
click at [156, 159] on input "deliverables_description *" at bounding box center [179, 159] width 163 height 14
click at [163, 144] on span "*" at bounding box center [164, 145] width 3 height 6
click at [160, 152] on input "deliverables_description *" at bounding box center [179, 159] width 163 height 14
click at [177, 145] on label "deliverables_description *" at bounding box center [179, 144] width 163 height 7
click at [177, 152] on input "deliverables_description *" at bounding box center [179, 159] width 163 height 14
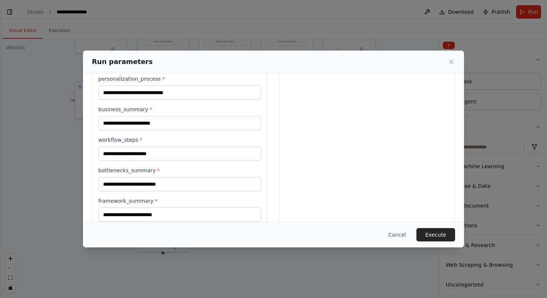
scroll to position [235, 0]
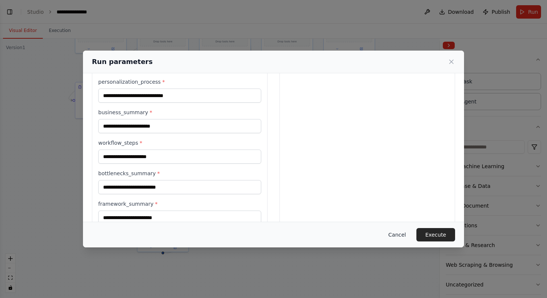
click at [404, 235] on button "Cancel" at bounding box center [397, 234] width 29 height 13
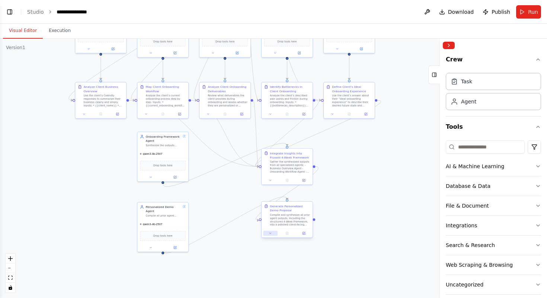
click at [271, 234] on icon at bounding box center [270, 233] width 3 height 3
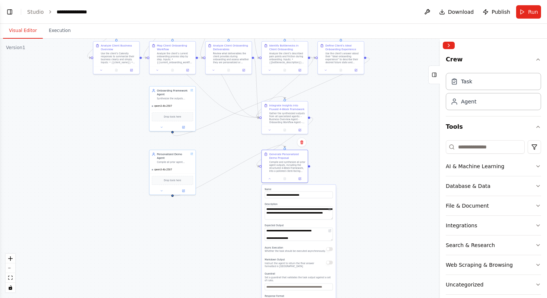
drag, startPoint x: 375, startPoint y: 268, endPoint x: 356, endPoint y: 200, distance: 71.5
click at [356, 200] on div ".deletable-edge-delete-btn { width: 20px; height: 20px; border: 0px solid #ffff…" at bounding box center [273, 169] width 547 height 260
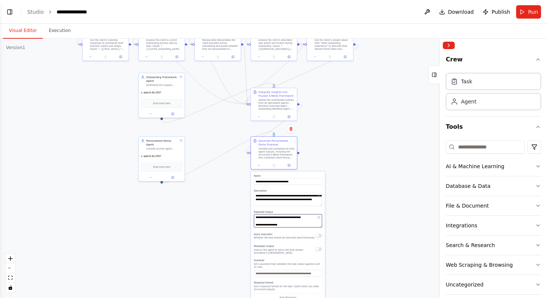
click at [291, 220] on textarea "**********" at bounding box center [288, 220] width 68 height 13
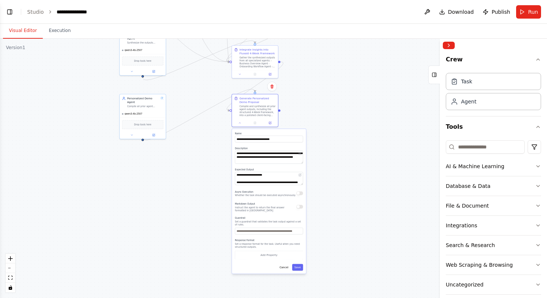
drag, startPoint x: 350, startPoint y: 230, endPoint x: 328, endPoint y: 186, distance: 49.8
click at [328, 186] on div ".deletable-edge-delete-btn { width: 20px; height: 20px; border: 0px solid #ffff…" at bounding box center [273, 169] width 547 height 260
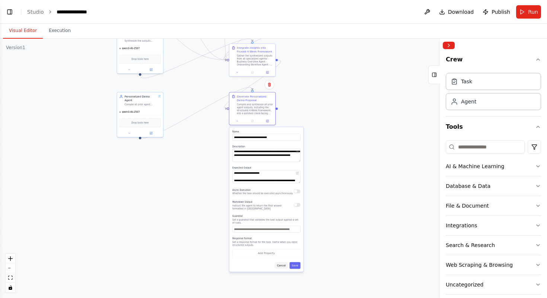
click at [283, 268] on button "Cancel" at bounding box center [281, 265] width 13 height 7
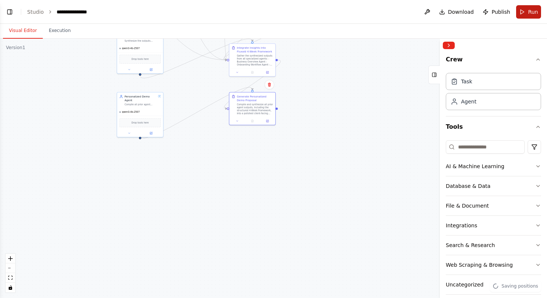
click at [534, 11] on span "Run" at bounding box center [533, 11] width 10 height 7
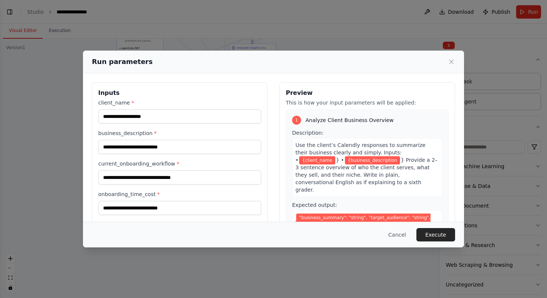
scroll to position [253, 0]
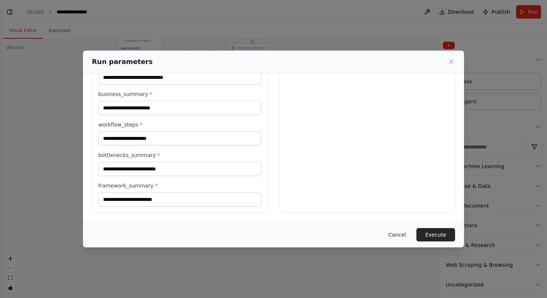
click at [403, 236] on button "Cancel" at bounding box center [397, 234] width 29 height 13
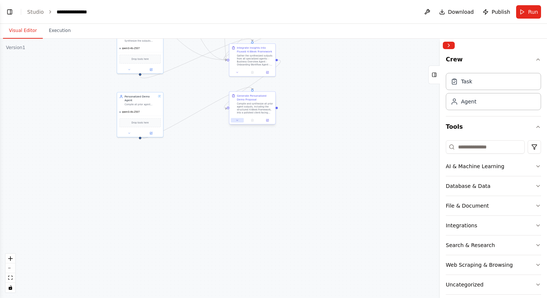
click at [238, 121] on icon at bounding box center [237, 120] width 3 height 3
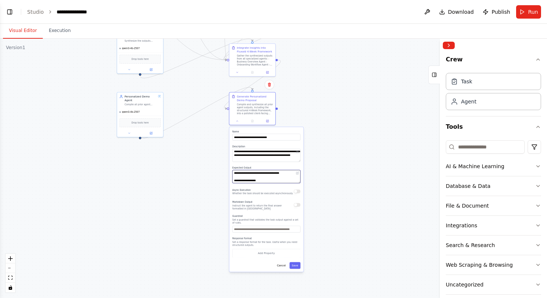
click at [269, 176] on textarea "**********" at bounding box center [266, 176] width 68 height 13
click at [283, 265] on button "Cancel" at bounding box center [281, 265] width 13 height 7
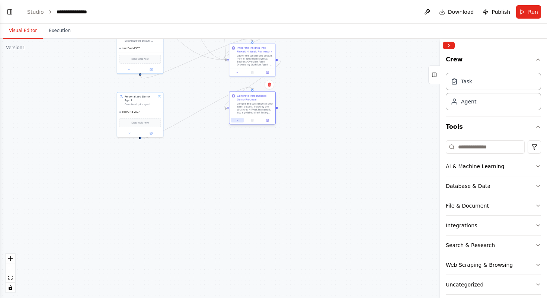
click at [238, 118] on button at bounding box center [237, 120] width 13 height 4
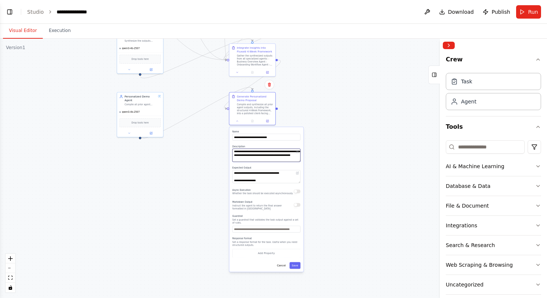
click at [277, 154] on textarea "**********" at bounding box center [266, 155] width 68 height 13
click at [281, 266] on button "Cancel" at bounding box center [281, 265] width 13 height 7
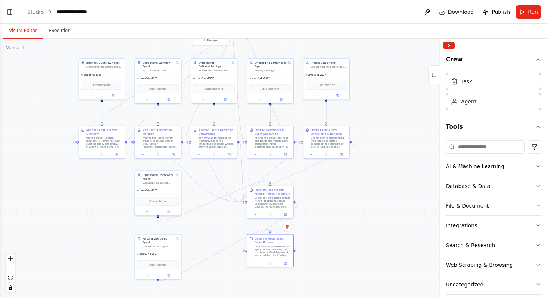
drag, startPoint x: 314, startPoint y: 107, endPoint x: 332, endPoint y: 248, distance: 142.3
click at [332, 248] on div ".deletable-edge-delete-btn { width: 20px; height: 20px; border: 0px solid #ffff…" at bounding box center [273, 169] width 547 height 260
click at [270, 239] on div "Generate Personalized Demo Proposal" at bounding box center [273, 238] width 36 height 7
click at [285, 261] on icon at bounding box center [285, 261] width 2 height 2
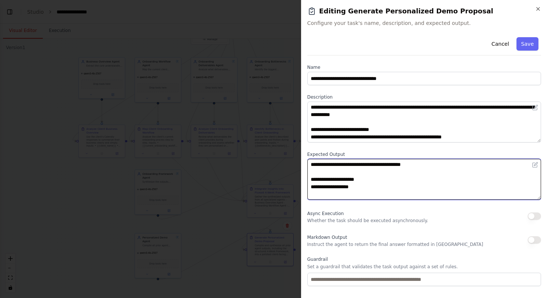
drag, startPoint x: 414, startPoint y: 186, endPoint x: 270, endPoint y: 147, distance: 149.9
click at [270, 147] on body "**********" at bounding box center [273, 149] width 547 height 298
type textarea "**********"
paste textarea "**********"
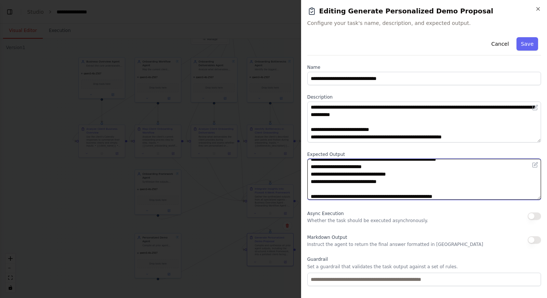
type textarea "**********"
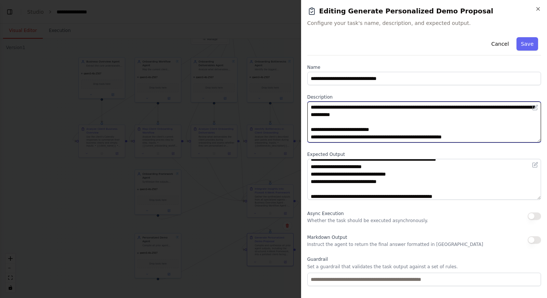
click at [356, 122] on textarea "**********" at bounding box center [425, 122] width 234 height 41
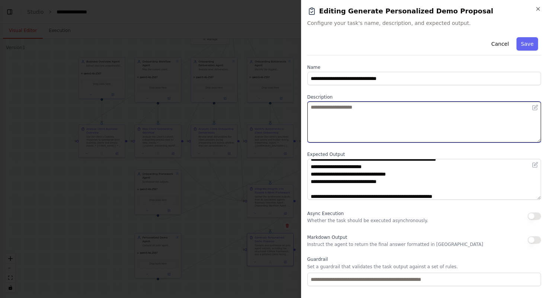
paste textarea "**********"
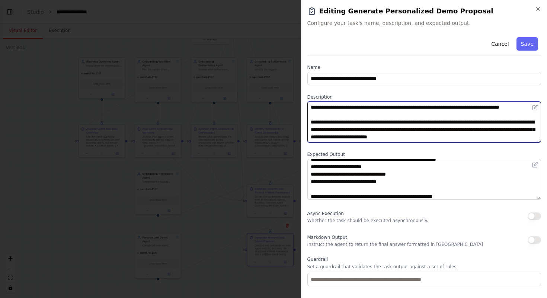
scroll to position [0, 0]
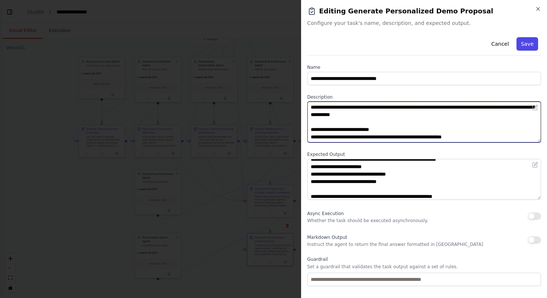
type textarea "**********"
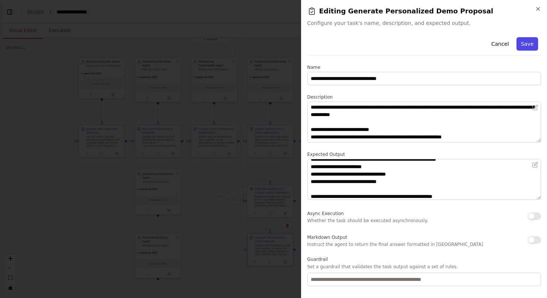
click at [533, 42] on button "Save" at bounding box center [528, 43] width 22 height 13
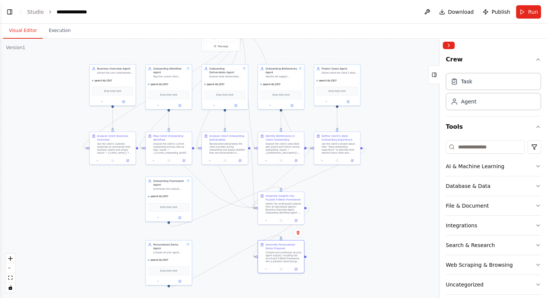
drag, startPoint x: 349, startPoint y: 193, endPoint x: 360, endPoint y: 200, distance: 12.9
click at [360, 200] on div ".deletable-edge-delete-btn { width: 20px; height: 20px; border: 0px solid #ffff…" at bounding box center [273, 169] width 547 height 260
click at [529, 8] on span "Run" at bounding box center [533, 11] width 10 height 7
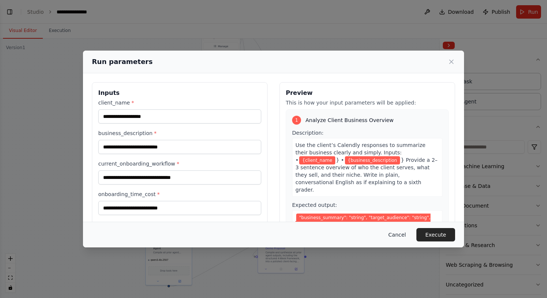
click at [399, 232] on button "Cancel" at bounding box center [397, 234] width 29 height 13
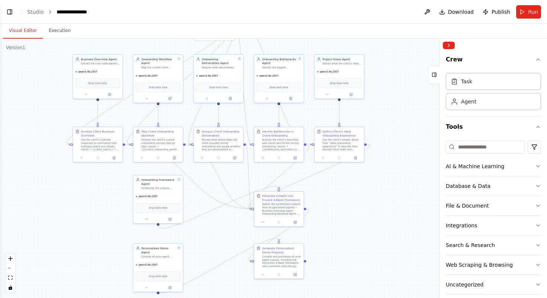
drag, startPoint x: 408, startPoint y: 238, endPoint x: 347, endPoint y: 223, distance: 62.6
click at [347, 223] on div ".deletable-edge-delete-btn { width: 20px; height: 20px; border: 0px solid #ffff…" at bounding box center [273, 169] width 547 height 260
click at [282, 209] on div "Gather the synthesized outputs from all specialized agents: - Business Overview…" at bounding box center [282, 209] width 39 height 13
click at [143, 220] on button at bounding box center [146, 219] width 23 height 5
click at [205, 248] on icon "button" at bounding box center [206, 247] width 4 height 4
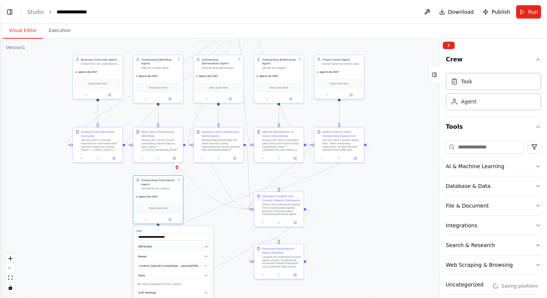
click at [204, 247] on button "Attributes" at bounding box center [173, 246] width 73 height 7
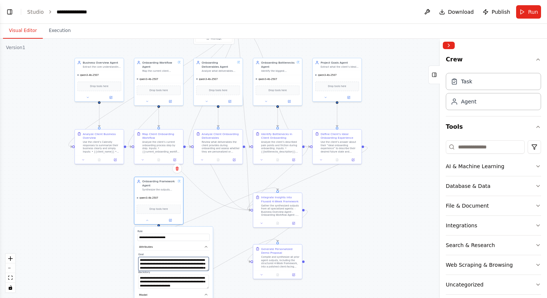
click at [197, 265] on textarea "**********" at bounding box center [174, 264] width 71 height 14
click at [194, 284] on textarea at bounding box center [174, 282] width 71 height 14
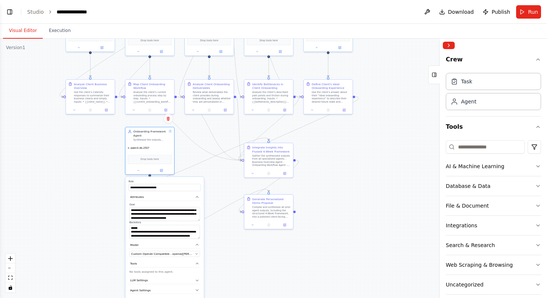
drag, startPoint x: 228, startPoint y: 242, endPoint x: 217, endPoint y: 186, distance: 57.0
click at [217, 186] on div ".deletable-edge-delete-btn { width: 20px; height: 20px; border: 0px solid #ffff…" at bounding box center [273, 169] width 547 height 260
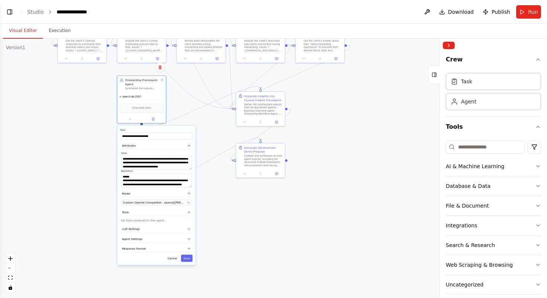
drag, startPoint x: 217, startPoint y: 186, endPoint x: 206, endPoint y: 133, distance: 54.3
click at [206, 133] on div ".deletable-edge-delete-btn { width: 20px; height: 20px; border: 0px solid #ffff…" at bounding box center [273, 169] width 547 height 260
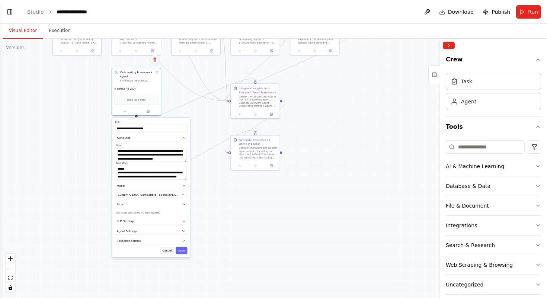
click at [166, 251] on button "Cancel" at bounding box center [167, 250] width 14 height 7
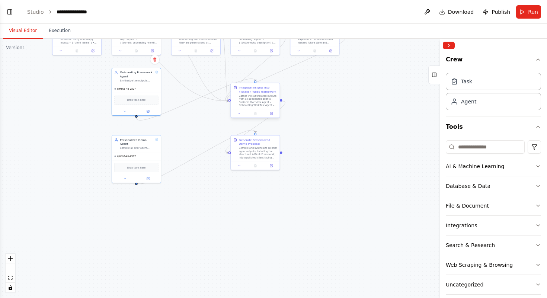
click at [255, 95] on div "Gather the synthesized outputs from all specialized agents: - Business Overview…" at bounding box center [258, 100] width 38 height 13
click at [242, 114] on button at bounding box center [240, 113] width 14 height 5
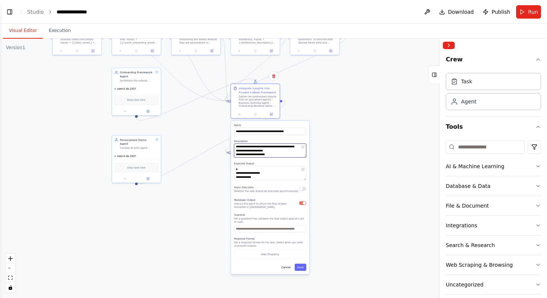
click at [266, 150] on textarea "**********" at bounding box center [270, 151] width 72 height 14
click at [279, 175] on textarea at bounding box center [270, 173] width 72 height 14
click at [288, 268] on button "Cancel" at bounding box center [286, 267] width 14 height 7
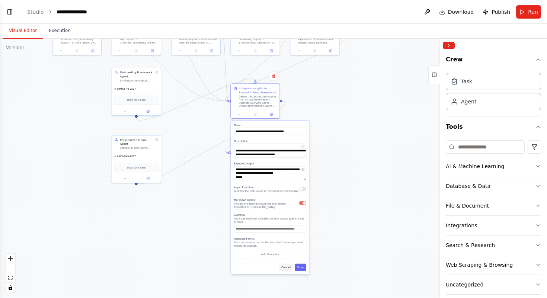
click at [286, 265] on button "Cancel" at bounding box center [286, 267] width 14 height 7
click at [286, 268] on button "Cancel" at bounding box center [286, 267] width 14 height 7
click at [353, 199] on div ".deletable-edge-delete-btn { width: 20px; height: 20px; border: 0px solid #ffff…" at bounding box center [273, 169] width 547 height 260
click at [289, 270] on button "Cancel" at bounding box center [286, 267] width 14 height 7
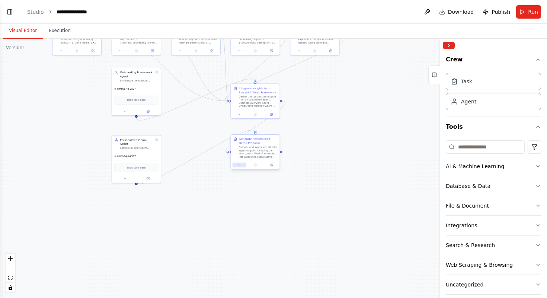
click at [239, 165] on icon at bounding box center [239, 165] width 1 height 1
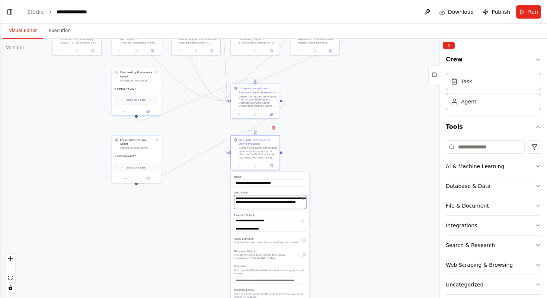
click at [267, 206] on textarea "**********" at bounding box center [270, 202] width 72 height 14
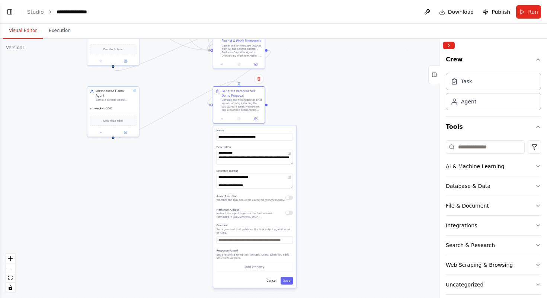
drag, startPoint x: 341, startPoint y: 222, endPoint x: 323, endPoint y: 172, distance: 52.5
click at [323, 172] on div ".deletable-edge-delete-btn { width: 20px; height: 20px; border: 0px solid #ffff…" at bounding box center [273, 169] width 547 height 260
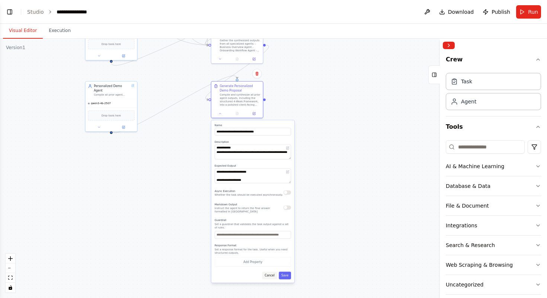
click at [271, 273] on button "Cancel" at bounding box center [269, 275] width 15 height 7
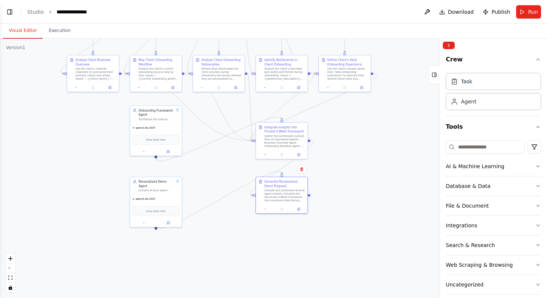
drag, startPoint x: 301, startPoint y: 171, endPoint x: 344, endPoint y: 265, distance: 103.3
click at [345, 265] on div ".deletable-edge-delete-btn { width: 20px; height: 20px; border: 0px solid #ffff…" at bounding box center [273, 169] width 547 height 260
click at [298, 208] on icon at bounding box center [297, 207] width 3 height 3
click at [296, 207] on icon at bounding box center [297, 207] width 3 height 3
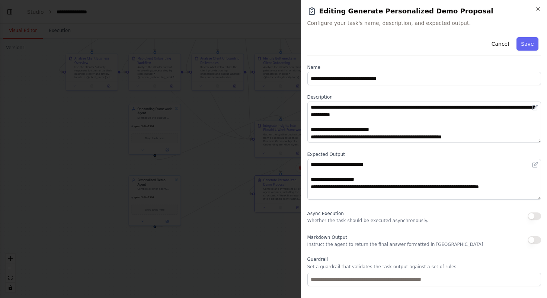
click at [535, 240] on button "button" at bounding box center [534, 239] width 13 height 7
click at [535, 45] on button "Save" at bounding box center [528, 43] width 22 height 13
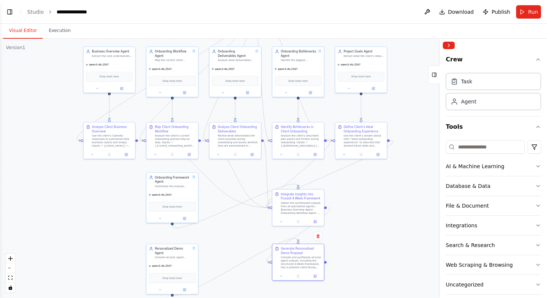
drag, startPoint x: 339, startPoint y: 160, endPoint x: 356, endPoint y: 228, distance: 70.4
click at [356, 228] on div ".deletable-edge-delete-btn { width: 20px; height: 20px; border: 0px solid #ffff…" at bounding box center [273, 169] width 547 height 260
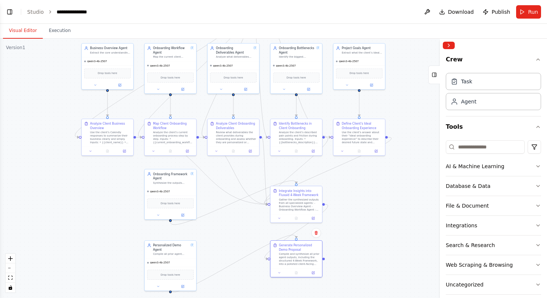
click at [400, 98] on div ".deletable-edge-delete-btn { width: 20px; height: 20px; border: 0px solid #ffff…" at bounding box center [273, 169] width 547 height 260
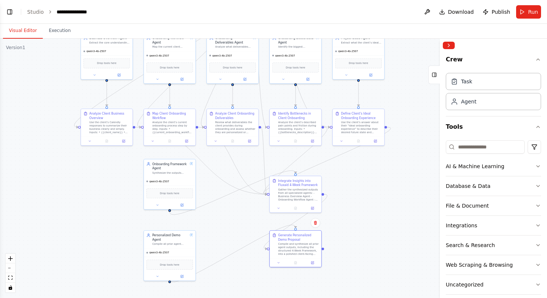
drag, startPoint x: 396, startPoint y: 186, endPoint x: 395, endPoint y: 176, distance: 10.5
click at [395, 176] on div ".deletable-edge-delete-btn { width: 20px; height: 20px; border: 0px solid #ffff…" at bounding box center [273, 169] width 547 height 260
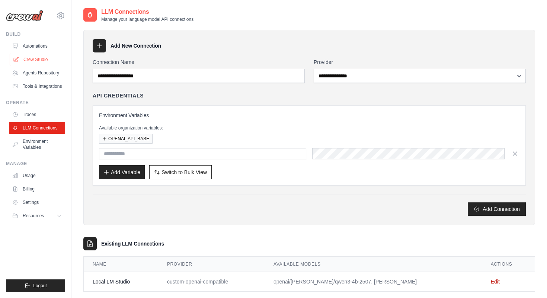
click at [43, 58] on link "Crew Studio" at bounding box center [38, 60] width 56 height 12
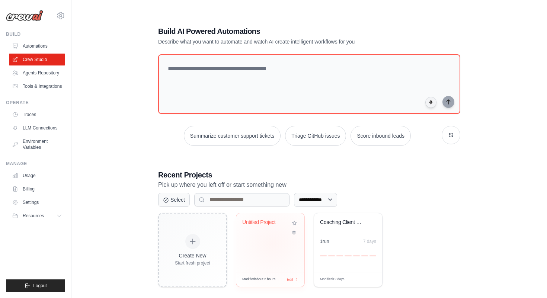
click at [273, 244] on div "Untitled Project" at bounding box center [270, 242] width 68 height 59
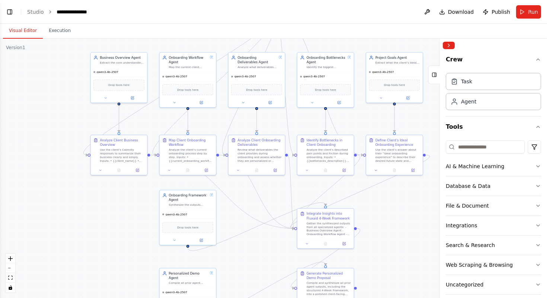
drag, startPoint x: 379, startPoint y: 210, endPoint x: 299, endPoint y: 122, distance: 119.4
click at [299, 122] on div ".deletable-edge-delete-btn { width: 20px; height: 20px; border: 0px solid #ffff…" at bounding box center [273, 169] width 547 height 260
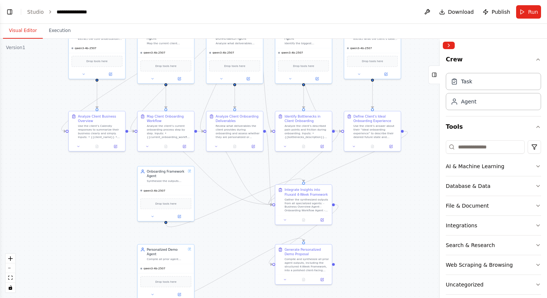
drag, startPoint x: 397, startPoint y: 236, endPoint x: 374, endPoint y: 214, distance: 31.1
click at [374, 214] on div ".deletable-edge-delete-btn { width: 20px; height: 20px; border: 0px solid #ffff…" at bounding box center [273, 169] width 547 height 260
click at [30, 13] on link "Studio" at bounding box center [35, 12] width 17 height 6
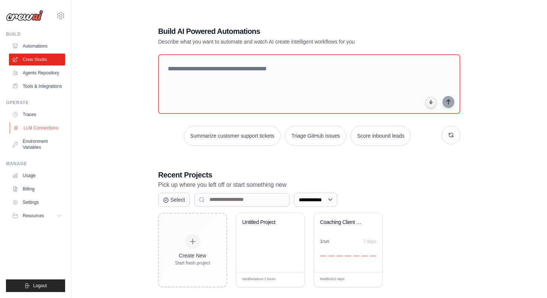
click at [48, 129] on link "LLM Connections" at bounding box center [38, 128] width 56 height 12
click at [38, 127] on link "LLM Connections" at bounding box center [38, 128] width 56 height 12
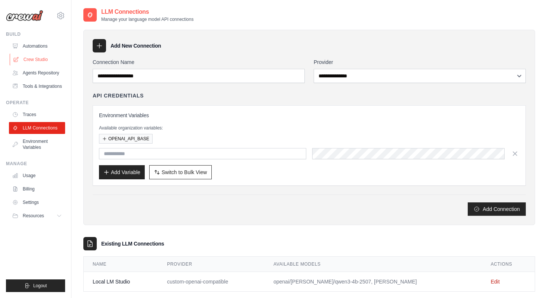
click at [37, 61] on link "Crew Studio" at bounding box center [38, 60] width 56 height 12
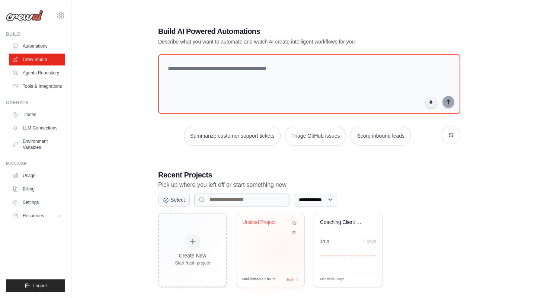
click at [282, 249] on div "Untitled Project" at bounding box center [270, 242] width 68 height 59
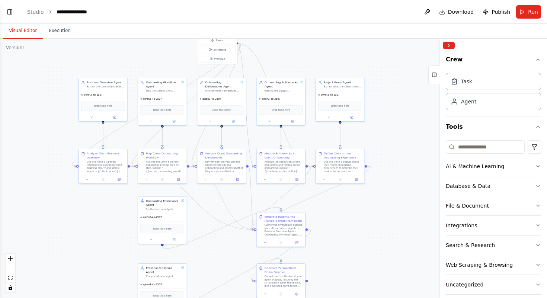
drag, startPoint x: 390, startPoint y: 119, endPoint x: 298, endPoint y: 45, distance: 117.4
click at [298, 45] on div ".deletable-edge-delete-btn { width: 20px; height: 20px; border: 0px solid #ffff…" at bounding box center [273, 169] width 547 height 260
click at [534, 11] on span "Run" at bounding box center [533, 11] width 10 height 7
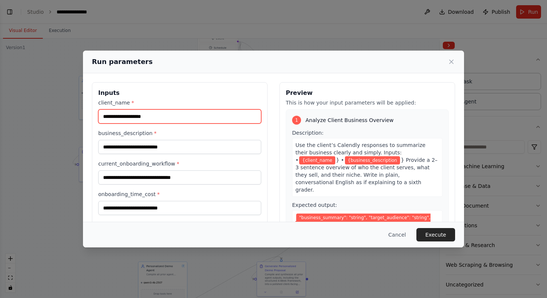
click at [155, 116] on input "client_name *" at bounding box center [179, 116] width 163 height 14
paste input "**********"
type input "**********"
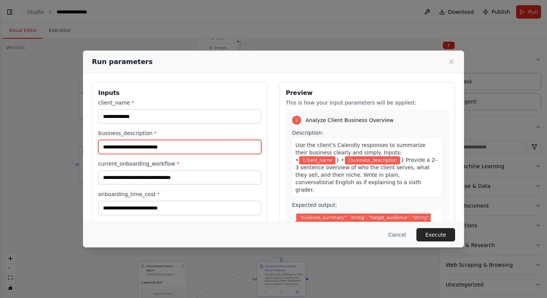
click at [157, 147] on input "business_description *" at bounding box center [179, 147] width 163 height 14
paste input "**********"
type input "**********"
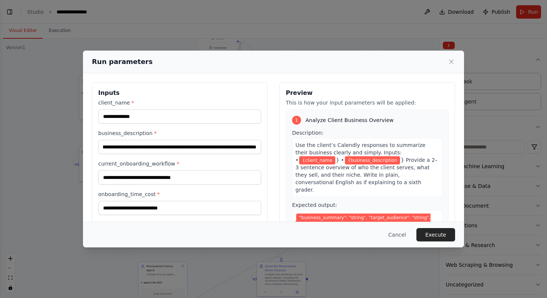
scroll to position [0, 0]
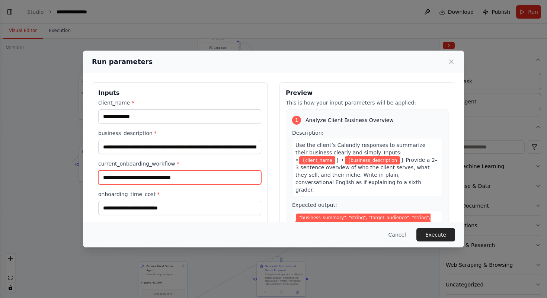
click at [217, 177] on input "current_onboarding_workflow *" at bounding box center [179, 178] width 163 height 14
paste input "**********"
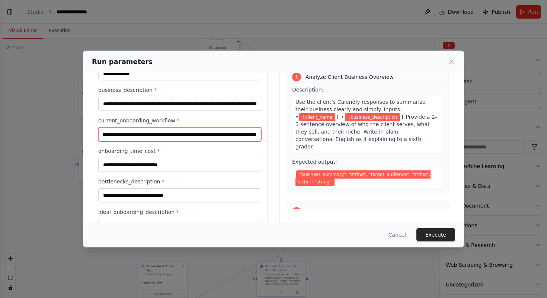
scroll to position [54, 0]
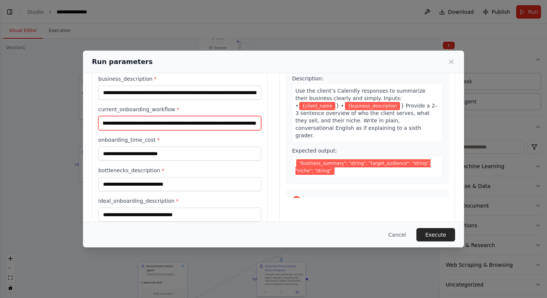
type input "**********"
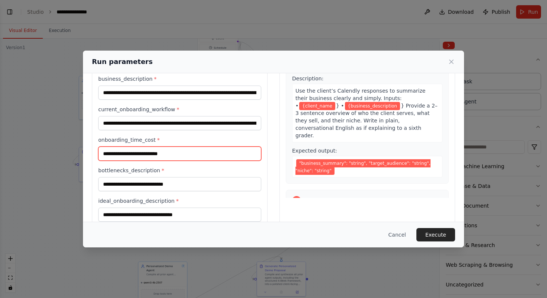
click at [198, 154] on input "onboarding_time_cost *" at bounding box center [179, 154] width 163 height 14
paste input "**********"
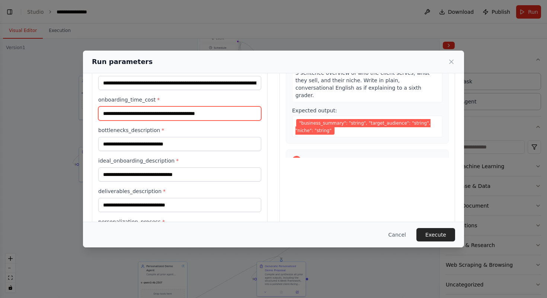
scroll to position [95, 0]
type input "**********"
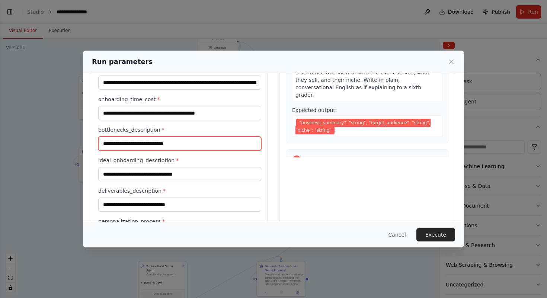
click at [154, 144] on input "bottlenecks_description *" at bounding box center [179, 144] width 163 height 14
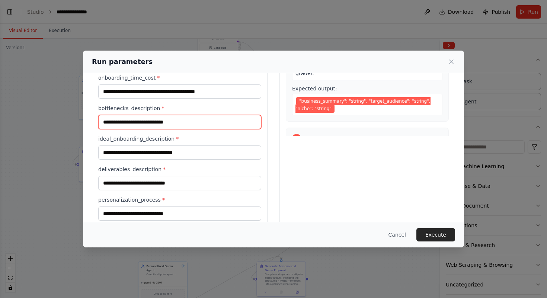
scroll to position [118, 0]
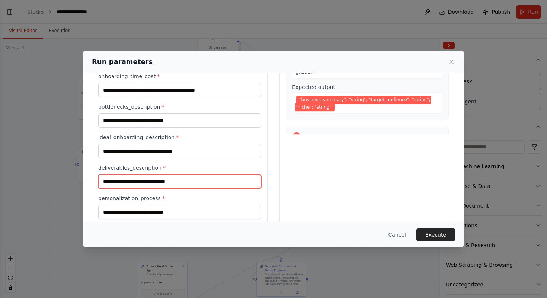
click at [171, 182] on input "deliverables_description *" at bounding box center [179, 182] width 163 height 14
paste input "**********"
type input "**********"
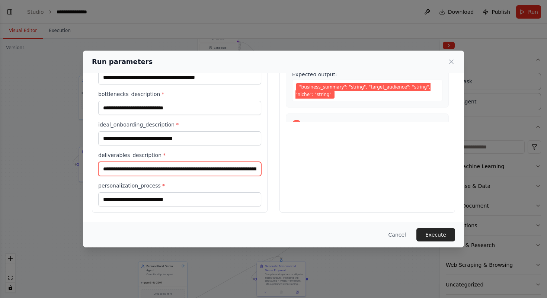
scroll to position [130, 0]
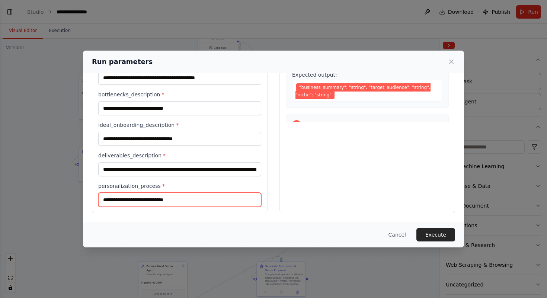
click at [190, 198] on input "personalization_process *" at bounding box center [179, 200] width 163 height 14
paste input "**********"
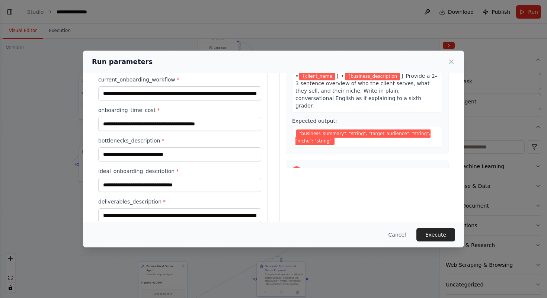
scroll to position [86, 0]
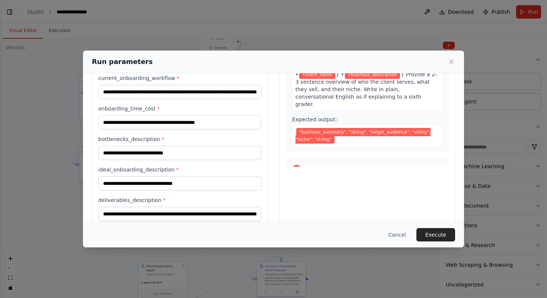
type input "**********"
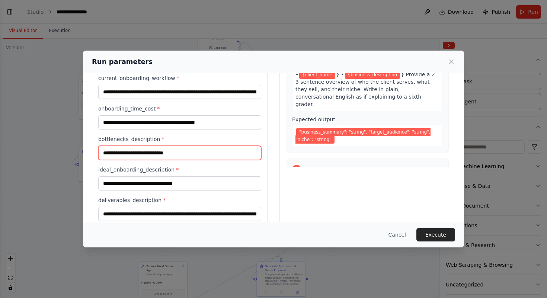
click at [195, 153] on input "bottlenecks_description *" at bounding box center [179, 153] width 163 height 14
paste input "**********"
type input "**********"
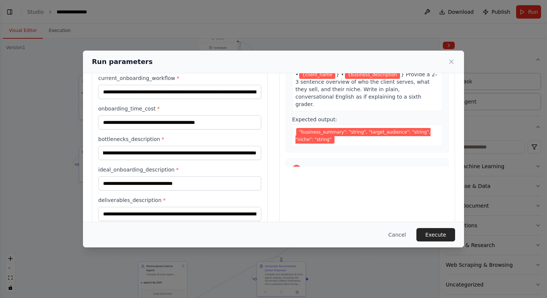
scroll to position [0, 0]
click at [201, 185] on input "ideal_onboarding_description *" at bounding box center [179, 184] width 163 height 14
paste input "**********"
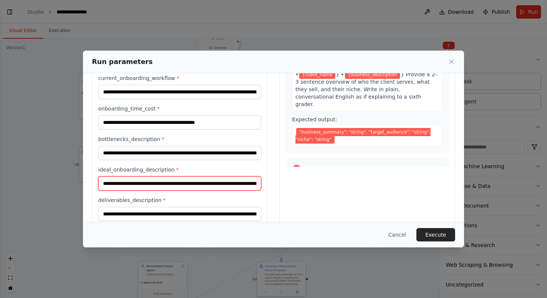
scroll to position [0, 562]
type input "**********"
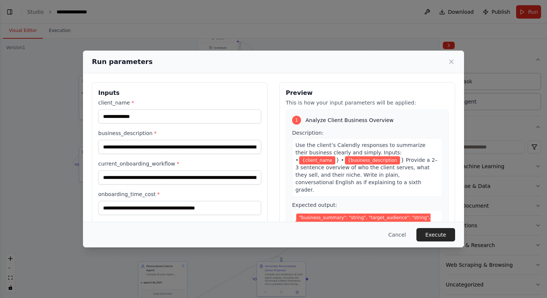
scroll to position [131, 0]
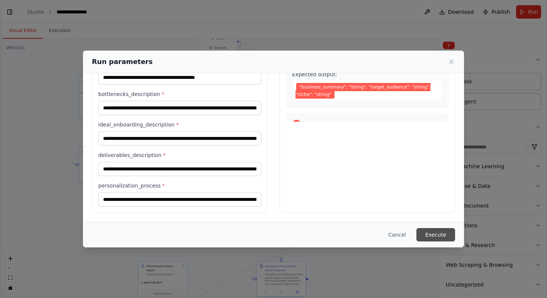
click at [446, 232] on button "Execute" at bounding box center [436, 234] width 39 height 13
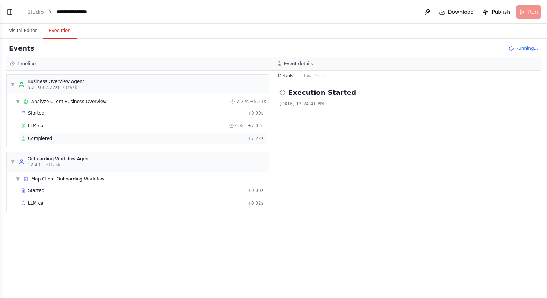
click at [239, 135] on div "Completed + 7.22s" at bounding box center [143, 138] width 248 height 11
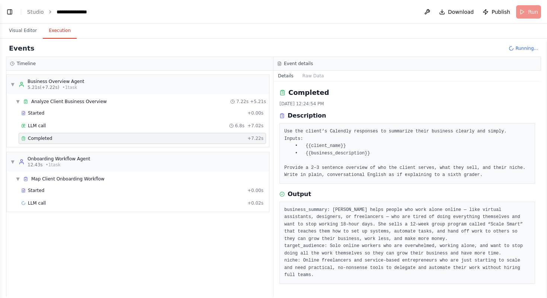
click at [252, 225] on div "▼ Business Overview Agent 5.21s (+7.22s) • 1 task ▼ Analyze Client Business Ove…" at bounding box center [139, 184] width 267 height 226
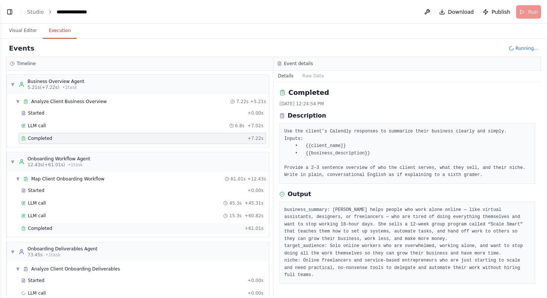
click at [238, 228] on div "Completed" at bounding box center [131, 229] width 220 height 6
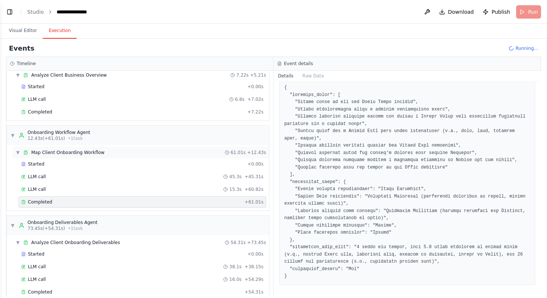
scroll to position [104, 0]
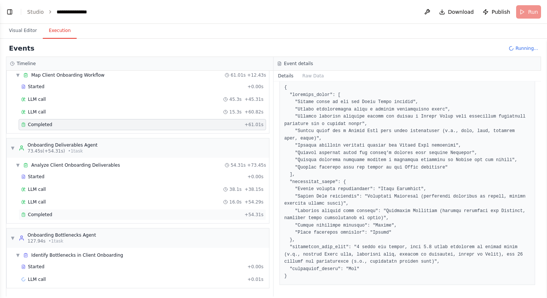
click at [217, 214] on div "Completed" at bounding box center [131, 215] width 220 height 6
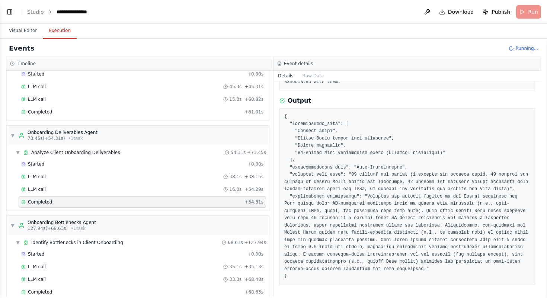
scroll to position [194, 0]
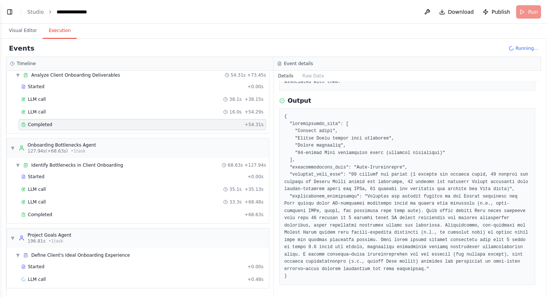
click at [225, 212] on div "Completed" at bounding box center [131, 215] width 220 height 6
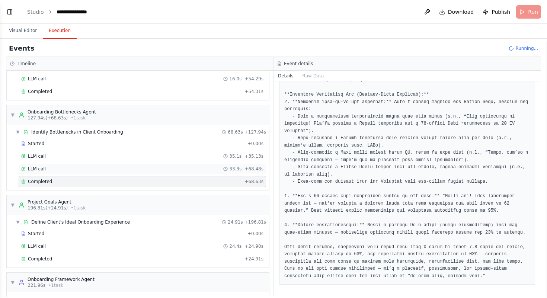
scroll to position [271, 0]
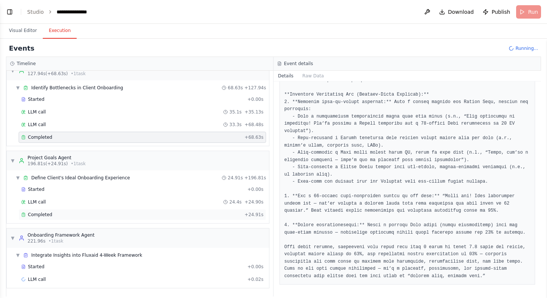
click at [166, 212] on div "Completed" at bounding box center [131, 215] width 220 height 6
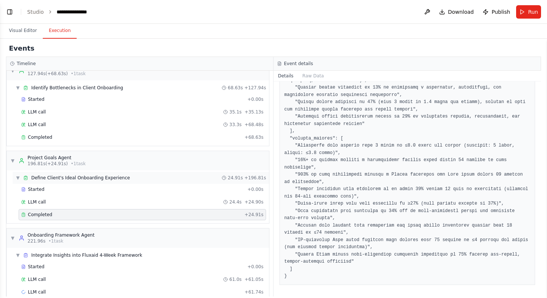
scroll to position [284, 0]
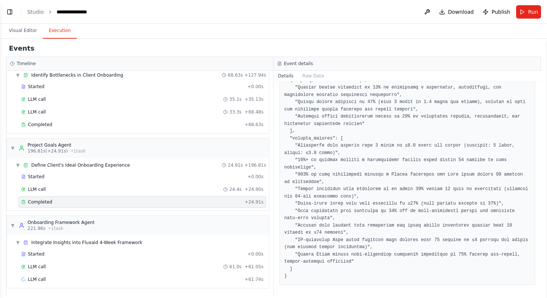
click at [364, 196] on pre at bounding box center [407, 113] width 246 height 334
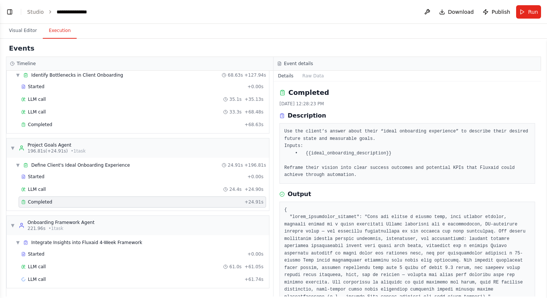
scroll to position [260, 0]
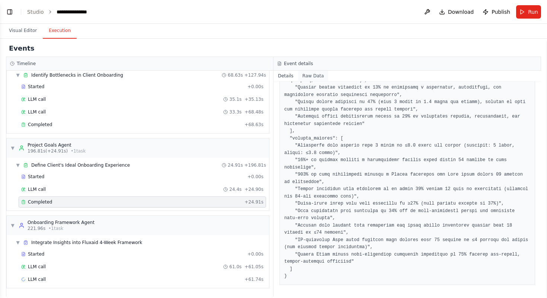
click at [311, 76] on button "Raw Data" at bounding box center [313, 76] width 31 height 10
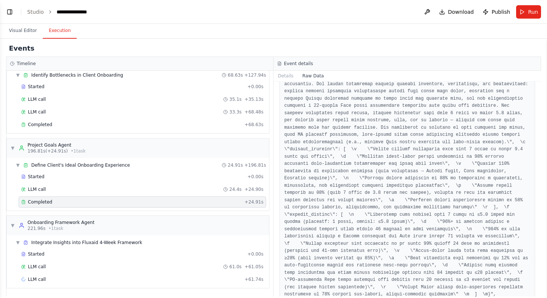
scroll to position [0, 0]
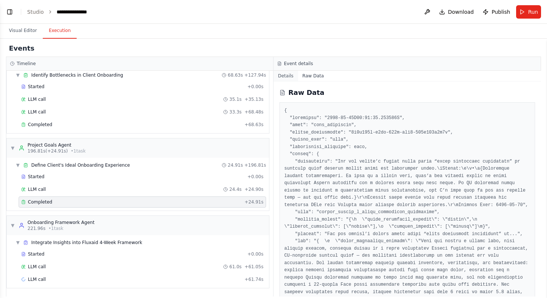
click at [287, 74] on button "Details" at bounding box center [286, 76] width 25 height 10
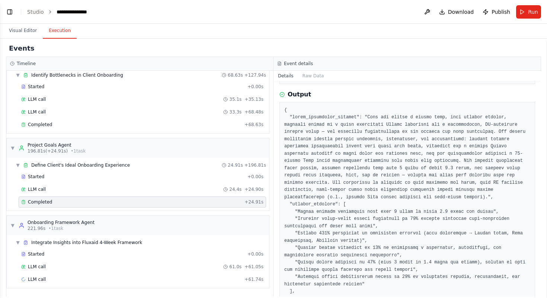
scroll to position [260, 0]
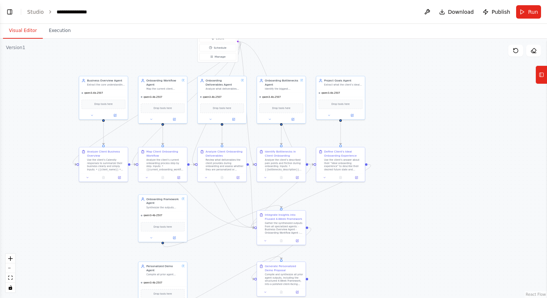
click at [12, 29] on button "Visual Editor" at bounding box center [23, 31] width 40 height 16
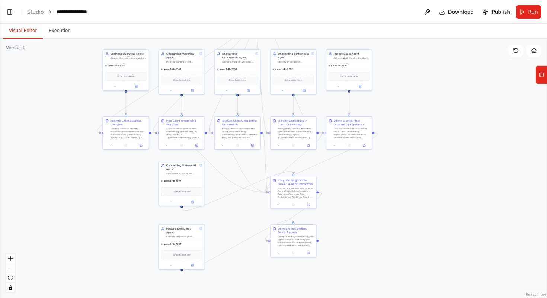
drag, startPoint x: 385, startPoint y: 219, endPoint x: 393, endPoint y: 187, distance: 32.9
click at [393, 187] on div ".deletable-edge-delete-btn { width: 20px; height: 20px; border: 0px solid #ffff…" at bounding box center [273, 169] width 547 height 260
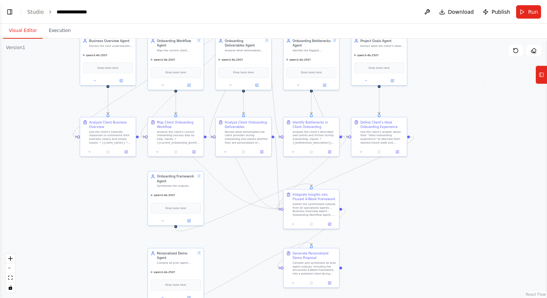
drag, startPoint x: 429, startPoint y: 147, endPoint x: 435, endPoint y: 165, distance: 18.8
click at [435, 165] on div ".deletable-edge-delete-btn { width: 20px; height: 20px; border: 0px solid #ffff…" at bounding box center [273, 169] width 547 height 260
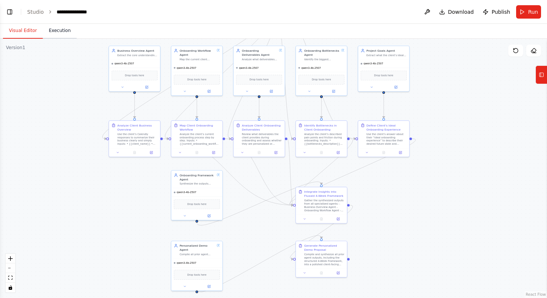
click at [64, 27] on button "Execution" at bounding box center [60, 31] width 34 height 16
click at [14, 32] on button "Visual Editor" at bounding box center [23, 31] width 40 height 16
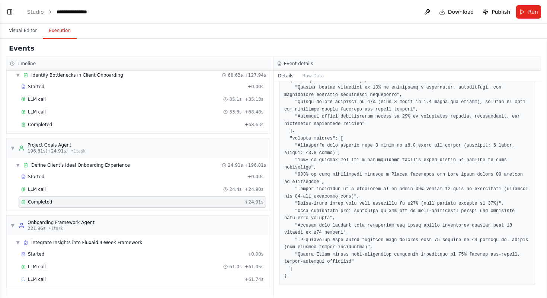
click at [52, 34] on button "Execution" at bounding box center [60, 31] width 34 height 16
click at [311, 77] on button "Raw Data" at bounding box center [313, 76] width 31 height 10
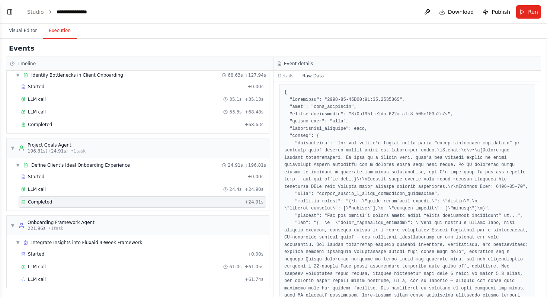
scroll to position [0, 0]
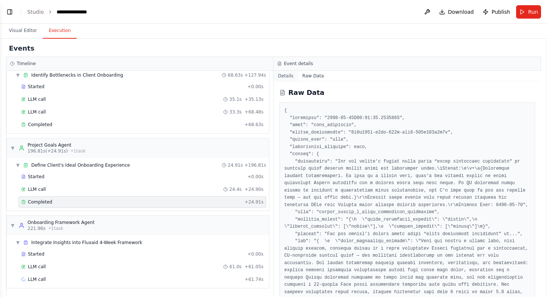
click at [287, 77] on button "Details" at bounding box center [286, 76] width 25 height 10
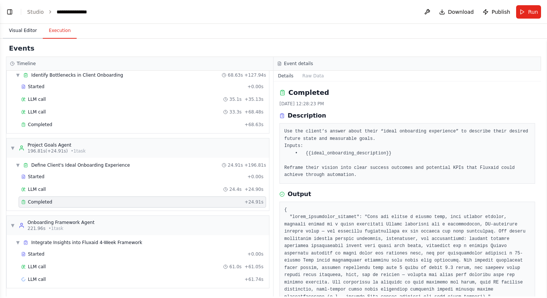
click at [24, 33] on button "Visual Editor" at bounding box center [23, 31] width 40 height 16
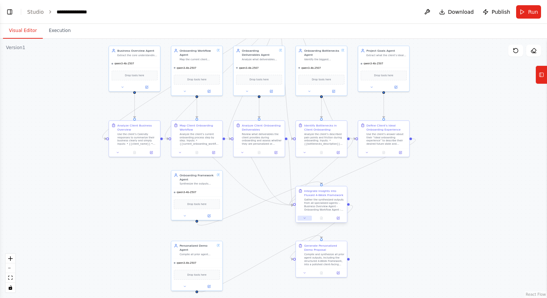
click at [304, 219] on icon at bounding box center [304, 218] width 3 height 3
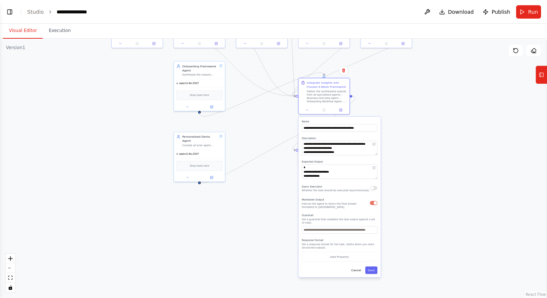
drag, startPoint x: 420, startPoint y: 233, endPoint x: 422, endPoint y: 124, distance: 109.1
click at [422, 124] on div ".deletable-edge-delete-btn { width: 20px; height: 20px; border: 0px solid #ffff…" at bounding box center [273, 169] width 547 height 260
click at [310, 109] on button at bounding box center [308, 109] width 14 height 5
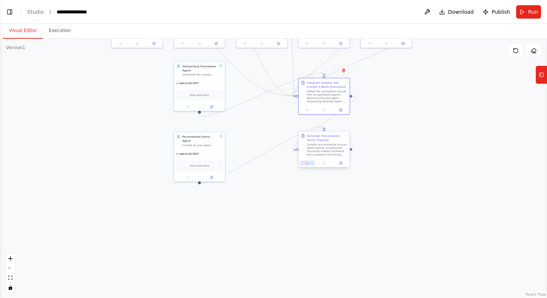
click at [305, 163] on button at bounding box center [308, 163] width 14 height 5
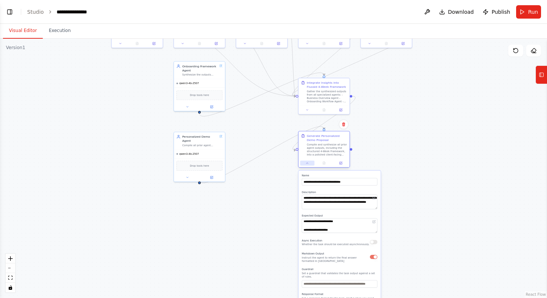
click at [305, 163] on button at bounding box center [308, 163] width 14 height 5
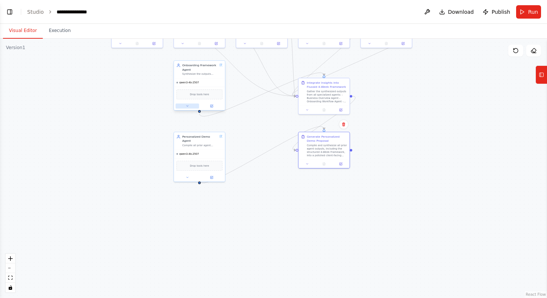
click at [189, 106] on icon at bounding box center [187, 105] width 3 height 3
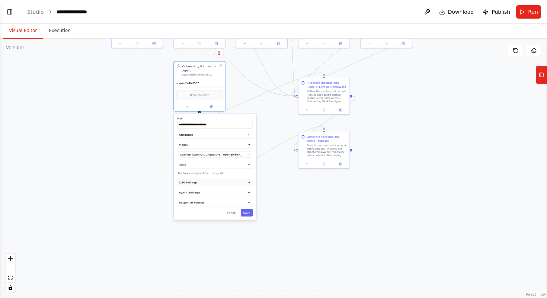
click at [242, 185] on button "LLM Settings" at bounding box center [215, 183] width 76 height 8
click at [244, 183] on button "LLM Settings" at bounding box center [215, 183] width 76 height 8
click at [245, 191] on button "Agent Settings" at bounding box center [215, 193] width 76 height 8
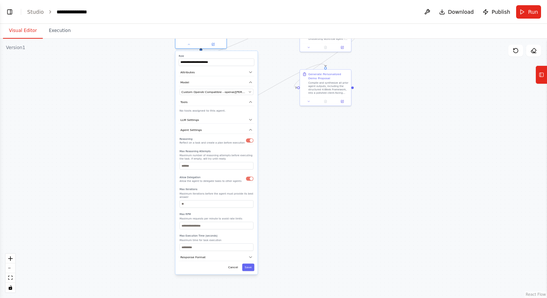
drag, startPoint x: 281, startPoint y: 232, endPoint x: 282, endPoint y: 169, distance: 62.6
click at [282, 169] on div ".deletable-edge-delete-btn { width: 20px; height: 20px; border: 0px solid #ffff…" at bounding box center [273, 169] width 547 height 260
click at [250, 131] on icon "button" at bounding box center [251, 130] width 4 height 4
click at [248, 140] on button "Response Format" at bounding box center [217, 141] width 76 height 8
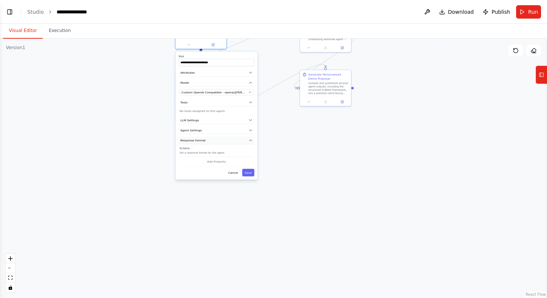
click at [248, 140] on button "Response Format" at bounding box center [217, 141] width 76 height 8
click at [230, 152] on button "Cancel" at bounding box center [233, 150] width 15 height 7
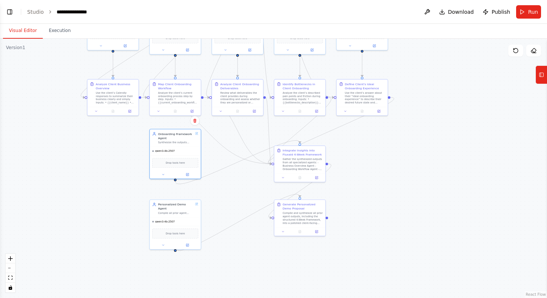
drag, startPoint x: 272, startPoint y: 123, endPoint x: 245, endPoint y: 259, distance: 139.0
click at [245, 259] on div ".deletable-edge-delete-btn { width: 20px; height: 20px; border: 0px solid #ffff…" at bounding box center [273, 169] width 547 height 260
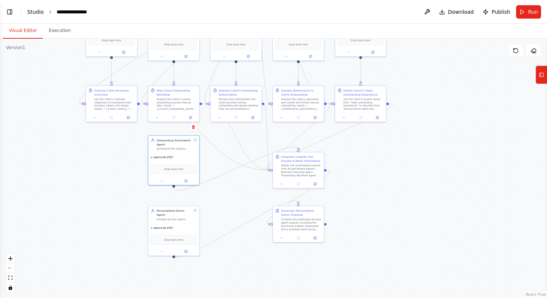
click at [32, 12] on link "Studio" at bounding box center [35, 12] width 17 height 6
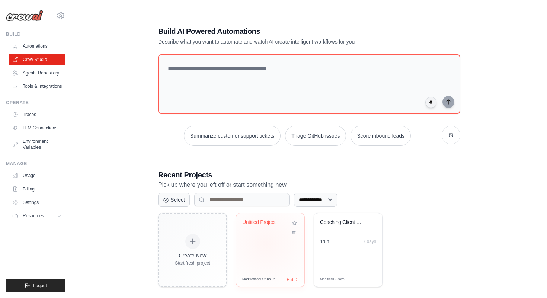
click at [267, 244] on div "Untitled Project" at bounding box center [270, 242] width 68 height 59
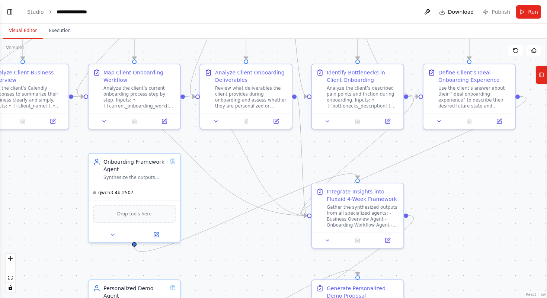
drag, startPoint x: 365, startPoint y: 222, endPoint x: 273, endPoint y: 47, distance: 197.7
click at [272, 47] on div ".deletable-edge-delete-btn { width: 20px; height: 20px; border: 0px solid #ffff…" at bounding box center [273, 169] width 547 height 260
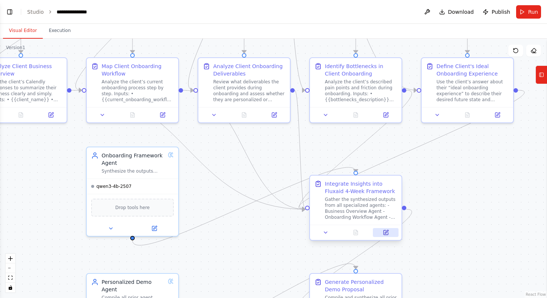
click at [389, 229] on button at bounding box center [386, 232] width 26 height 9
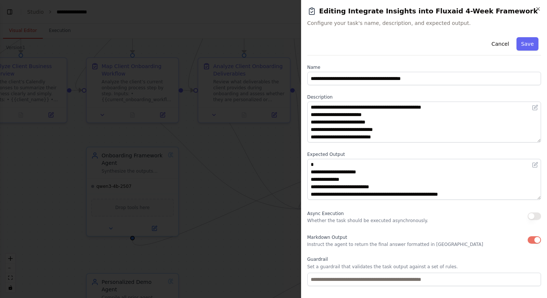
click at [536, 240] on button "button" at bounding box center [534, 239] width 13 height 7
click at [528, 44] on button "Save" at bounding box center [528, 43] width 22 height 13
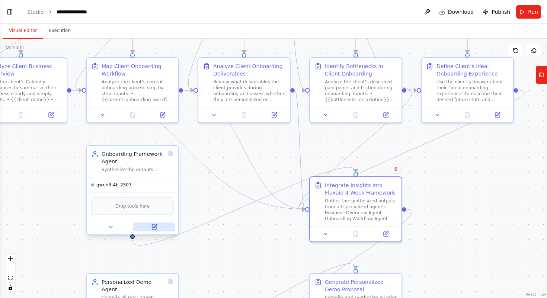
click at [162, 226] on button at bounding box center [154, 227] width 42 height 9
click at [164, 226] on button at bounding box center [154, 227] width 42 height 9
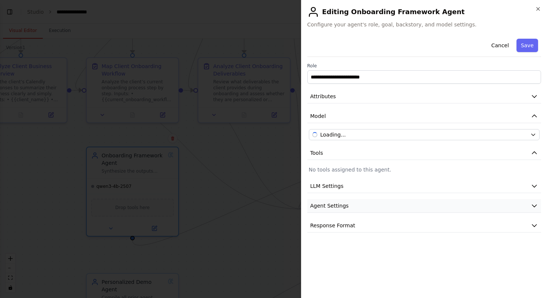
click at [424, 209] on button "Agent Settings" at bounding box center [425, 206] width 234 height 14
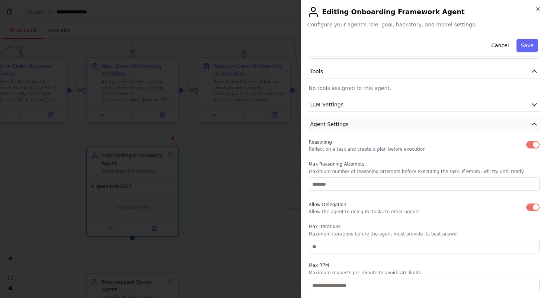
scroll to position [146, 0]
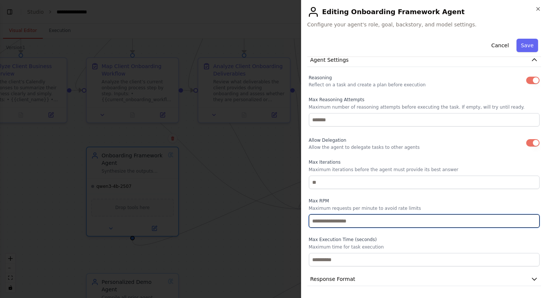
click at [387, 218] on input "number" at bounding box center [424, 220] width 231 height 13
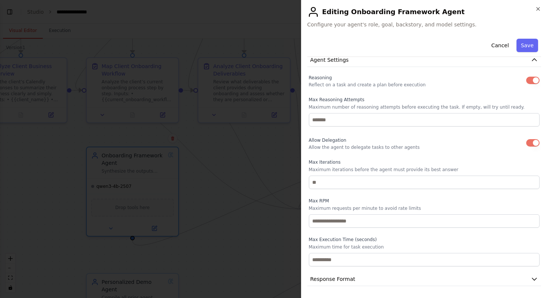
click at [401, 200] on label "Max RPM" at bounding box center [424, 201] width 231 height 6
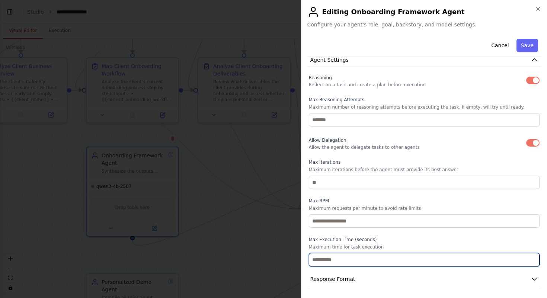
click at [404, 257] on input "number" at bounding box center [424, 259] width 231 height 13
type input "***"
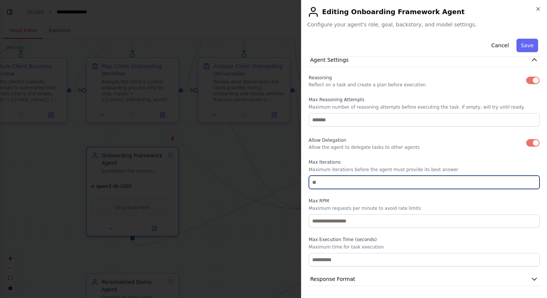
click at [353, 182] on input "**" at bounding box center [424, 182] width 231 height 13
type input "*"
type input "**"
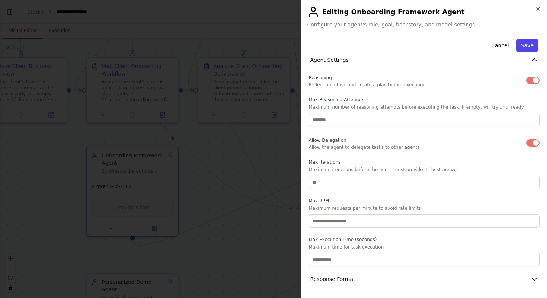
click at [527, 43] on button "Save" at bounding box center [528, 45] width 22 height 13
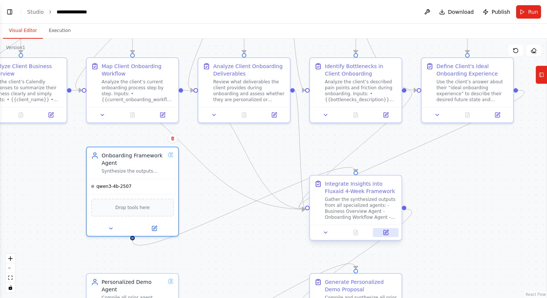
click at [384, 230] on icon at bounding box center [386, 233] width 6 height 6
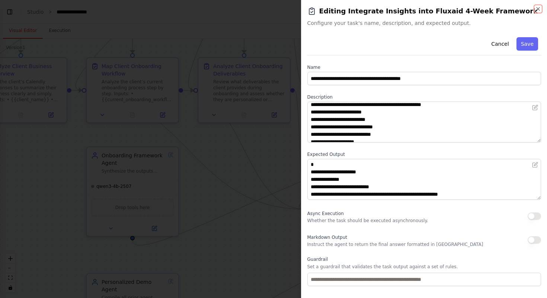
scroll to position [97, 0]
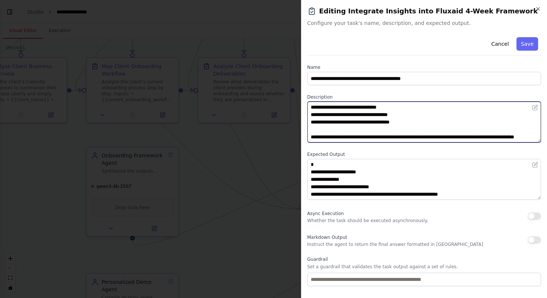
click at [415, 138] on textarea "**********" at bounding box center [425, 122] width 234 height 41
paste textarea "**********"
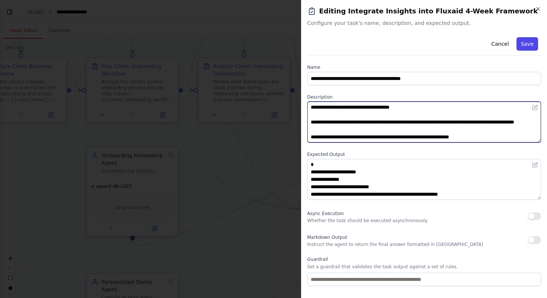
type textarea "**********"
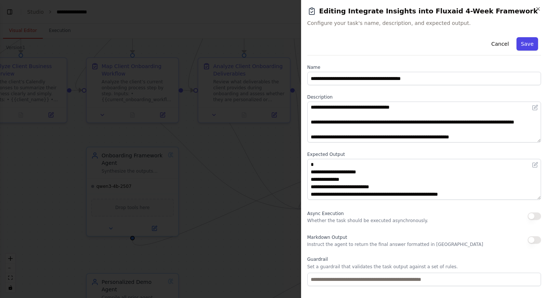
click at [528, 44] on button "Save" at bounding box center [528, 43] width 22 height 13
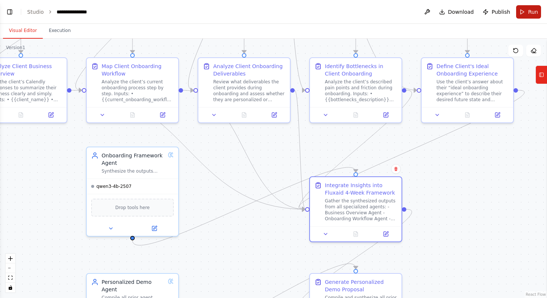
click at [526, 8] on button "Run" at bounding box center [528, 11] width 25 height 13
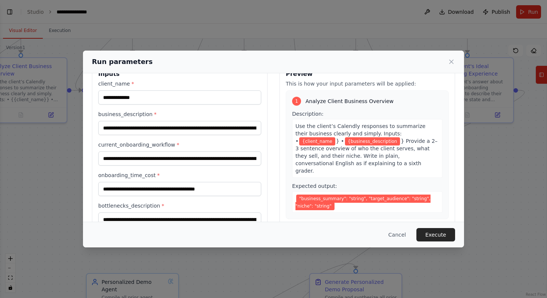
scroll to position [0, 0]
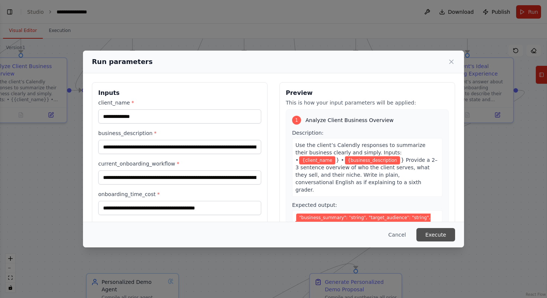
click at [441, 231] on button "Execute" at bounding box center [436, 234] width 39 height 13
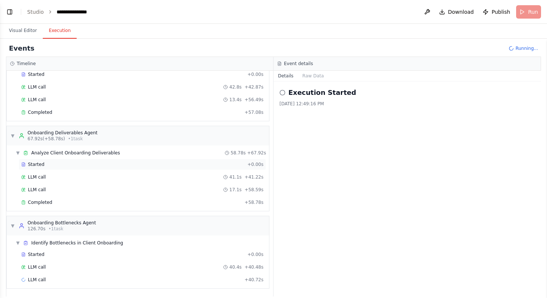
scroll to position [117, 0]
click at [161, 198] on div "Completed + 58.78s" at bounding box center [143, 202] width 248 height 11
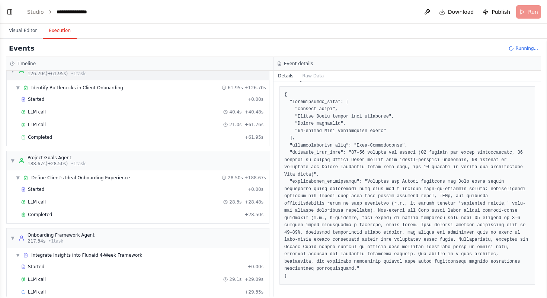
scroll to position [322, 0]
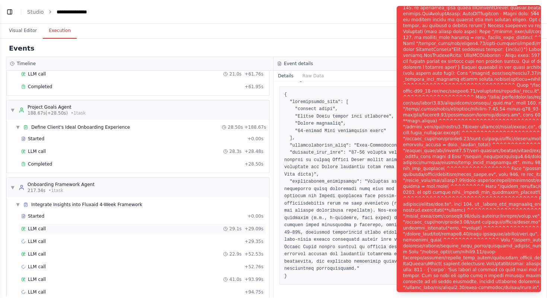
click at [230, 226] on div "29.1s" at bounding box center [232, 229] width 18 height 6
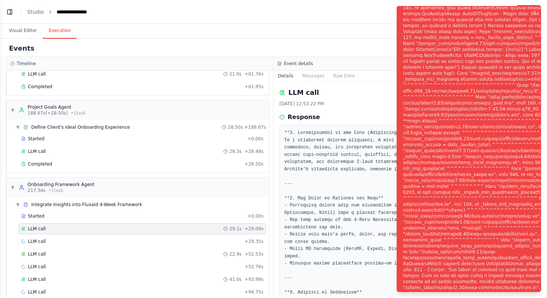
scroll to position [335, 0]
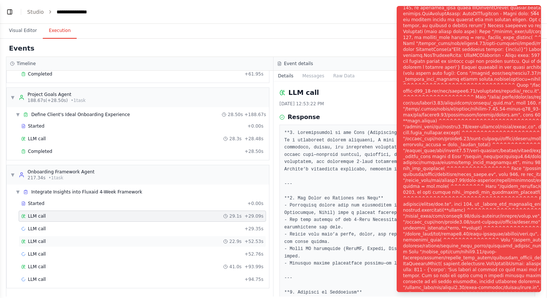
click at [232, 240] on span "22.9s" at bounding box center [235, 242] width 12 height 6
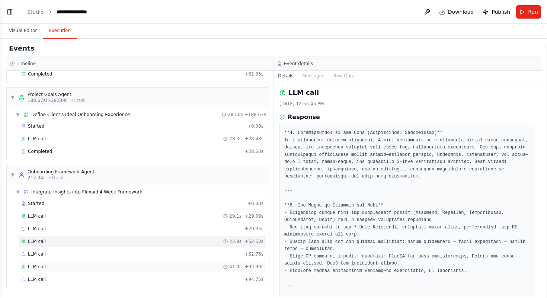
click at [248, 272] on div "LLM call 41.0s + 93.99s" at bounding box center [143, 266] width 248 height 11
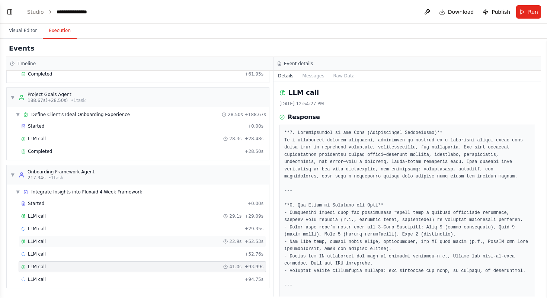
click at [241, 244] on span "22.9s" at bounding box center [235, 242] width 12 height 6
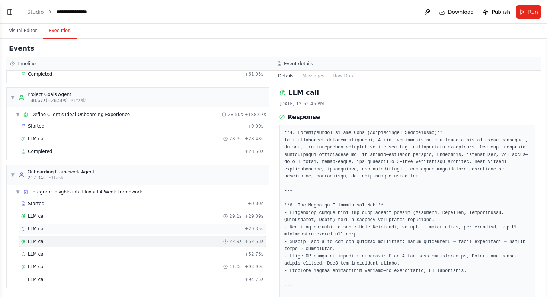
click at [240, 231] on div "LLM call + 29.35s" at bounding box center [142, 229] width 242 height 6
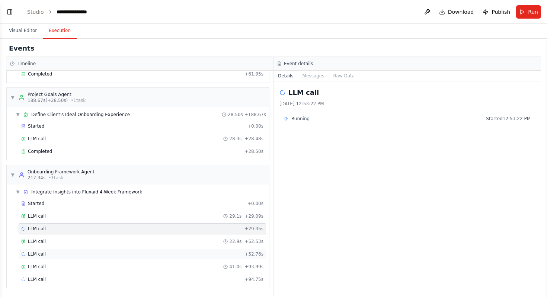
click at [187, 254] on div "LLM call + 52.76s" at bounding box center [142, 254] width 242 height 6
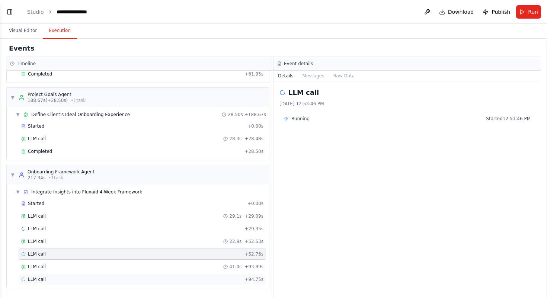
click at [204, 279] on div "LLM call + 94.75s" at bounding box center [142, 280] width 242 height 6
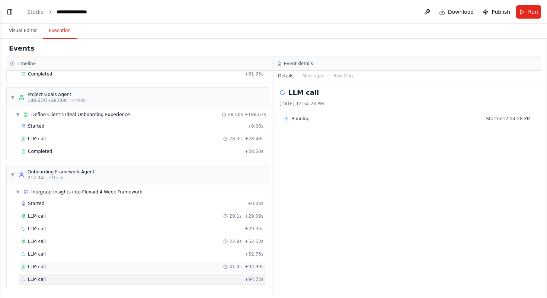
click at [205, 270] on div "LLM call 41.0s + 93.99s" at bounding box center [143, 266] width 248 height 11
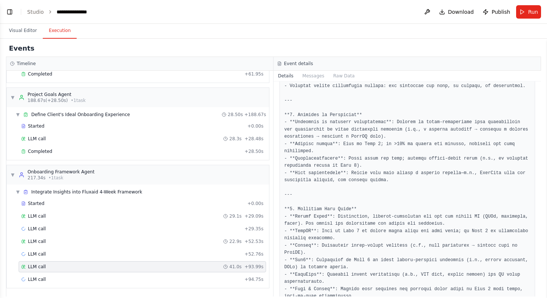
scroll to position [0, 0]
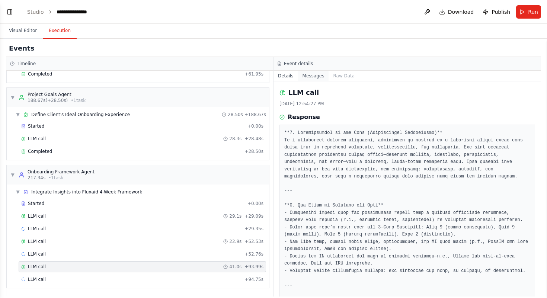
click at [318, 73] on button "Messages" at bounding box center [313, 76] width 31 height 10
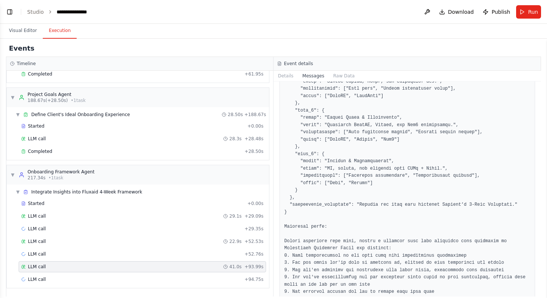
scroll to position [2175, 0]
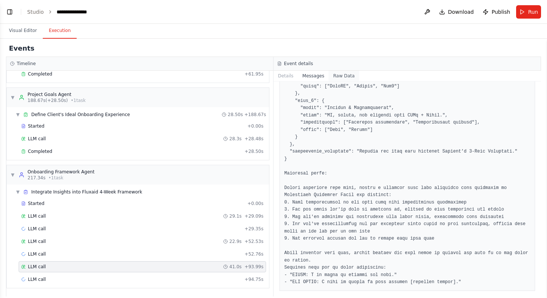
click at [340, 75] on button "Raw Data" at bounding box center [344, 76] width 31 height 10
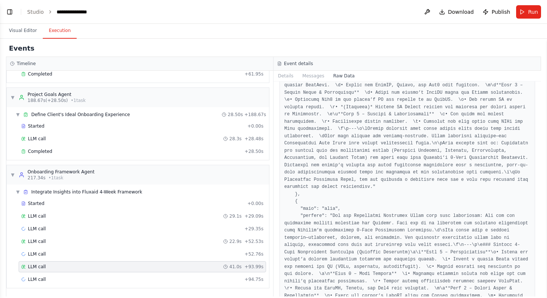
scroll to position [0, 0]
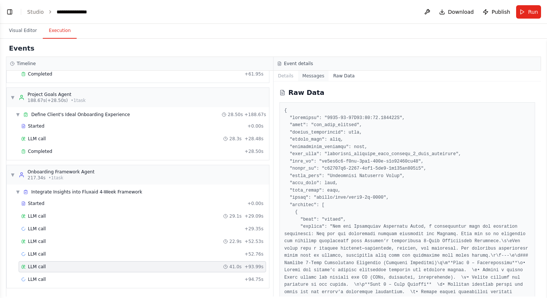
click at [315, 75] on button "Messages" at bounding box center [313, 76] width 31 height 10
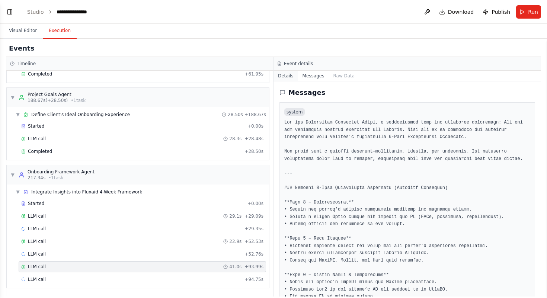
click at [282, 78] on button "Details" at bounding box center [286, 76] width 25 height 10
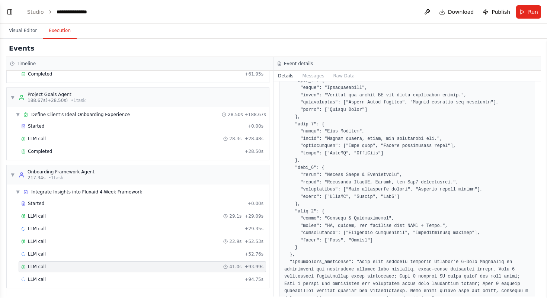
scroll to position [628, 0]
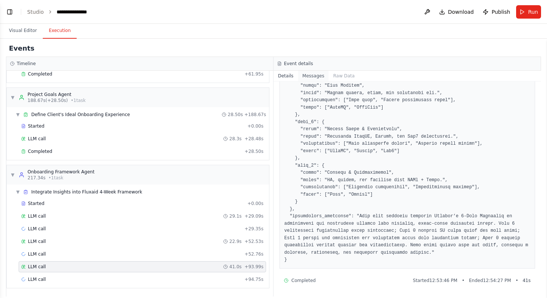
click at [302, 78] on button "Messages" at bounding box center [313, 76] width 31 height 10
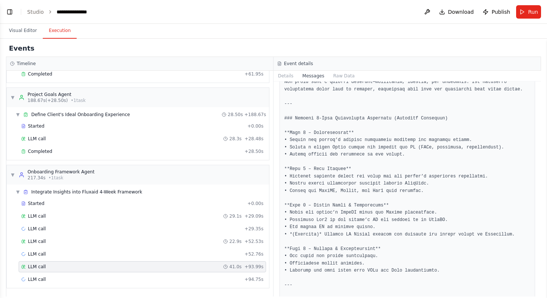
scroll to position [0, 0]
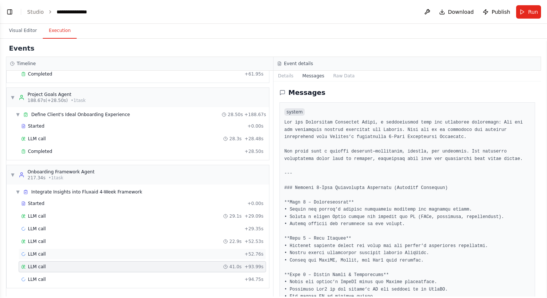
click at [209, 256] on div "LLM call + 52.76s" at bounding box center [142, 254] width 242 height 6
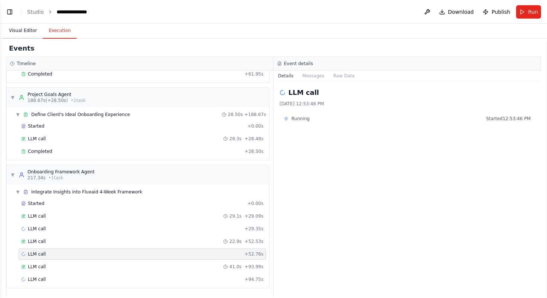
click at [21, 32] on button "Visual Editor" at bounding box center [23, 31] width 40 height 16
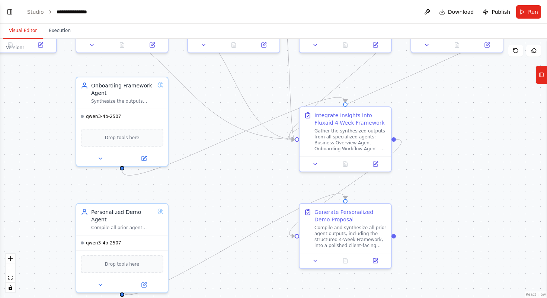
drag, startPoint x: 279, startPoint y: 249, endPoint x: 269, endPoint y: 178, distance: 71.1
click at [269, 178] on div ".deletable-edge-delete-btn { width: 20px; height: 20px; border: 0px solid #ffff…" at bounding box center [273, 169] width 547 height 260
click at [375, 163] on icon at bounding box center [376, 162] width 4 height 4
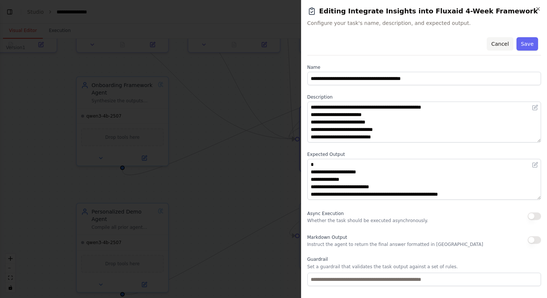
click at [498, 47] on button "Cancel" at bounding box center [500, 43] width 26 height 13
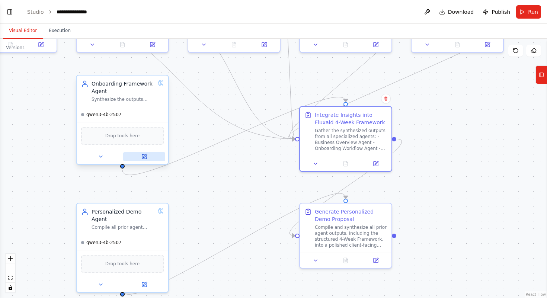
click at [143, 159] on icon at bounding box center [144, 157] width 4 height 4
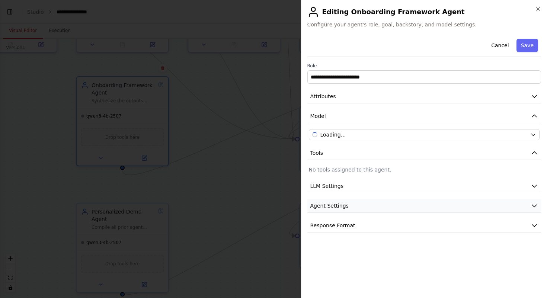
click at [390, 202] on button "Agent Settings" at bounding box center [425, 206] width 234 height 14
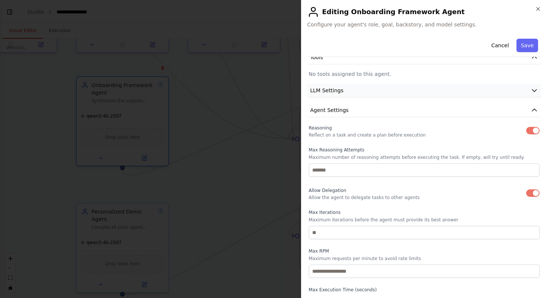
scroll to position [146, 0]
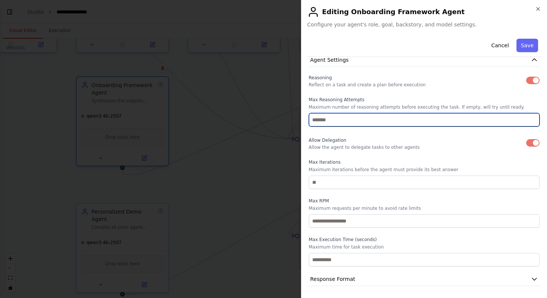
click at [384, 117] on input "number" at bounding box center [424, 119] width 231 height 13
type input "**"
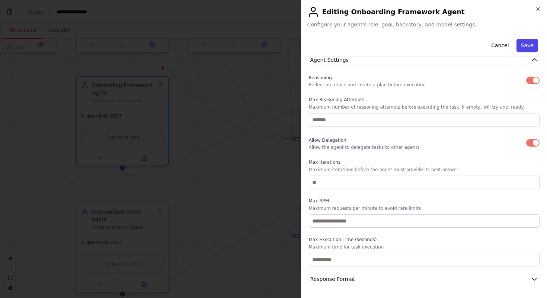
click at [527, 44] on button "Save" at bounding box center [528, 45] width 22 height 13
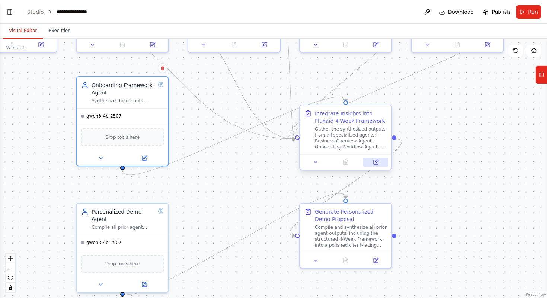
click at [378, 162] on icon at bounding box center [376, 162] width 4 height 4
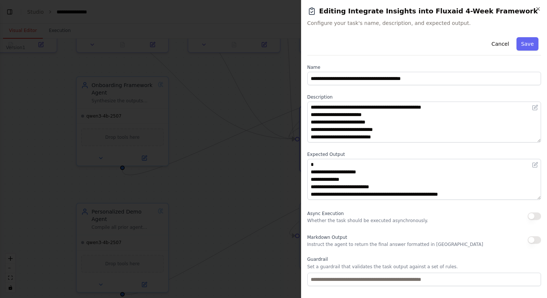
scroll to position [112, 0]
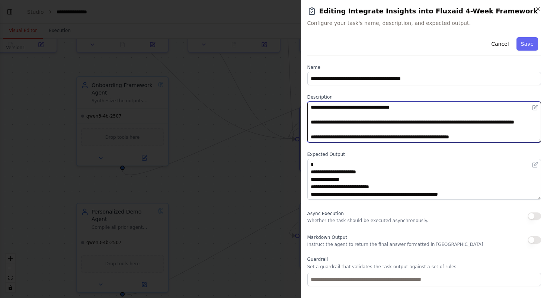
drag, startPoint x: 517, startPoint y: 136, endPoint x: 427, endPoint y: 139, distance: 89.4
click at [427, 139] on textarea "**********" at bounding box center [425, 122] width 234 height 41
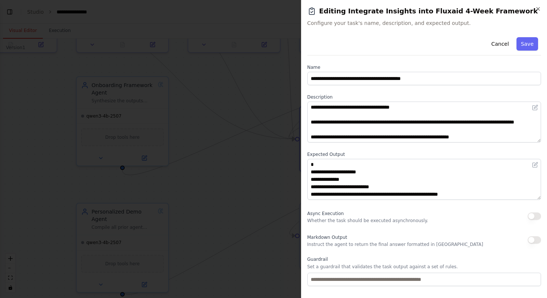
click at [431, 153] on label "Expected Output" at bounding box center [425, 155] width 234 height 6
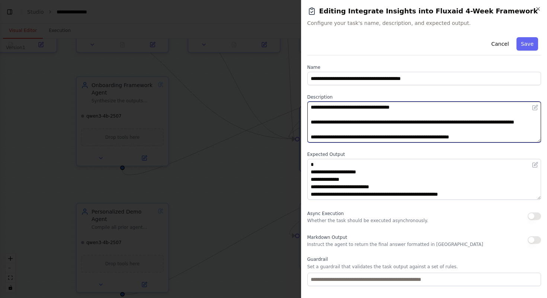
drag, startPoint x: 514, startPoint y: 137, endPoint x: 417, endPoint y: 137, distance: 96.4
click at [417, 137] on textarea "**********" at bounding box center [425, 122] width 234 height 41
paste textarea "**********"
click at [498, 137] on textarea "**********" at bounding box center [425, 122] width 234 height 41
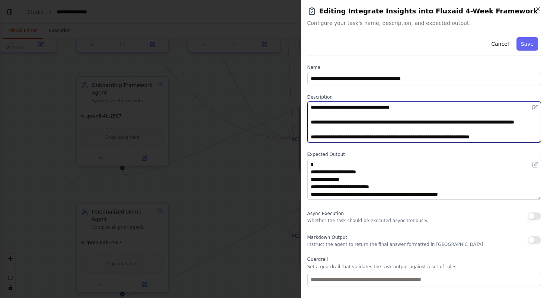
click at [532, 134] on textarea "**********" at bounding box center [425, 122] width 234 height 41
type textarea "**********"
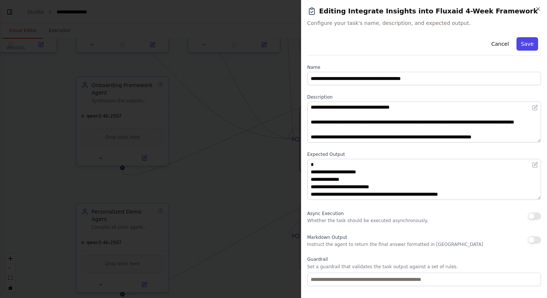
click at [529, 41] on button "Save" at bounding box center [528, 43] width 22 height 13
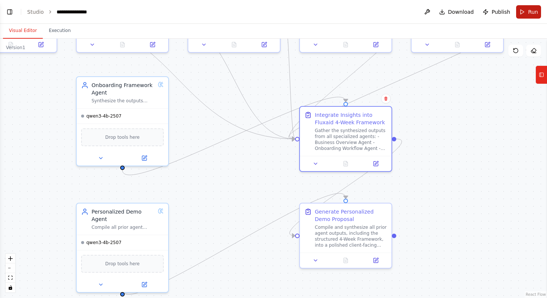
click at [534, 11] on span "Run" at bounding box center [533, 11] width 10 height 7
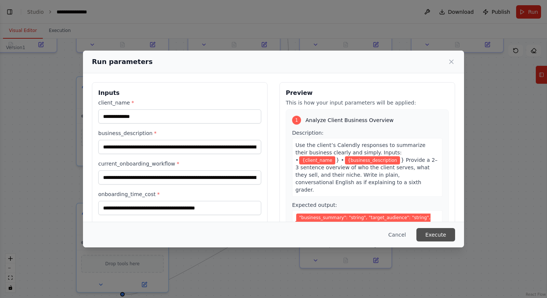
click at [436, 235] on button "Execute" at bounding box center [436, 234] width 39 height 13
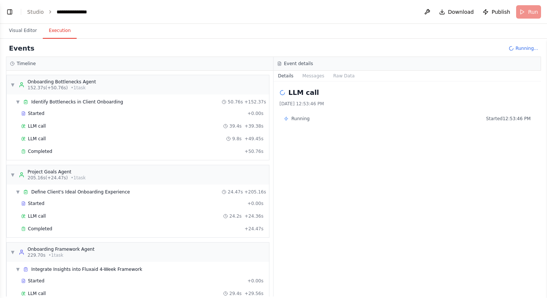
scroll to position [347, 0]
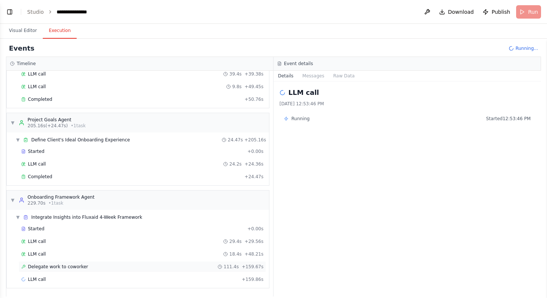
click at [198, 268] on div "Delegate work to coworker 111.4s + 159.67s" at bounding box center [142, 267] width 242 height 6
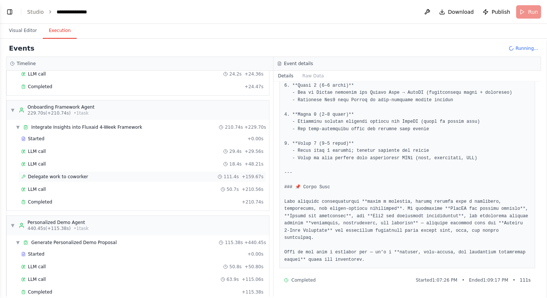
scroll to position [449, 0]
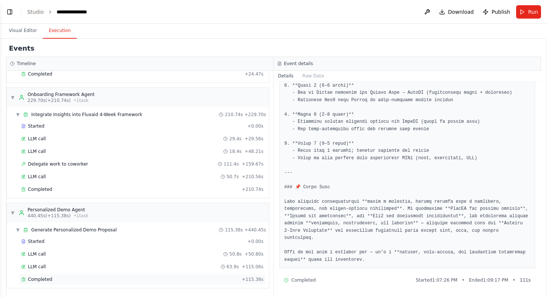
click at [219, 280] on div "Completed" at bounding box center [130, 280] width 218 height 6
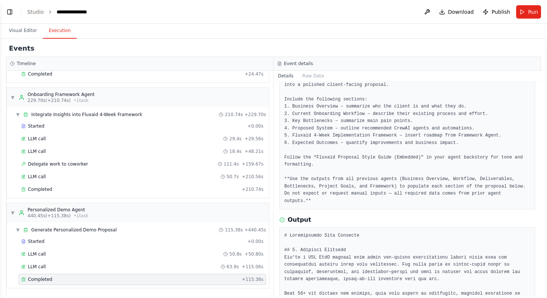
scroll to position [0, 0]
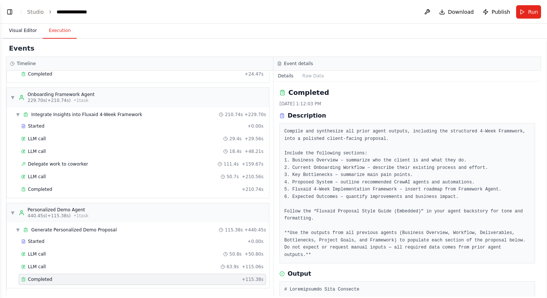
click at [27, 27] on button "Visual Editor" at bounding box center [23, 31] width 40 height 16
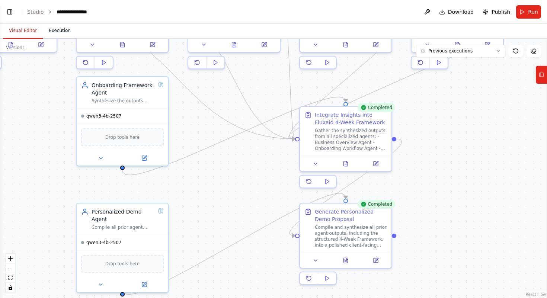
click at [55, 29] on button "Execution" at bounding box center [60, 31] width 34 height 16
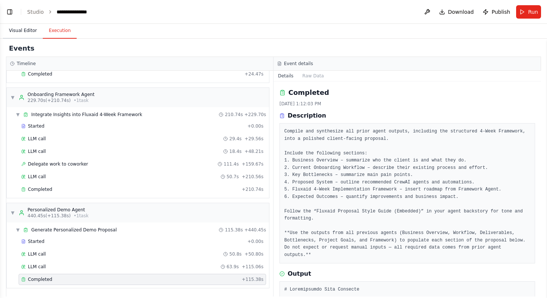
click at [28, 32] on button "Visual Editor" at bounding box center [23, 31] width 40 height 16
click at [54, 28] on button "Execution" at bounding box center [60, 31] width 34 height 16
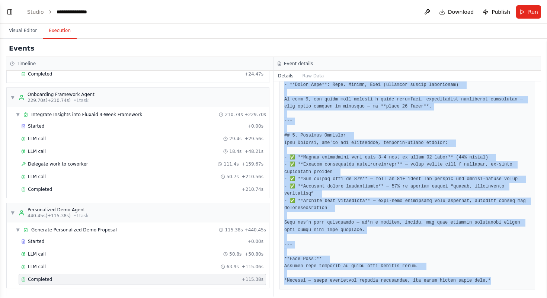
scroll to position [1030, 0]
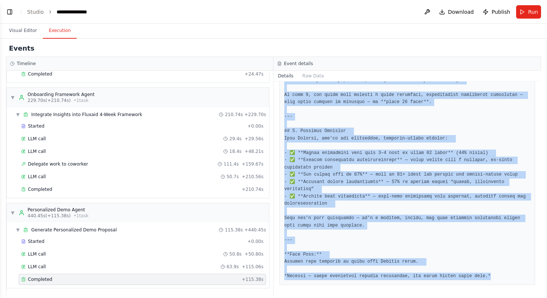
drag, startPoint x: 284, startPoint y: 207, endPoint x: 500, endPoint y: 278, distance: 226.8
copy pre "# Personalized Demo Proposal ## 1. Business Overview You’re a B2B SaaS company …"
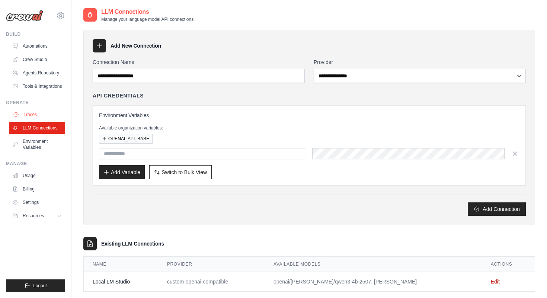
click at [48, 115] on link "Traces" at bounding box center [38, 115] width 56 height 12
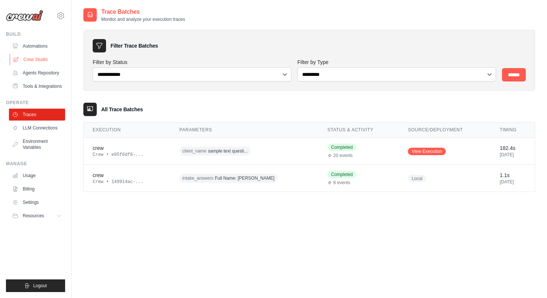
click at [50, 61] on link "Crew Studio" at bounding box center [38, 60] width 56 height 12
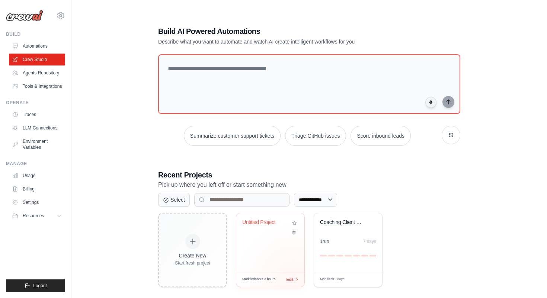
click at [293, 278] on div "Edit" at bounding box center [292, 280] width 13 height 6
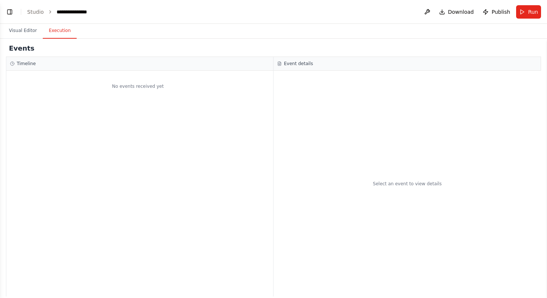
click at [57, 37] on button "Execution" at bounding box center [60, 31] width 34 height 16
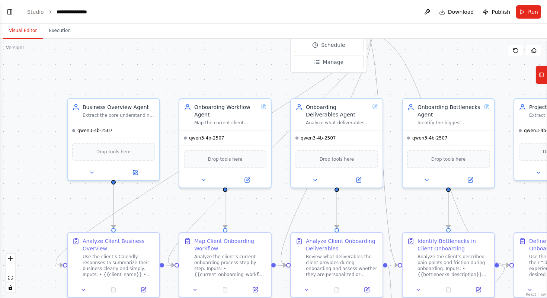
click at [29, 38] on button "Visual Editor" at bounding box center [23, 31] width 40 height 16
